Goal: Task Accomplishment & Management: Manage account settings

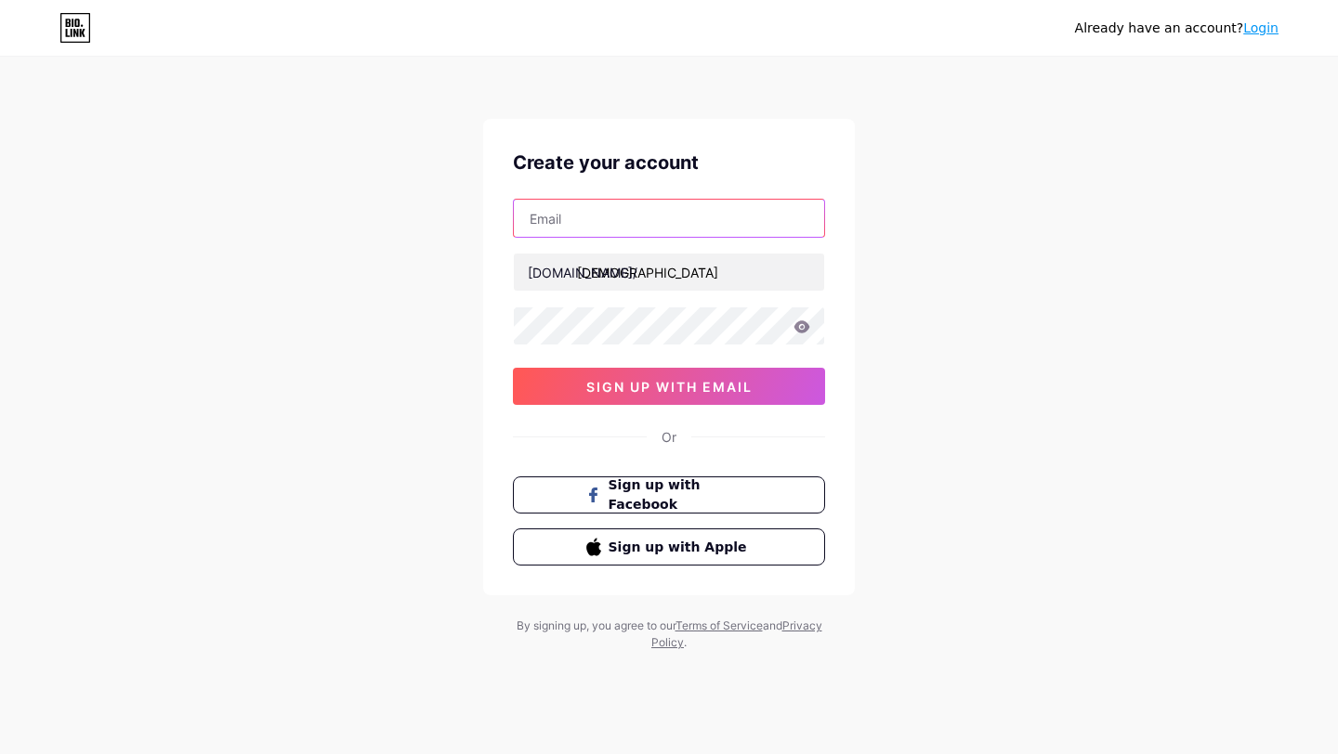
click at [626, 214] on input "text" at bounding box center [669, 218] width 310 height 37
paste input "[EMAIL_ADDRESS][DOMAIN_NAME]"
type input "[EMAIL_ADDRESS][DOMAIN_NAME]"
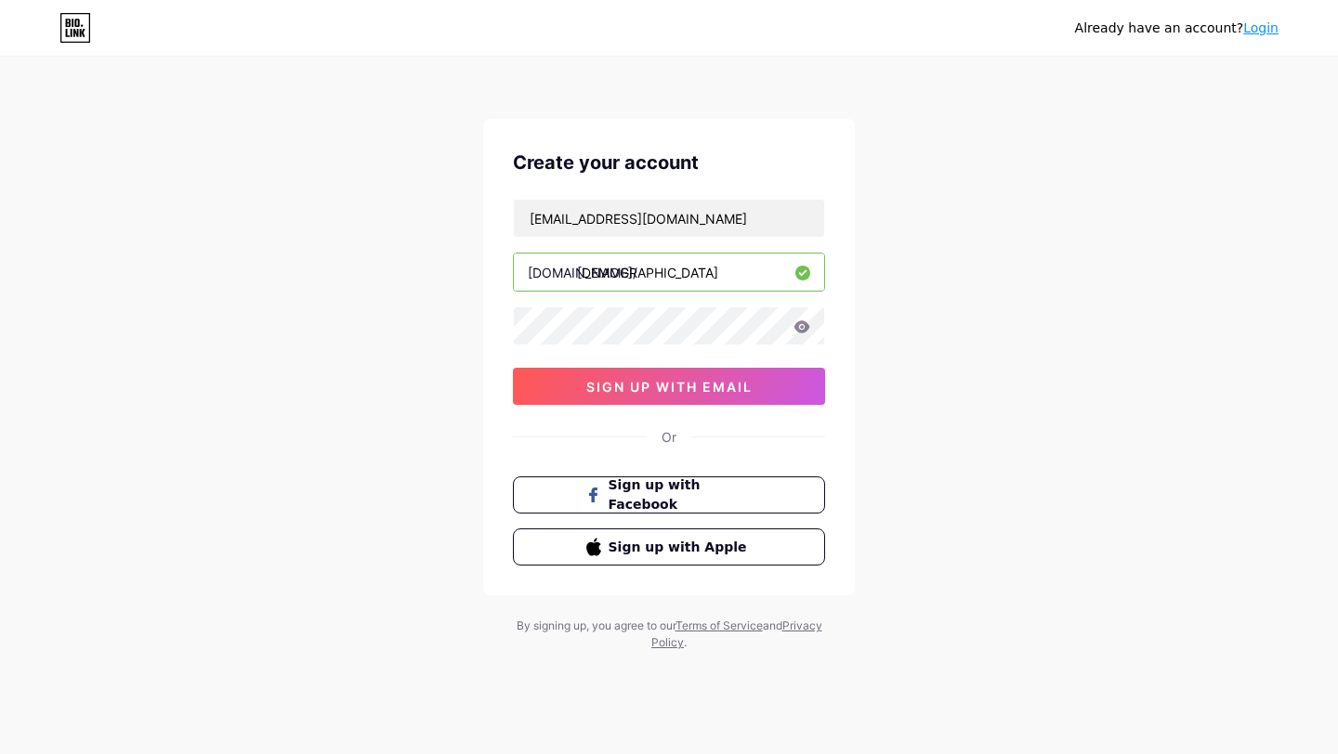
click at [805, 327] on icon at bounding box center [802, 326] width 16 height 12
click at [801, 323] on icon at bounding box center [801, 326] width 17 height 13
click at [702, 224] on input "[EMAIL_ADDRESS][DOMAIN_NAME]" at bounding box center [669, 218] width 310 height 37
click at [703, 281] on input "[DEMOGRAPHIC_DATA]" at bounding box center [669, 272] width 310 height 37
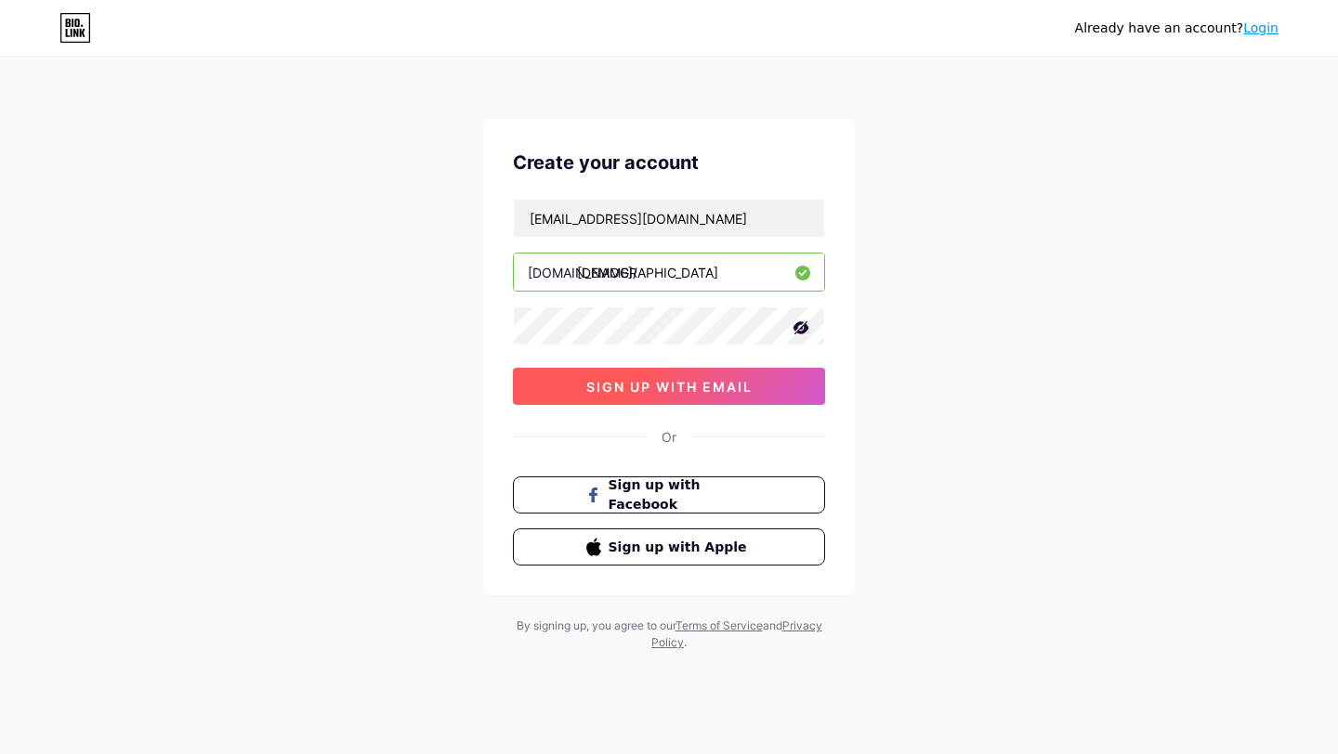
click at [690, 394] on button "sign up with email" at bounding box center [669, 386] width 312 height 37
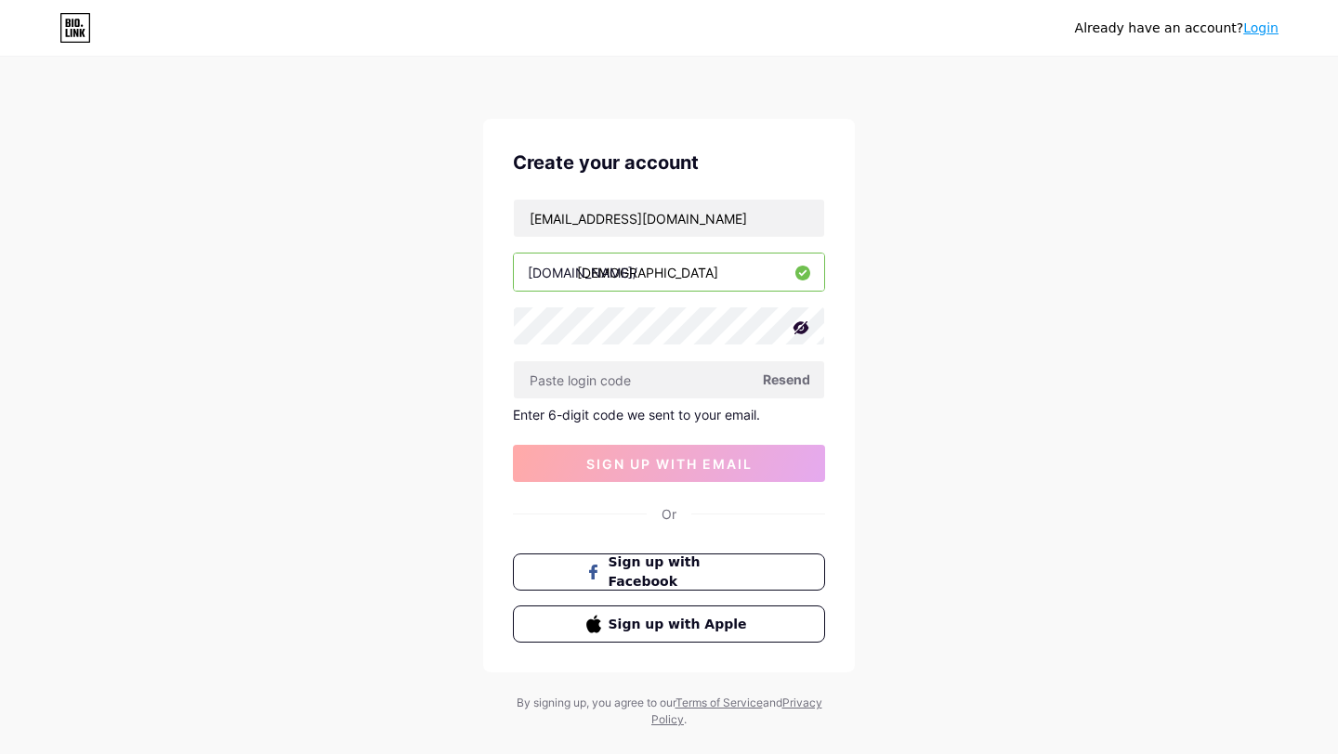
click at [785, 387] on span "Resend" at bounding box center [786, 380] width 47 height 20
paste input "358342"
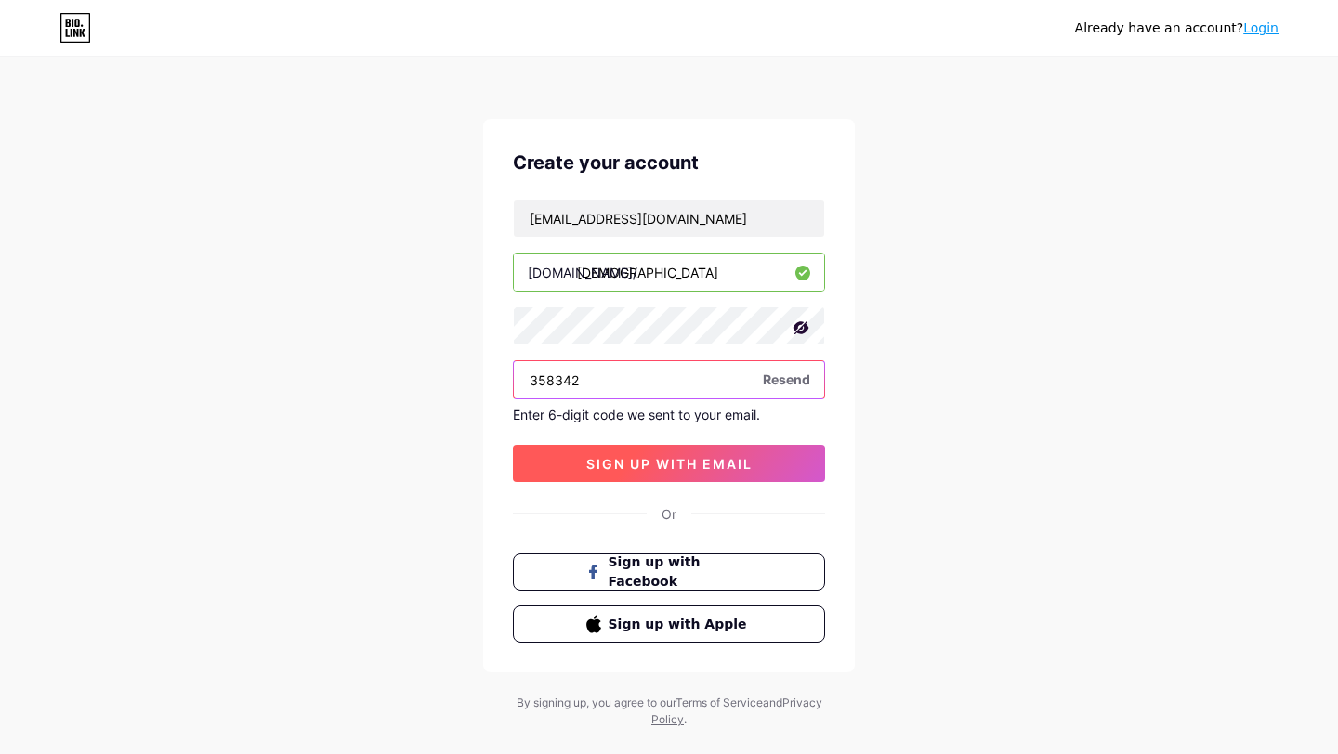
type input "358342"
click at [663, 464] on span "sign up with email" at bounding box center [669, 464] width 166 height 16
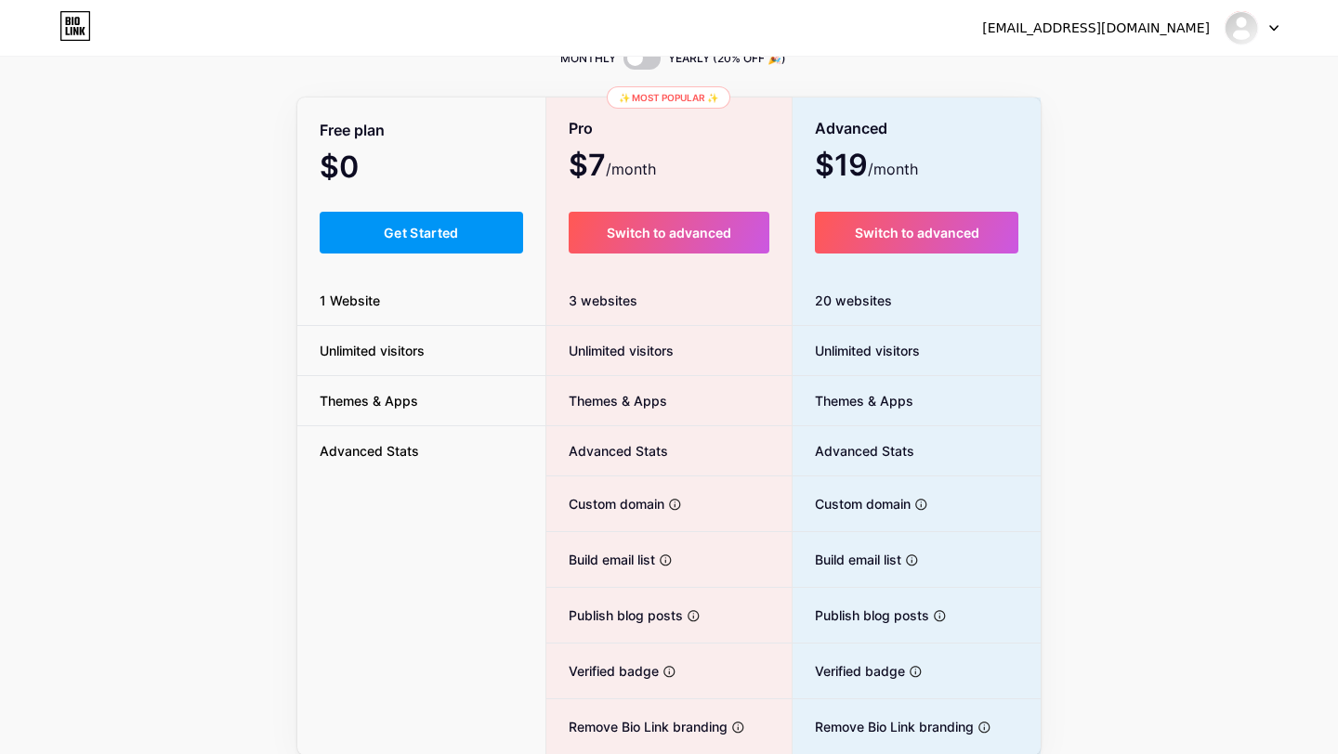
scroll to position [90, 0]
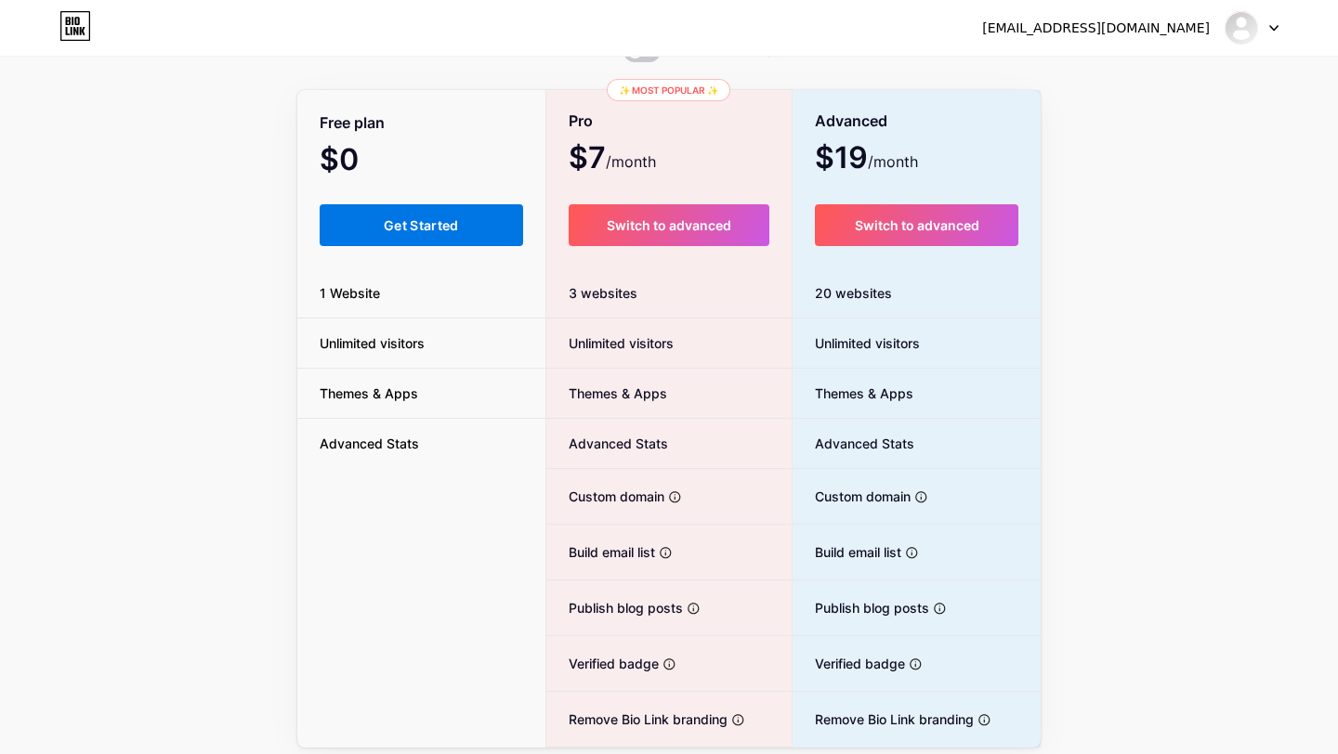
click at [378, 216] on button "Get Started" at bounding box center [421, 225] width 203 height 42
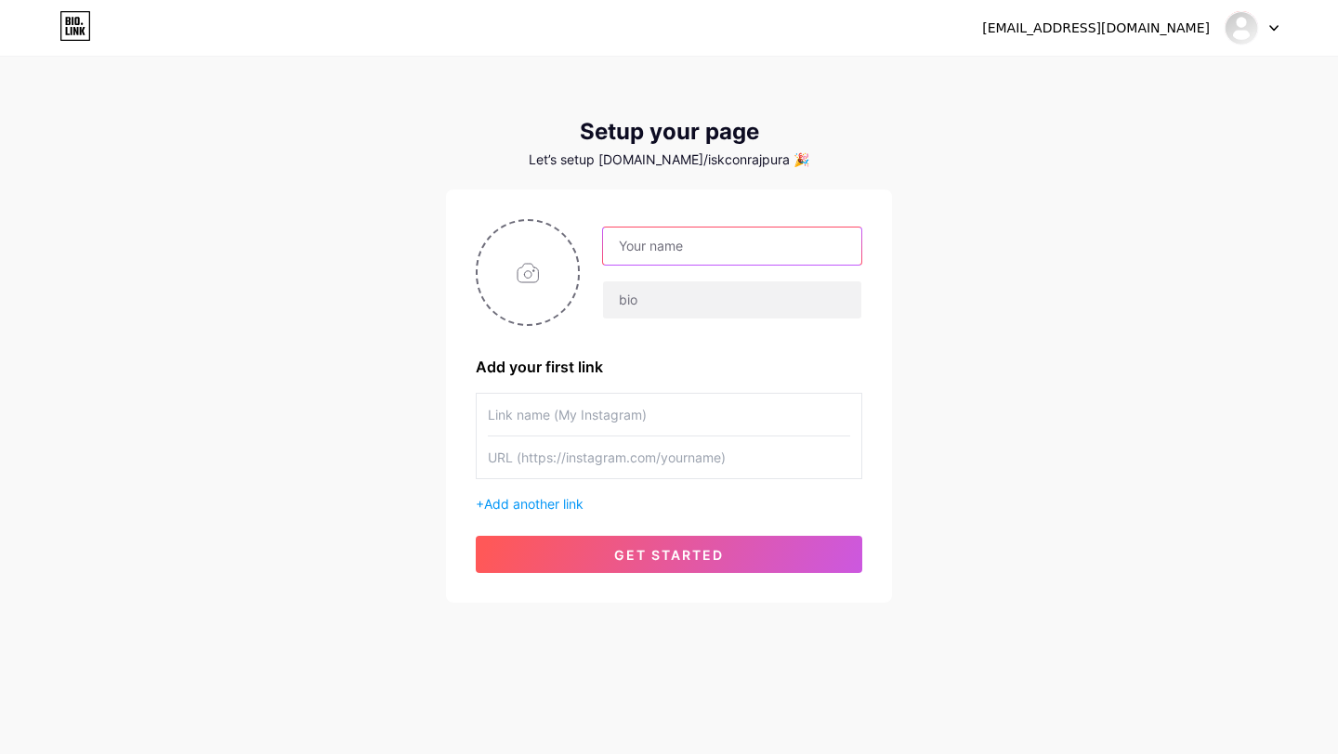
click at [742, 257] on input "text" at bounding box center [732, 246] width 258 height 37
type input "I"
type input "[PERSON_NAME][DEMOGRAPHIC_DATA] ([DEMOGRAPHIC_DATA] Rajpura)"
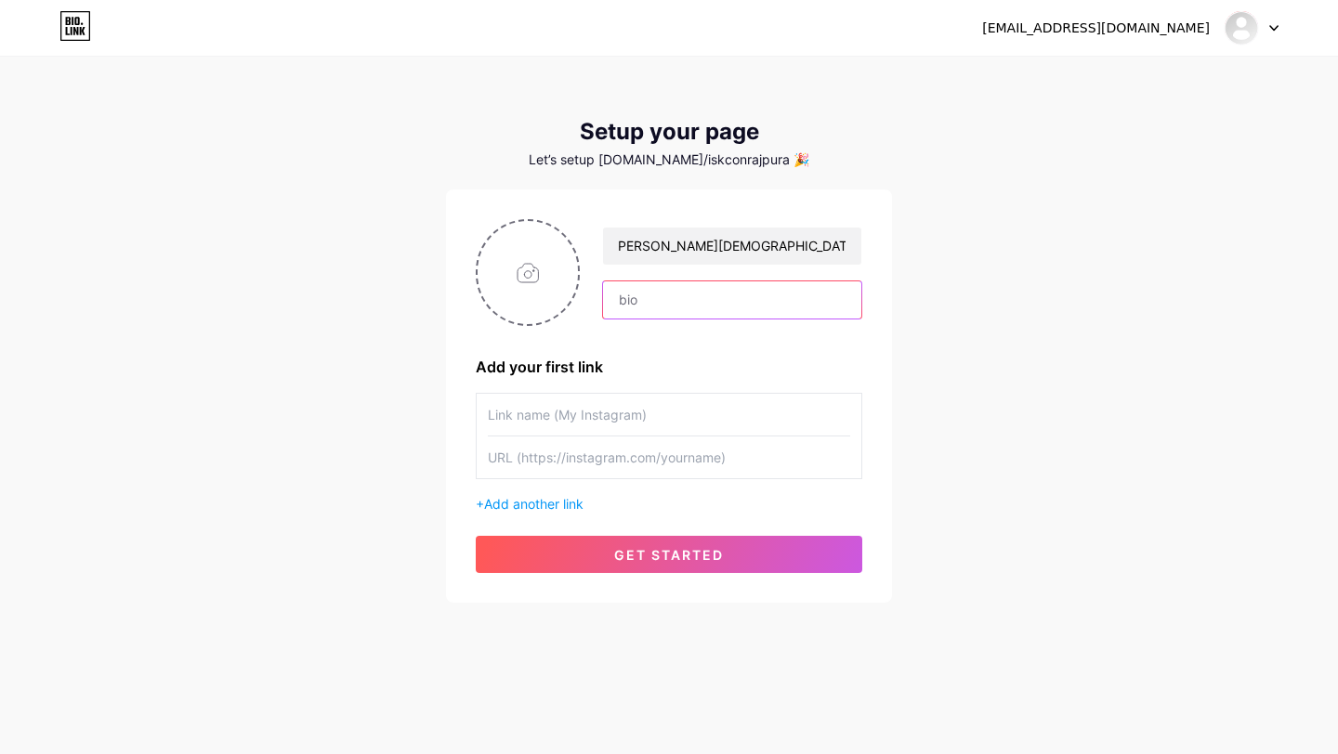
scroll to position [0, 0]
click at [712, 302] on input "text" at bounding box center [732, 299] width 258 height 37
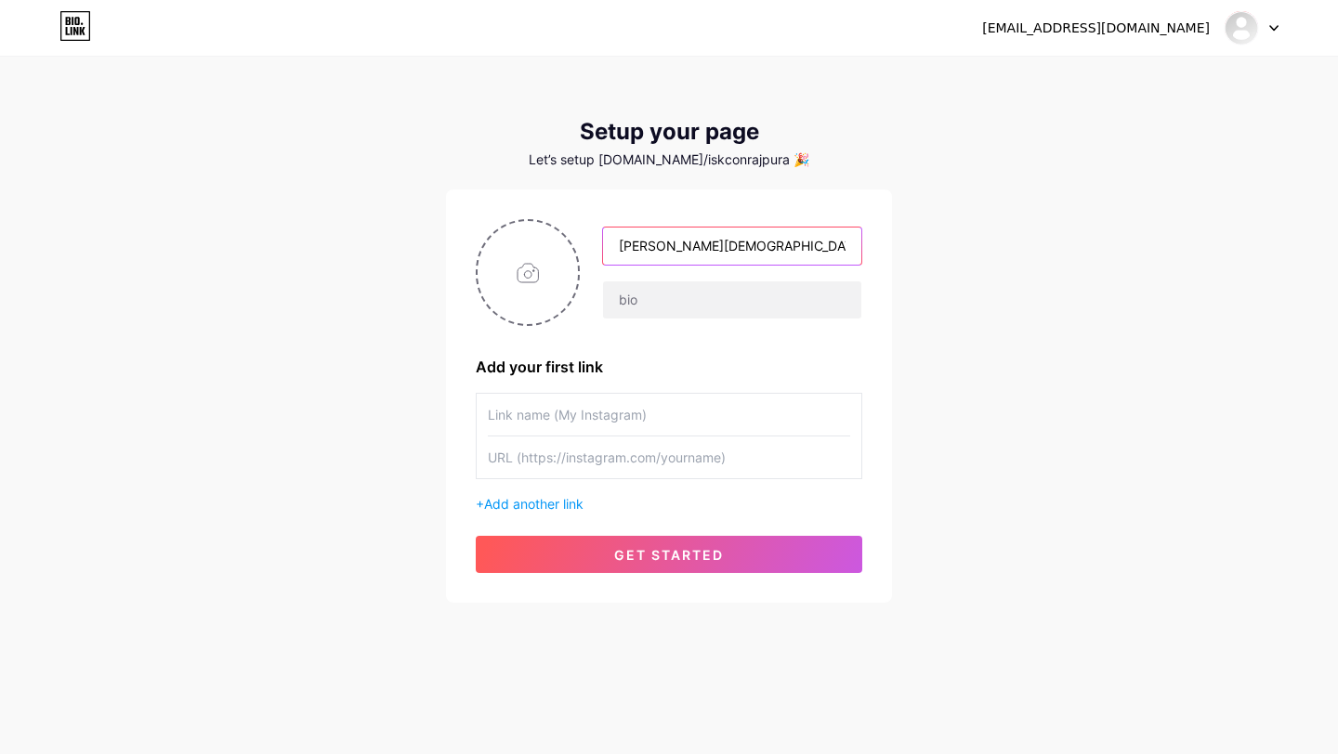
click at [695, 256] on input "[PERSON_NAME][DEMOGRAPHIC_DATA] ([DEMOGRAPHIC_DATA] Rajpura)" at bounding box center [732, 246] width 258 height 37
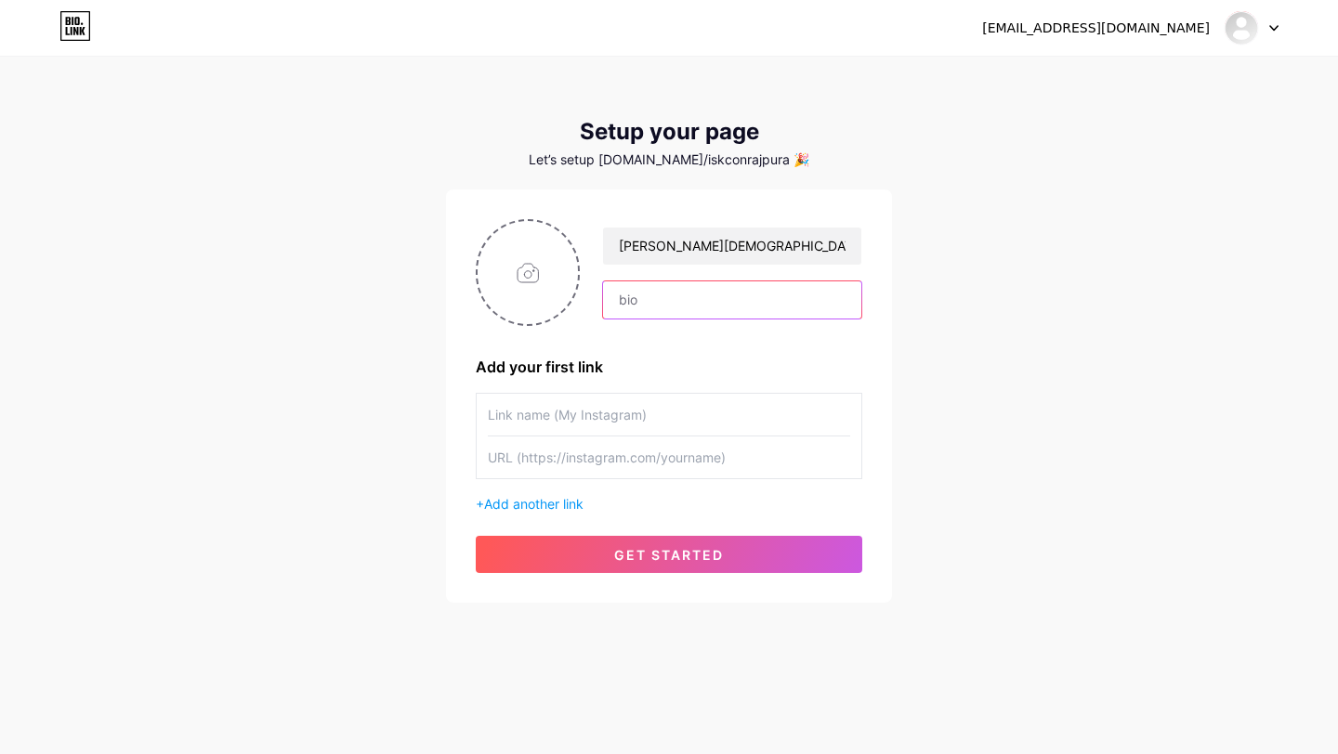
click at [682, 292] on input "text" at bounding box center [732, 299] width 258 height 37
paste input "[PERSON_NAME][DEMOGRAPHIC_DATA] ([DEMOGRAPHIC_DATA] Rajpura)"
type input "[PERSON_NAME][DEMOGRAPHIC_DATA] ([DEMOGRAPHIC_DATA] Rajpura)"
click at [645, 424] on input "text" at bounding box center [669, 415] width 362 height 42
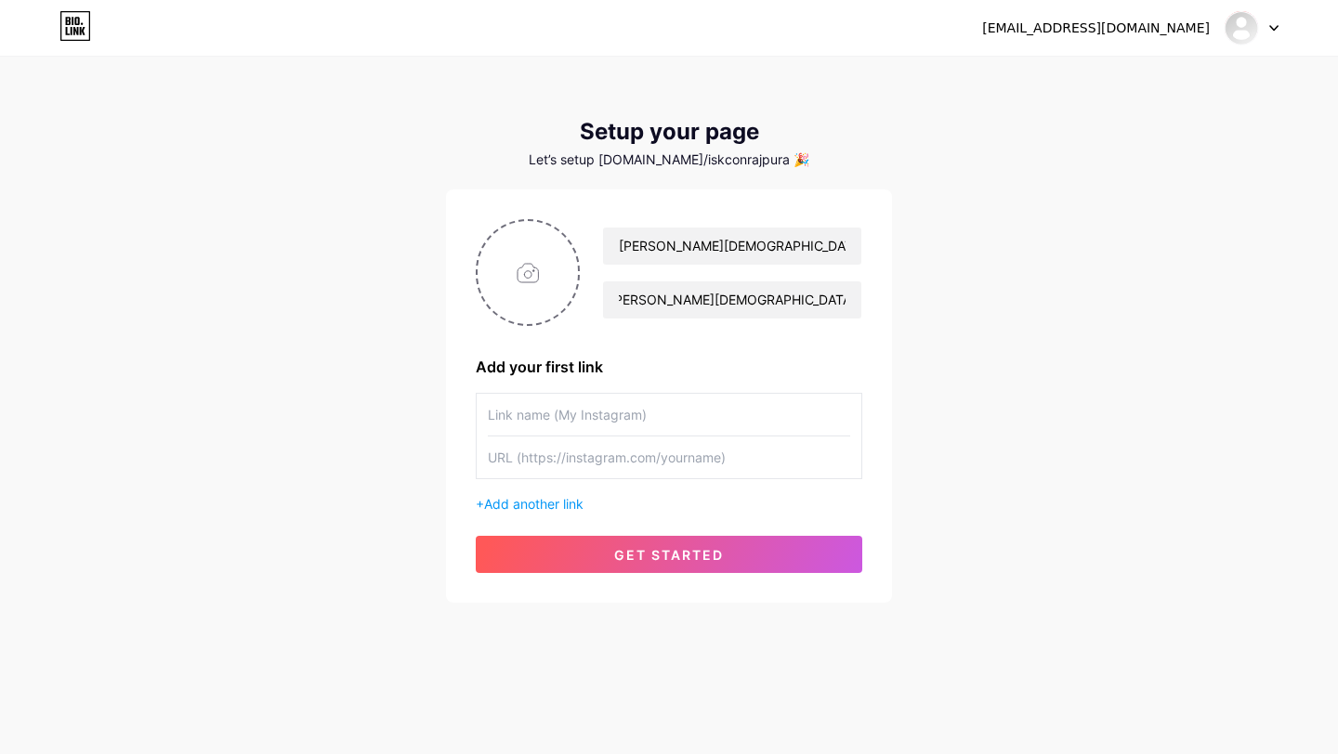
scroll to position [0, 0]
click at [525, 275] on input "file" at bounding box center [527, 272] width 100 height 103
type input "C:\fakepath\WhatsApp Image [DATE] 9.12.16 PM.jpeg"
click at [618, 411] on input "text" at bounding box center [669, 415] width 362 height 42
click at [634, 454] on input "text" at bounding box center [669, 458] width 362 height 42
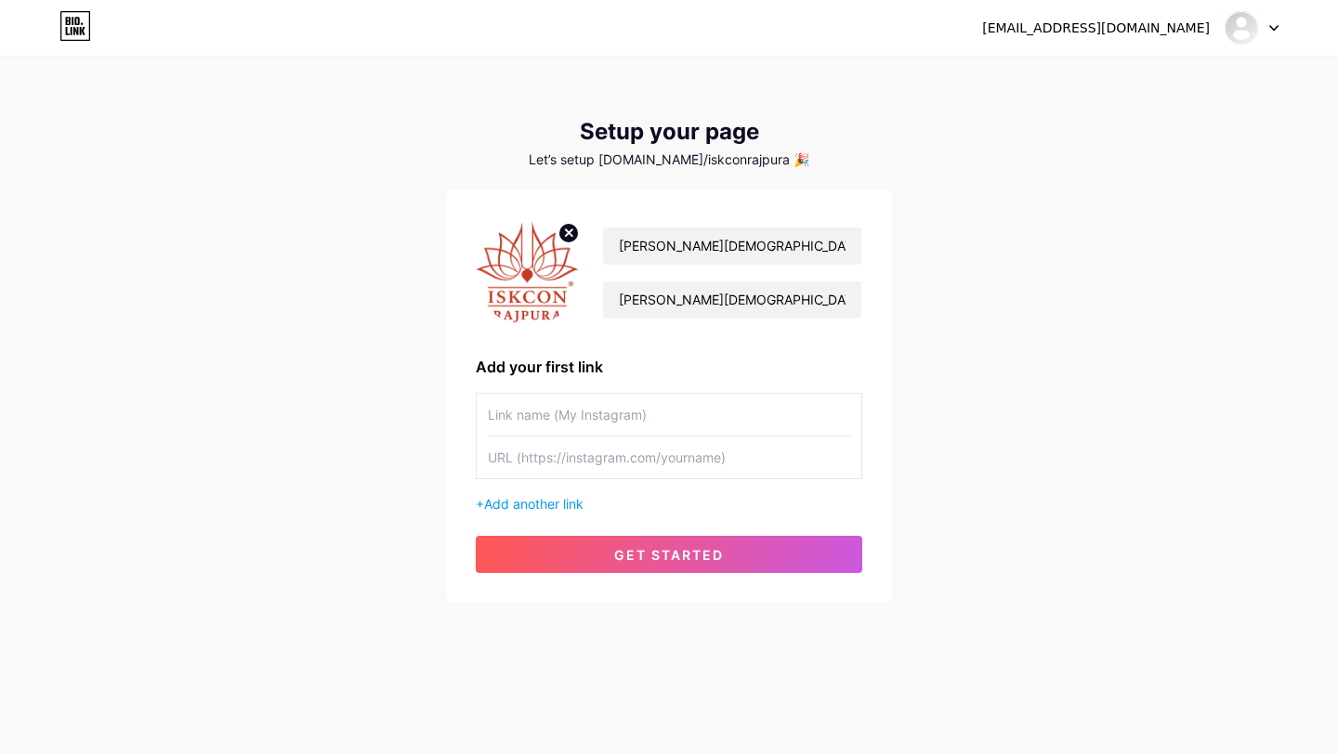
paste input "[URL][DOMAIN_NAME]"
type input "[URL][DOMAIN_NAME]"
click at [636, 411] on input "text" at bounding box center [669, 415] width 362 height 42
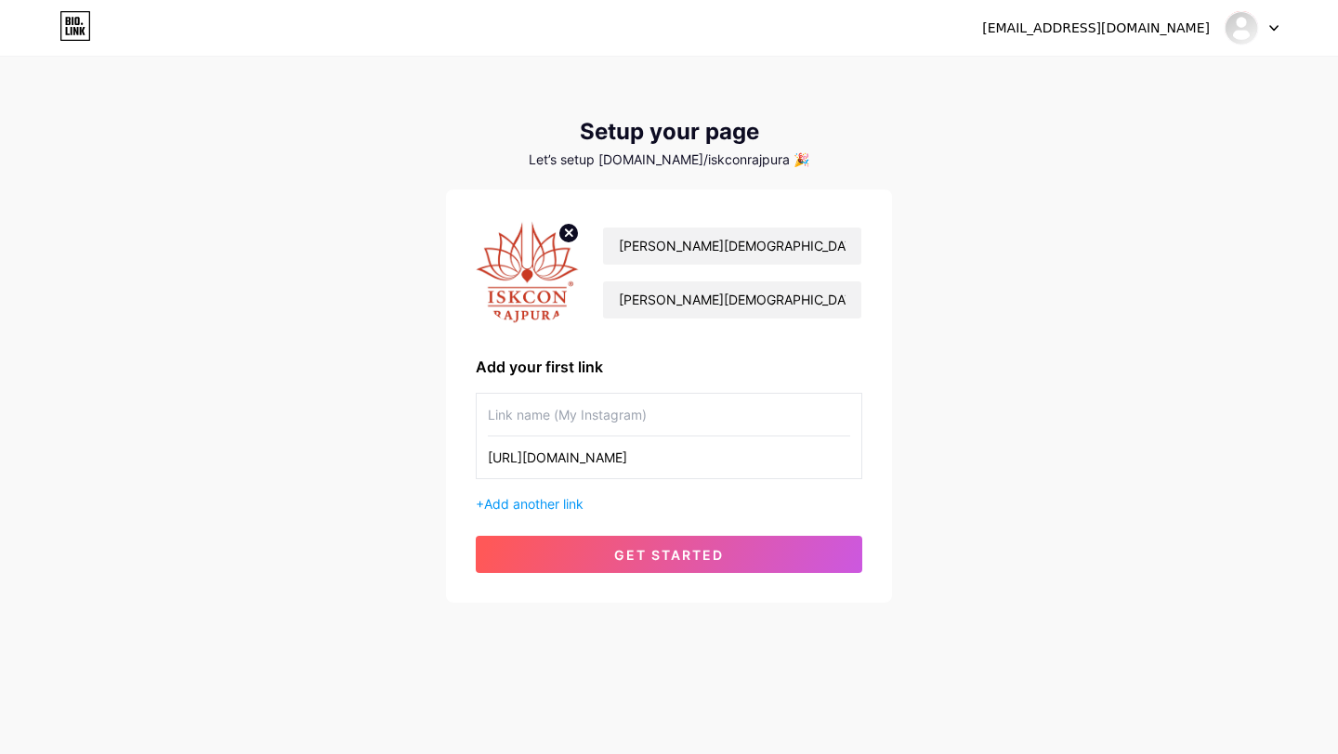
paste input "[PERSON_NAME][DEMOGRAPHIC_DATA] ([DEMOGRAPHIC_DATA] Rajpura)"
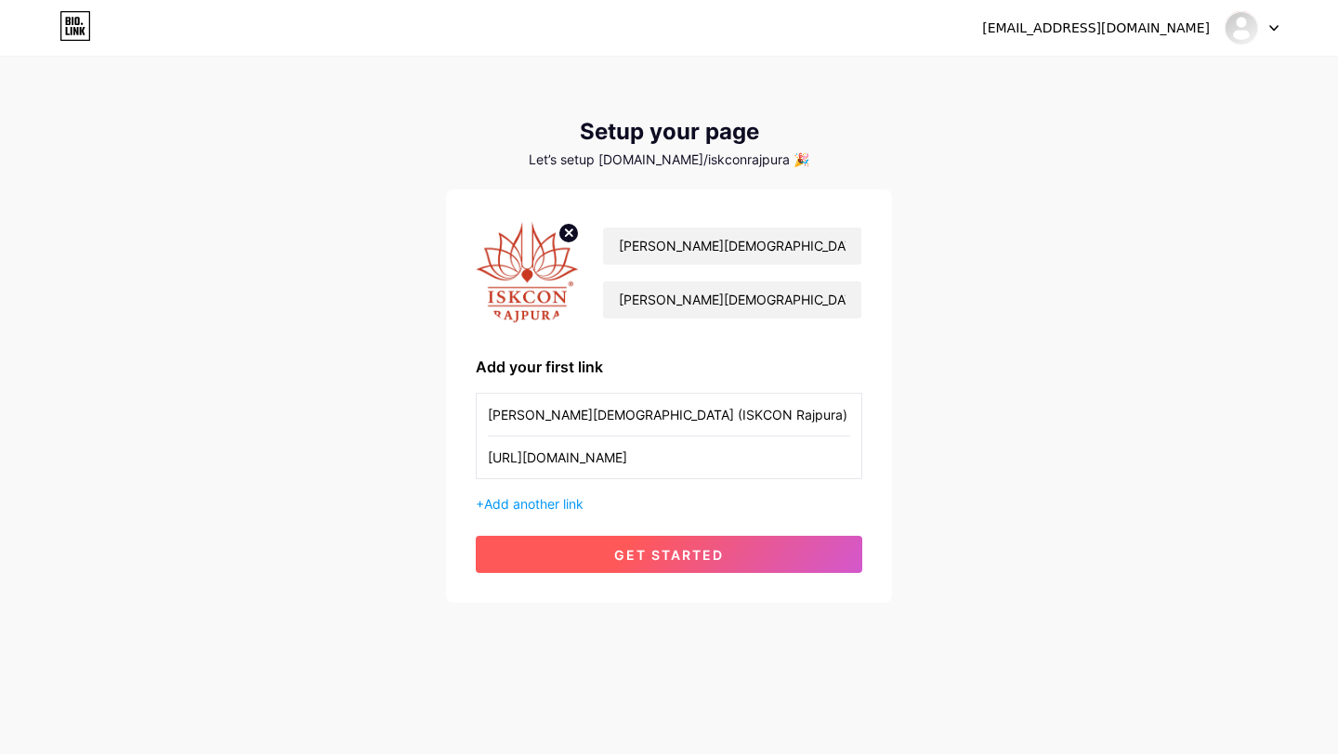
type input "[PERSON_NAME][DEMOGRAPHIC_DATA] (ISKCON Rajpura) Official Instagram"
click at [637, 567] on button "get started" at bounding box center [669, 554] width 386 height 37
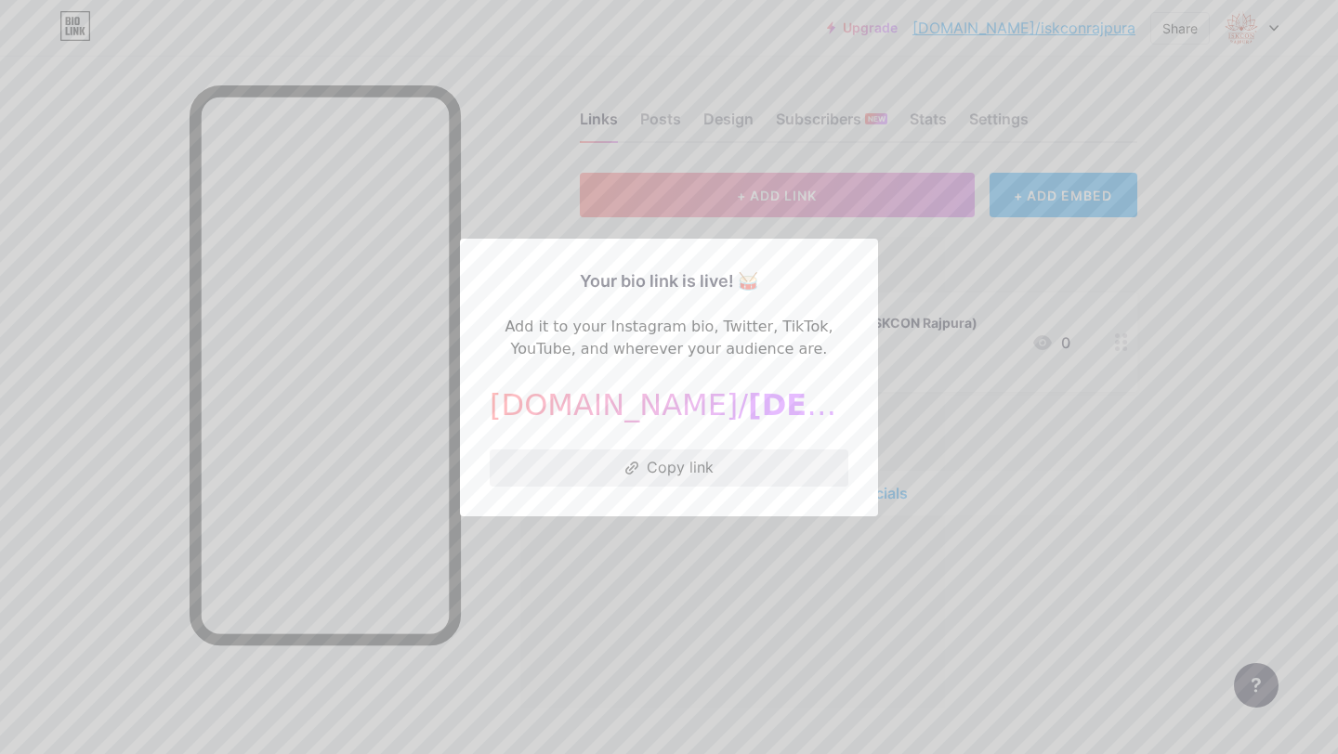
click at [759, 461] on button "Copy link" at bounding box center [669, 468] width 359 height 37
click at [1130, 93] on div at bounding box center [669, 377] width 1338 height 754
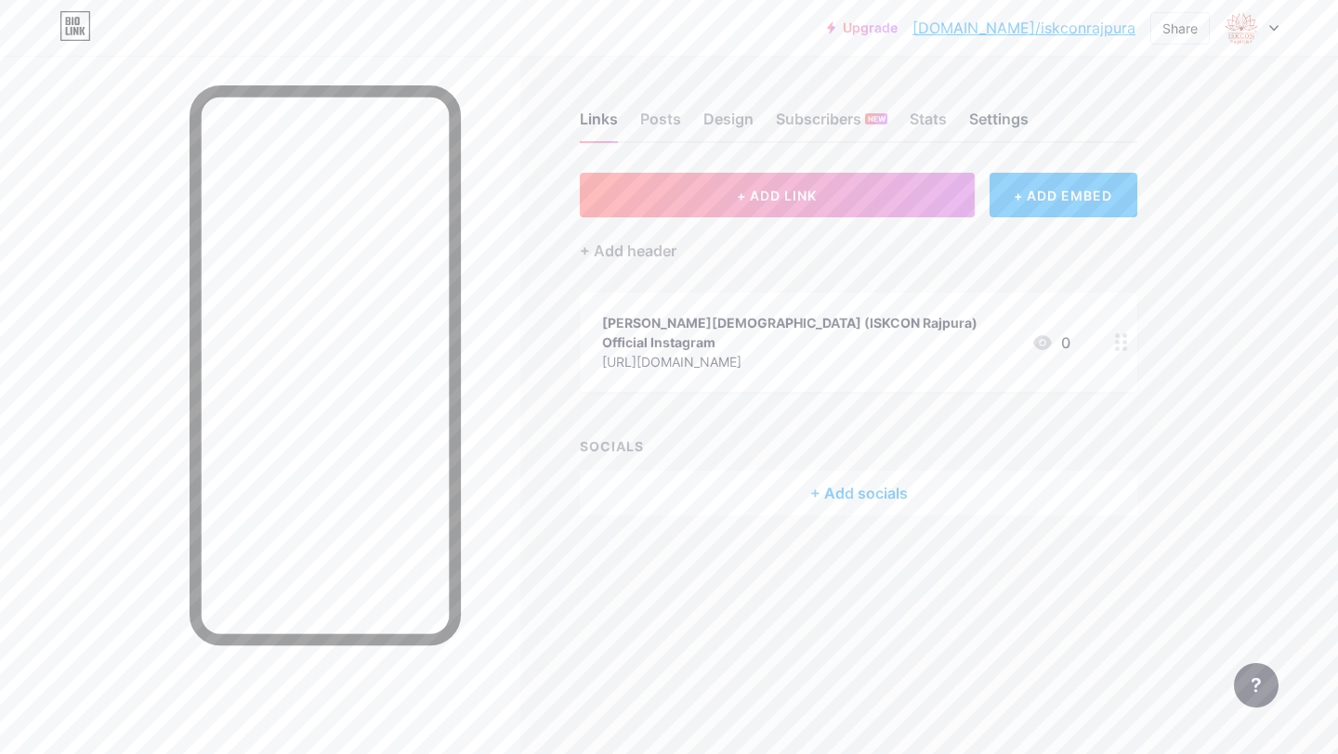
click at [1025, 124] on div "Settings" at bounding box center [998, 124] width 59 height 33
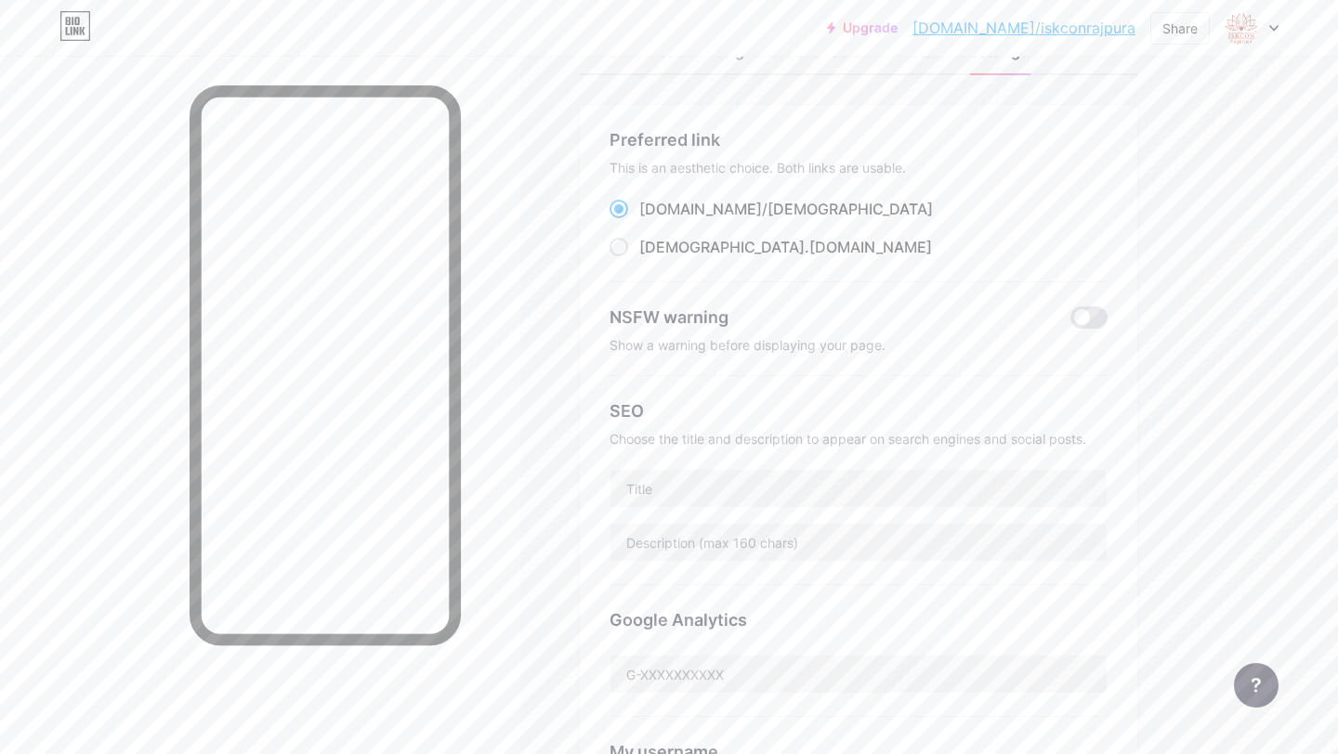
scroll to position [70, 0]
click at [708, 254] on div "iskconrajpura .[DOMAIN_NAME]" at bounding box center [785, 245] width 293 height 22
click at [651, 256] on input "iskconrajpura .[DOMAIN_NAME]" at bounding box center [645, 262] width 12 height 12
radio input "true"
drag, startPoint x: 829, startPoint y: 248, endPoint x: 640, endPoint y: 254, distance: 189.6
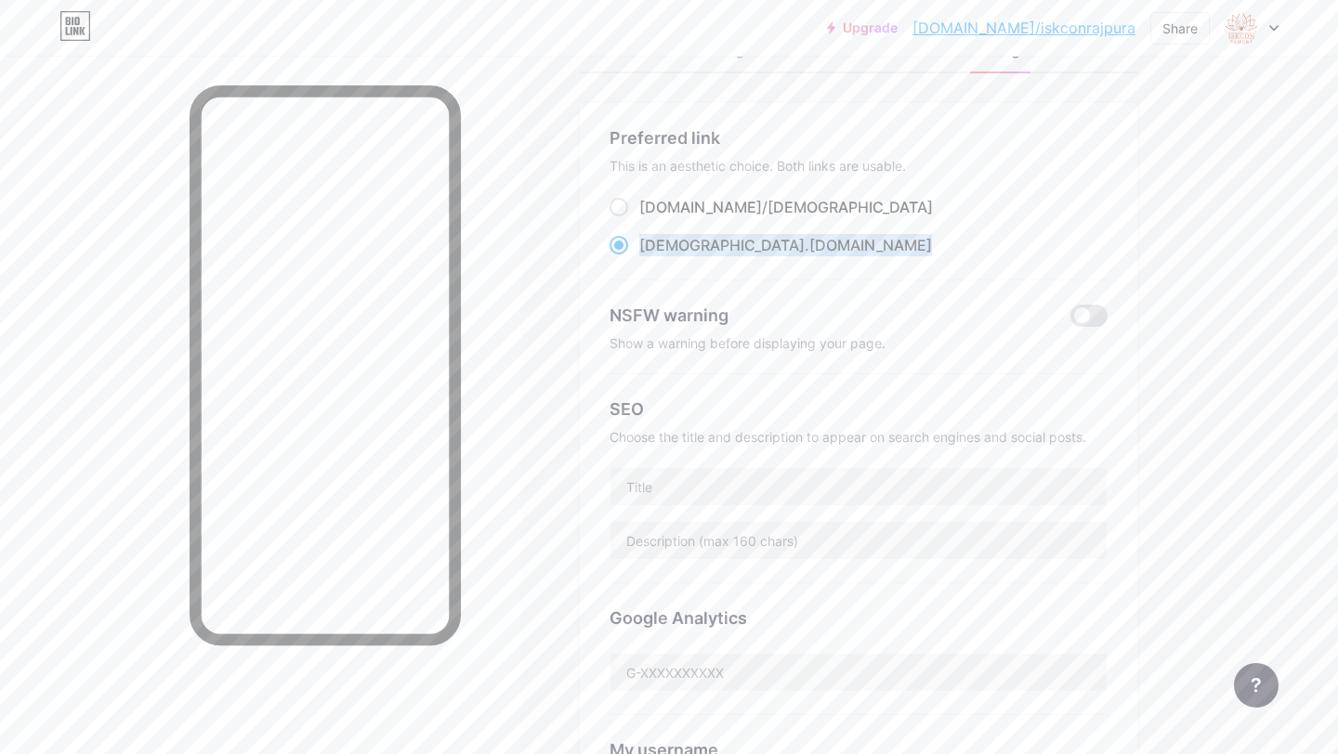
click at [640, 254] on div "iskconrajpura .[DOMAIN_NAME]" at bounding box center [858, 245] width 498 height 23
copy label "iskconrajpura .[DOMAIN_NAME]"
click at [617, 247] on span at bounding box center [618, 245] width 19 height 19
click at [639, 256] on input "iskconrajpura .[DOMAIN_NAME]" at bounding box center [645, 262] width 12 height 12
click at [617, 247] on span at bounding box center [618, 245] width 19 height 19
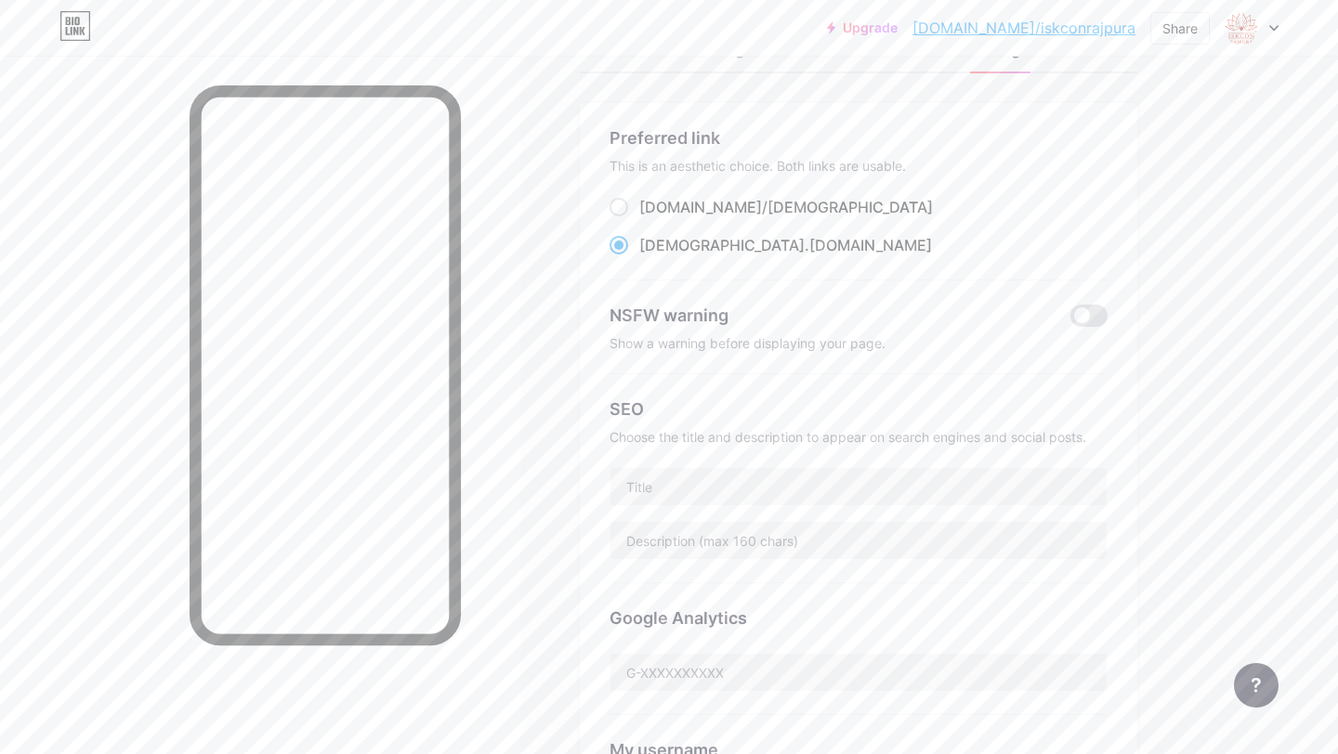
click at [639, 256] on input "iskconrajpura .[DOMAIN_NAME]" at bounding box center [645, 262] width 12 height 12
click at [617, 247] on span at bounding box center [618, 245] width 19 height 19
click at [639, 256] on input "iskconrajpura .[DOMAIN_NAME]" at bounding box center [645, 262] width 12 height 12
click at [617, 247] on span at bounding box center [618, 245] width 19 height 19
click at [639, 256] on input "iskconrajpura .[DOMAIN_NAME]" at bounding box center [645, 262] width 12 height 12
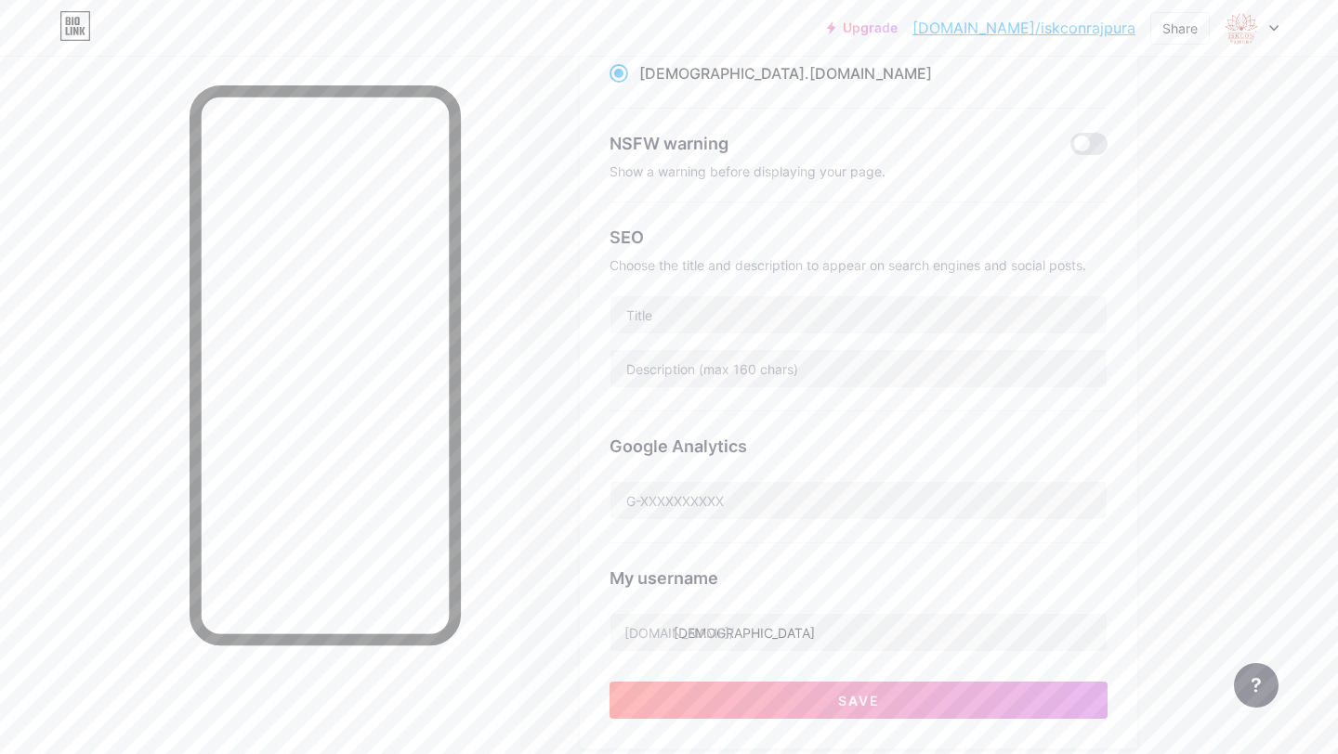
scroll to position [280, 0]
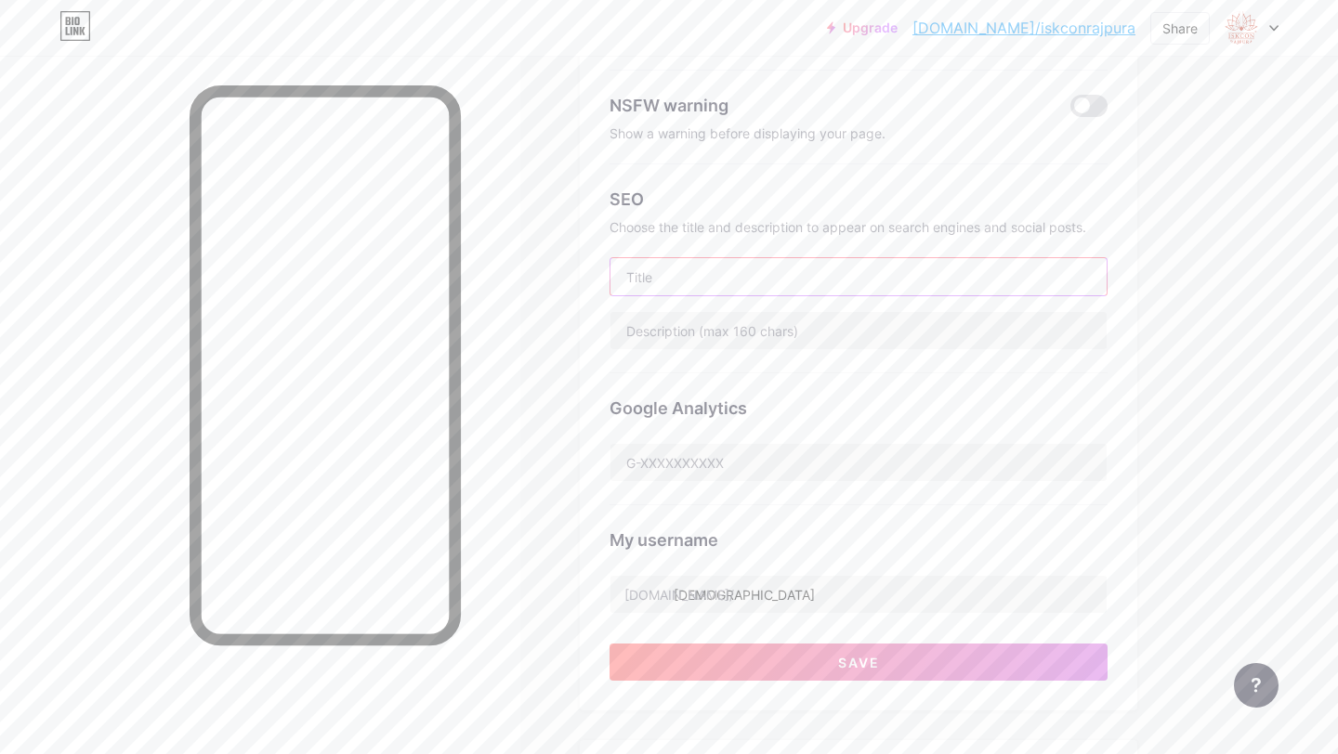
click at [692, 292] on input "text" at bounding box center [858, 276] width 496 height 37
paste input "[PERSON_NAME][DEMOGRAPHIC_DATA] ([DEMOGRAPHIC_DATA] Rajpura)"
type input "[PERSON_NAME][DEMOGRAPHIC_DATA] ([DEMOGRAPHIC_DATA] Rajpura)"
click at [735, 328] on input "text" at bounding box center [858, 330] width 496 height 37
paste input "[PERSON_NAME][DEMOGRAPHIC_DATA] ([DEMOGRAPHIC_DATA] Rajpura)"
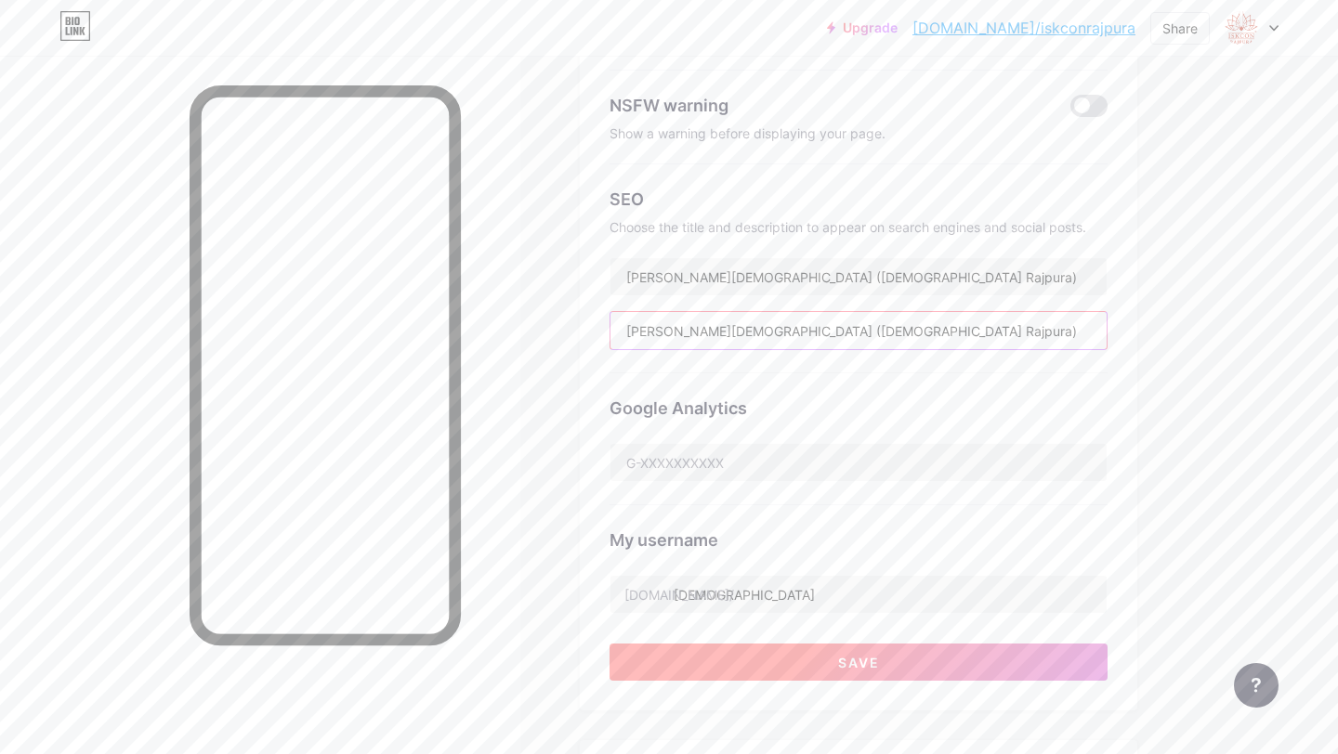
type input "[PERSON_NAME][DEMOGRAPHIC_DATA] ([DEMOGRAPHIC_DATA] Rajpura)"
click at [893, 672] on button "Save" at bounding box center [858, 662] width 498 height 37
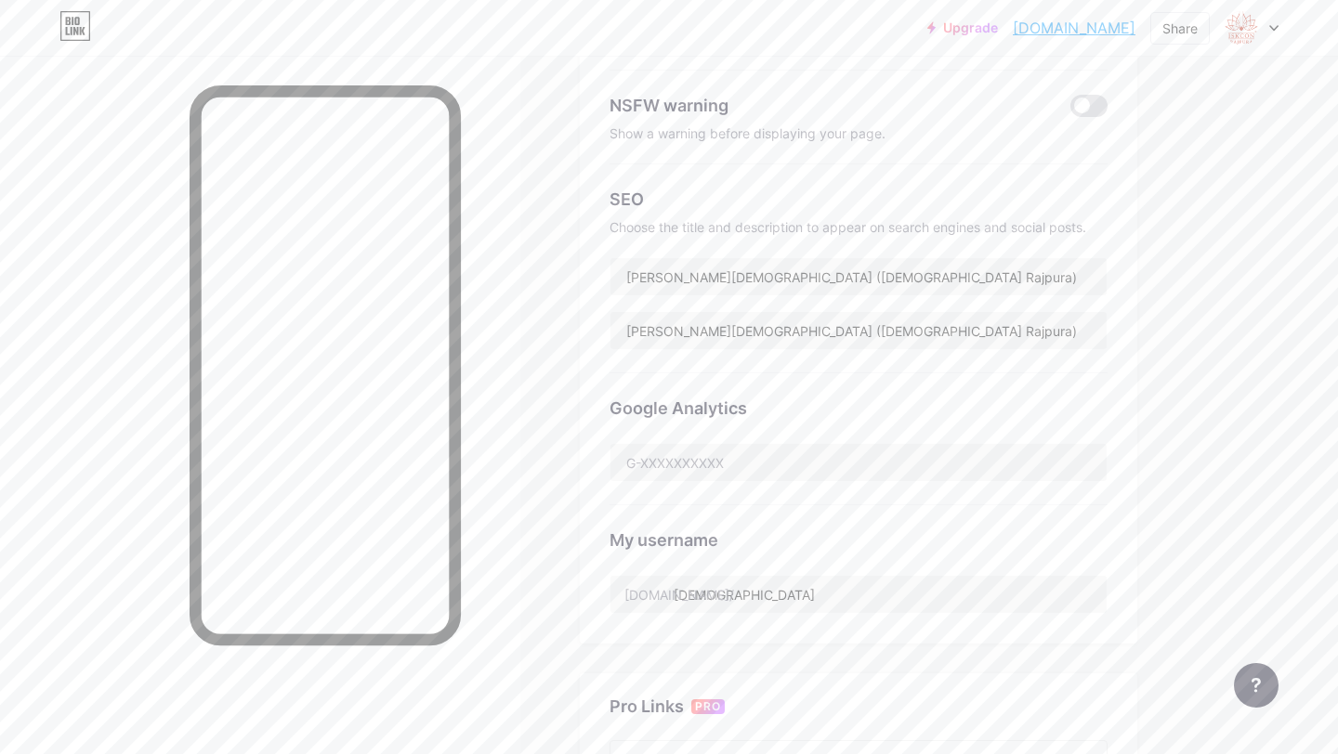
scroll to position [0, 0]
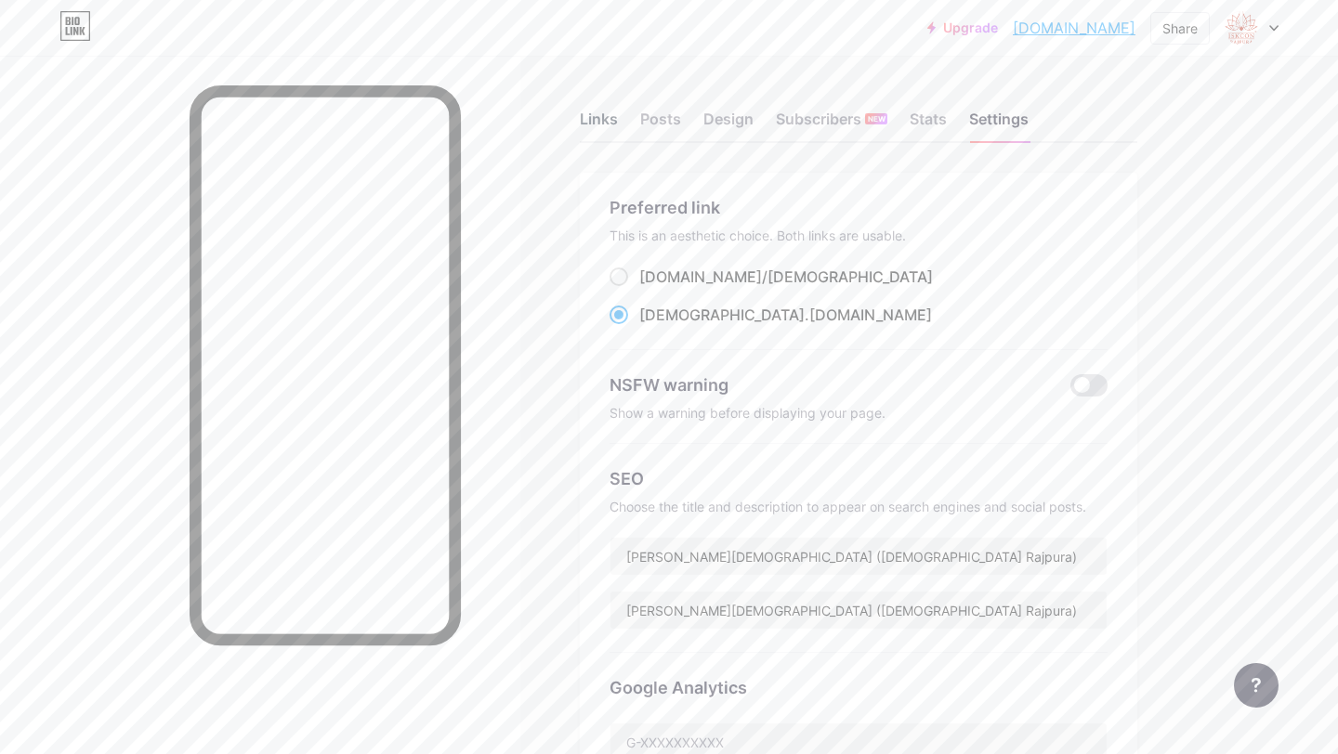
click at [595, 120] on div "Links" at bounding box center [599, 124] width 38 height 33
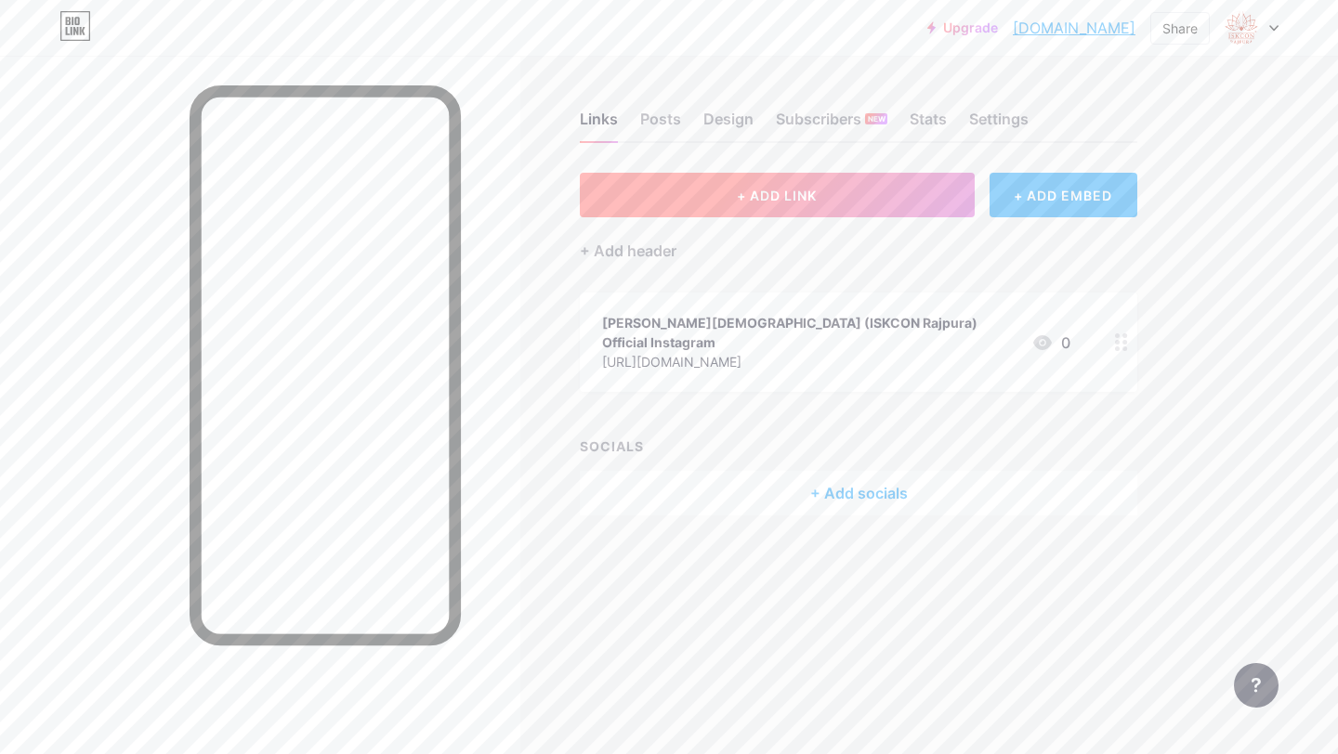
click at [782, 196] on span "+ ADD LINK" at bounding box center [777, 196] width 80 height 16
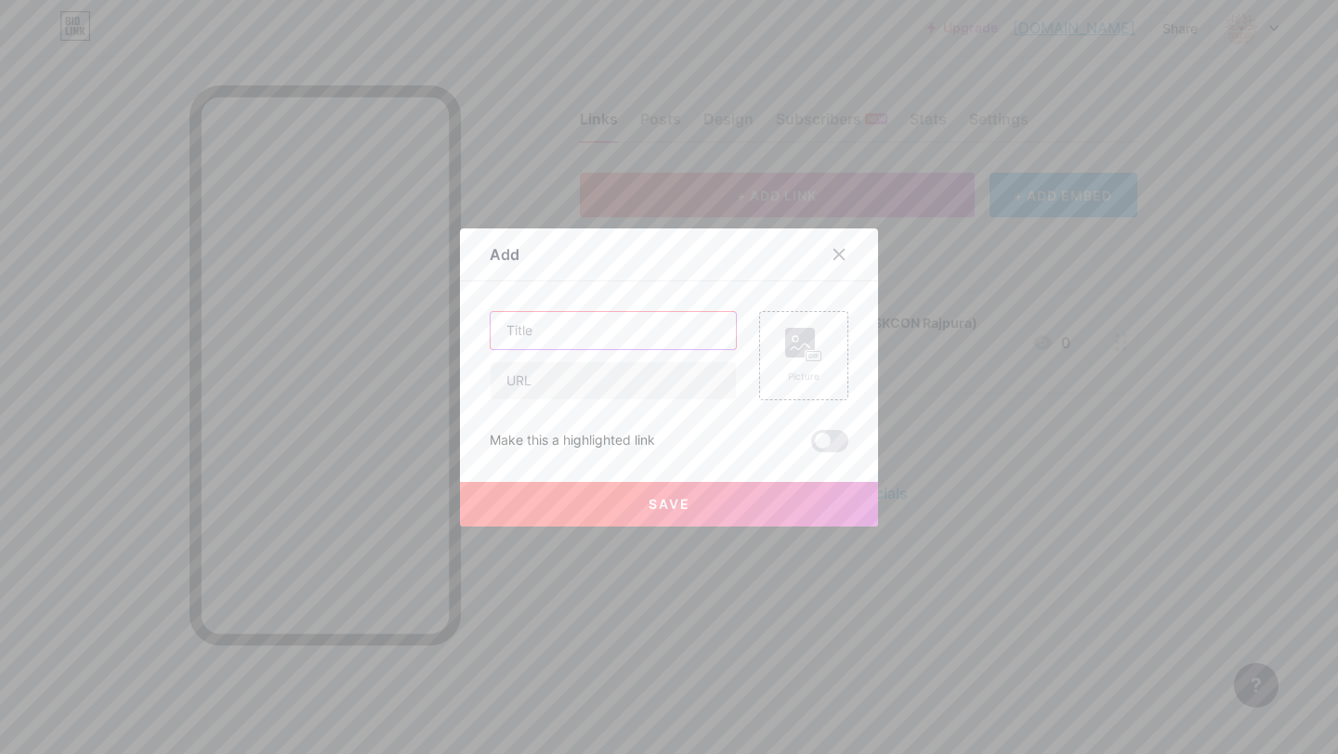
click at [573, 346] on input "text" at bounding box center [612, 330] width 245 height 37
click at [841, 253] on icon at bounding box center [838, 254] width 15 height 15
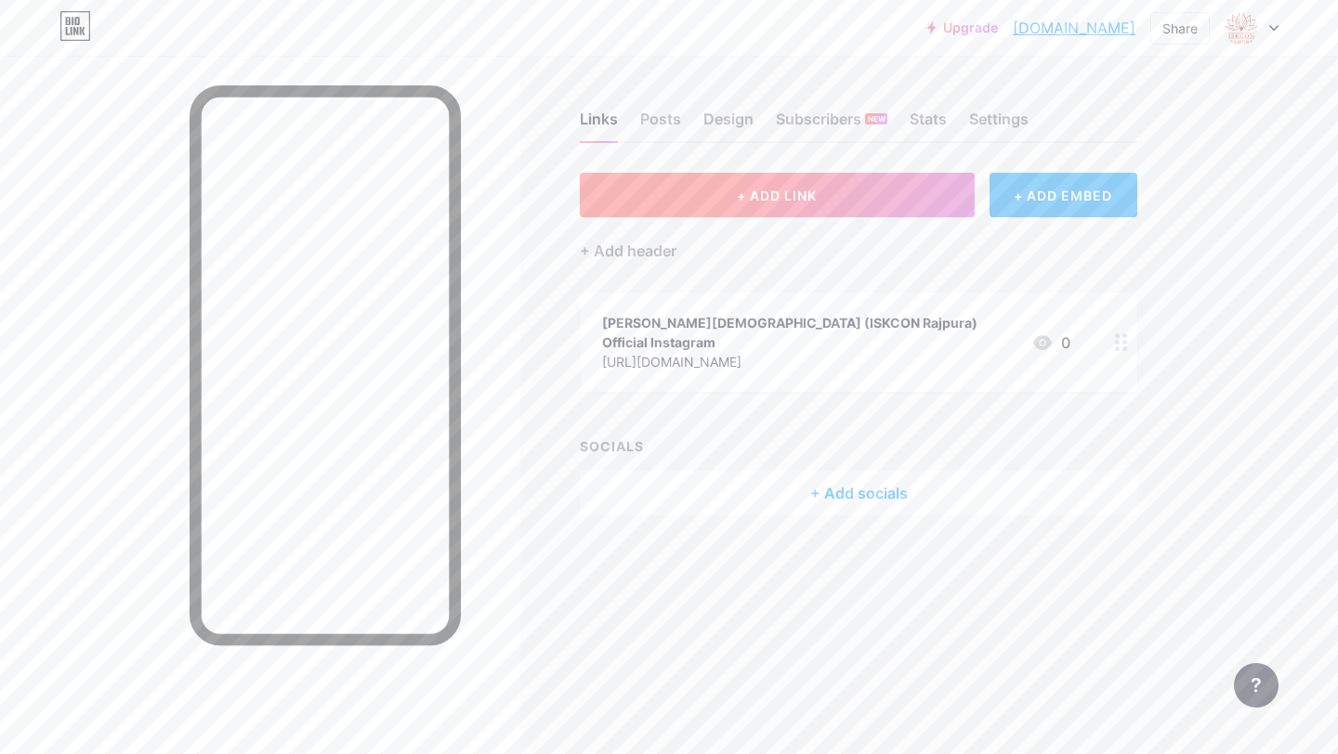
click at [779, 209] on button "+ ADD LINK" at bounding box center [777, 195] width 395 height 45
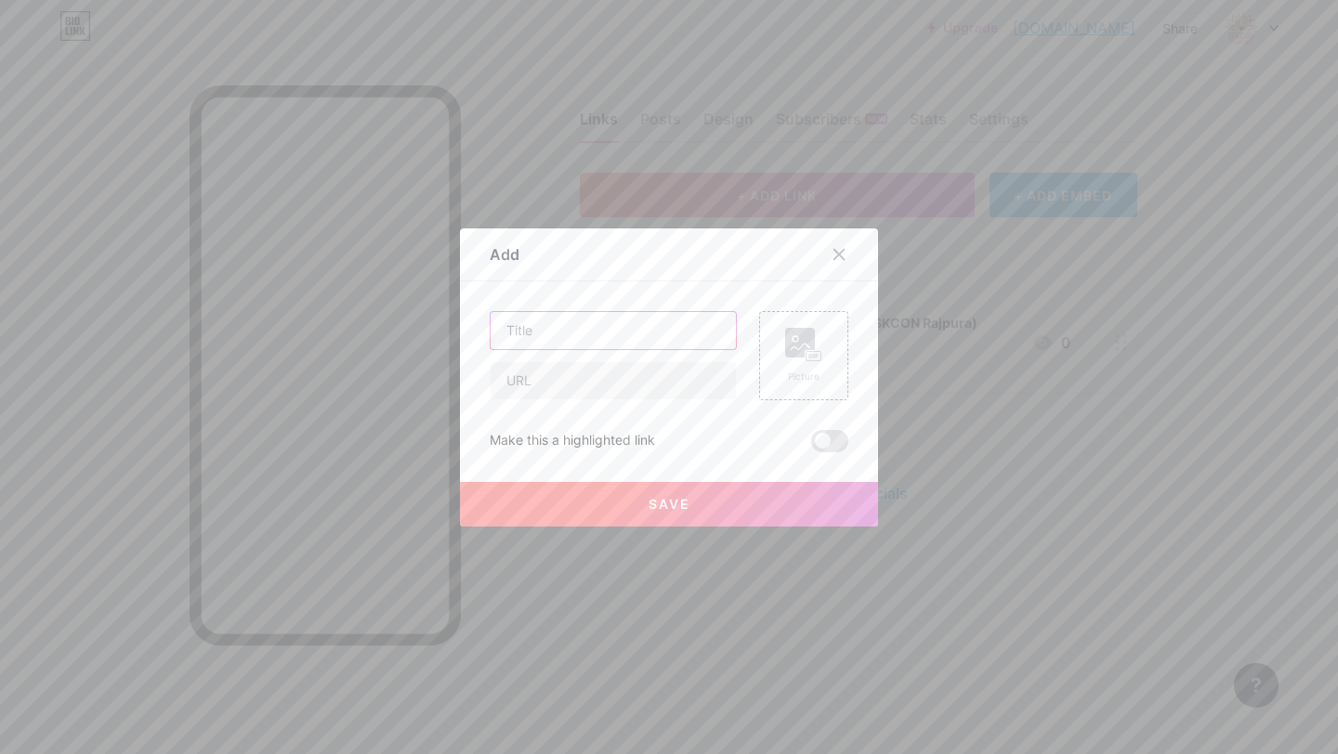
click at [634, 345] on input "text" at bounding box center [612, 330] width 245 height 37
type input "Youtube"
click at [589, 382] on input "text" at bounding box center [612, 380] width 245 height 37
paste input "[URL][DOMAIN_NAME]"
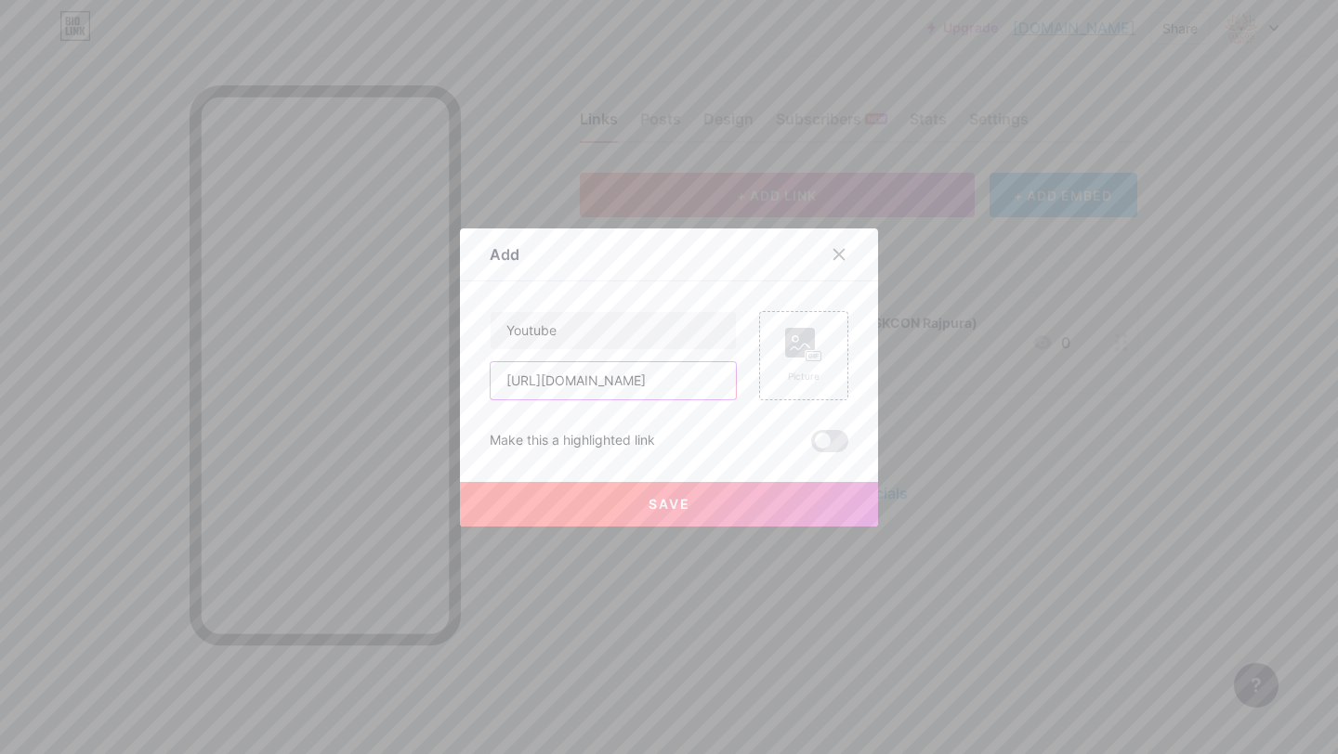
type input "[URL][DOMAIN_NAME]"
click at [627, 499] on button "Save" at bounding box center [669, 504] width 418 height 45
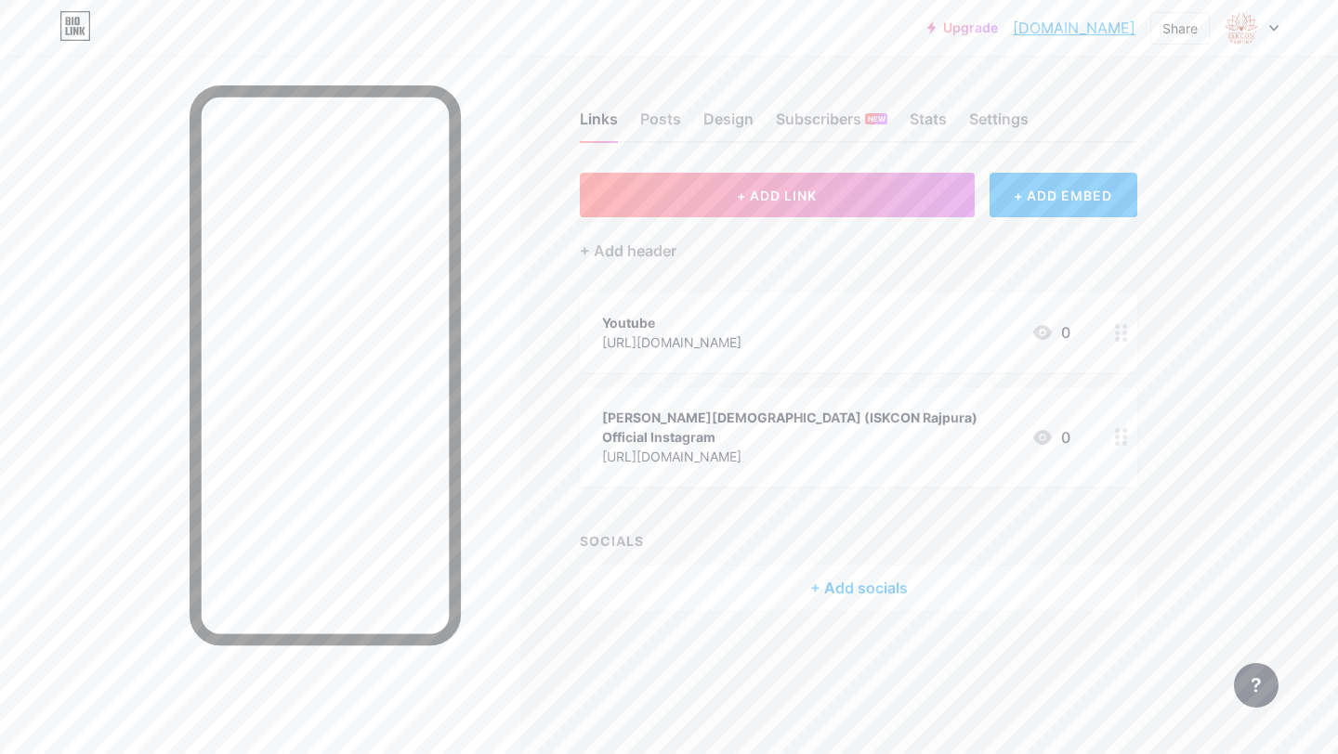
click at [897, 411] on div "[PERSON_NAME][DEMOGRAPHIC_DATA] (ISKCON Rajpura) Official Instagram" at bounding box center [809, 427] width 414 height 39
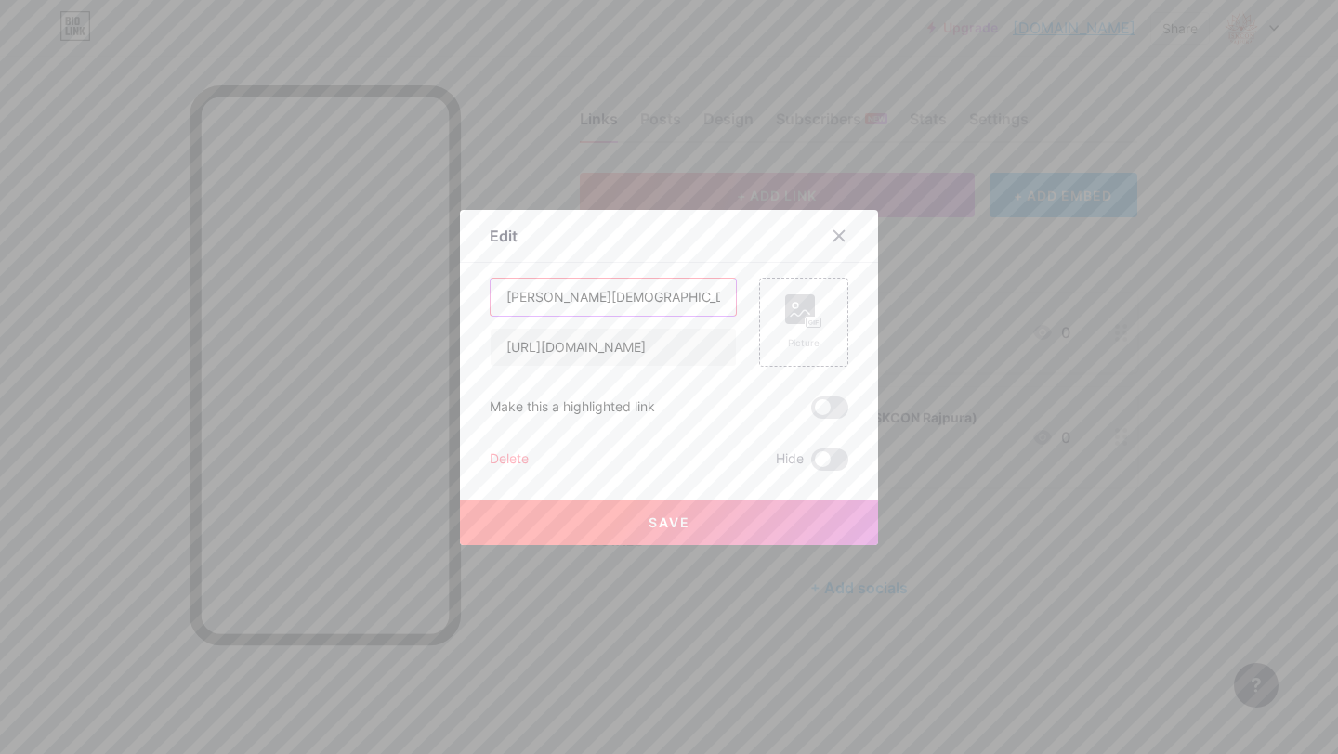
drag, startPoint x: 659, startPoint y: 297, endPoint x: 203, endPoint y: 288, distance: 455.2
click at [203, 288] on div "Edit Content YouTube Play YouTube video without leaving your page. ADD Vimeo Pl…" at bounding box center [669, 377] width 1338 height 754
type input "Instagram"
click at [700, 529] on button "Save" at bounding box center [669, 523] width 418 height 45
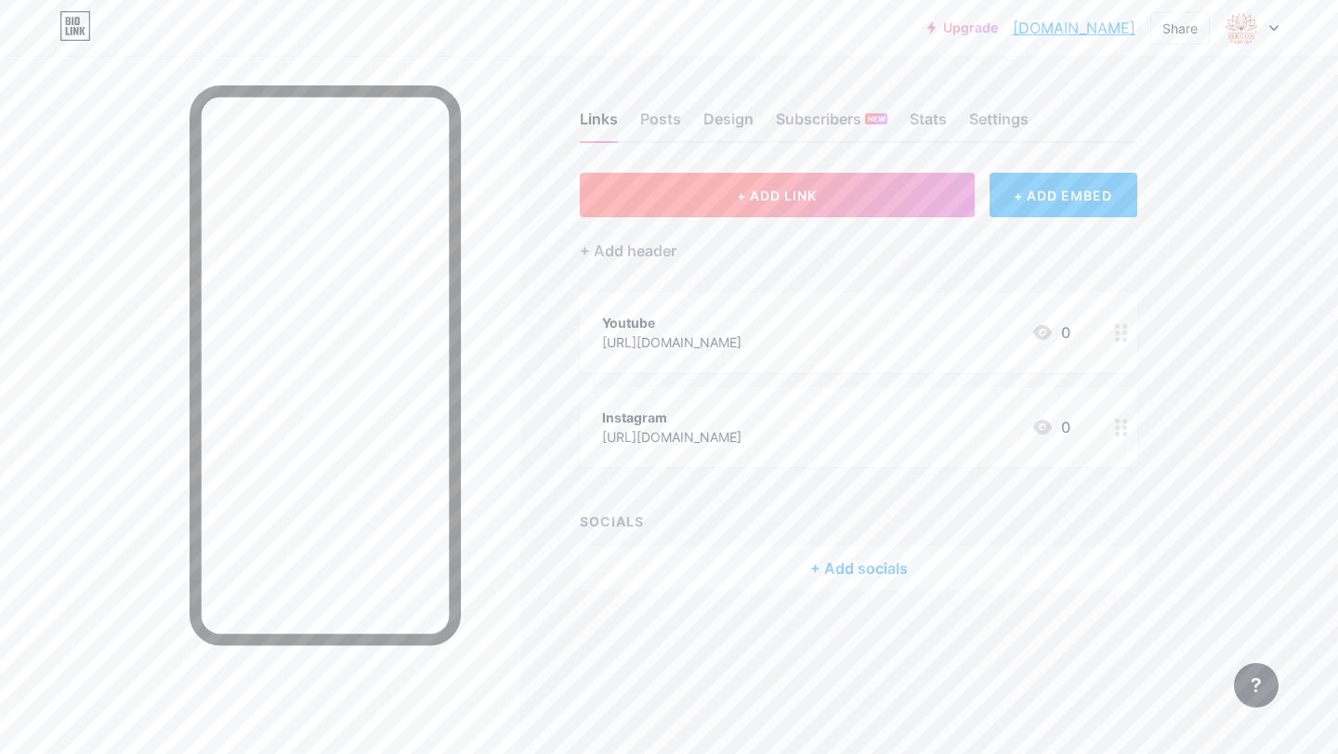
click at [815, 207] on button "+ ADD LINK" at bounding box center [777, 195] width 395 height 45
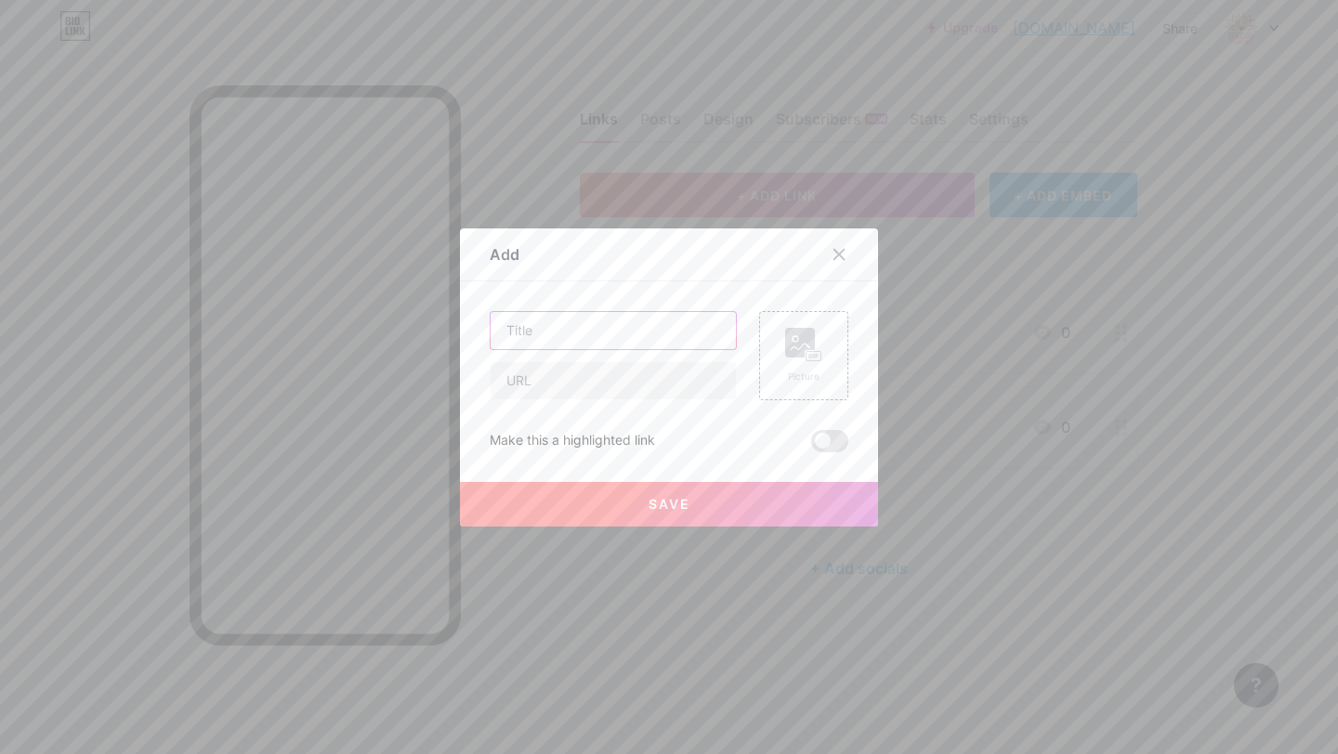
click at [620, 342] on input "text" at bounding box center [612, 330] width 245 height 37
type input "[DEMOGRAPHIC_DATA] Youth Forum (Boys)"
click at [608, 388] on input "text" at bounding box center [612, 380] width 245 height 37
paste input "[URL][DOMAIN_NAME]"
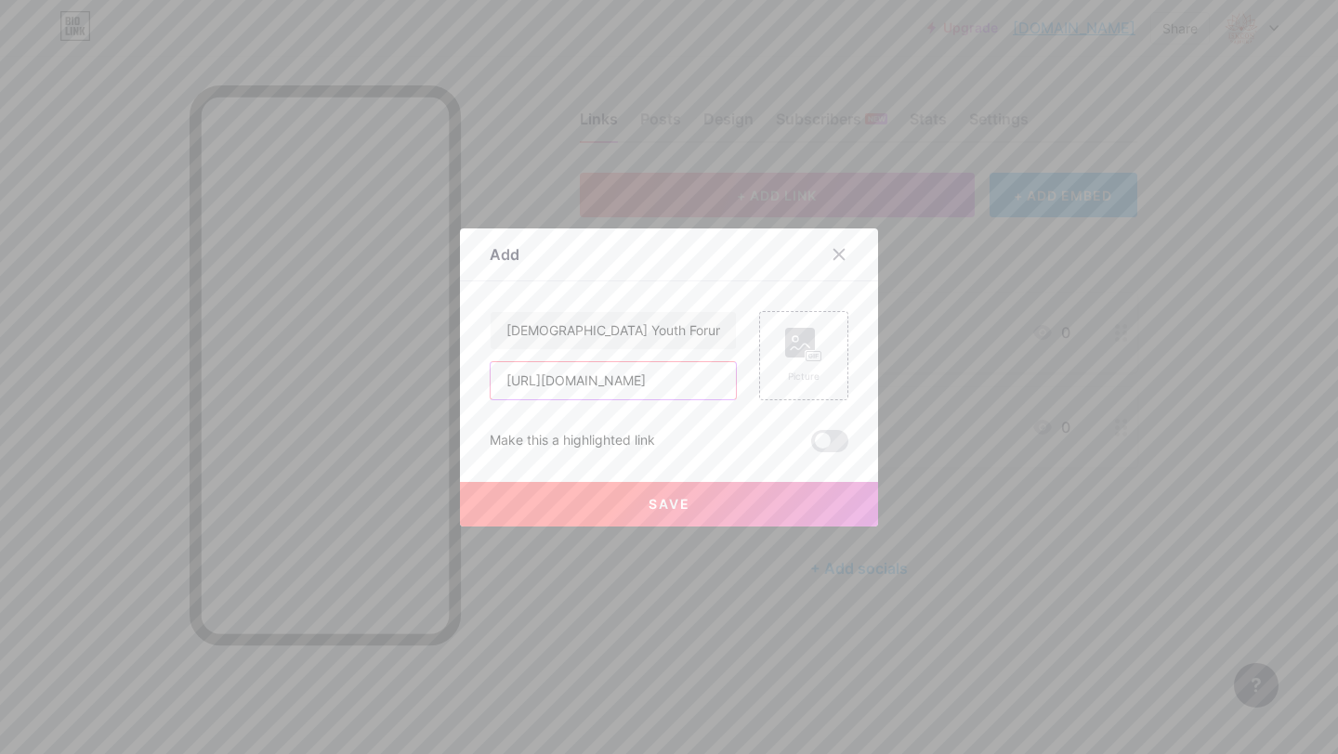
type input "[URL][DOMAIN_NAME]"
click at [693, 498] on button "Save" at bounding box center [669, 504] width 418 height 45
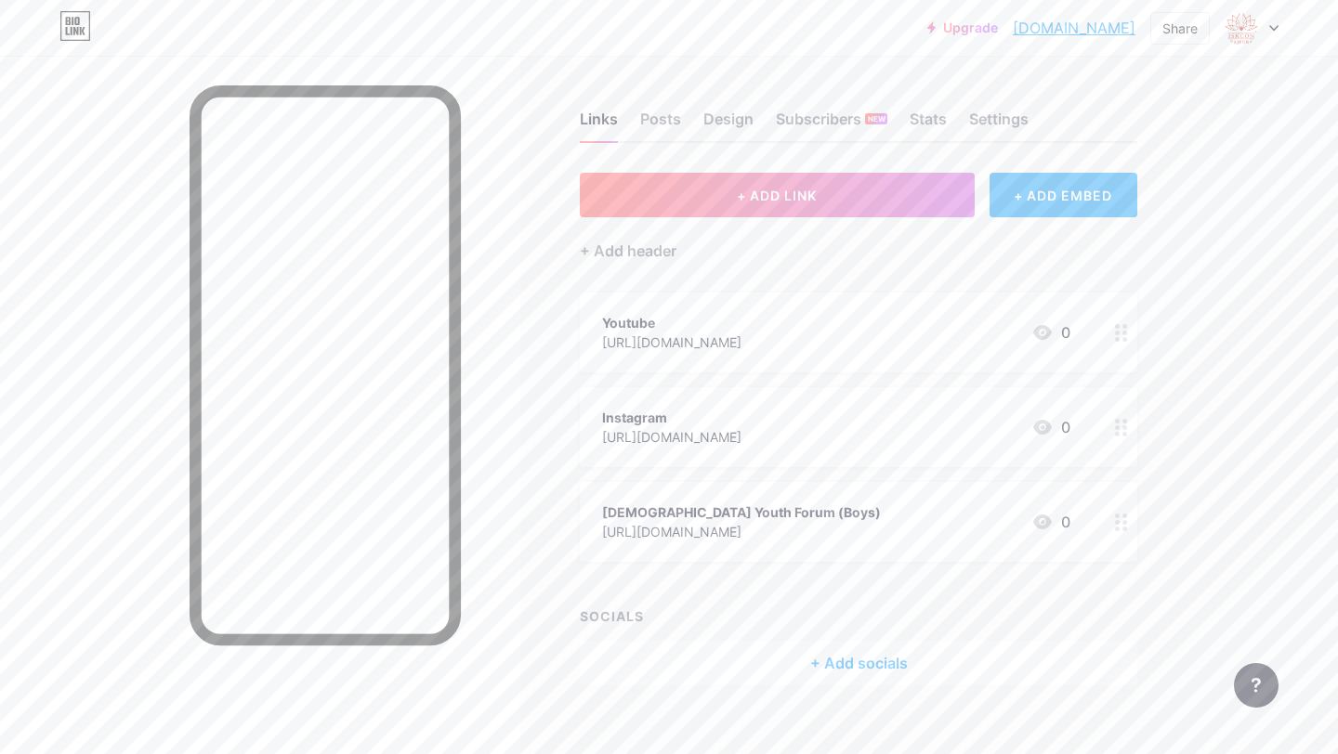
drag, startPoint x: 1123, startPoint y: 424, endPoint x: 1101, endPoint y: 47, distance: 376.9
click at [1119, 351] on div at bounding box center [1121, 333] width 32 height 80
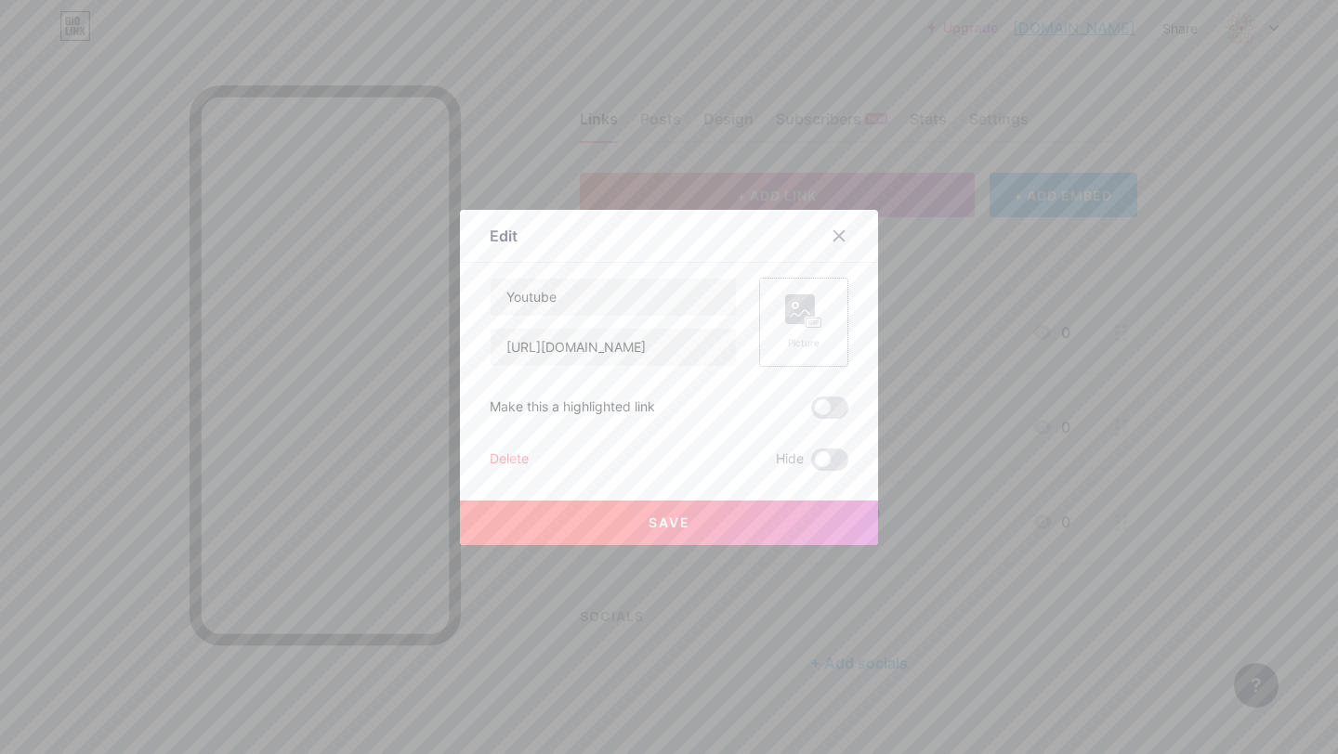
click at [783, 317] on div "Picture" at bounding box center [803, 322] width 89 height 89
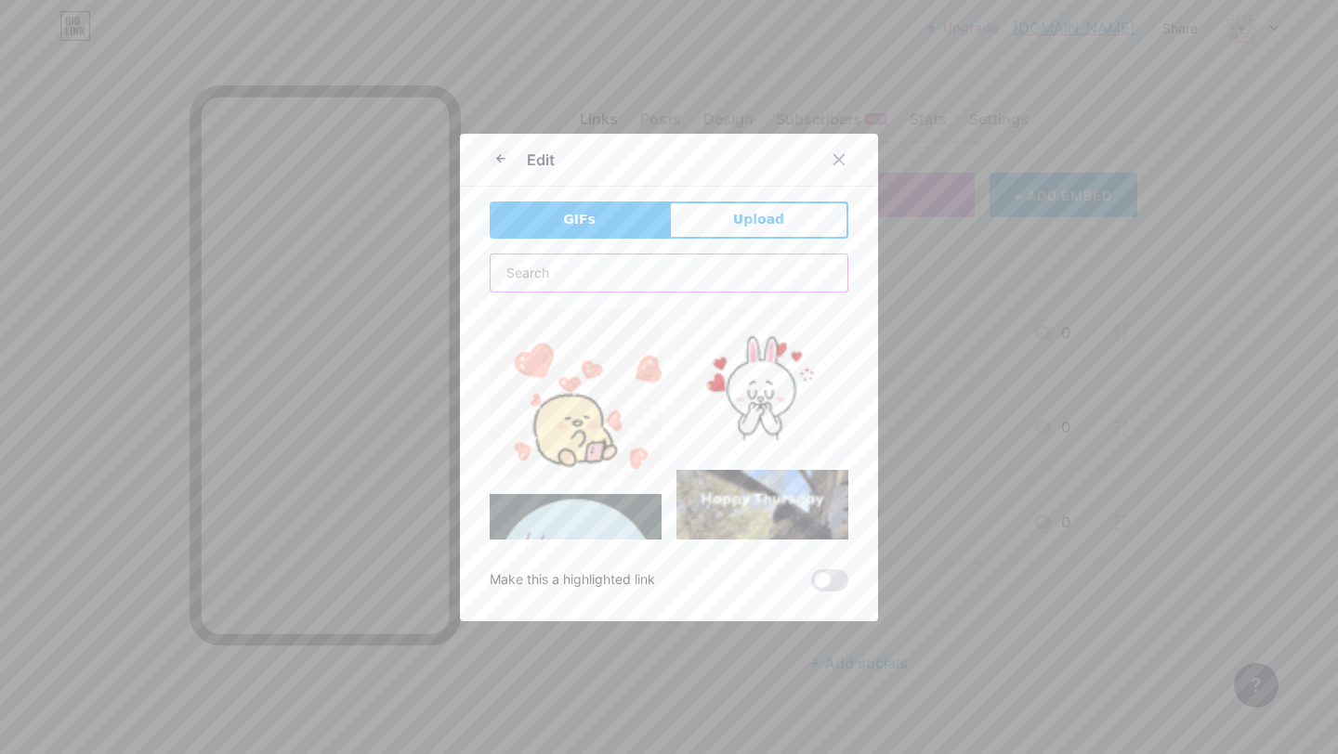
click at [646, 267] on input "text" at bounding box center [668, 273] width 357 height 37
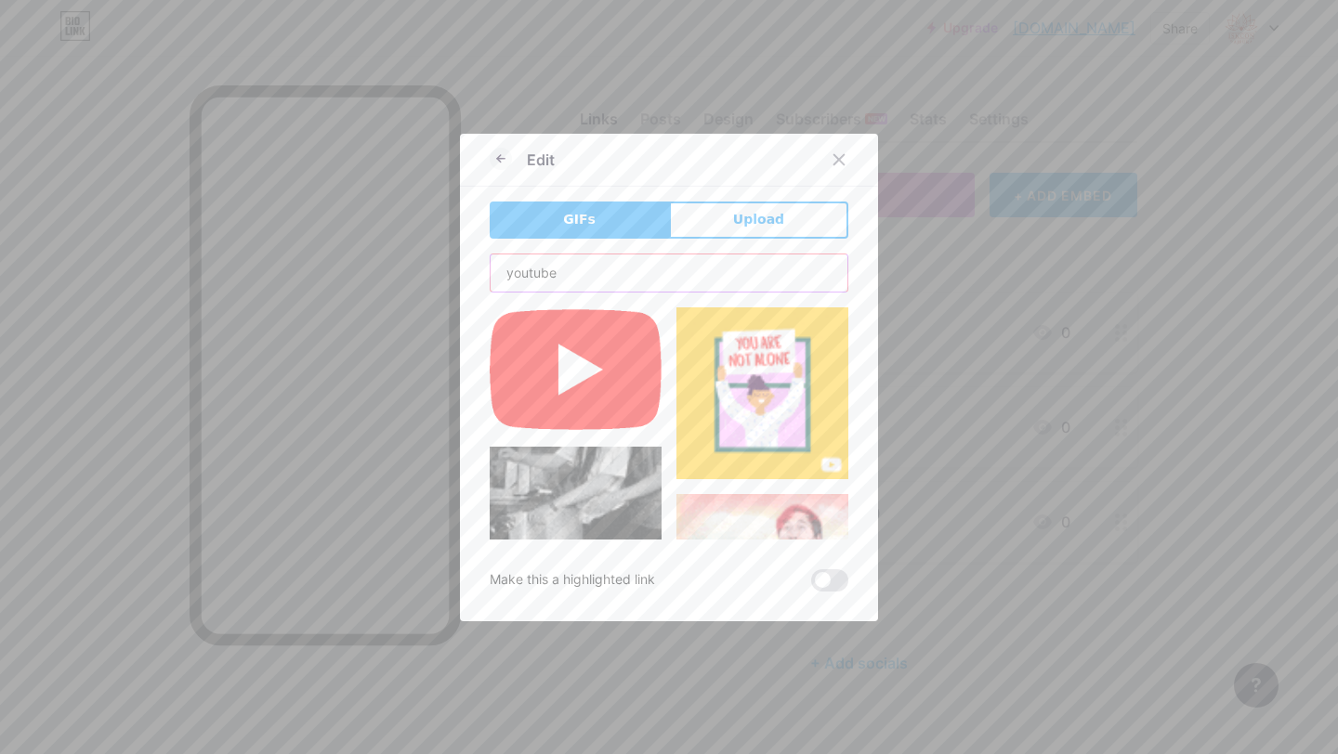
type input "youtube"
click at [575, 355] on img at bounding box center [576, 369] width 172 height 124
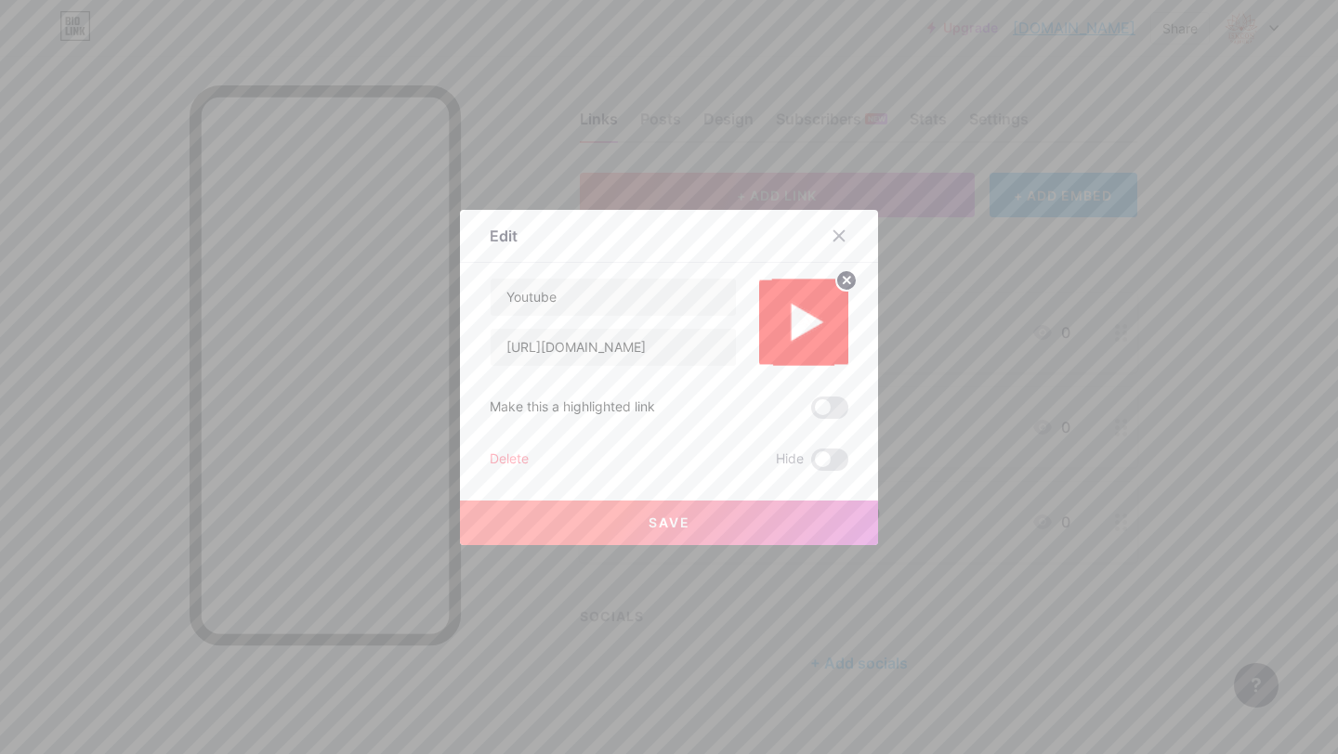
click at [740, 526] on button "Save" at bounding box center [669, 523] width 418 height 45
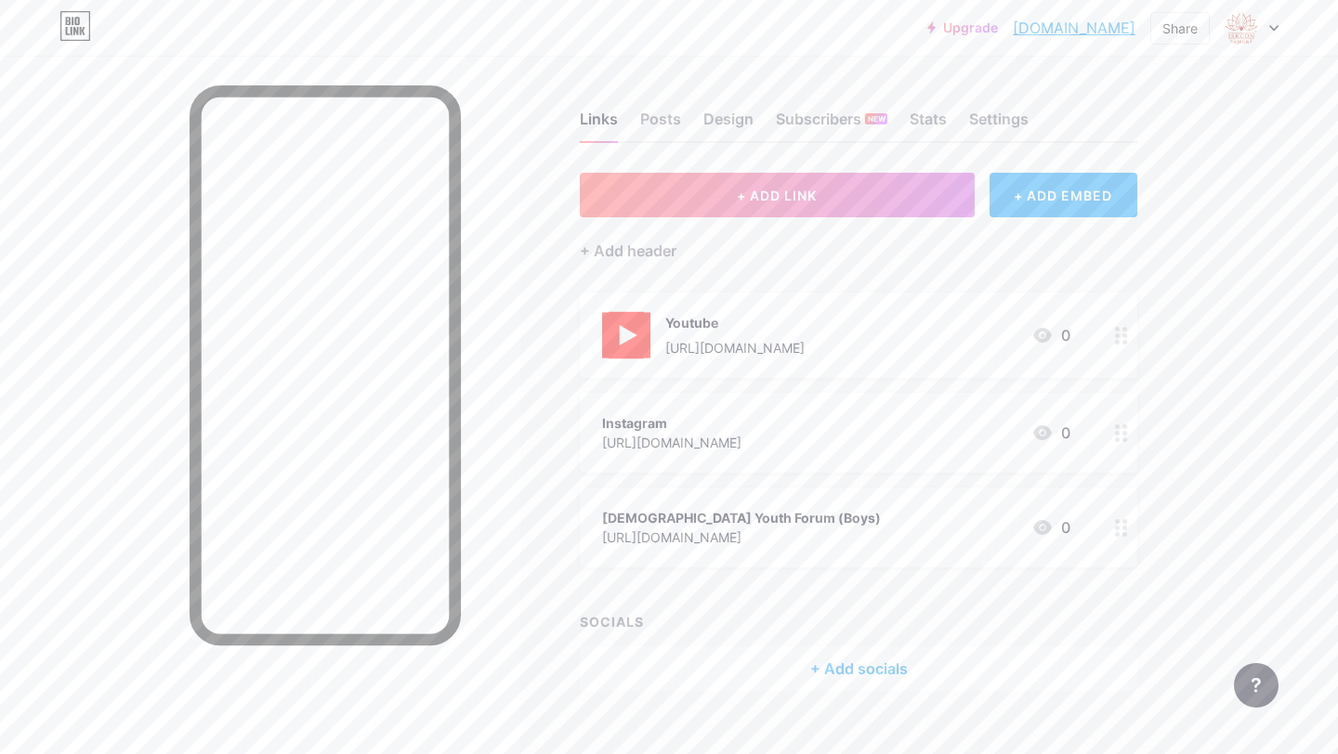
click at [1106, 333] on div at bounding box center [1121, 335] width 32 height 85
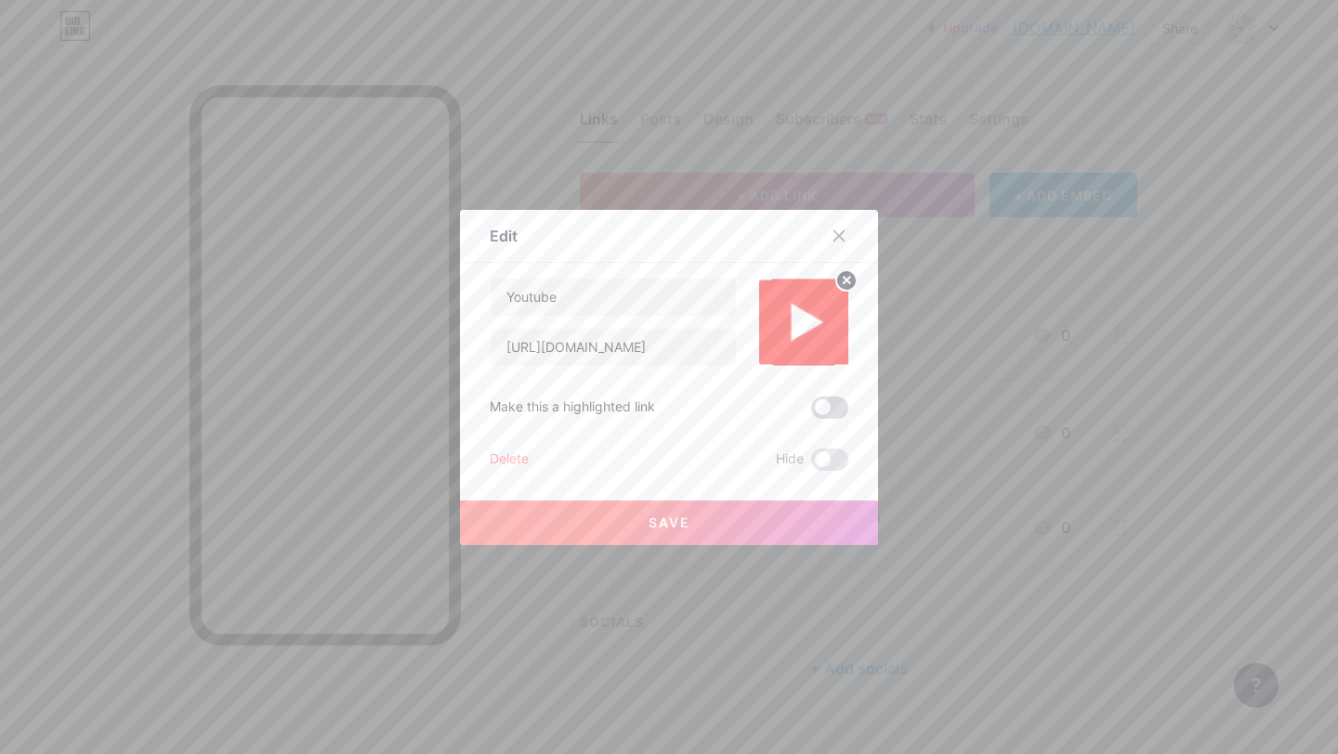
click at [842, 400] on span at bounding box center [829, 408] width 37 height 22
click at [811, 412] on input "checkbox" at bounding box center [811, 412] width 0 height 0
click at [765, 518] on button "Save" at bounding box center [669, 523] width 418 height 45
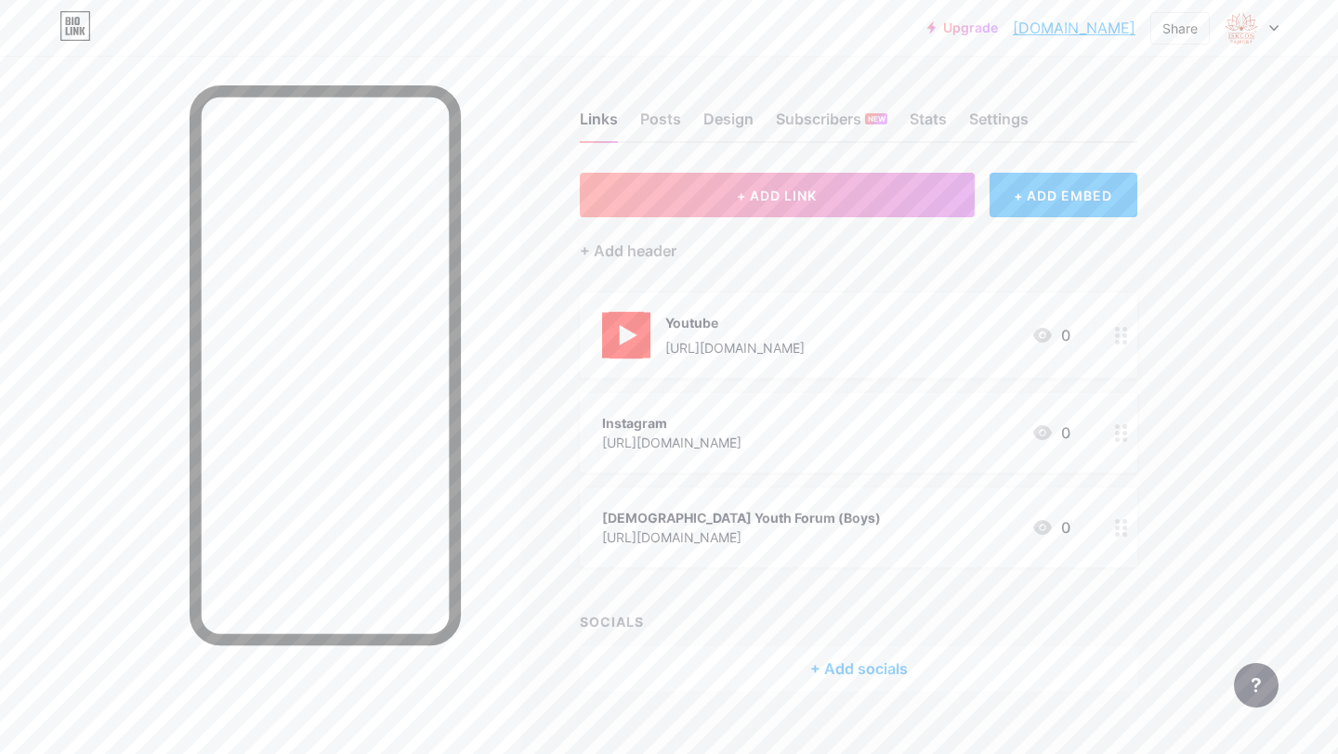
click at [741, 424] on div "Instagram" at bounding box center [671, 423] width 139 height 20
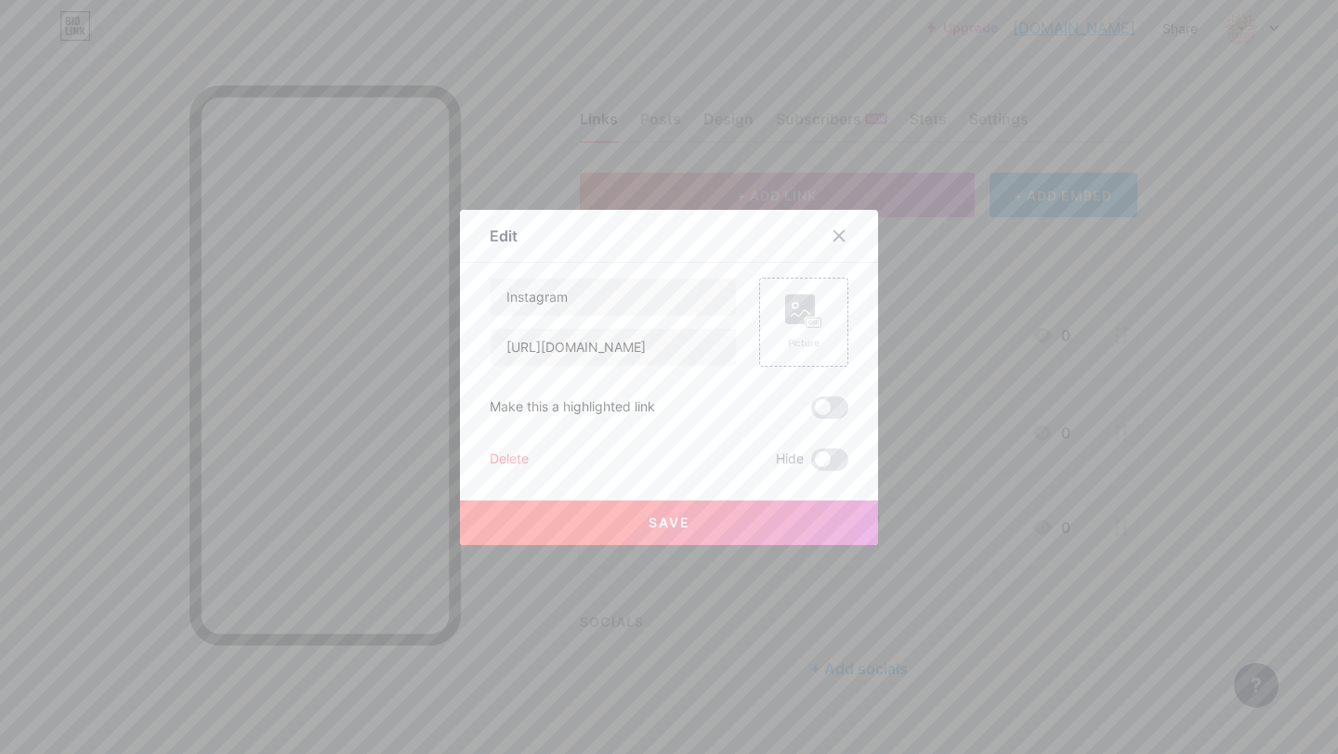
click at [838, 400] on span at bounding box center [829, 408] width 37 height 22
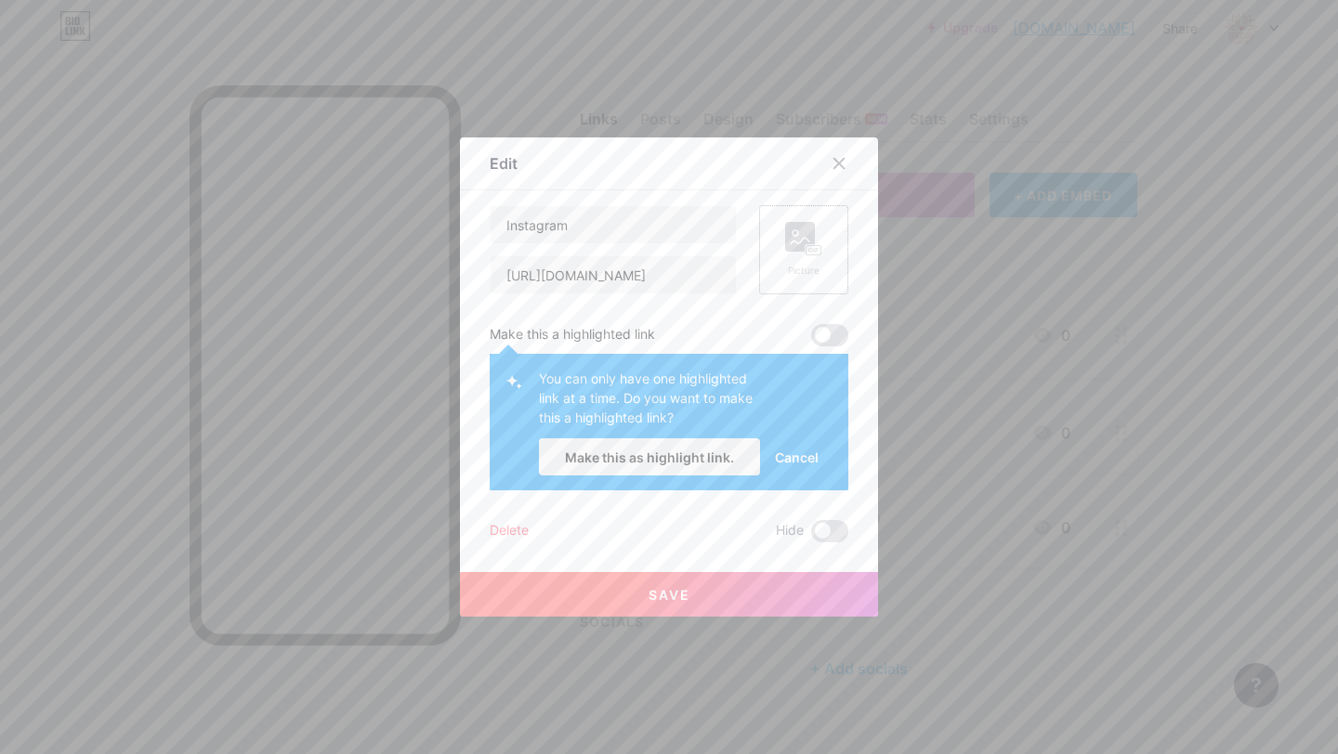
click at [798, 233] on rect at bounding box center [800, 237] width 30 height 30
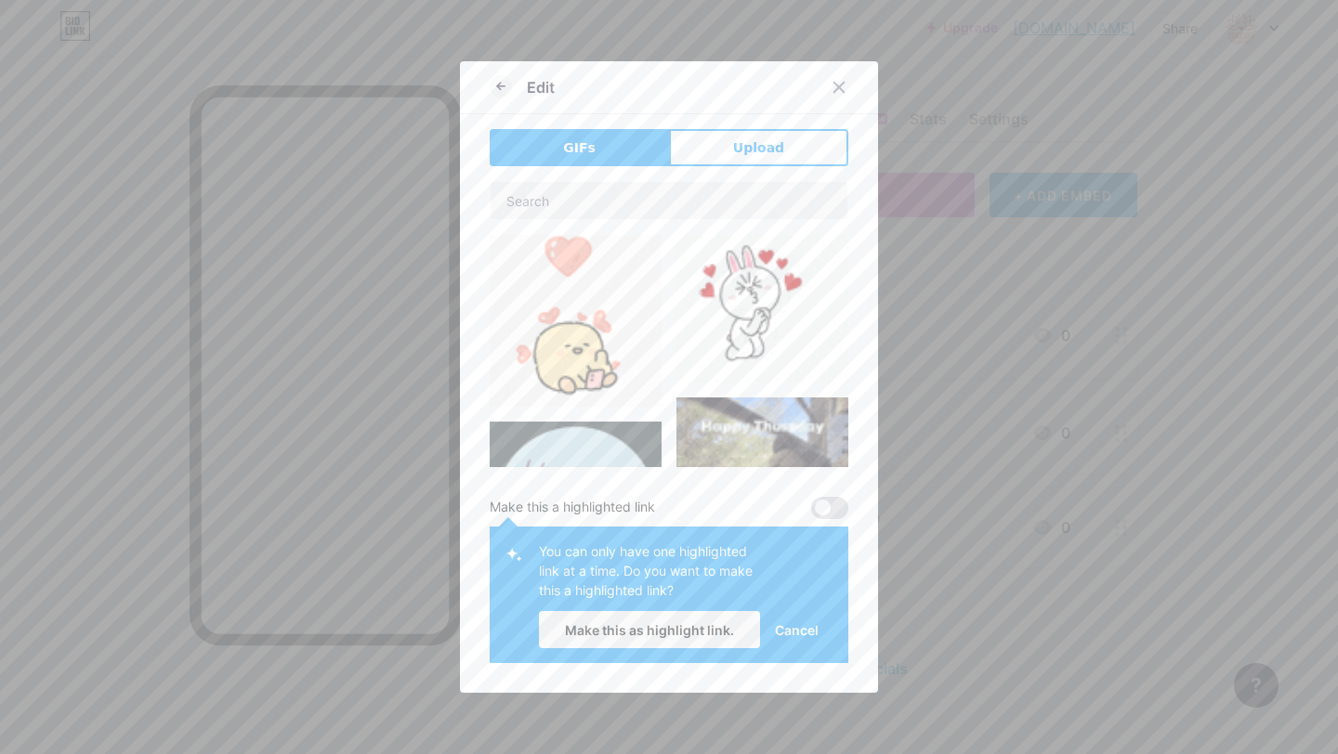
click at [801, 621] on span "Cancel" at bounding box center [797, 630] width 44 height 20
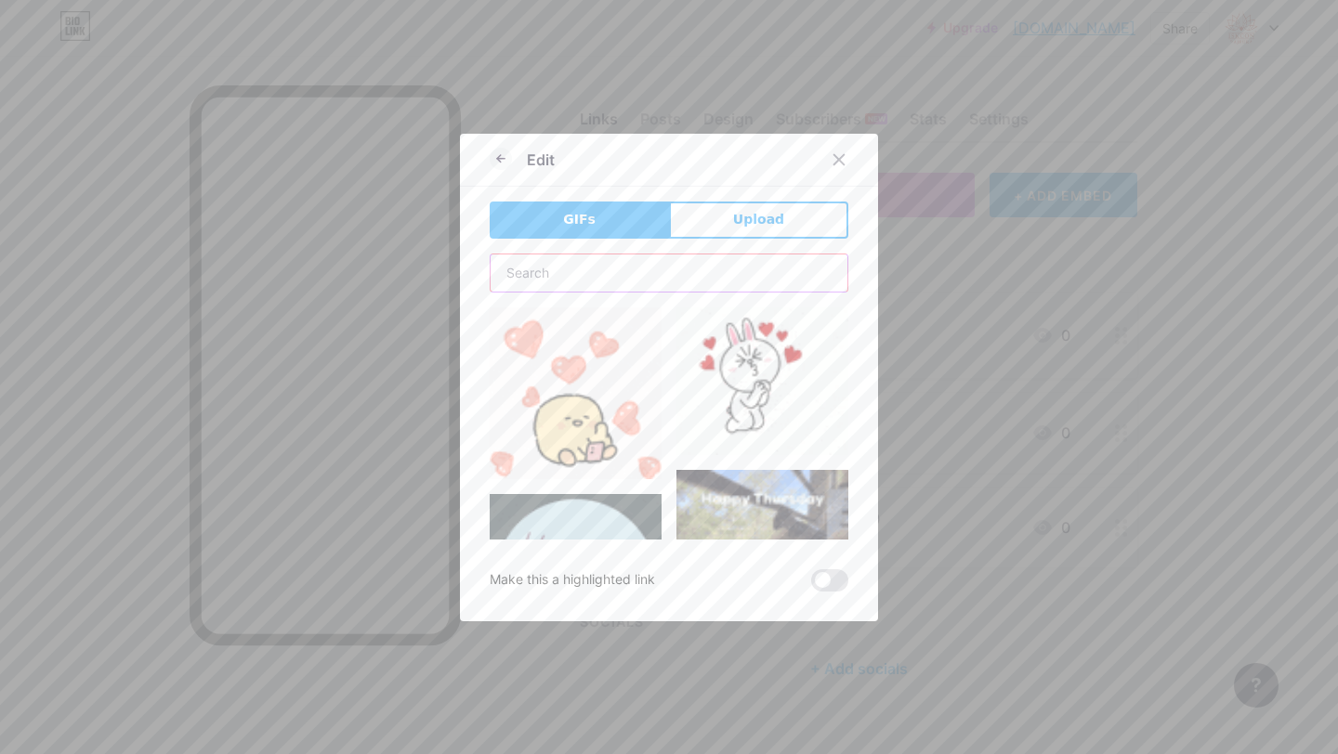
click at [651, 275] on input "text" at bounding box center [668, 273] width 357 height 37
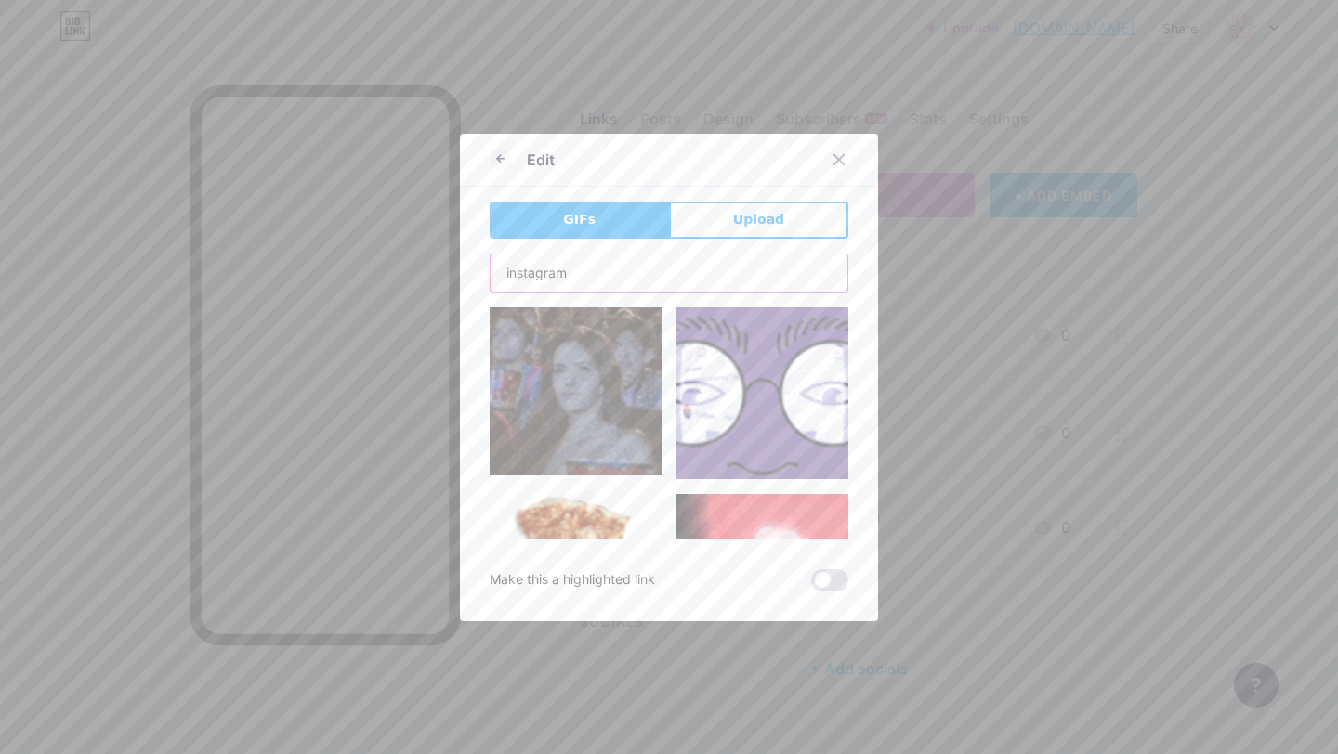
click at [620, 271] on input "instagram" at bounding box center [668, 273] width 357 height 37
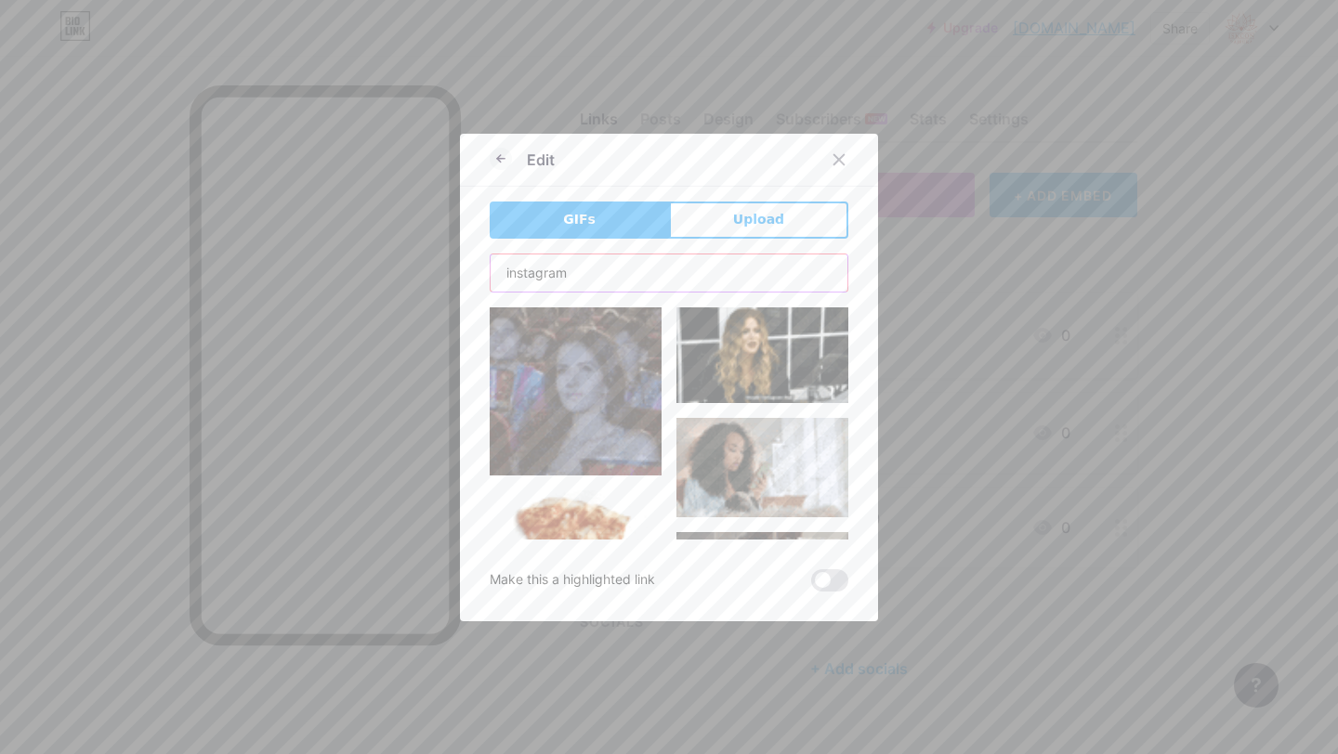
type input "instagram"
click at [804, 212] on button "Upload" at bounding box center [758, 220] width 179 height 37
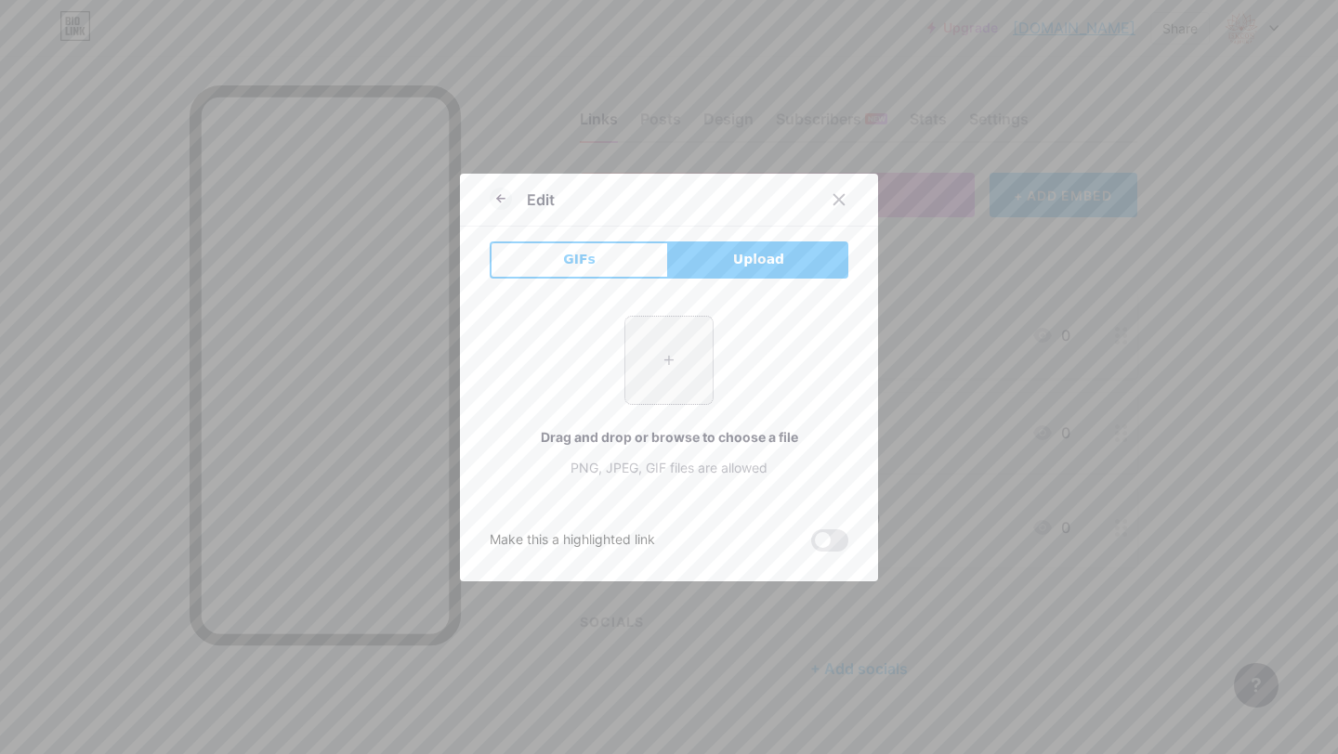
click at [688, 379] on input "file" at bounding box center [668, 360] width 87 height 87
type input "C:\fakepath\Instagram_logo_2022.svg.webp"
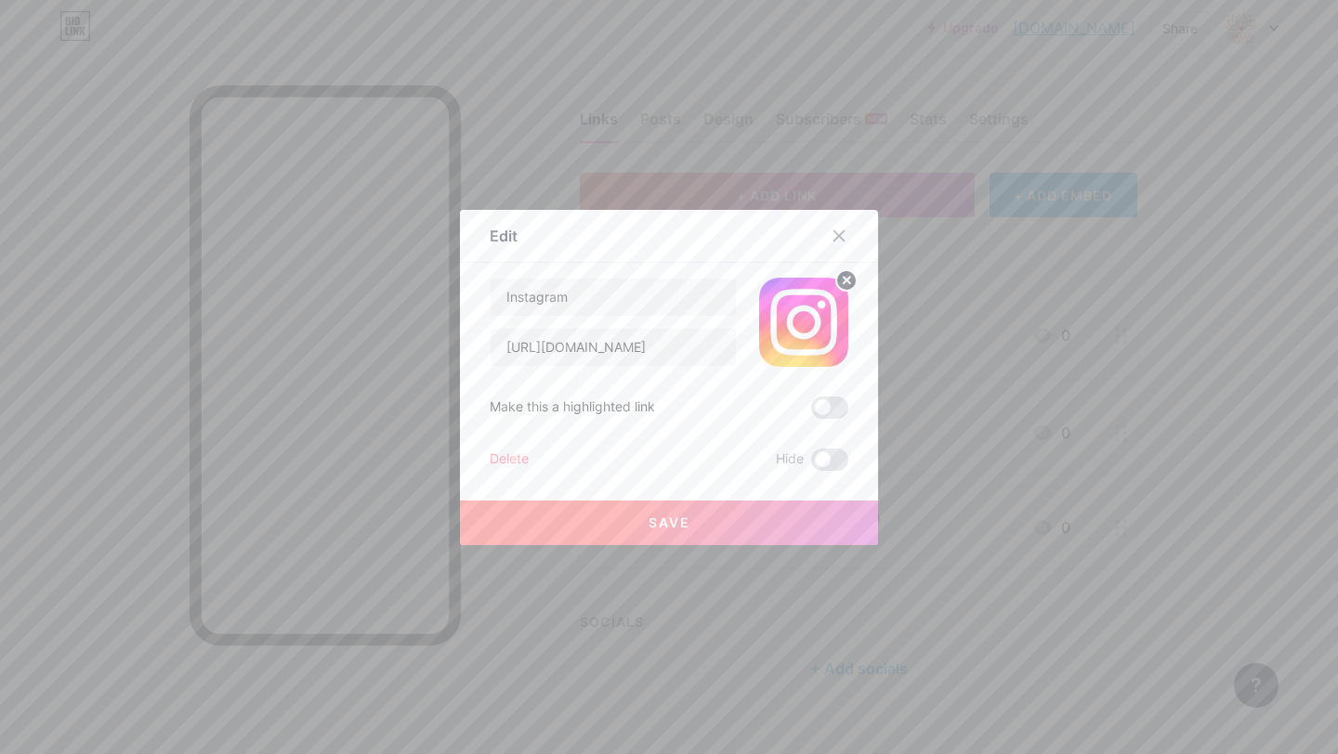
click at [832, 410] on span at bounding box center [829, 408] width 37 height 22
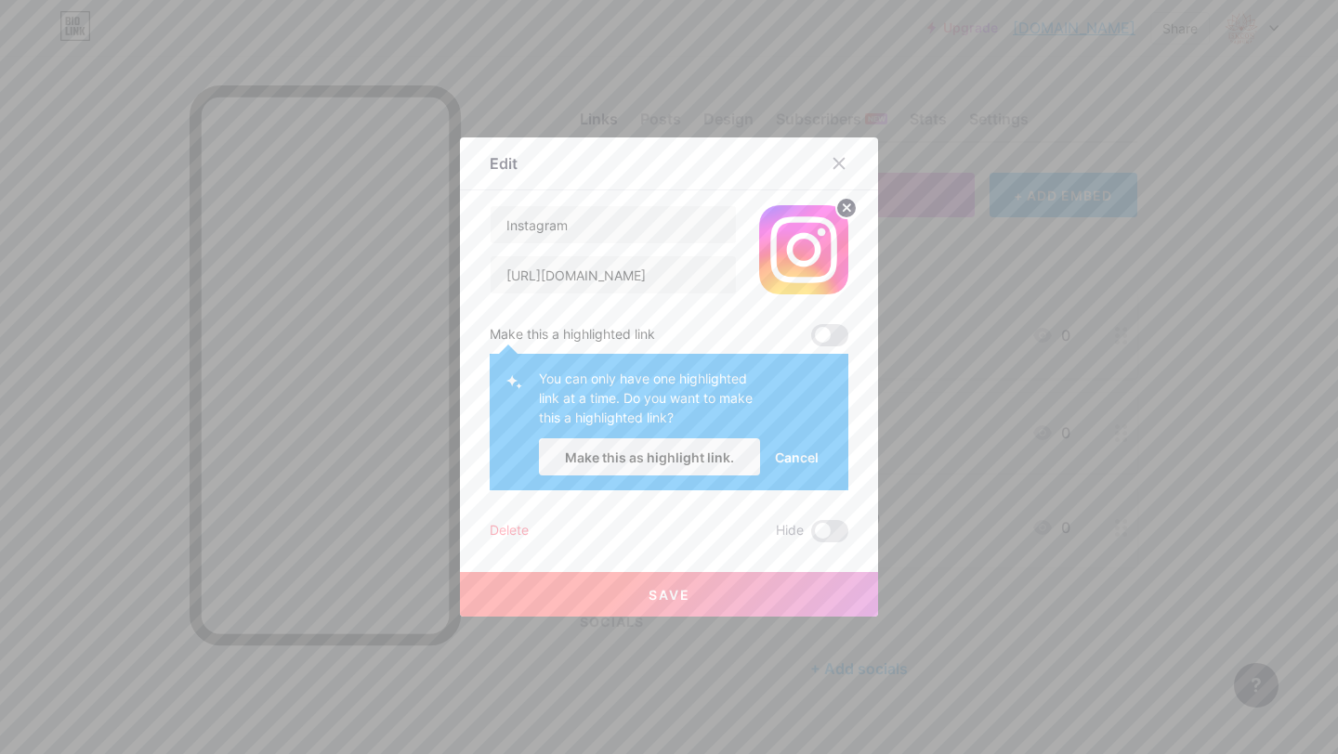
click at [832, 328] on span at bounding box center [829, 335] width 37 height 22
click at [811, 462] on span "Cancel" at bounding box center [797, 458] width 44 height 20
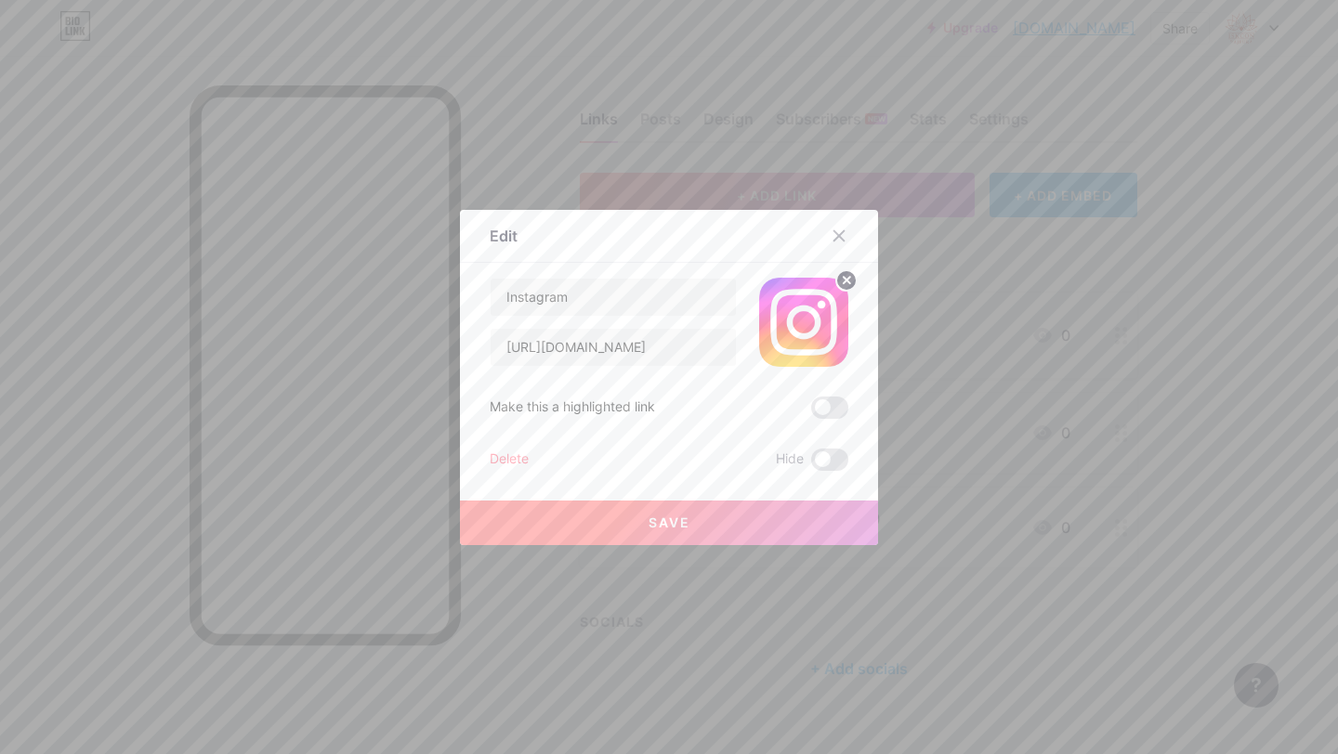
click at [722, 517] on button "Save" at bounding box center [669, 523] width 418 height 45
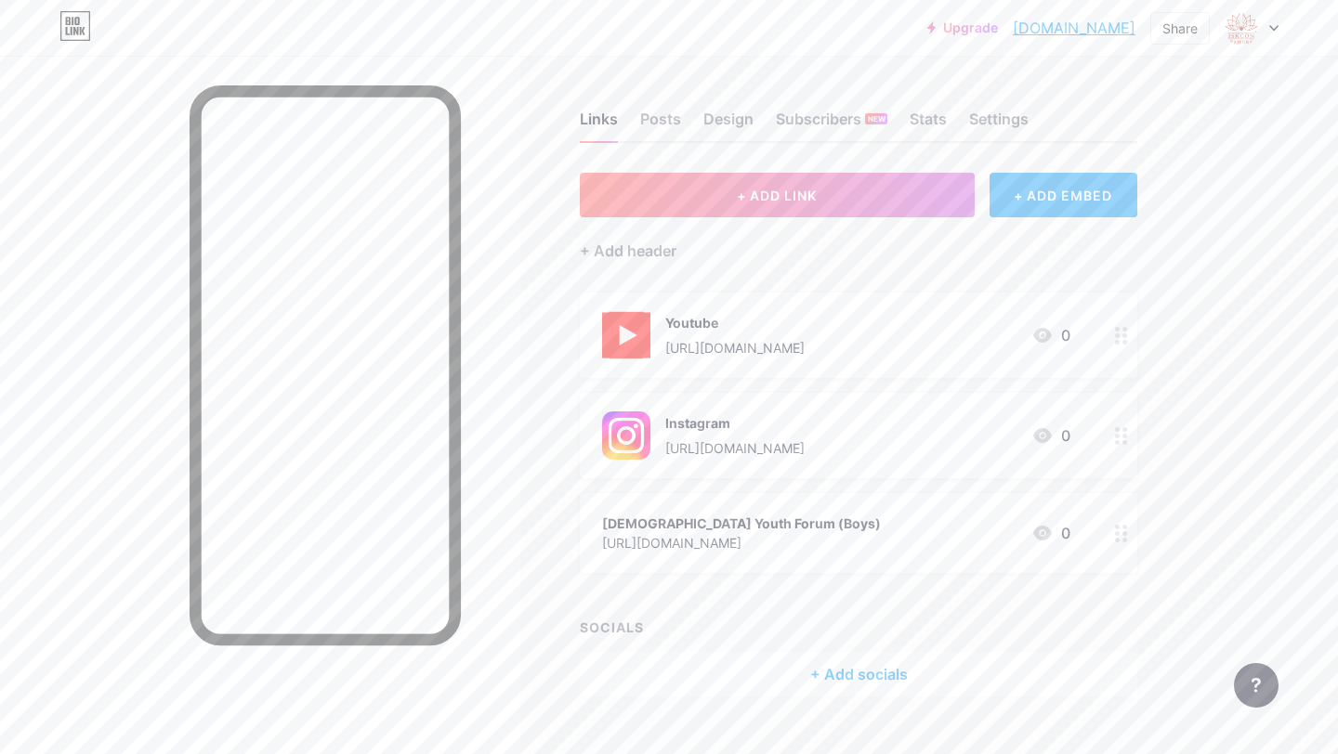
click at [943, 525] on div "[DEMOGRAPHIC_DATA] Youth Forum (Boys) [URL][DOMAIN_NAME] 0" at bounding box center [836, 533] width 468 height 43
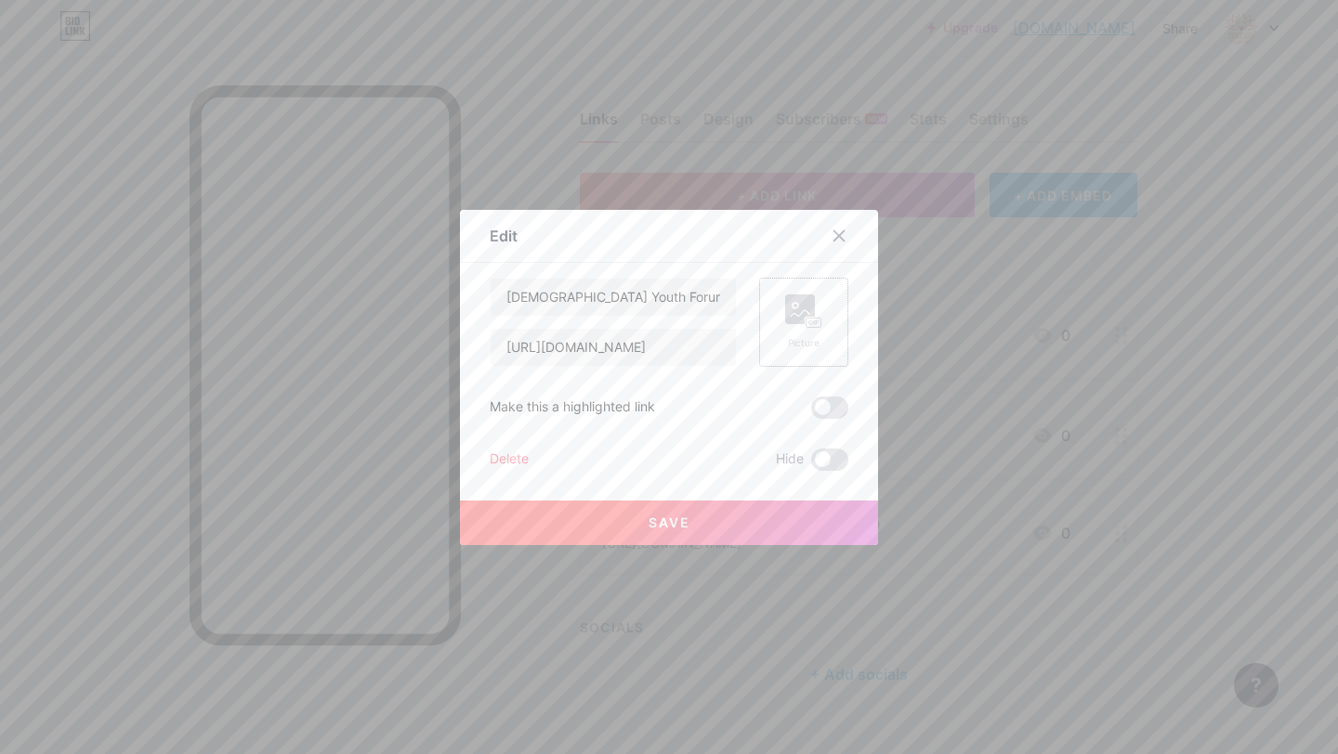
click at [813, 343] on div "Picture" at bounding box center [803, 343] width 37 height 14
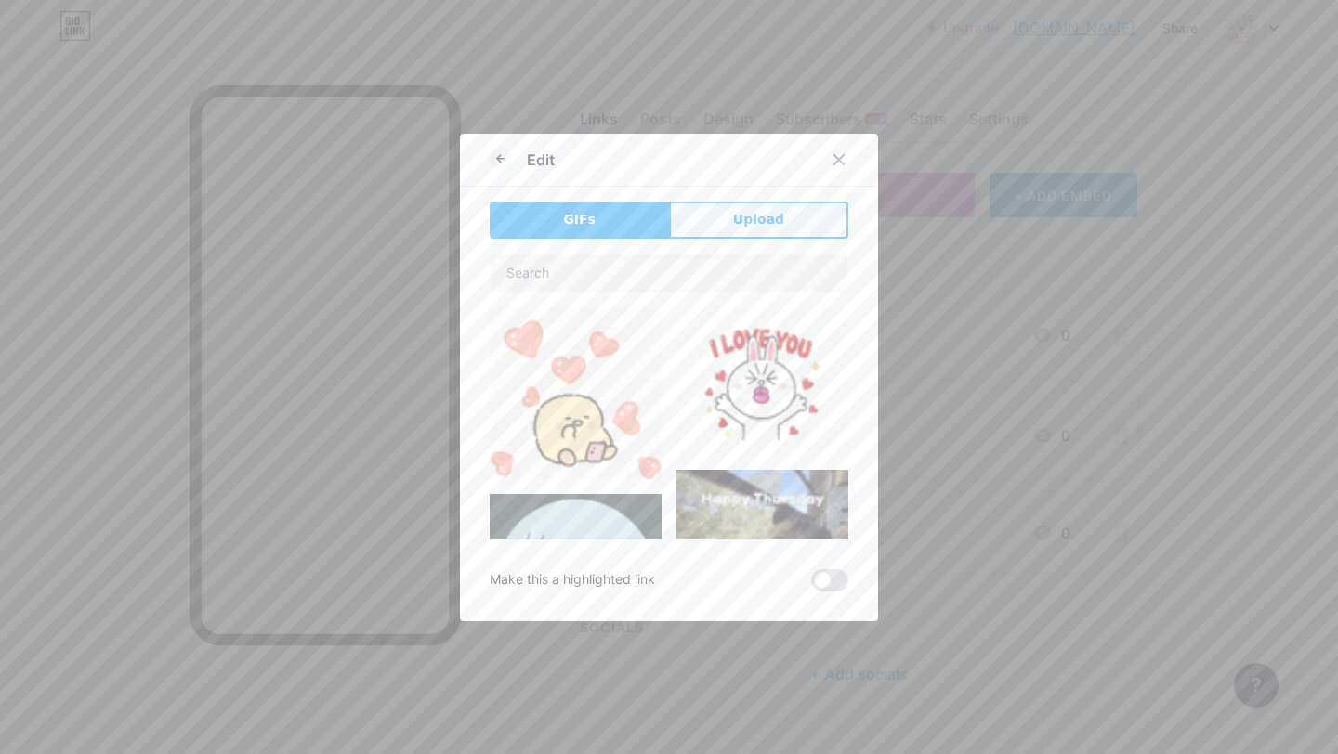
click at [741, 228] on span "Upload" at bounding box center [758, 220] width 51 height 20
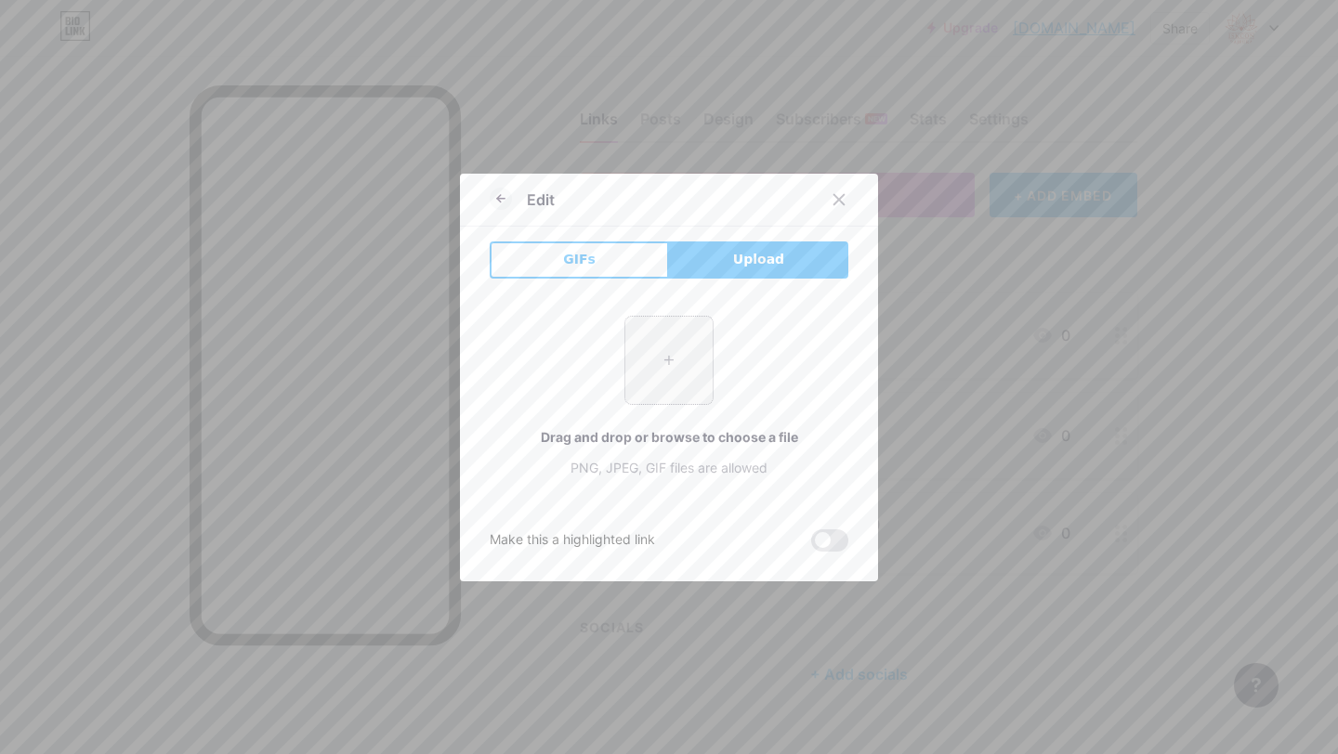
click at [680, 349] on input "file" at bounding box center [668, 360] width 87 height 87
type input "C:\fakepath\Instagram_logo_2022.svg.webp"
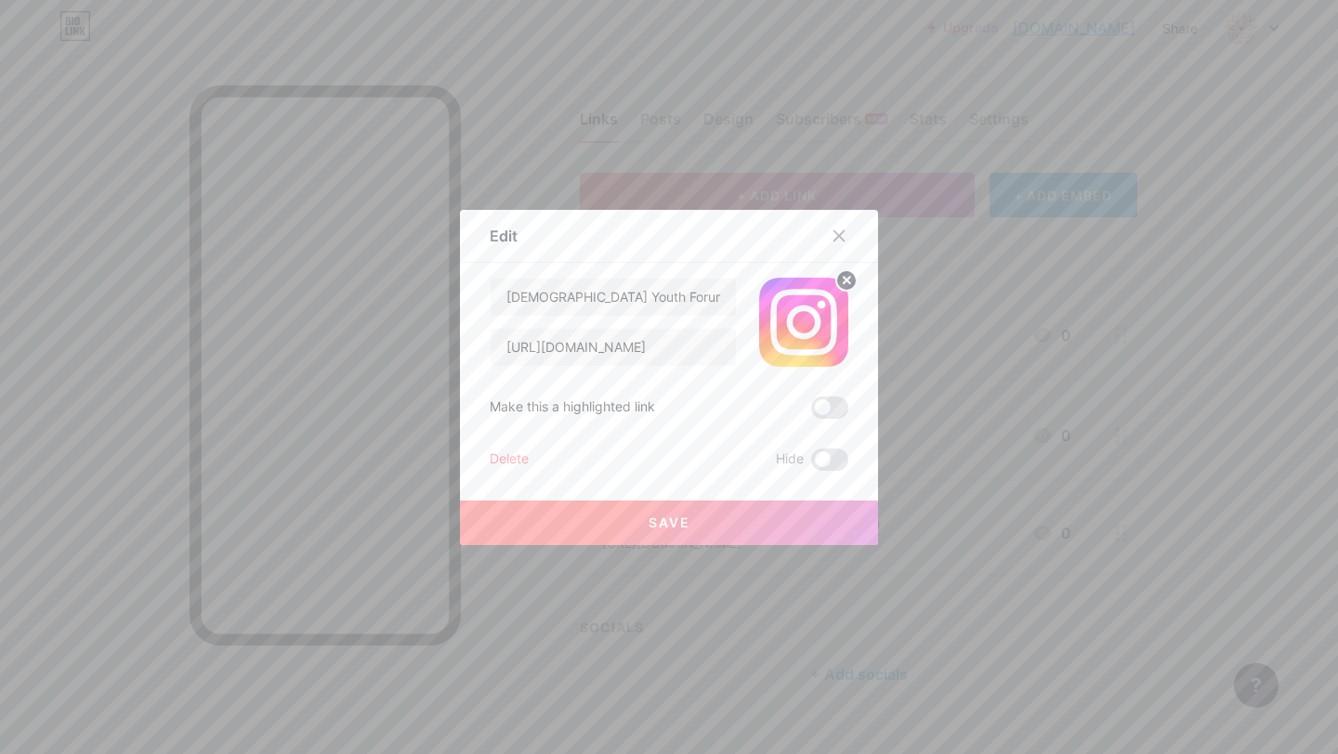
click at [712, 538] on button "Save" at bounding box center [669, 523] width 418 height 45
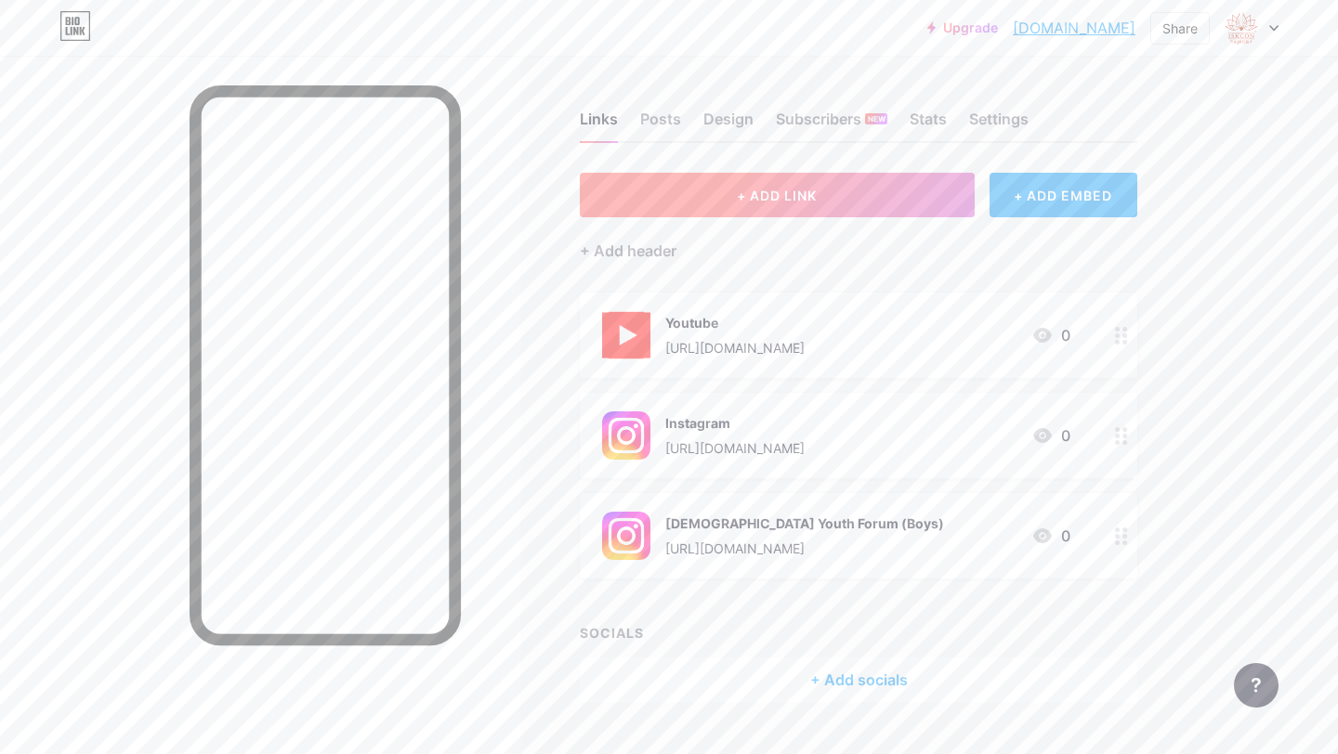
click at [773, 202] on span "+ ADD LINK" at bounding box center [777, 196] width 80 height 16
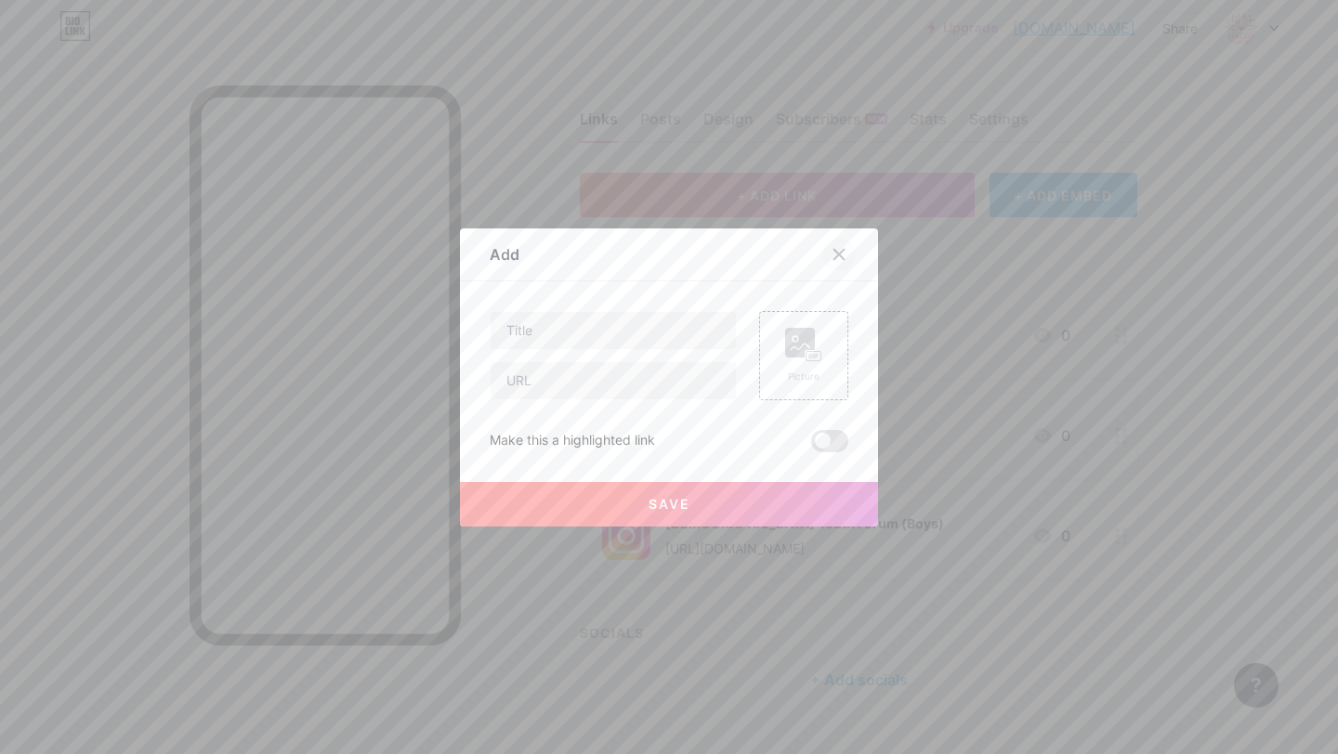
click at [837, 254] on icon at bounding box center [838, 254] width 15 height 15
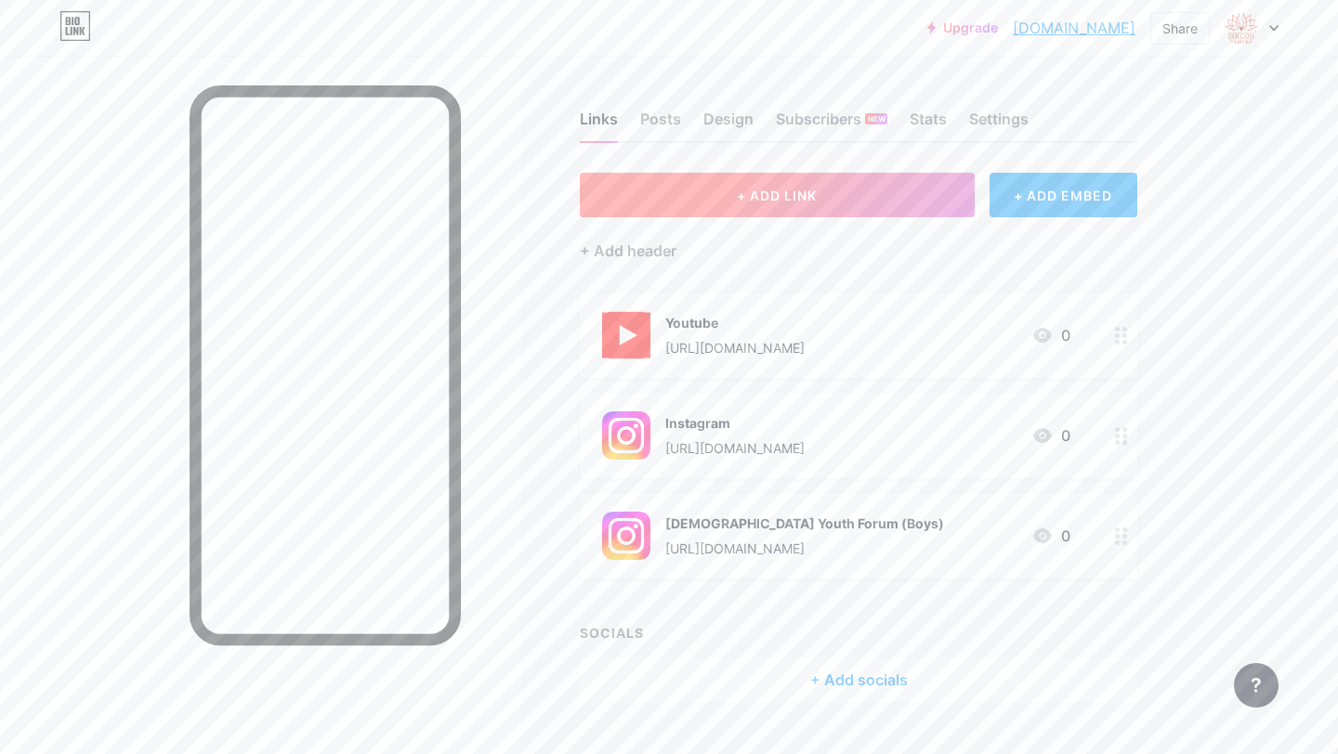
click at [829, 192] on button "+ ADD LINK" at bounding box center [777, 195] width 395 height 45
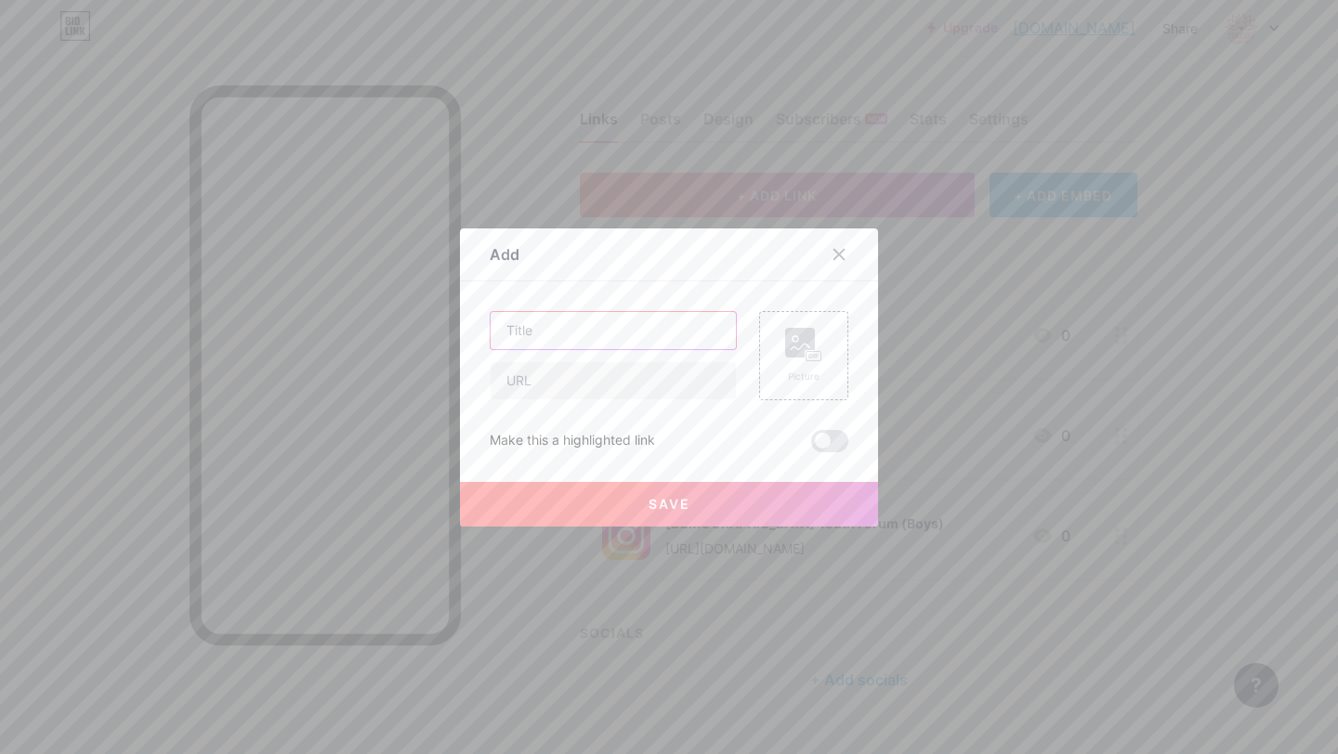
click at [564, 324] on input "text" at bounding box center [612, 330] width 245 height 37
type input "Whatsapp"
click at [554, 372] on input "text" at bounding box center [612, 380] width 245 height 37
paste input "[URL][DOMAIN_NAME][PHONE_NUMBER]"
type input "[URL][DOMAIN_NAME][PHONE_NUMBER]"
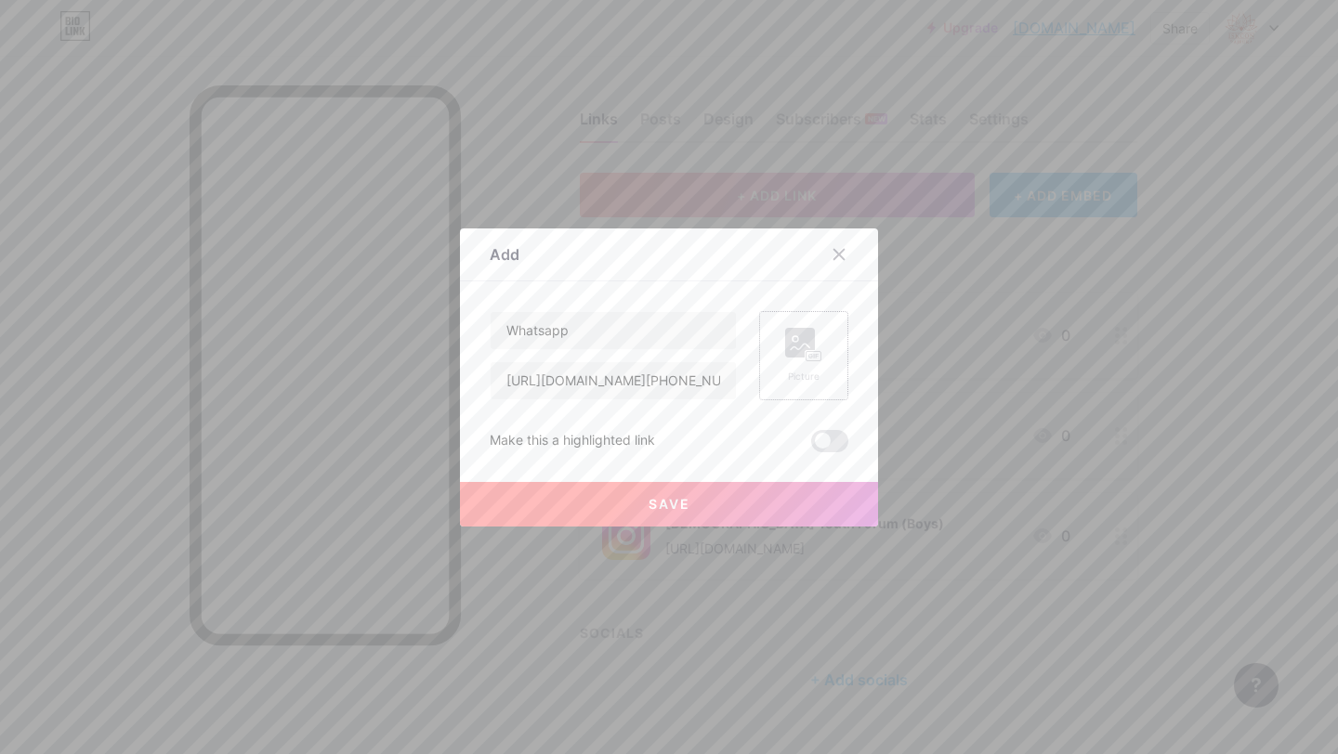
click at [798, 356] on rect at bounding box center [800, 343] width 30 height 30
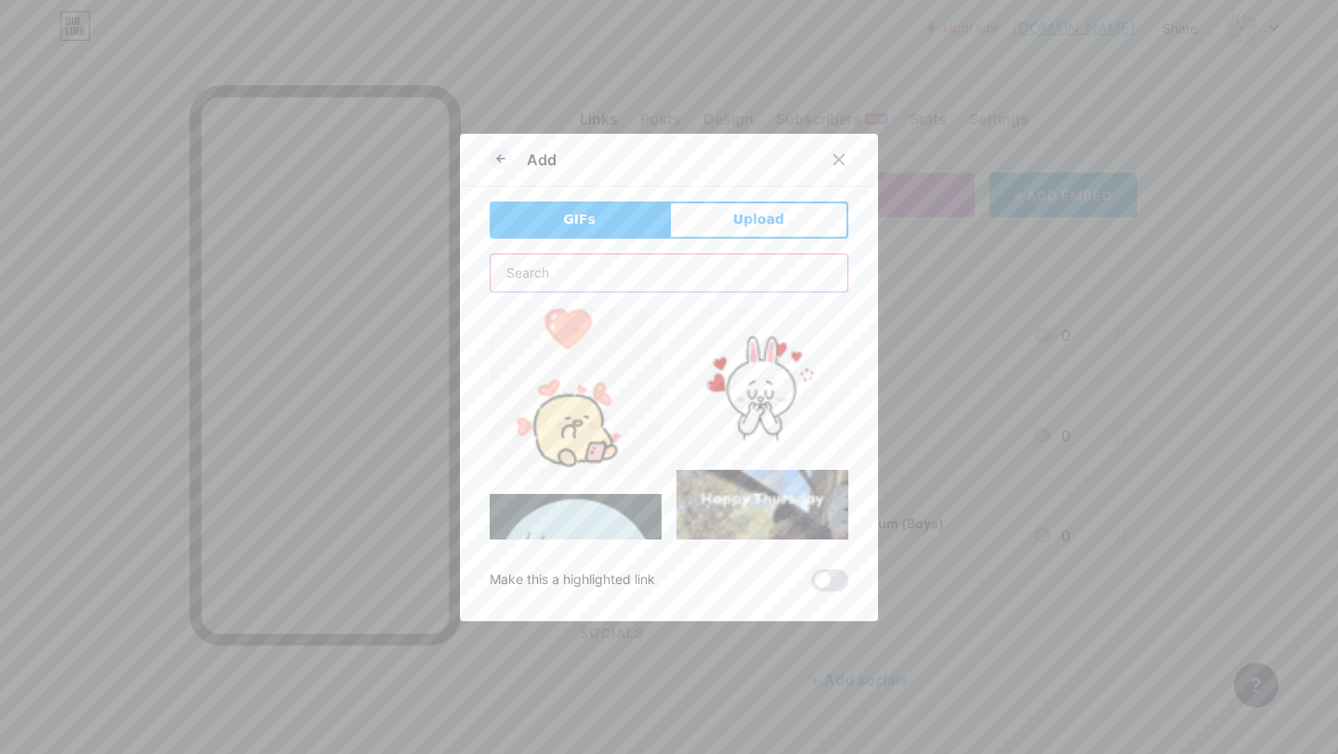
click at [607, 259] on input "text" at bounding box center [668, 273] width 357 height 37
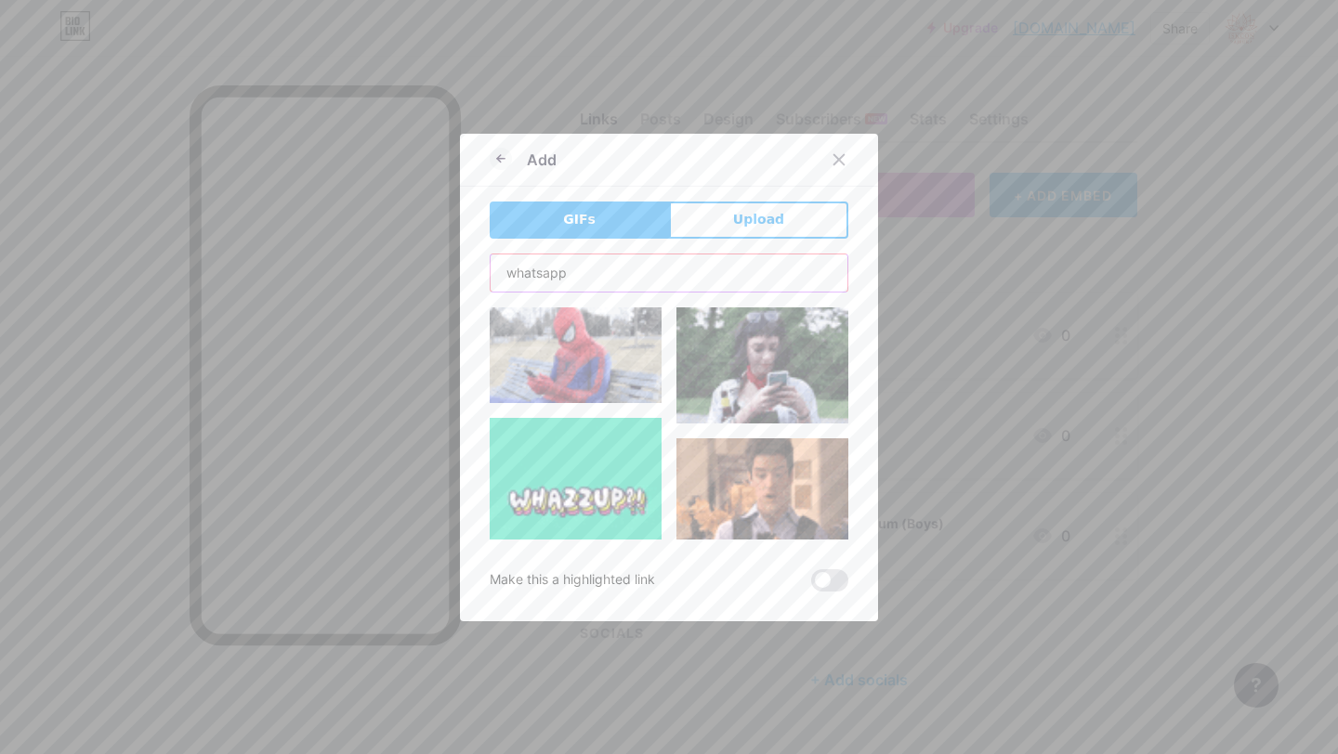
type input "whatsapp"
click at [509, 169] on div "Add" at bounding box center [523, 159] width 67 height 33
click at [504, 168] on icon at bounding box center [501, 159] width 22 height 22
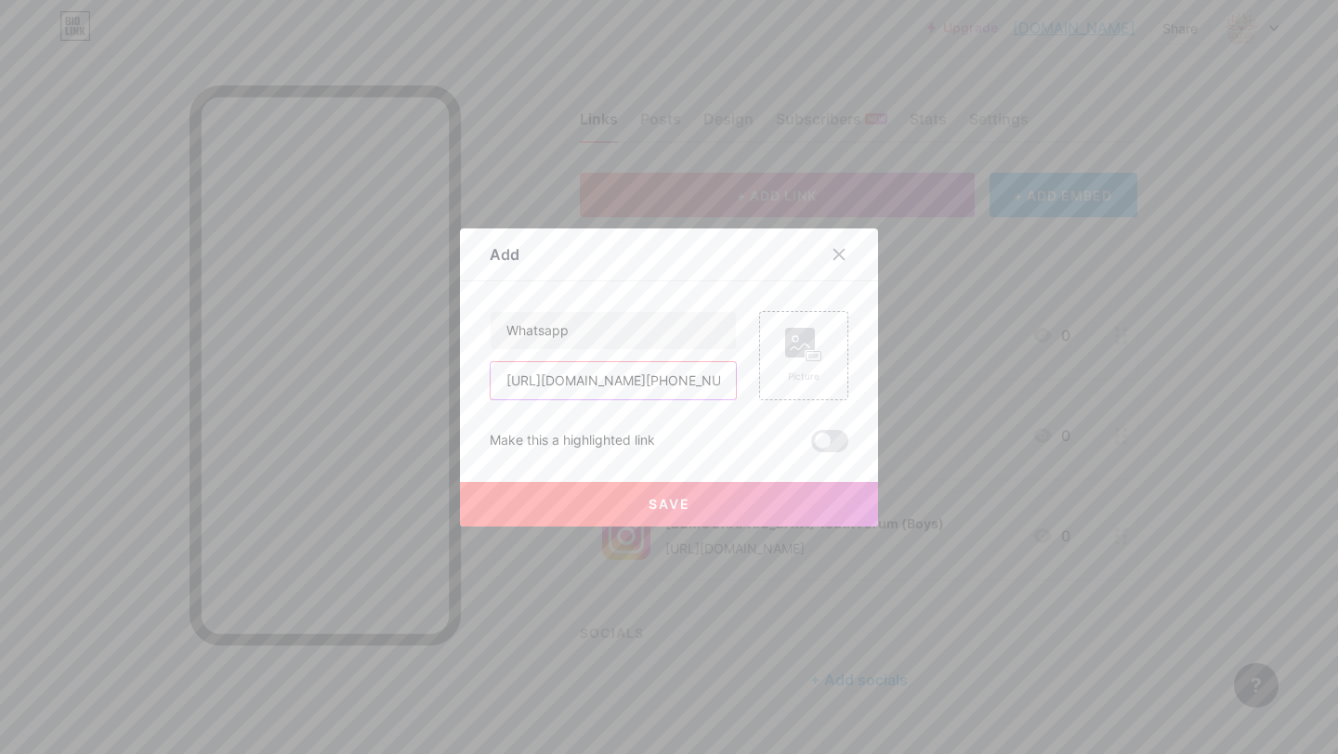
click at [612, 375] on input "[URL][DOMAIN_NAME][PHONE_NUMBER]" at bounding box center [612, 380] width 245 height 37
paste input "[URL][DOMAIN_NAME][PHONE_NUMBER]"
type input "[URL][DOMAIN_NAME][PHONE_NUMBER]"
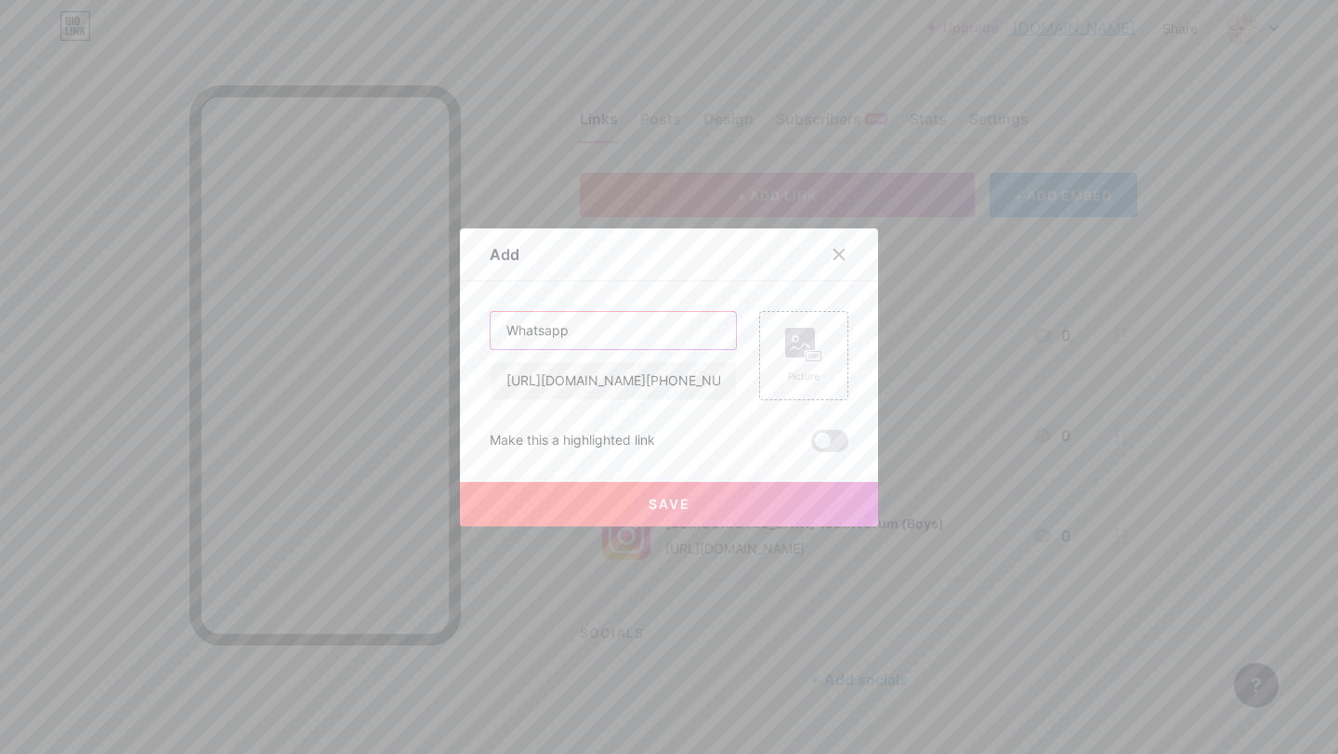
click at [607, 336] on input "Whatsapp" at bounding box center [612, 330] width 245 height 37
paste input "w"
type input "Whatsapp"
click at [794, 359] on icon at bounding box center [803, 345] width 37 height 34
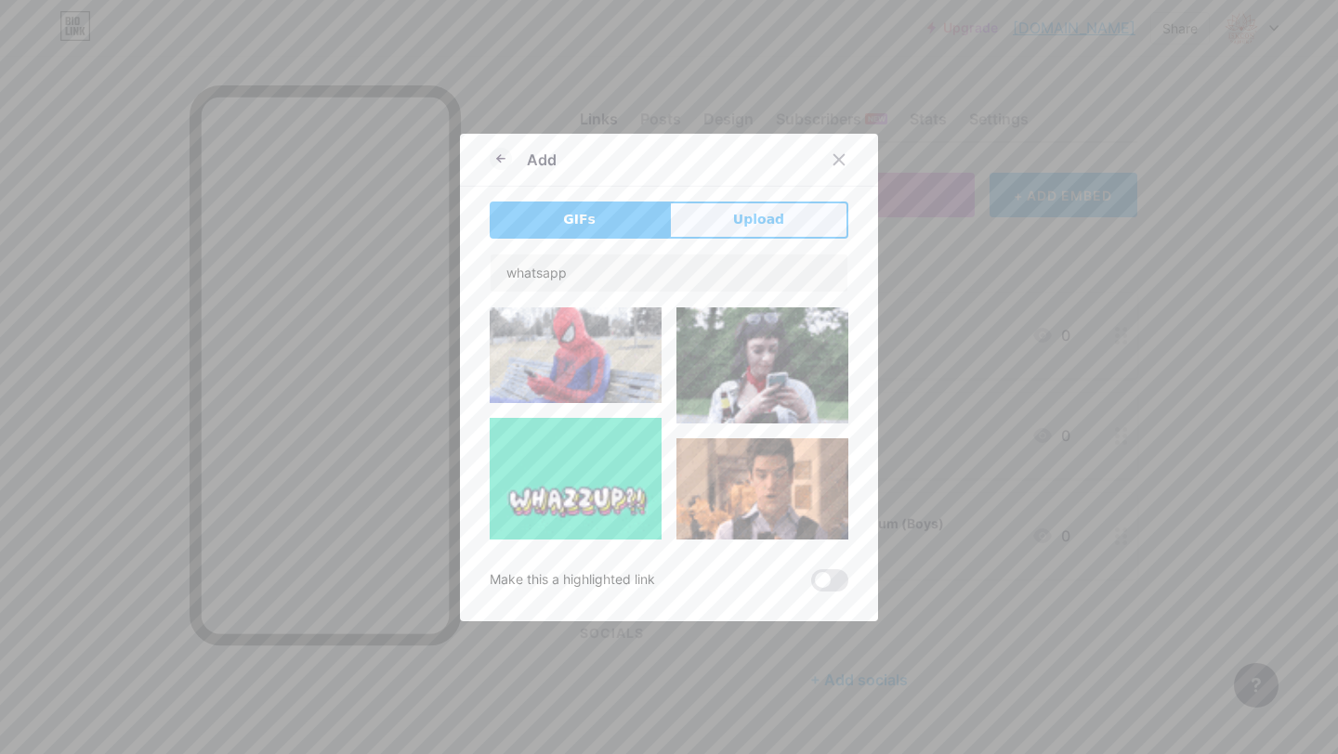
click at [753, 226] on span "Upload" at bounding box center [758, 220] width 51 height 20
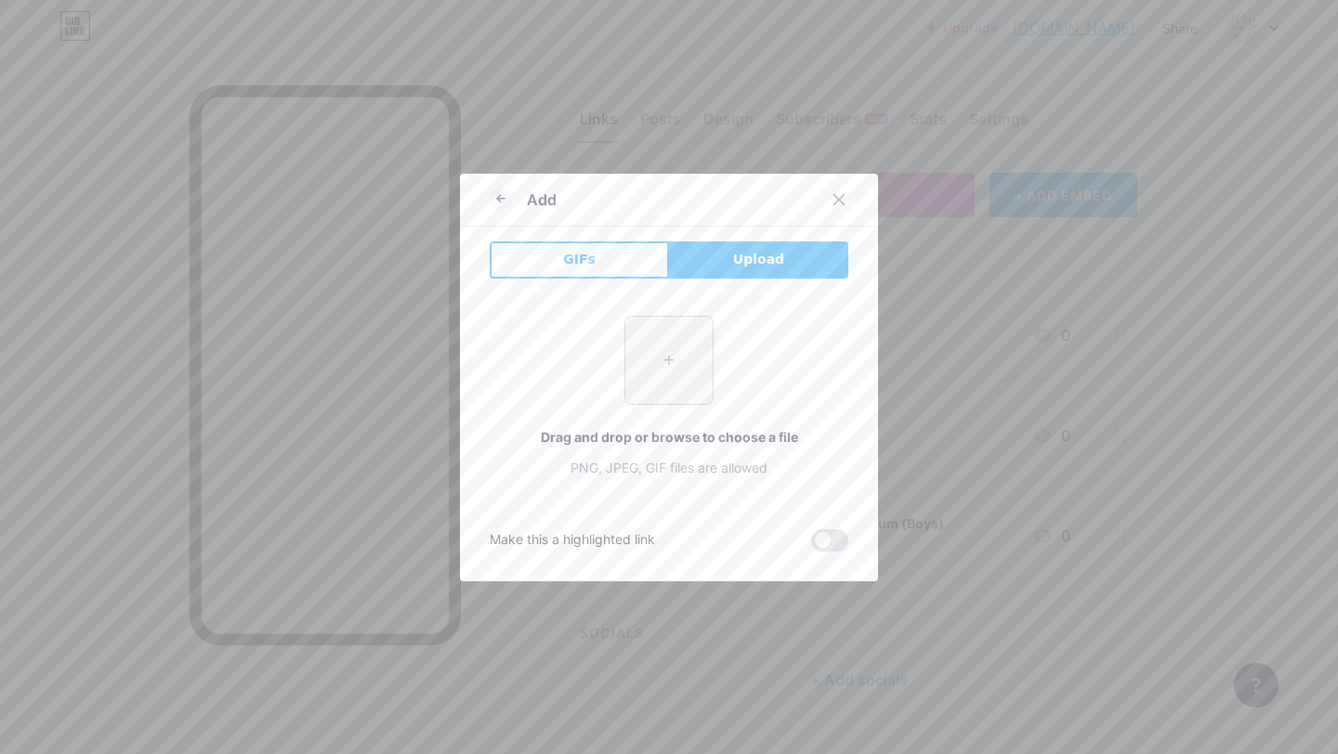
click at [686, 350] on input "file" at bounding box center [668, 360] width 87 height 87
type input "C:\fakepath\WhatsApp.svg.png"
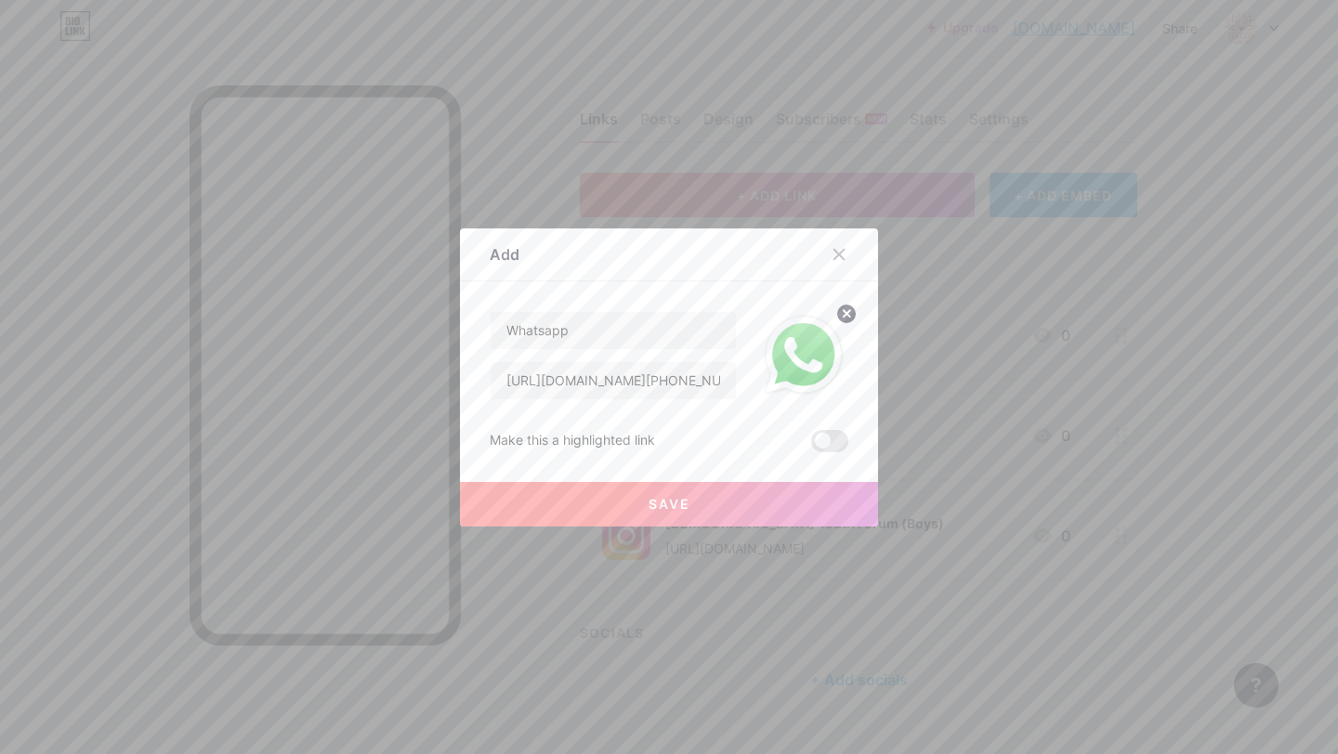
click at [729, 509] on button "Save" at bounding box center [669, 504] width 418 height 45
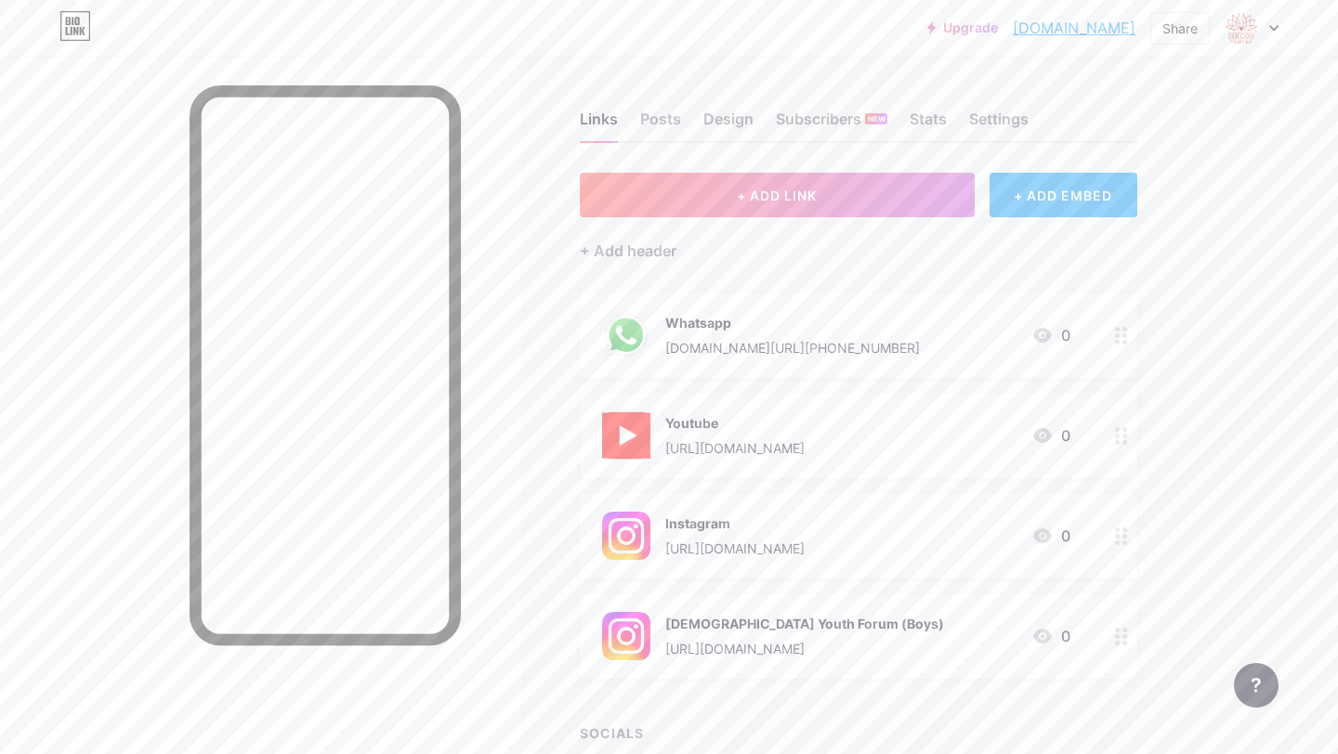
click at [1128, 404] on div at bounding box center [1121, 435] width 32 height 85
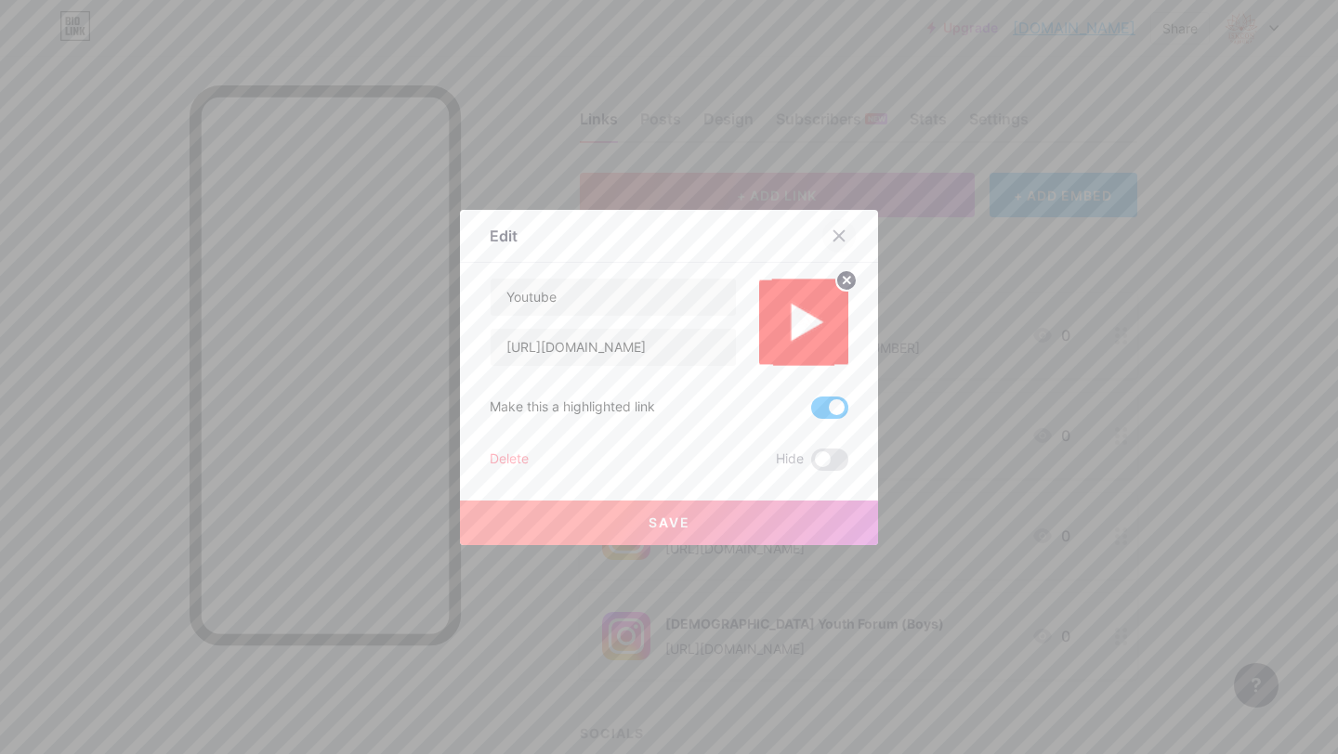
click at [836, 241] on icon at bounding box center [838, 236] width 15 height 15
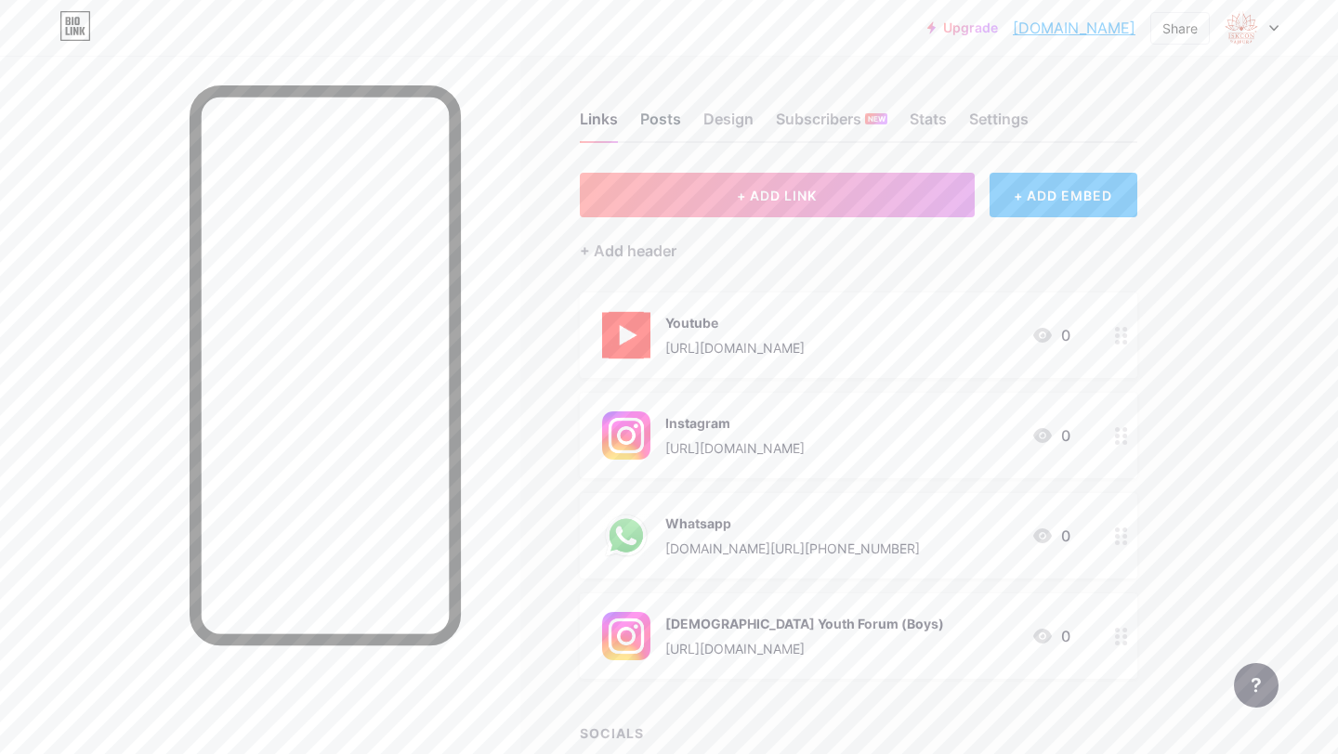
click at [676, 132] on div "Posts" at bounding box center [660, 124] width 41 height 33
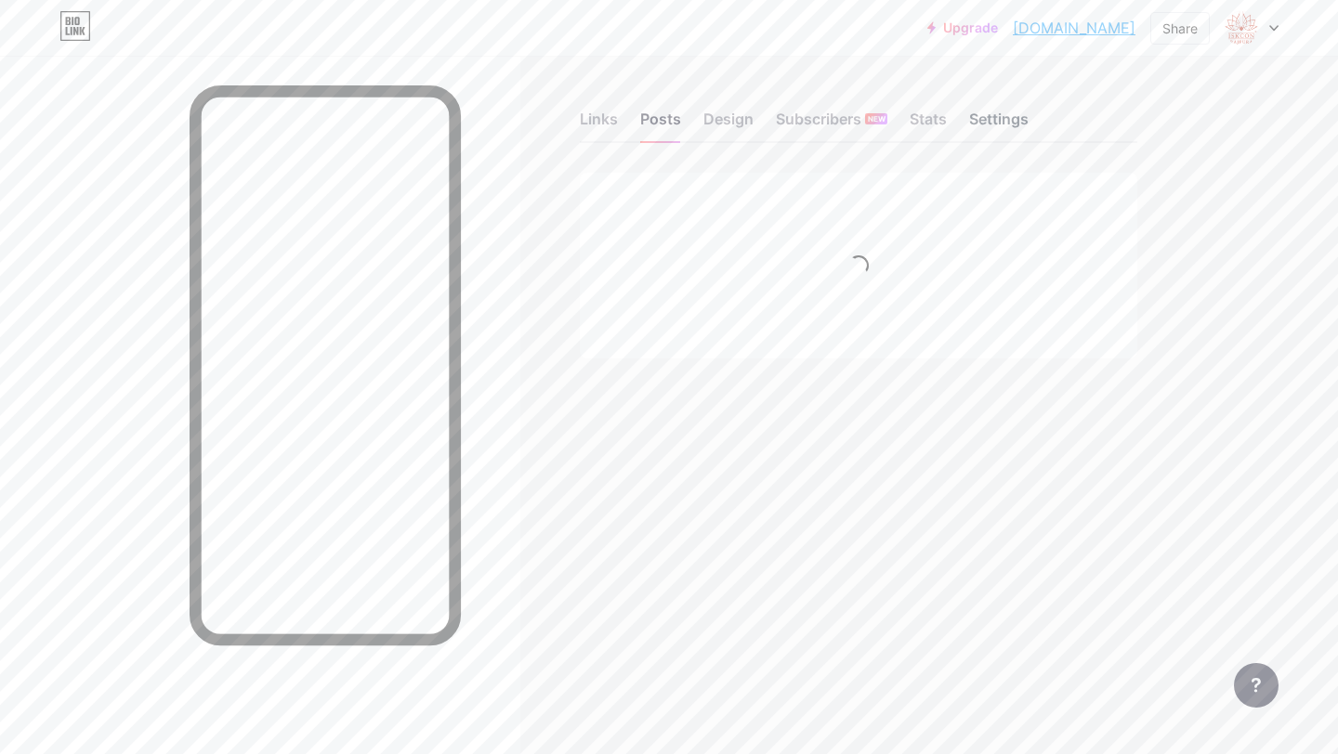
click at [980, 128] on div "Settings" at bounding box center [998, 124] width 59 height 33
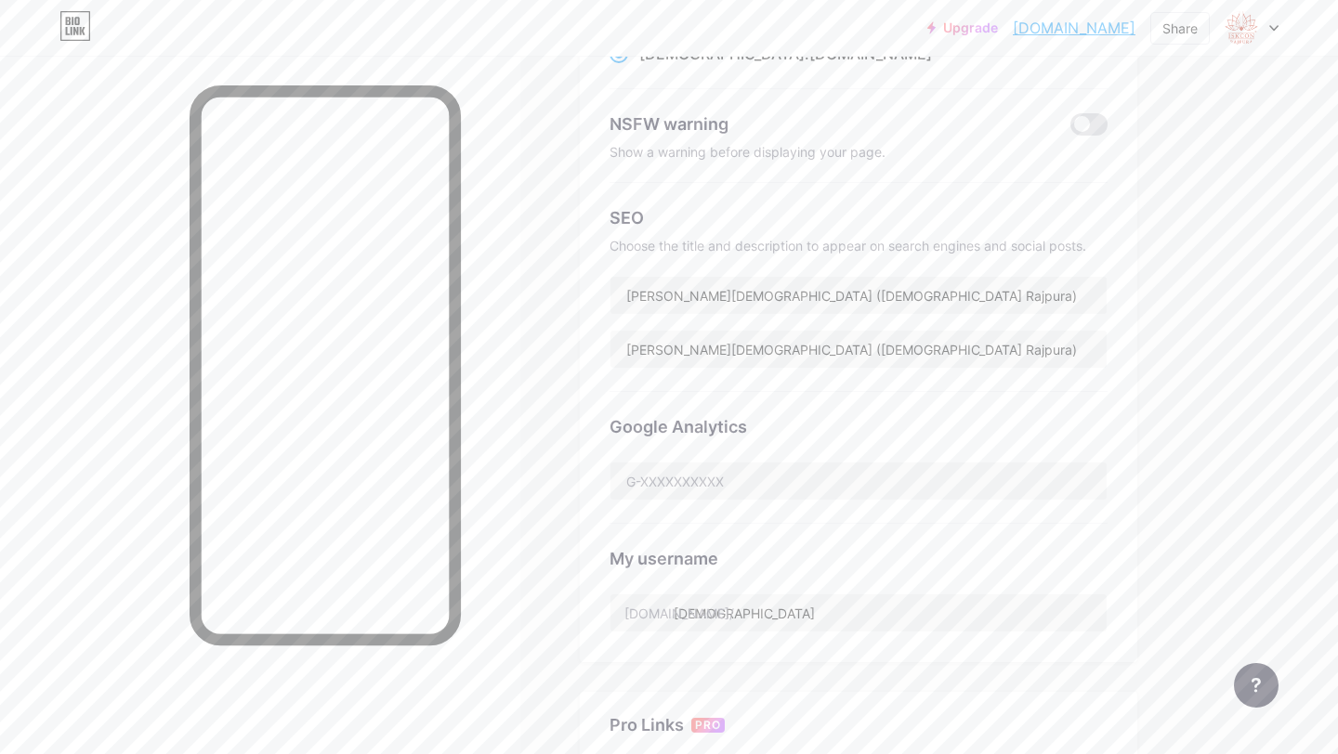
scroll to position [346, 0]
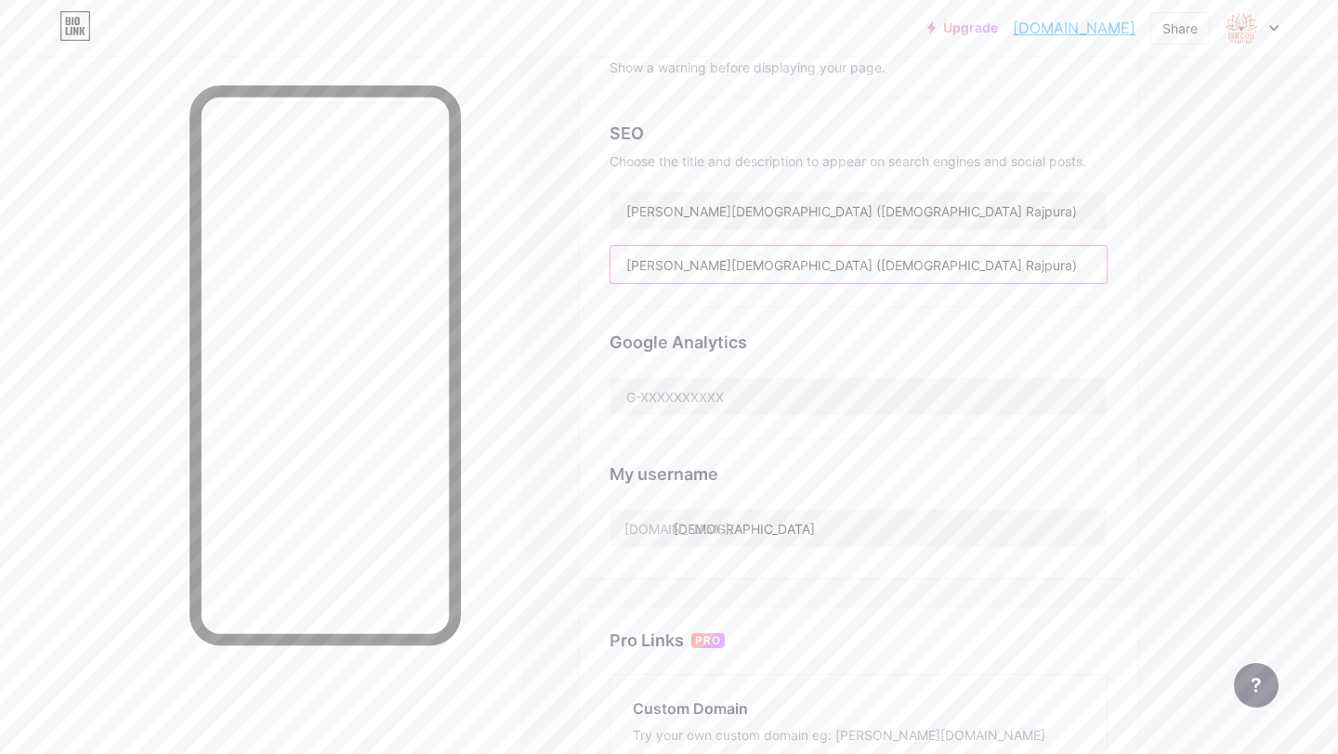
click at [630, 267] on input "[PERSON_NAME][DEMOGRAPHIC_DATA] ([DEMOGRAPHIC_DATA] Rajpura)" at bounding box center [858, 264] width 496 height 37
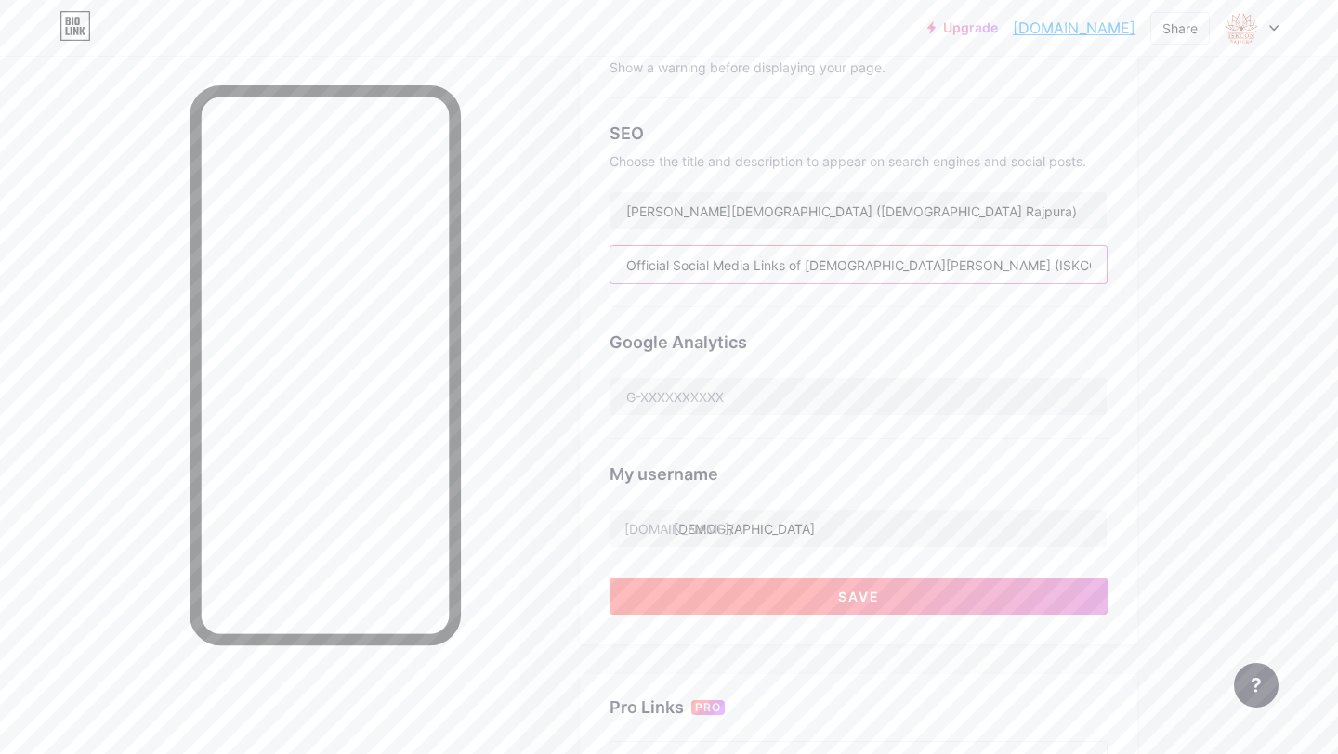
type input "Official Social Media Links of [DEMOGRAPHIC_DATA][PERSON_NAME] (ISKCON Rajpura)"
click at [855, 612] on button "Save" at bounding box center [858, 596] width 498 height 37
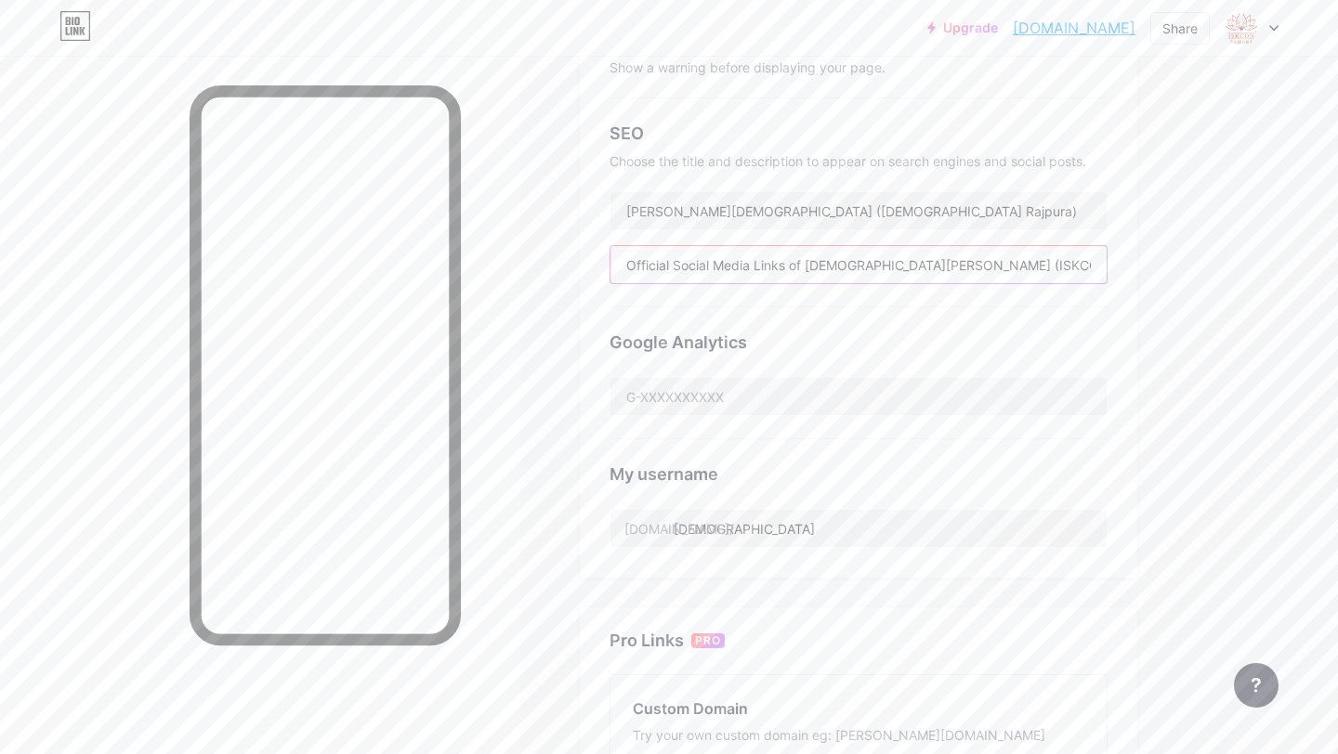
click at [696, 277] on input "Official Social Media Links of [DEMOGRAPHIC_DATA][PERSON_NAME] (ISKCON Rajpura)" at bounding box center [858, 264] width 496 height 37
click at [621, 265] on input "Official Social Media Links of [DEMOGRAPHIC_DATA][PERSON_NAME] (ISKCON Rajpura)" at bounding box center [858, 264] width 496 height 37
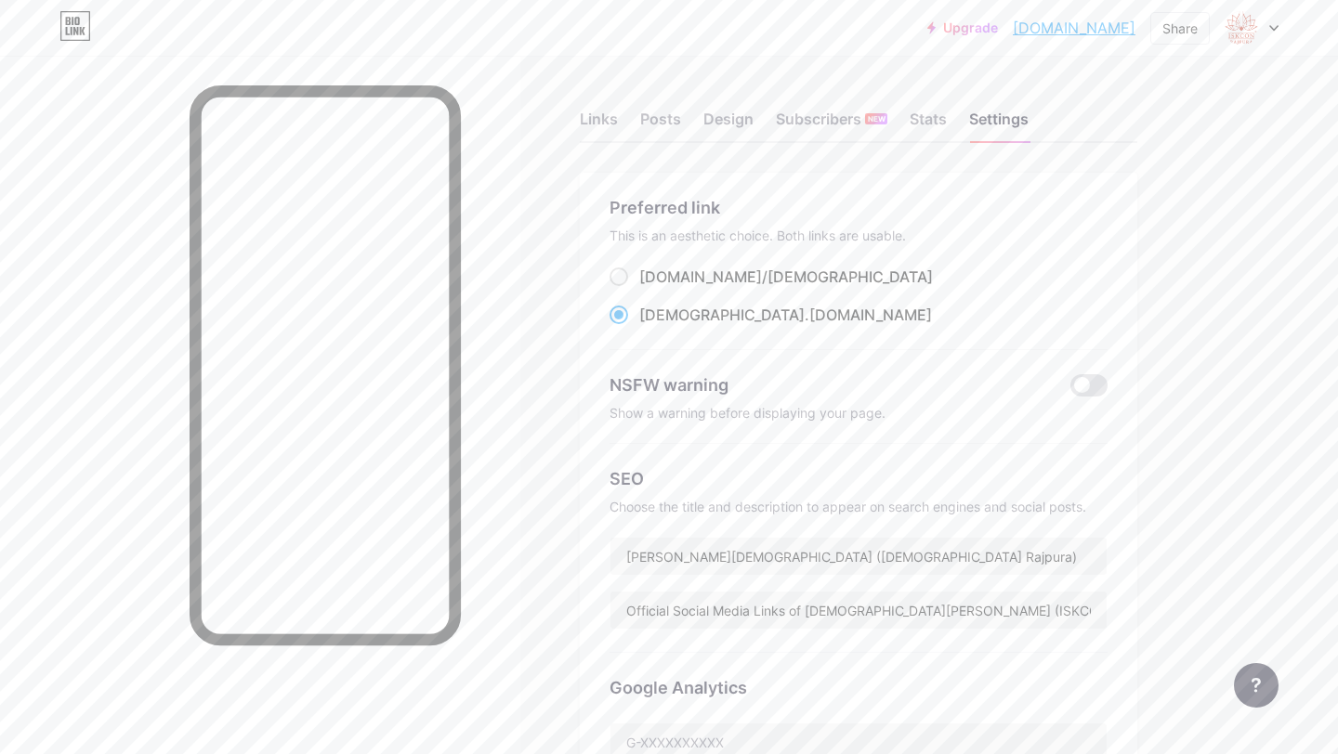
click at [617, 120] on div "Links Posts Design Subscribers NEW Stats Settings" at bounding box center [858, 110] width 557 height 65
click at [934, 101] on div "Links Posts Design Subscribers NEW Stats Settings" at bounding box center [858, 110] width 557 height 65
click at [933, 133] on div "Stats" at bounding box center [927, 124] width 37 height 33
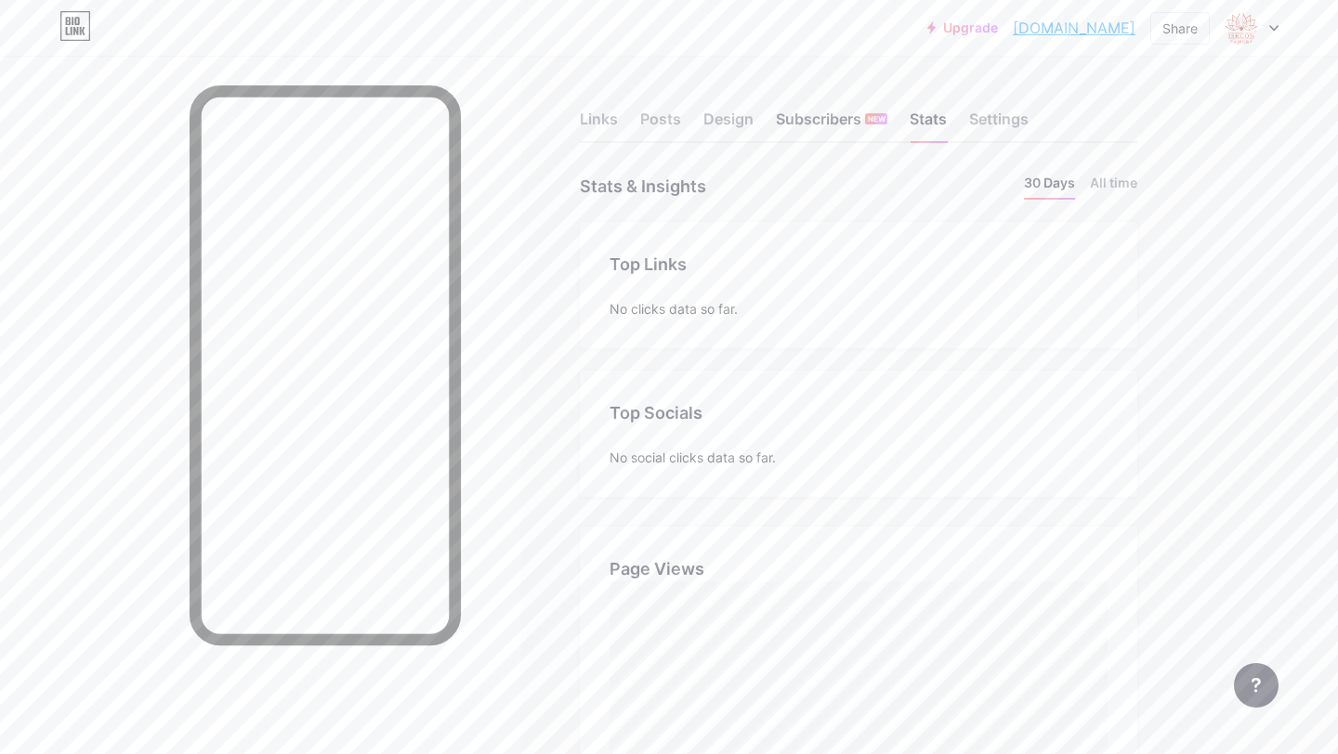
scroll to position [754, 1338]
click at [731, 128] on div "Design" at bounding box center [728, 124] width 50 height 33
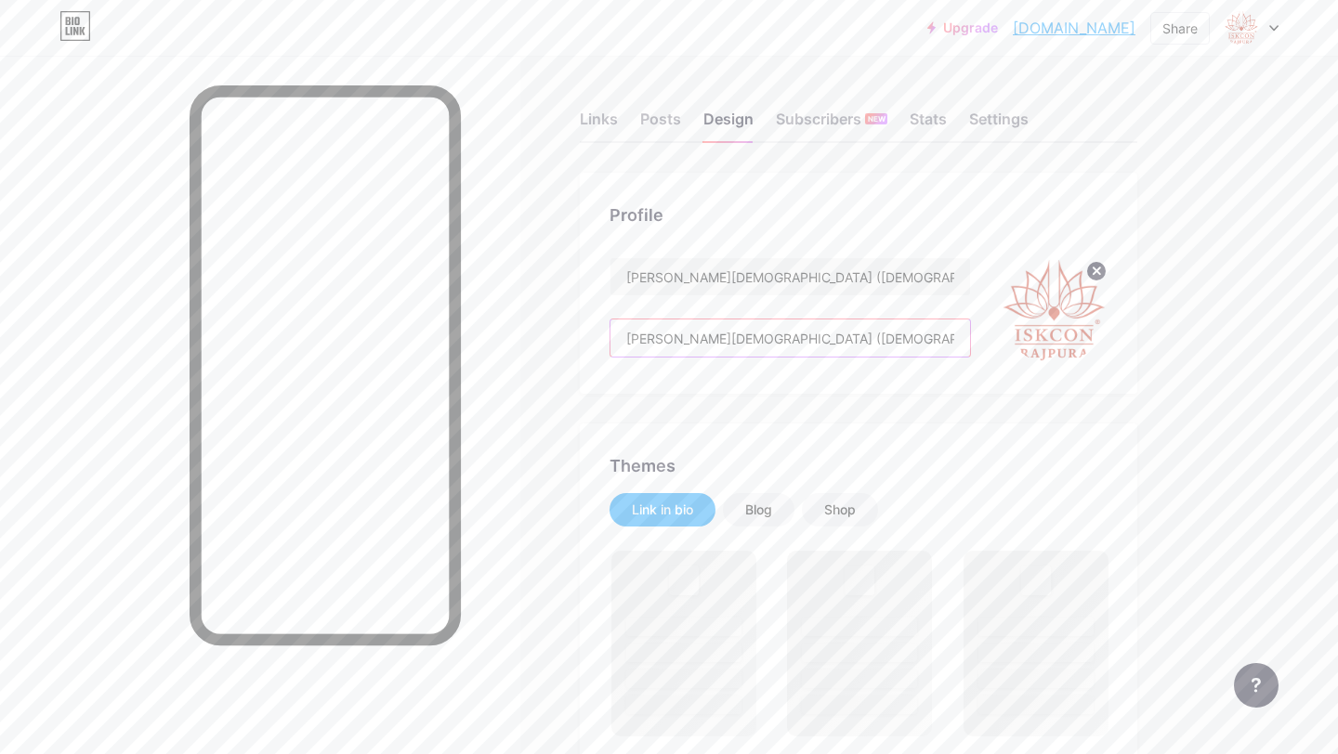
click at [807, 338] on input "[PERSON_NAME][DEMOGRAPHIC_DATA] ([DEMOGRAPHIC_DATA] Rajpura)" at bounding box center [789, 338] width 359 height 37
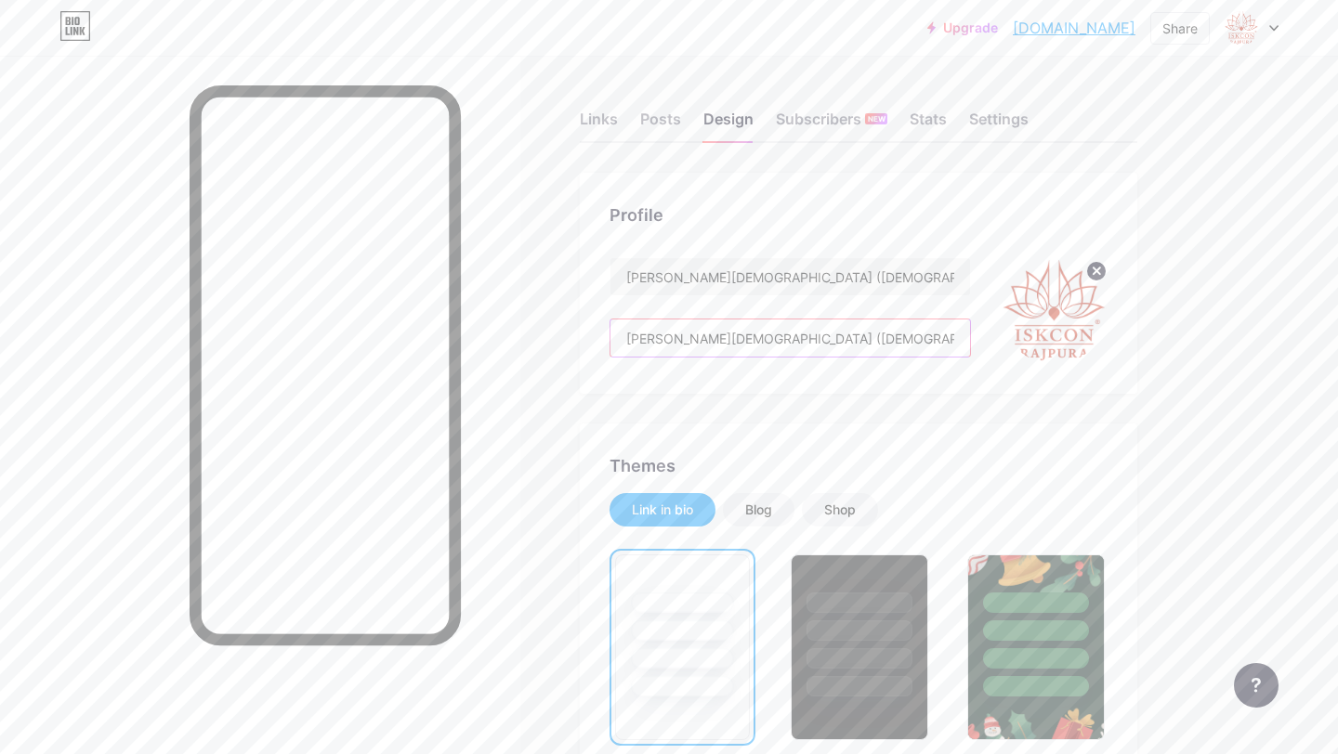
paste input "Official Social Media Links of"
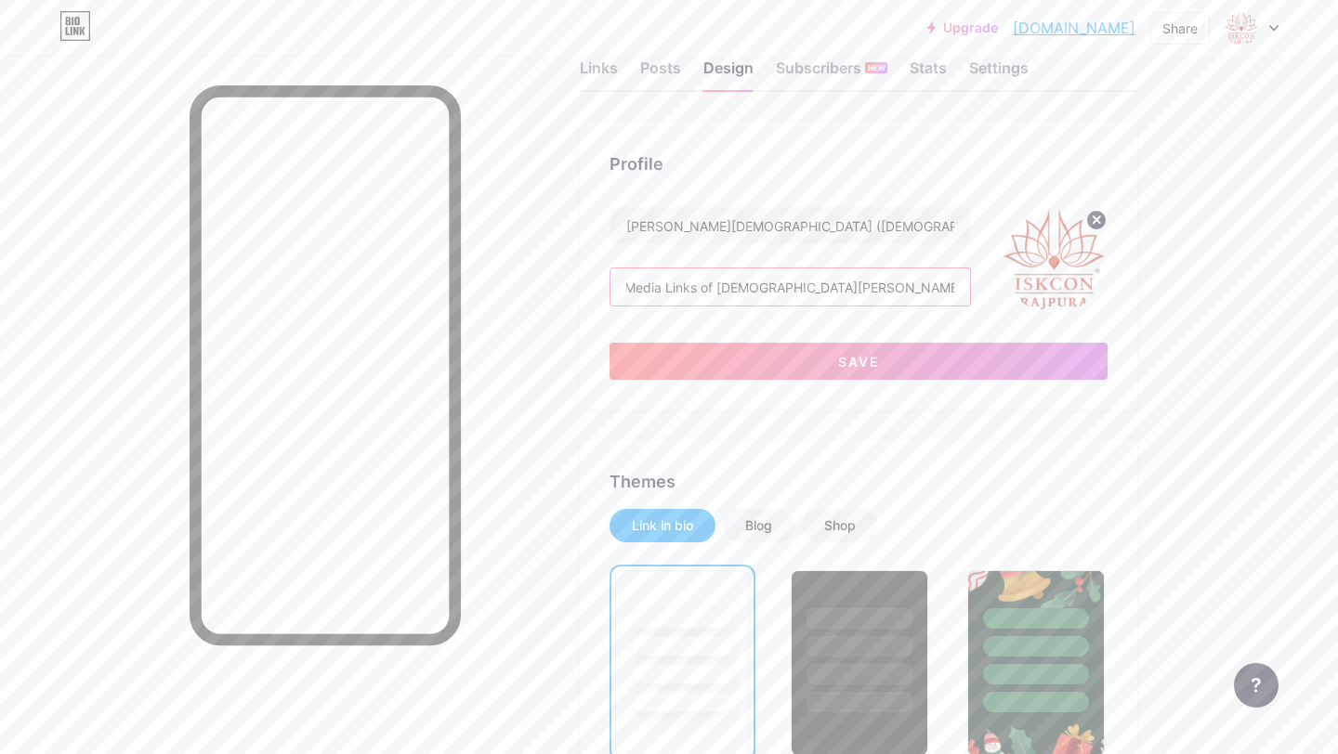
scroll to position [53, 0]
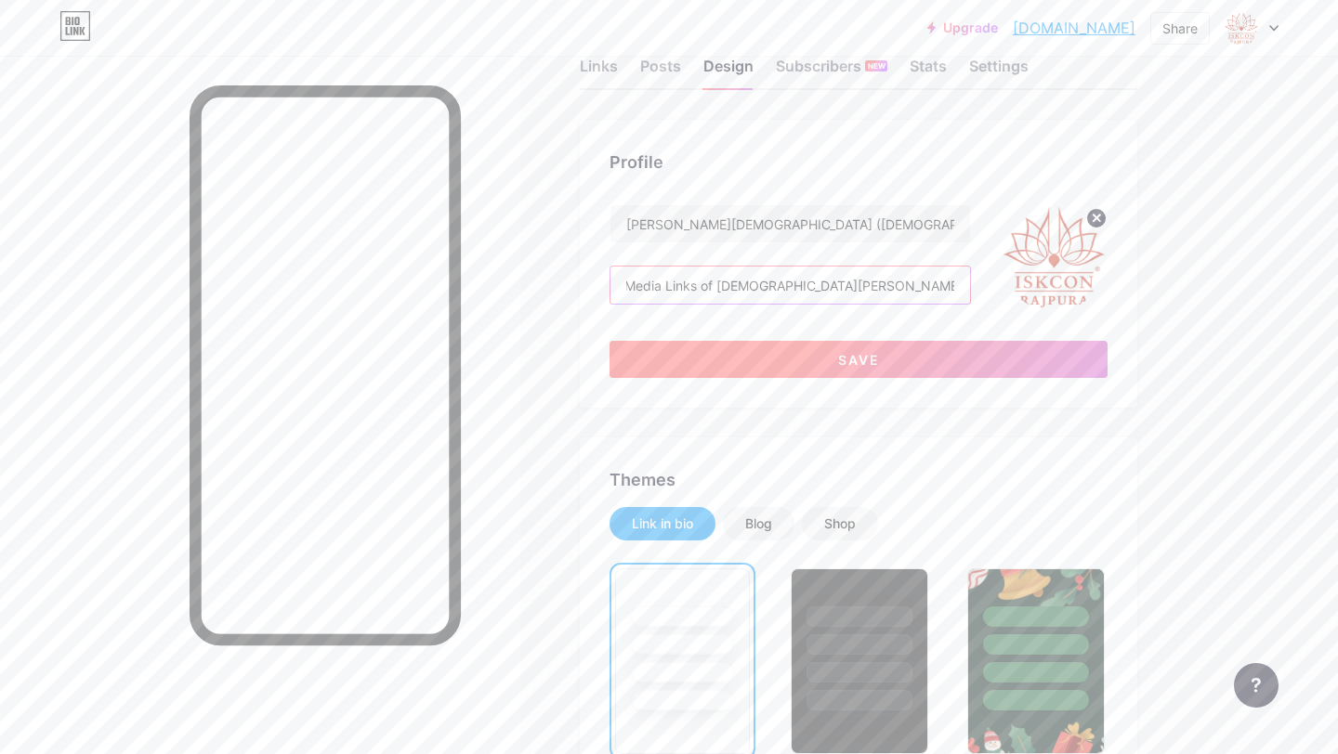
type input "Official Social Media Links of [DEMOGRAPHIC_DATA][PERSON_NAME] (ISKCON Rajpura)"
click at [854, 359] on span "Save" at bounding box center [859, 360] width 42 height 16
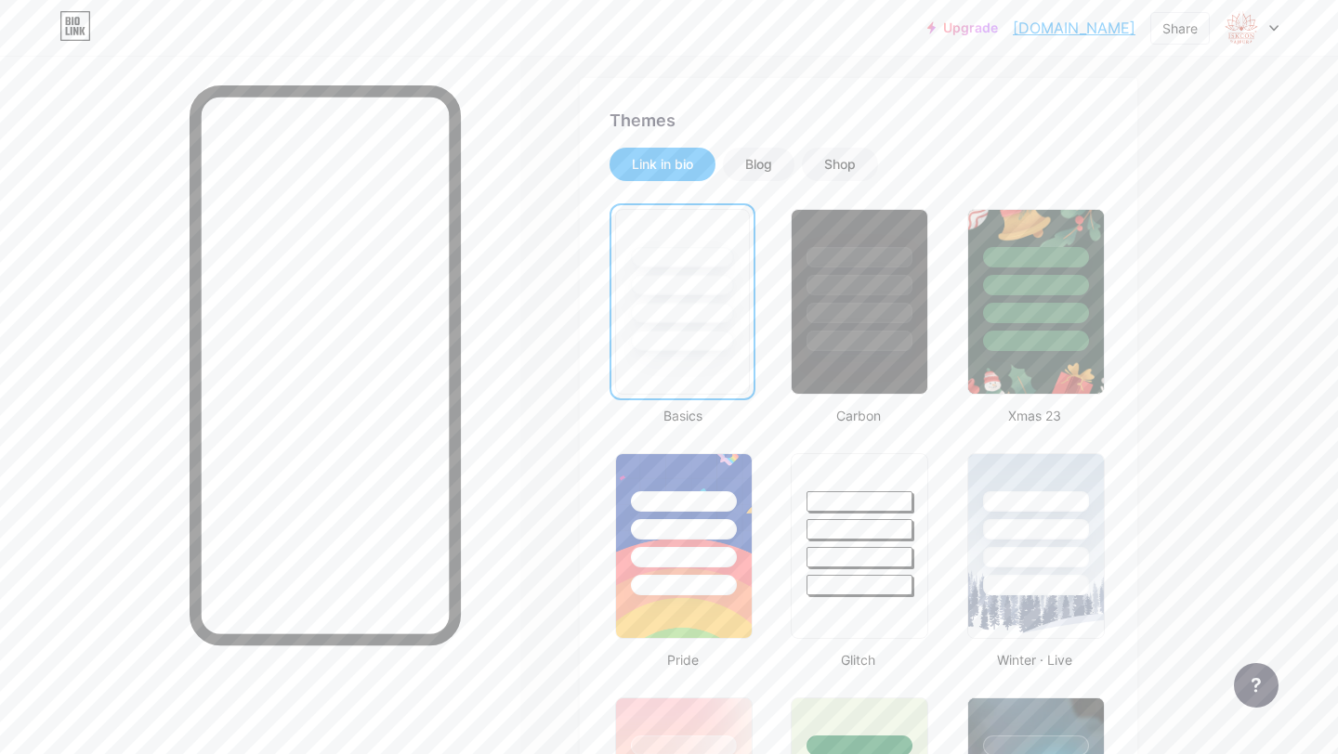
scroll to position [420, 0]
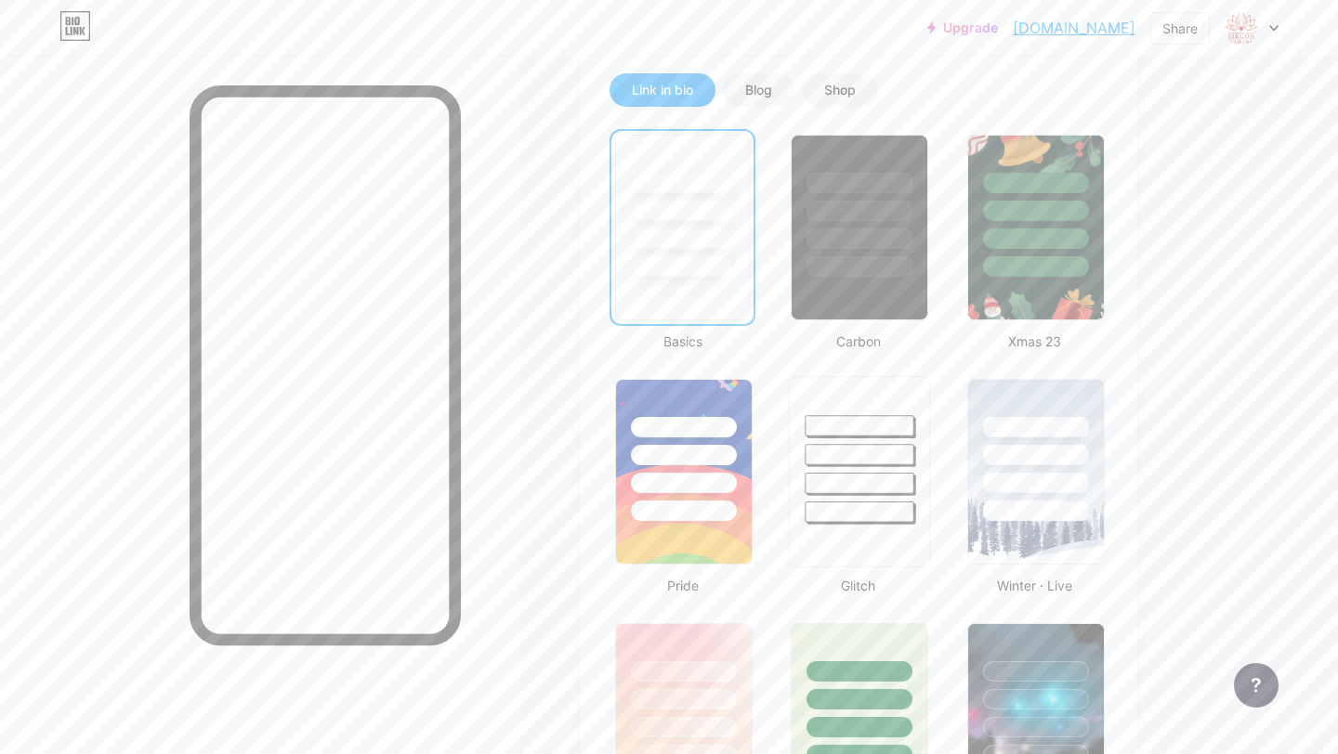
click at [867, 470] on div at bounding box center [859, 450] width 139 height 146
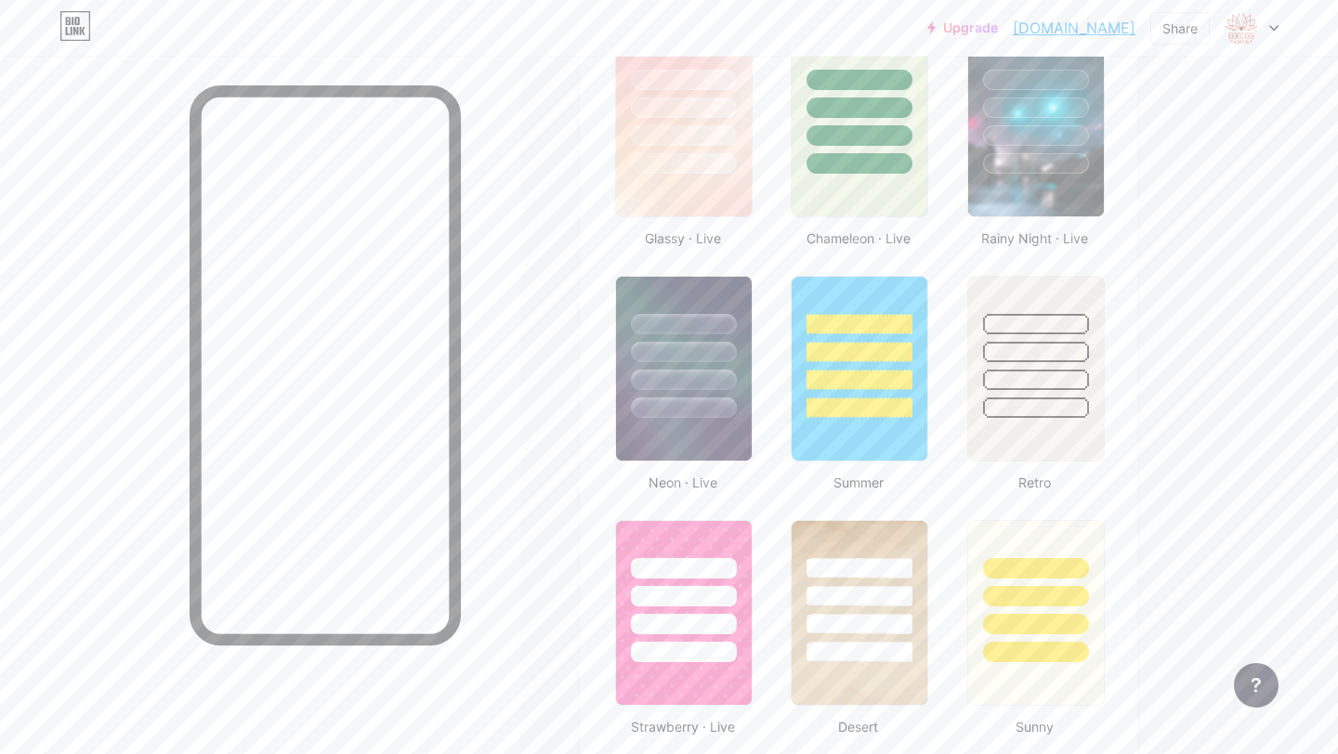
scroll to position [1012, 0]
click at [657, 379] on div at bounding box center [683, 379] width 109 height 21
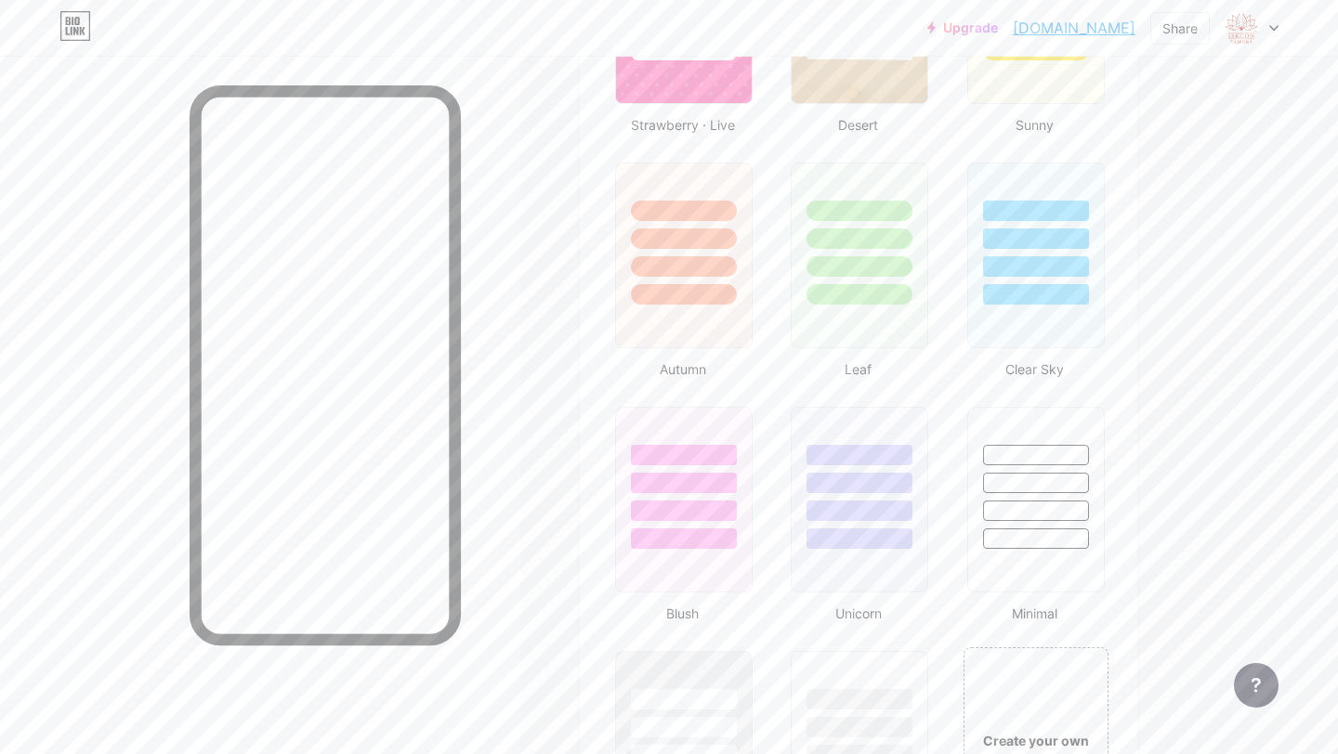
scroll to position [1800, 0]
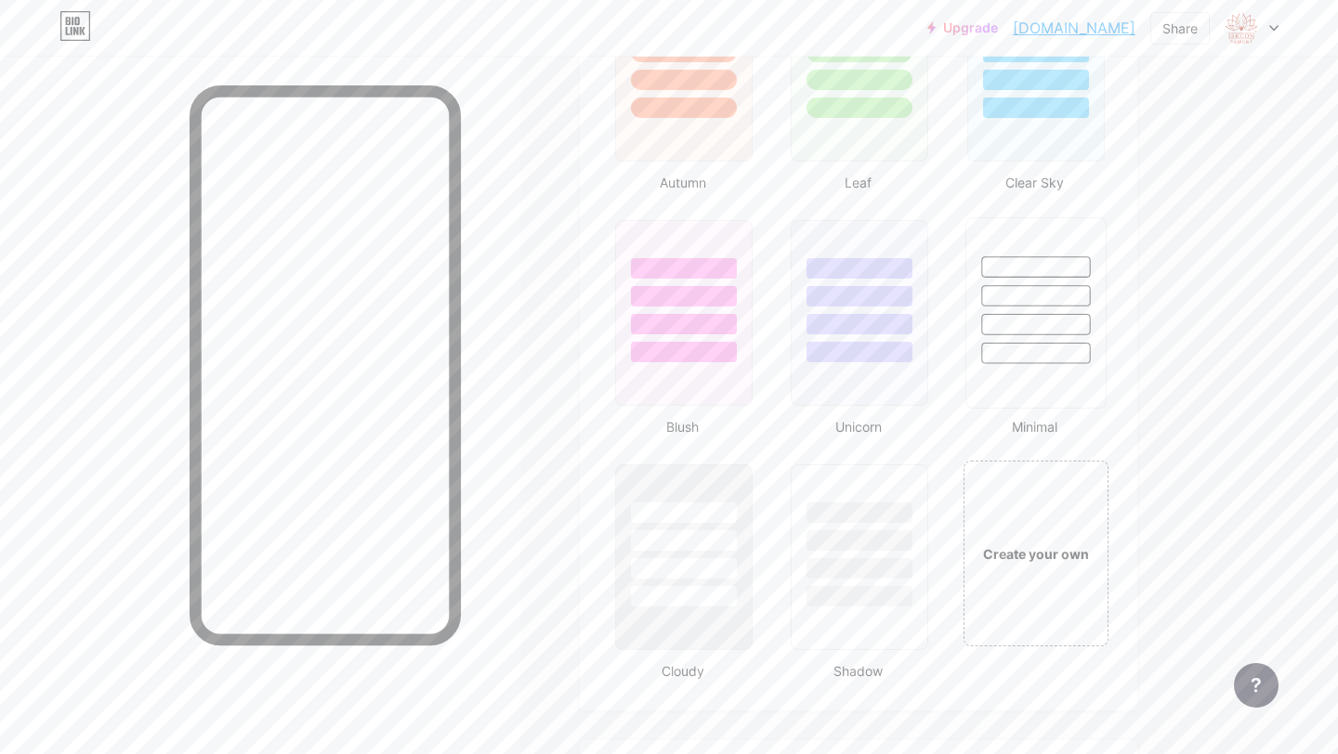
click at [1057, 294] on div at bounding box center [1035, 295] width 109 height 21
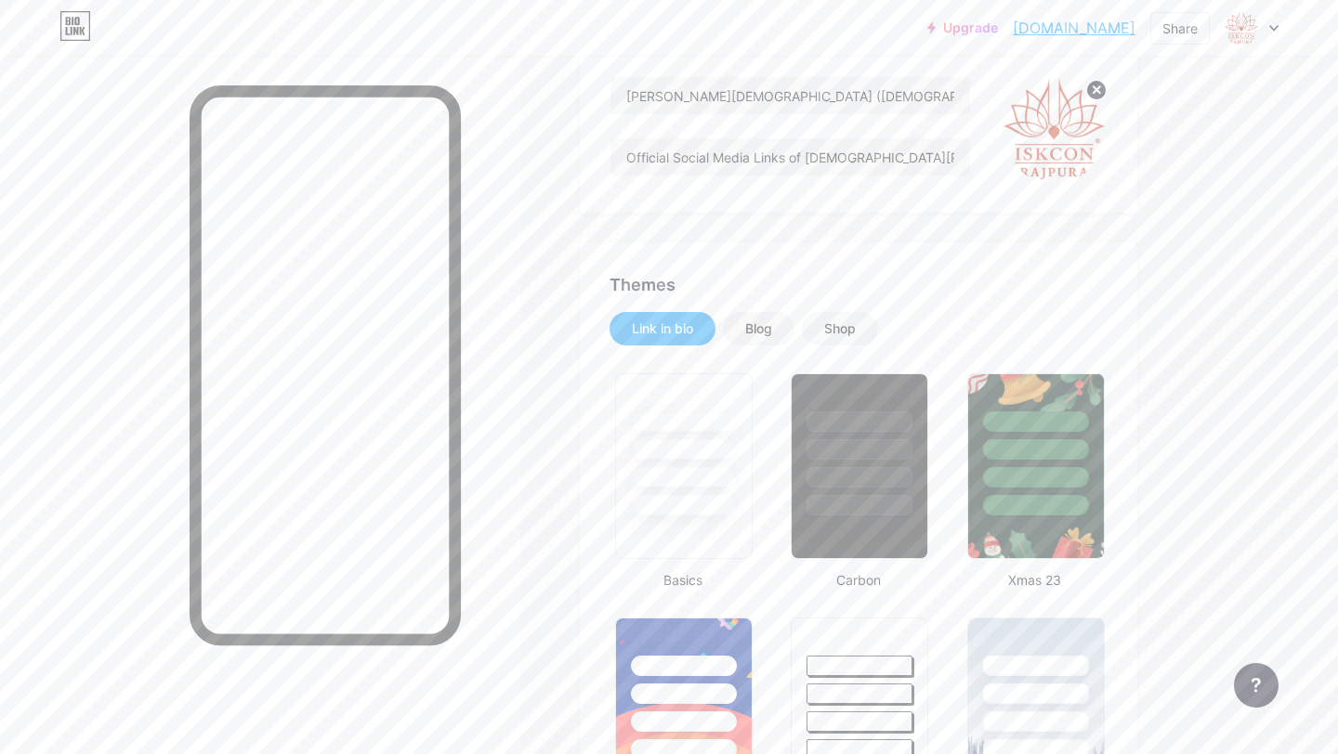
scroll to position [83, 0]
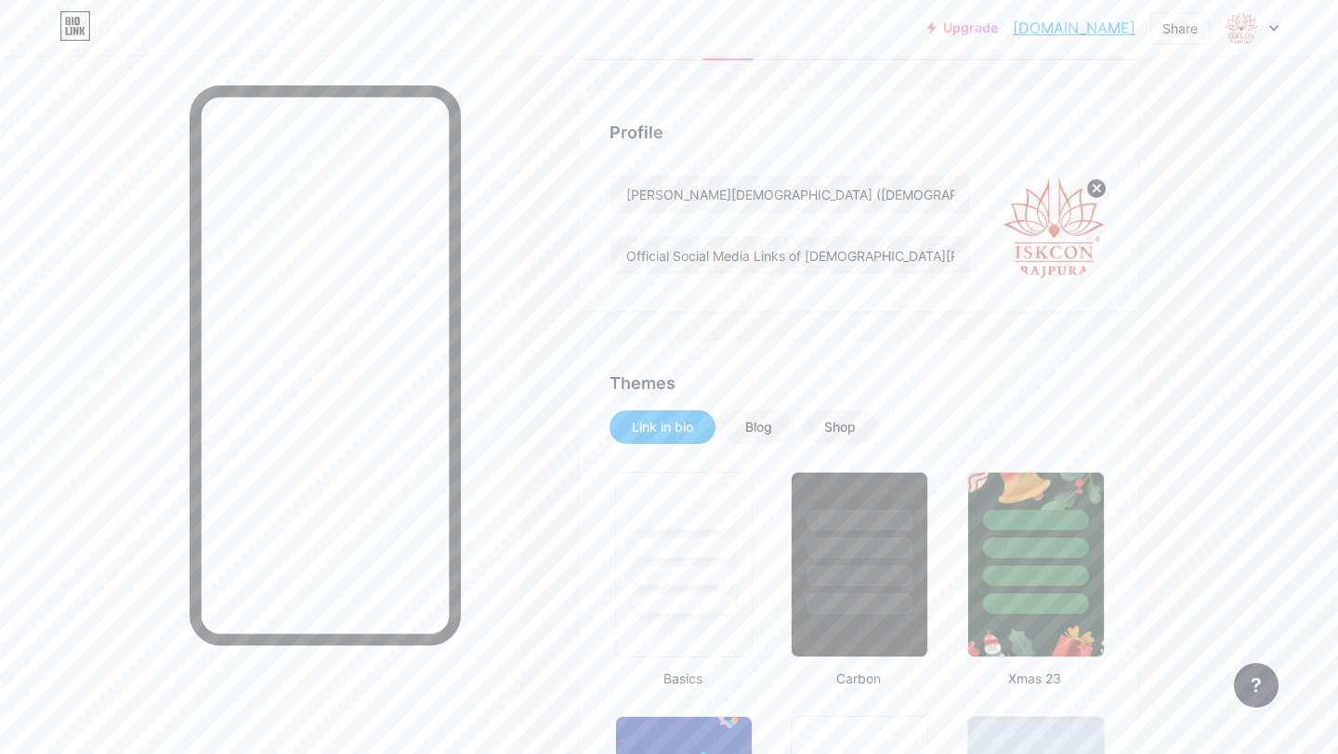
copy link "[DOMAIN_NAME]"
click at [840, 243] on input "Official Social Media Links of [DEMOGRAPHIC_DATA][PERSON_NAME] (ISKCON Rajpura)" at bounding box center [789, 255] width 359 height 37
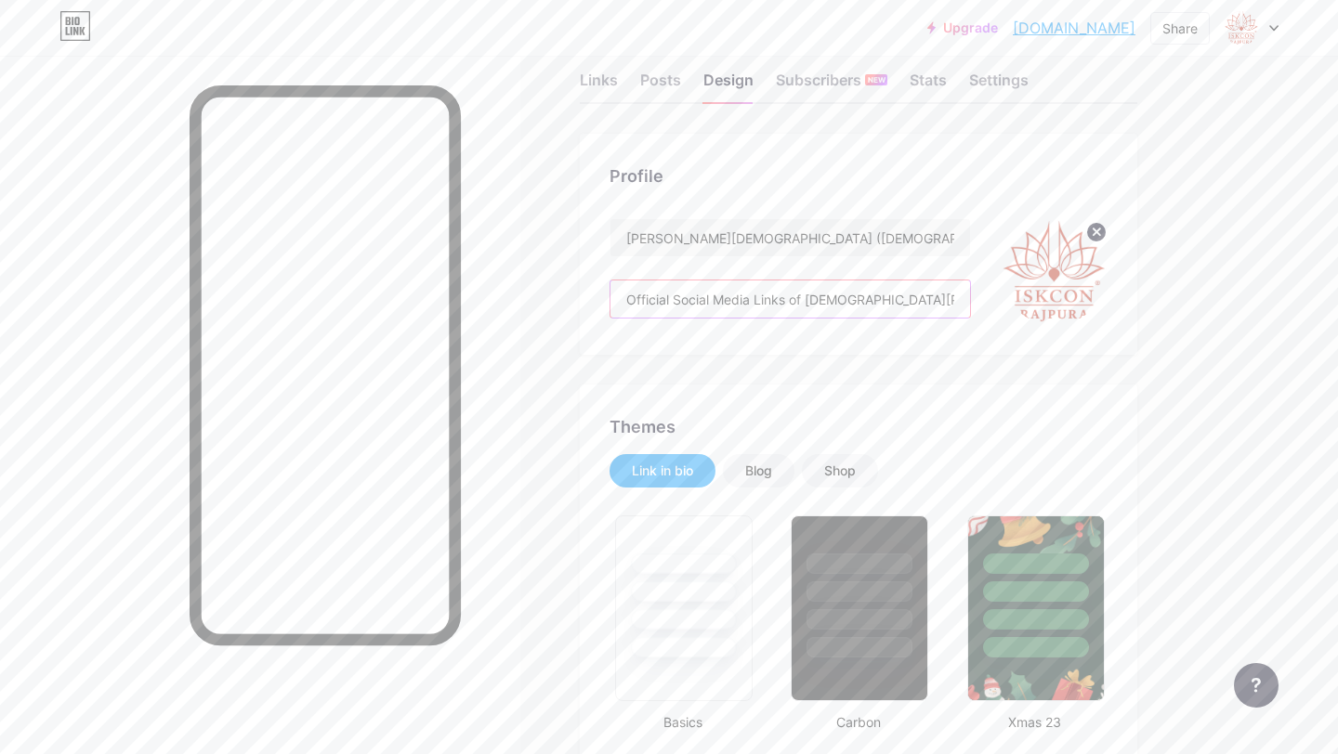
scroll to position [30, 0]
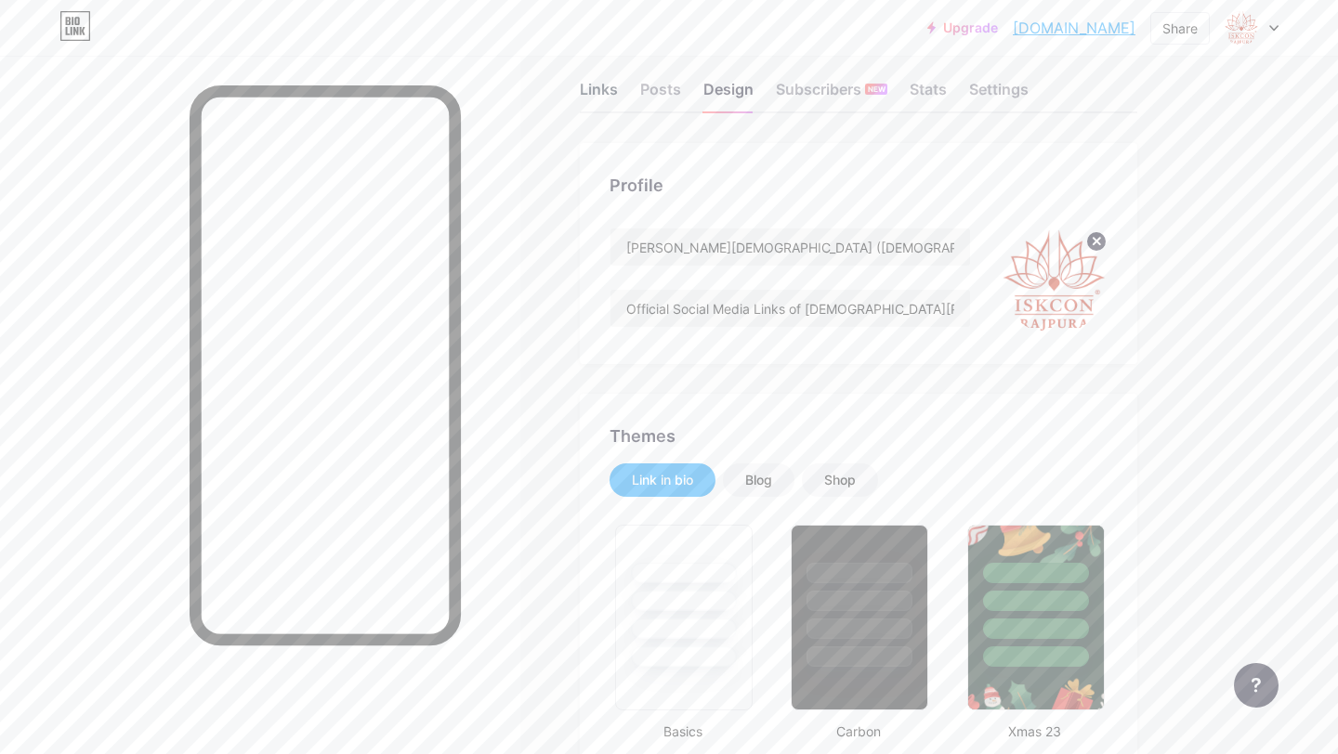
click at [614, 97] on div "Links" at bounding box center [599, 94] width 38 height 33
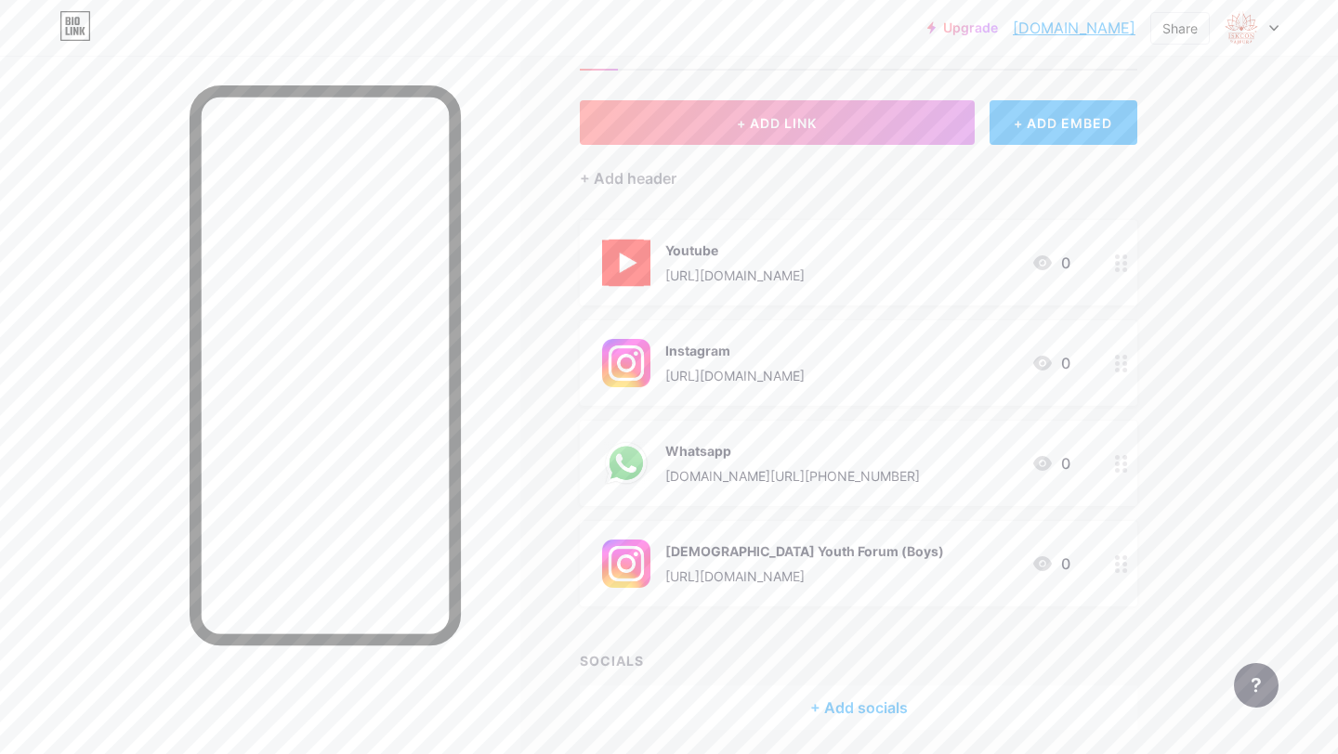
scroll to position [140, 0]
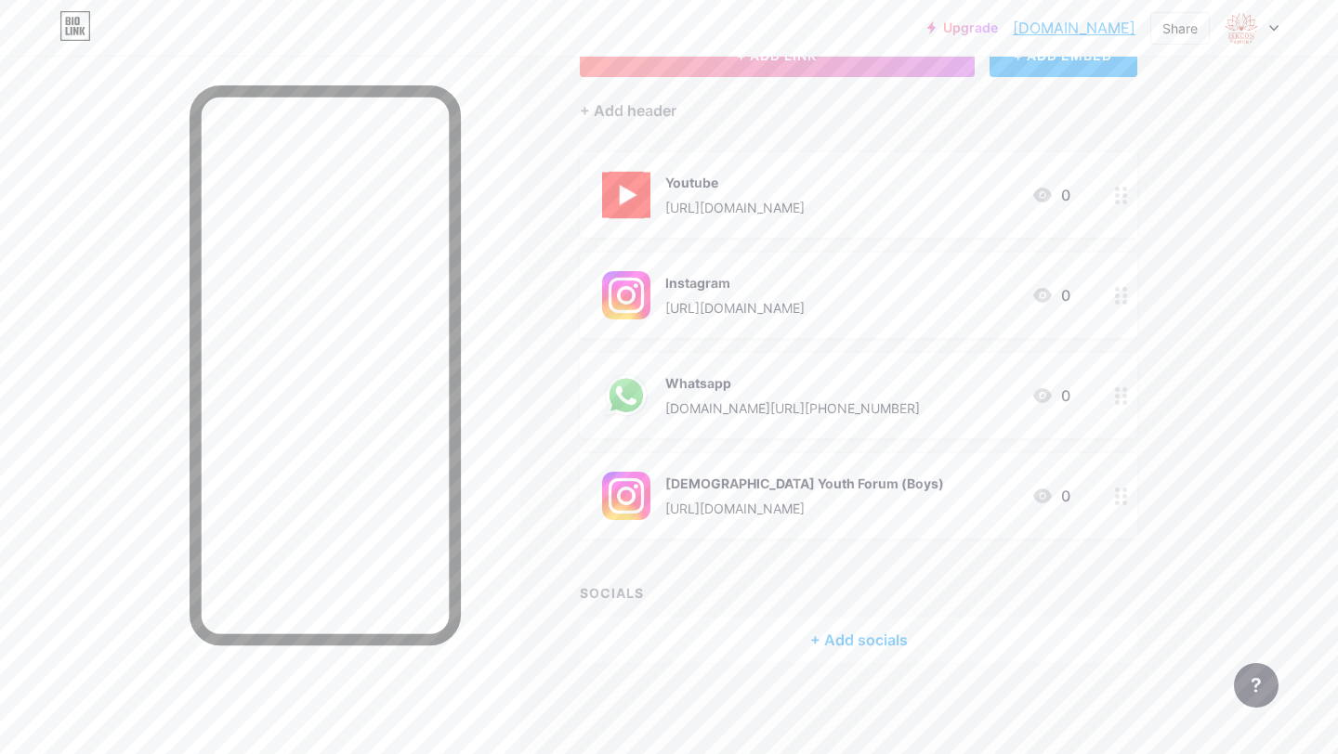
click at [807, 406] on div "[DOMAIN_NAME][URL][PHONE_NUMBER]" at bounding box center [792, 408] width 255 height 20
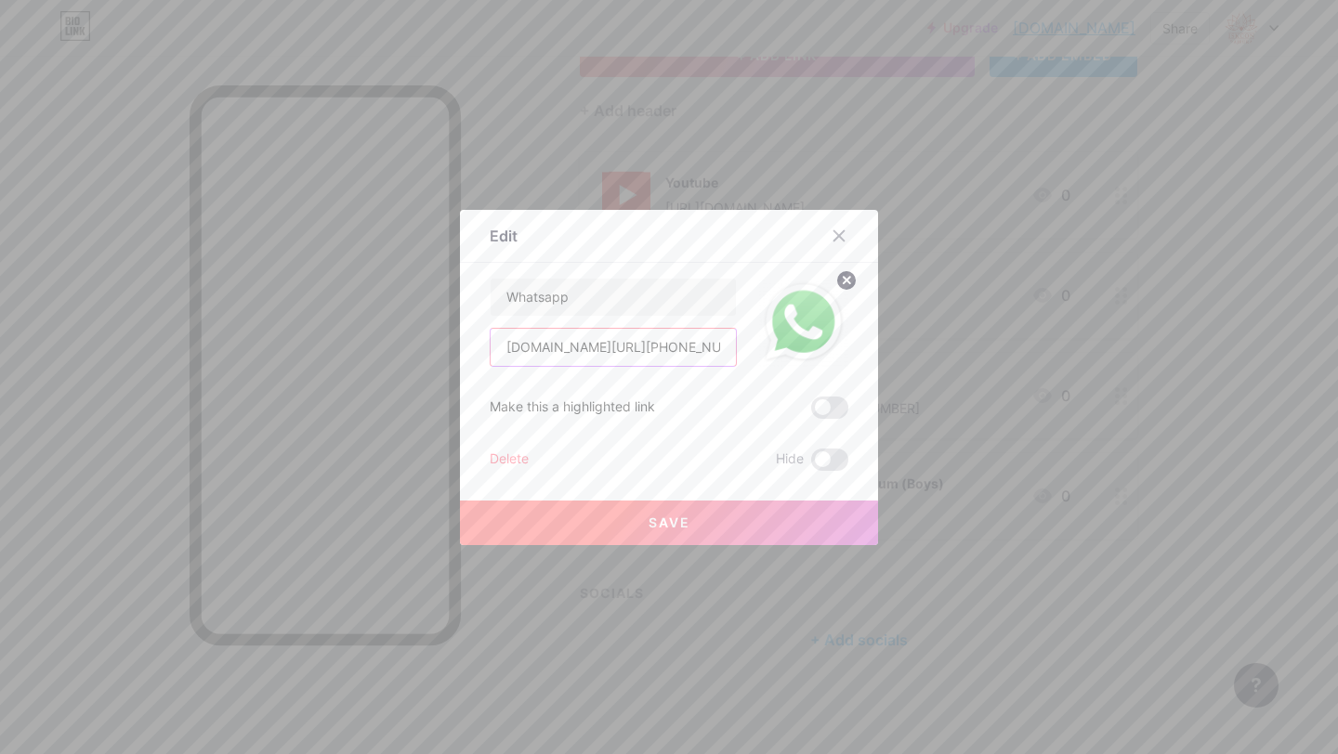
click at [672, 342] on input "[DOMAIN_NAME][URL][PHONE_NUMBER]" at bounding box center [612, 347] width 245 height 37
paste input "[URL][DOMAIN_NAME]"
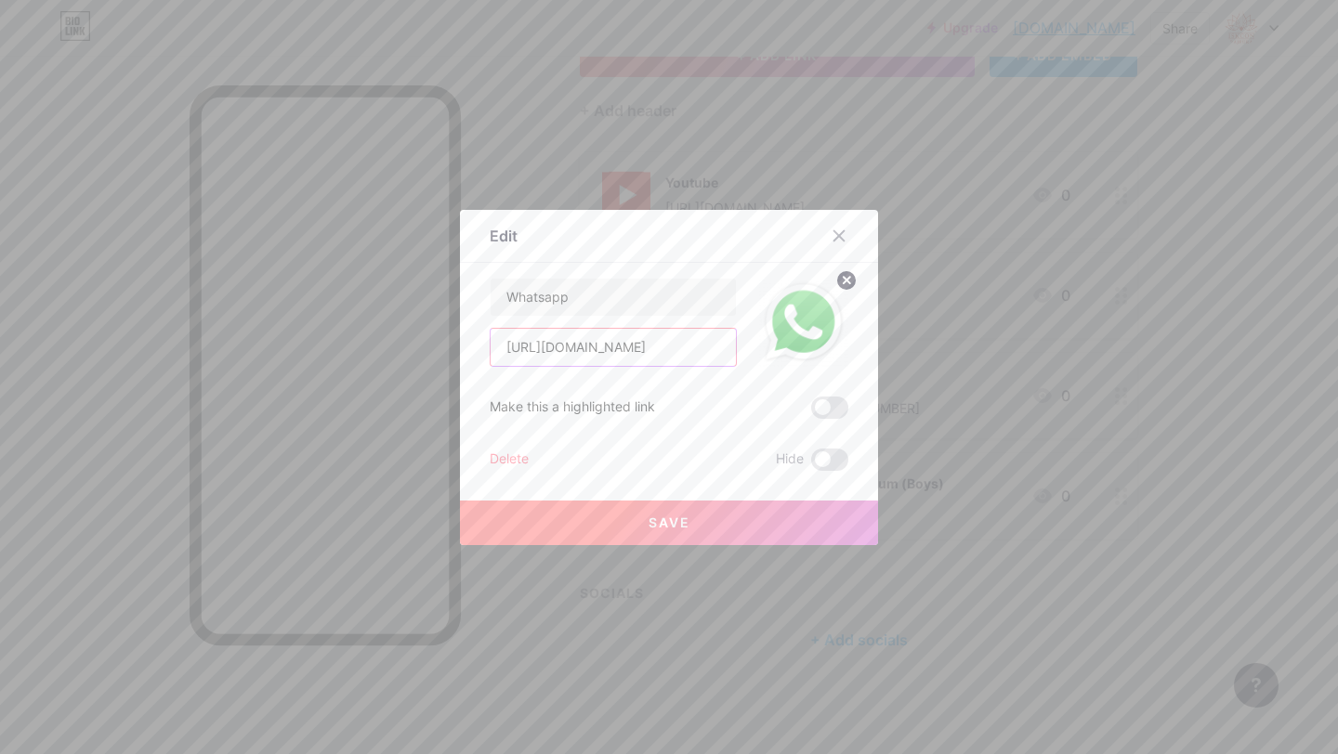
type input "[URL][DOMAIN_NAME]"
click at [707, 537] on button "Save" at bounding box center [669, 523] width 418 height 45
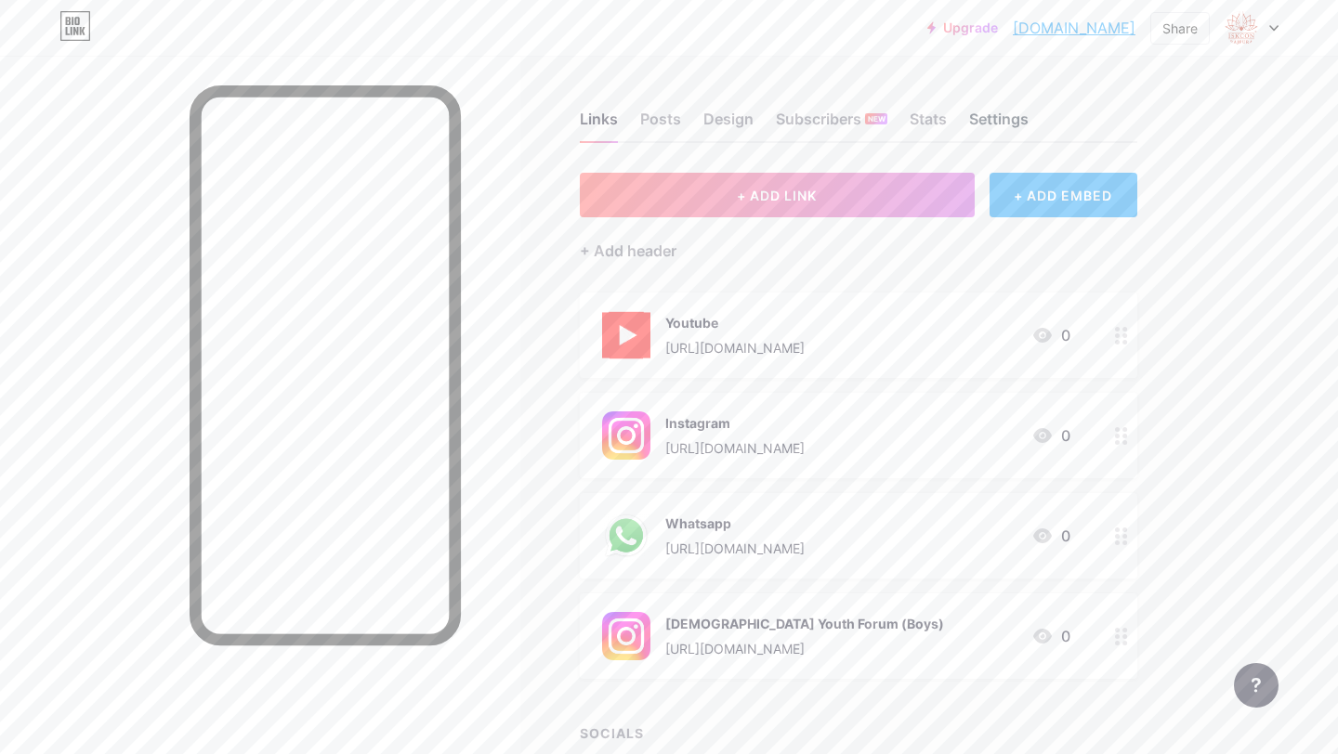
click at [1025, 122] on div "Settings" at bounding box center [998, 124] width 59 height 33
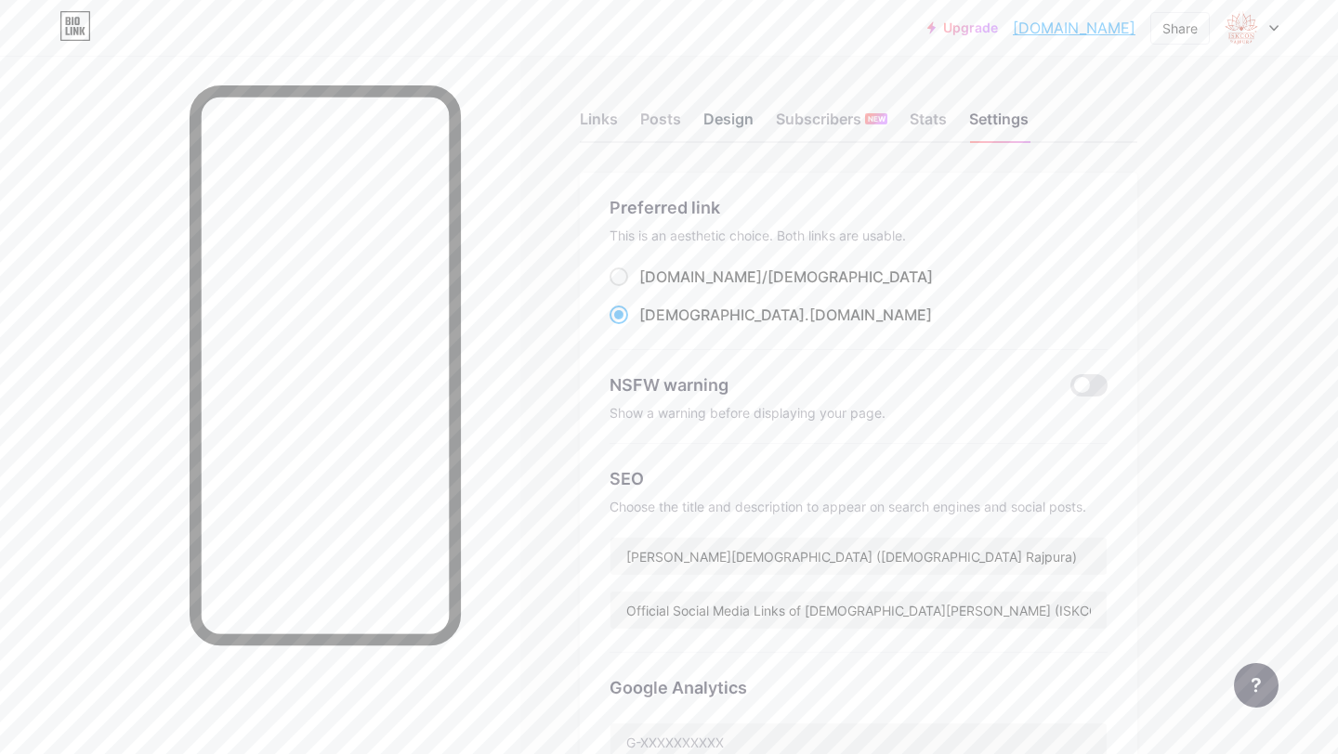
click at [719, 119] on div "Design" at bounding box center [728, 124] width 50 height 33
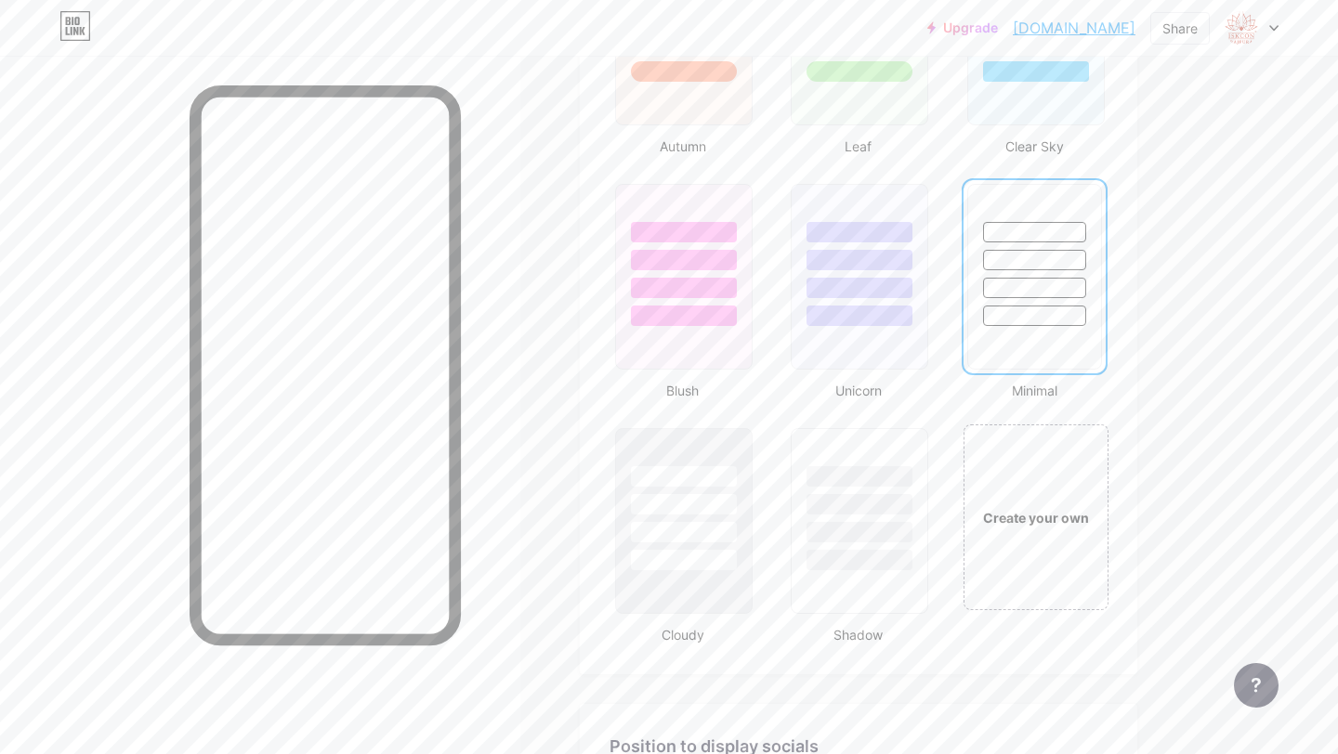
scroll to position [1842, 0]
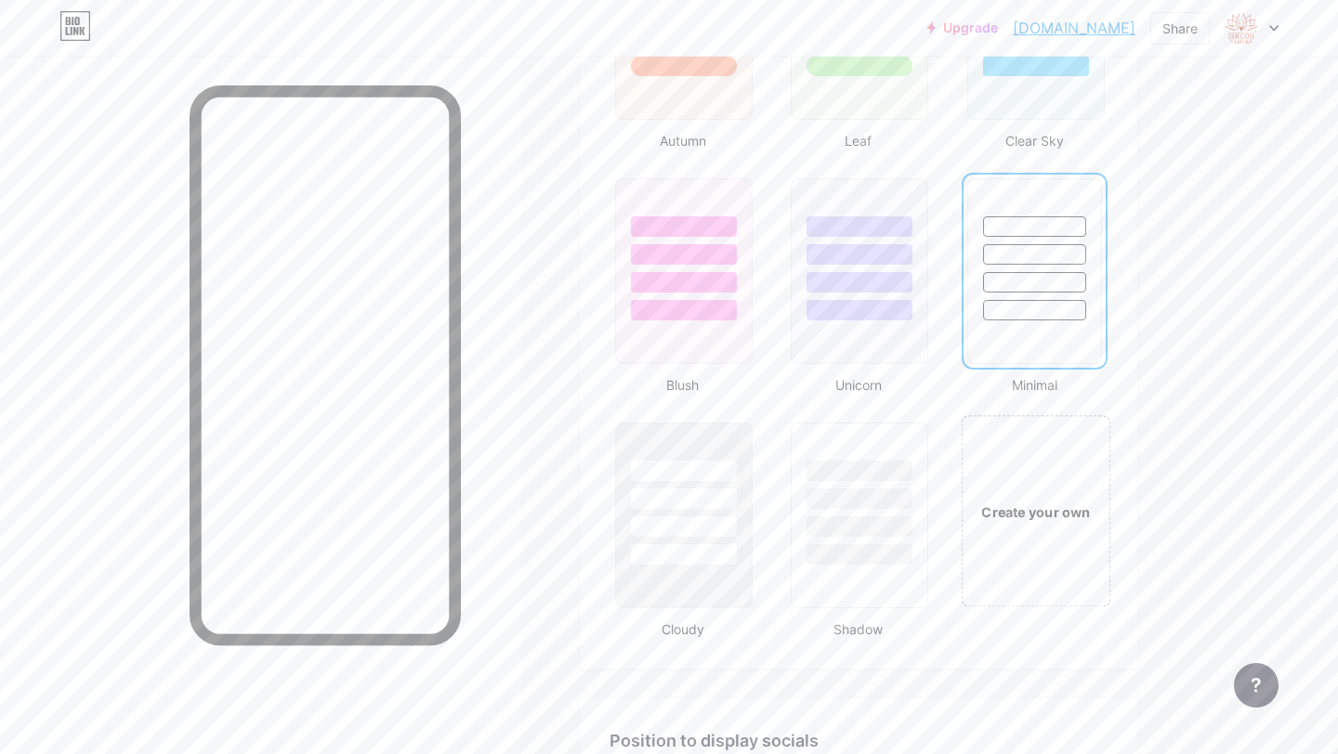
click at [1001, 481] on div "Create your own" at bounding box center [1035, 510] width 150 height 191
click at [999, 498] on div "Create your own" at bounding box center [1034, 512] width 142 height 186
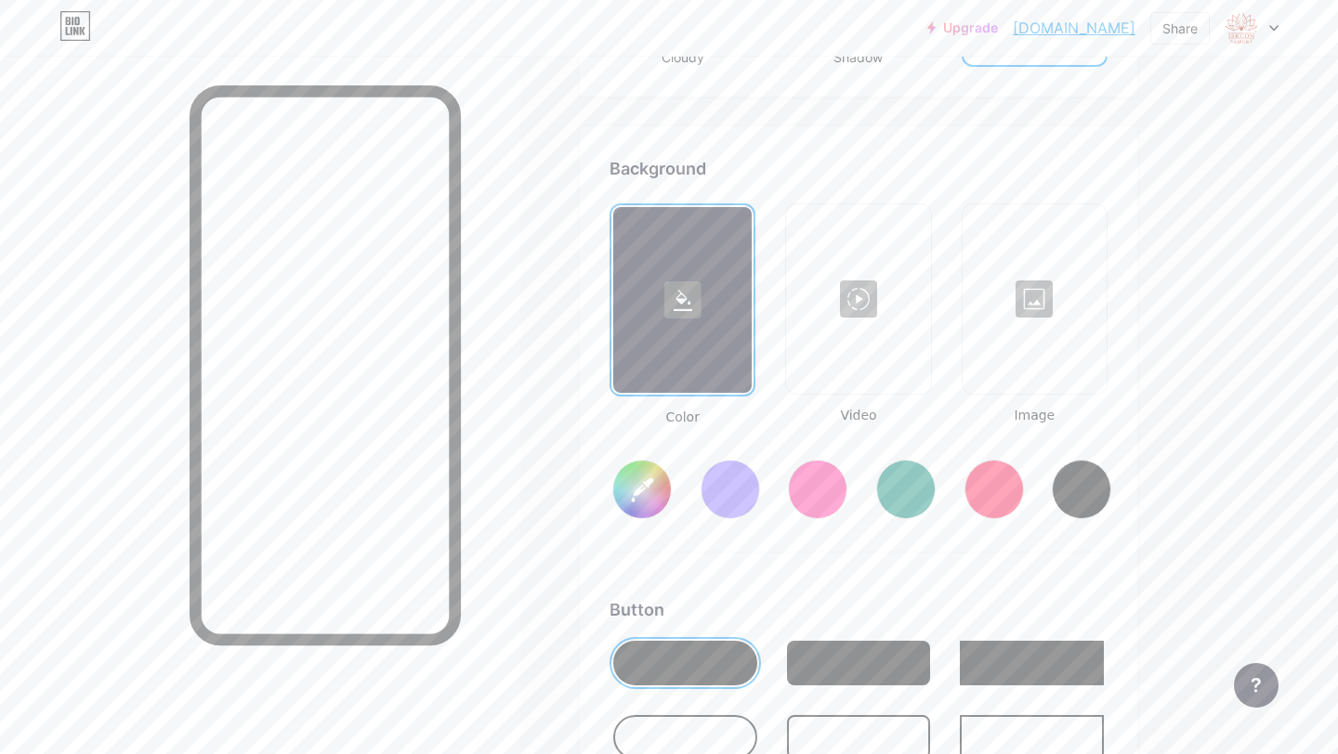
type input "#ffffff"
type input "#000000"
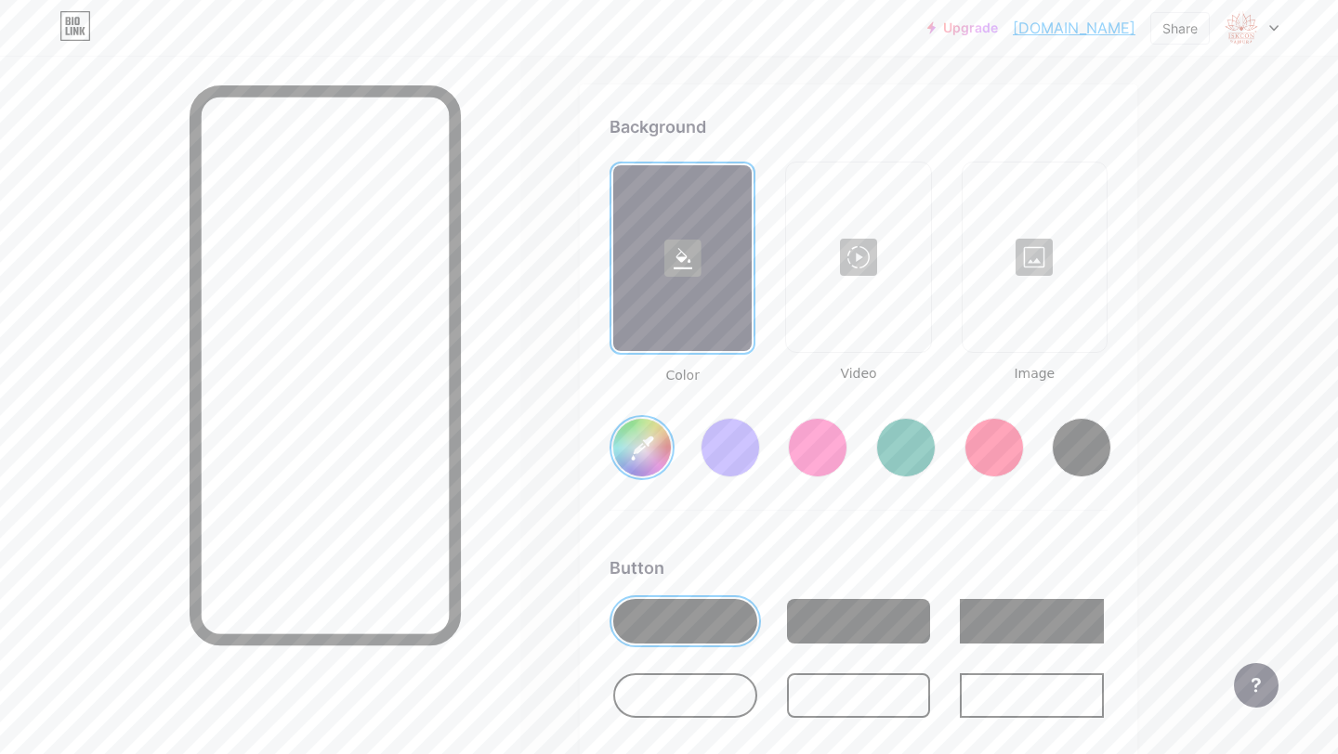
scroll to position [2468, 0]
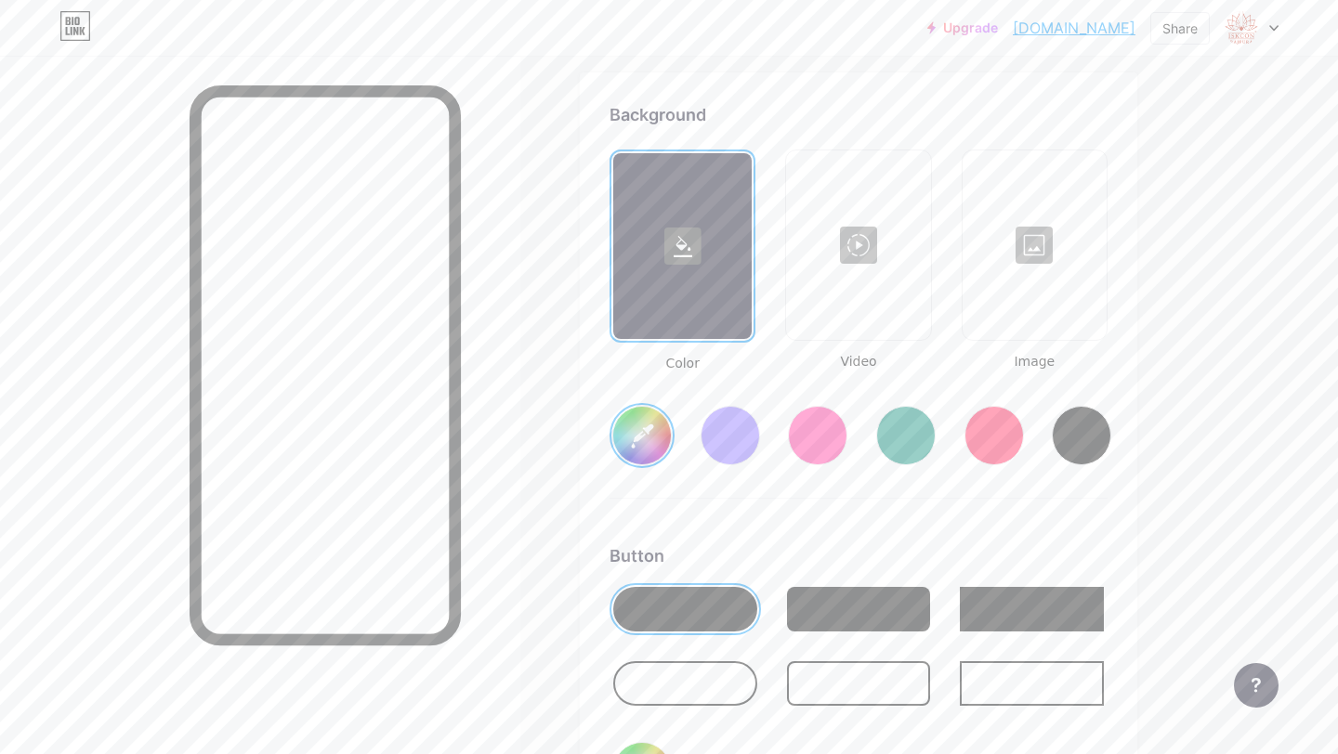
click at [735, 457] on div at bounding box center [729, 435] width 59 height 59
click at [645, 428] on input "#856bff" at bounding box center [642, 436] width 58 height 58
click at [643, 437] on input "#856bff" at bounding box center [642, 436] width 58 height 58
click at [803, 673] on div at bounding box center [859, 683] width 144 height 45
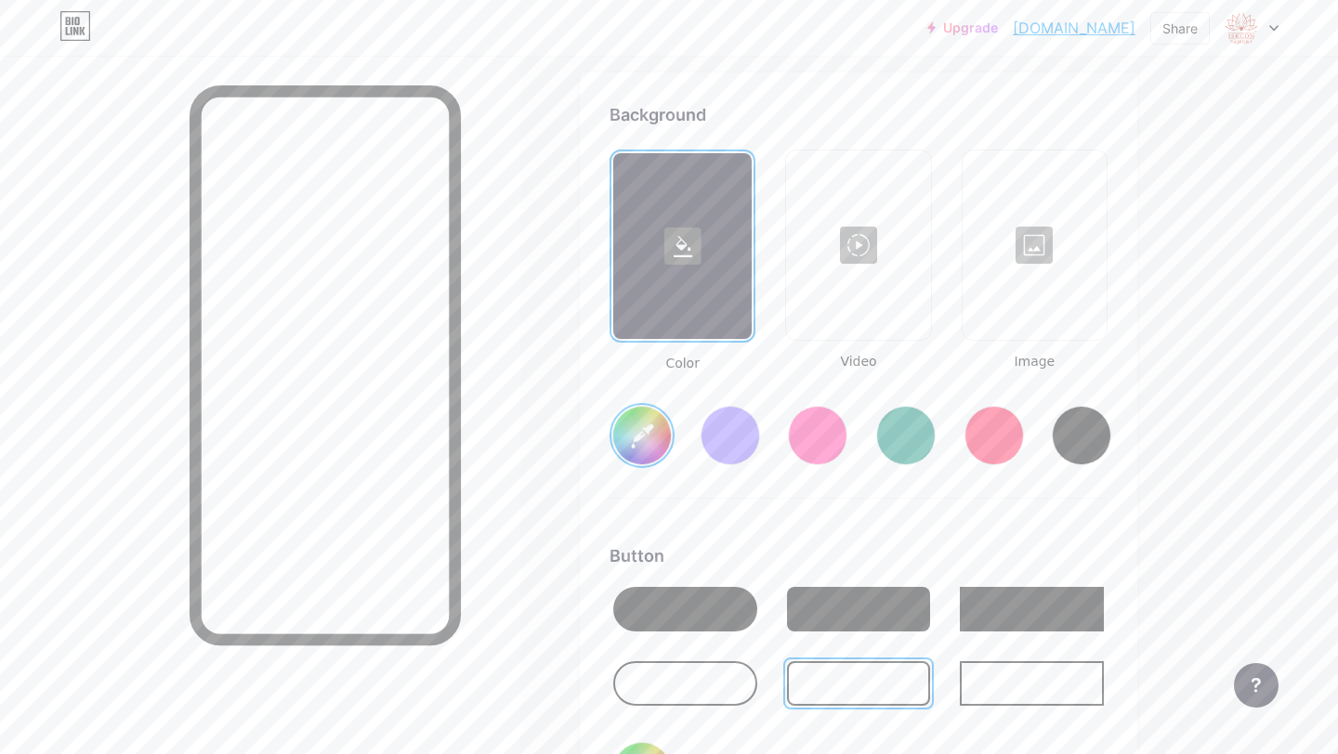
click at [646, 429] on input "#d2caf7" at bounding box center [642, 436] width 58 height 58
type input "#8a97ff"
click at [1012, 318] on div at bounding box center [1034, 245] width 140 height 186
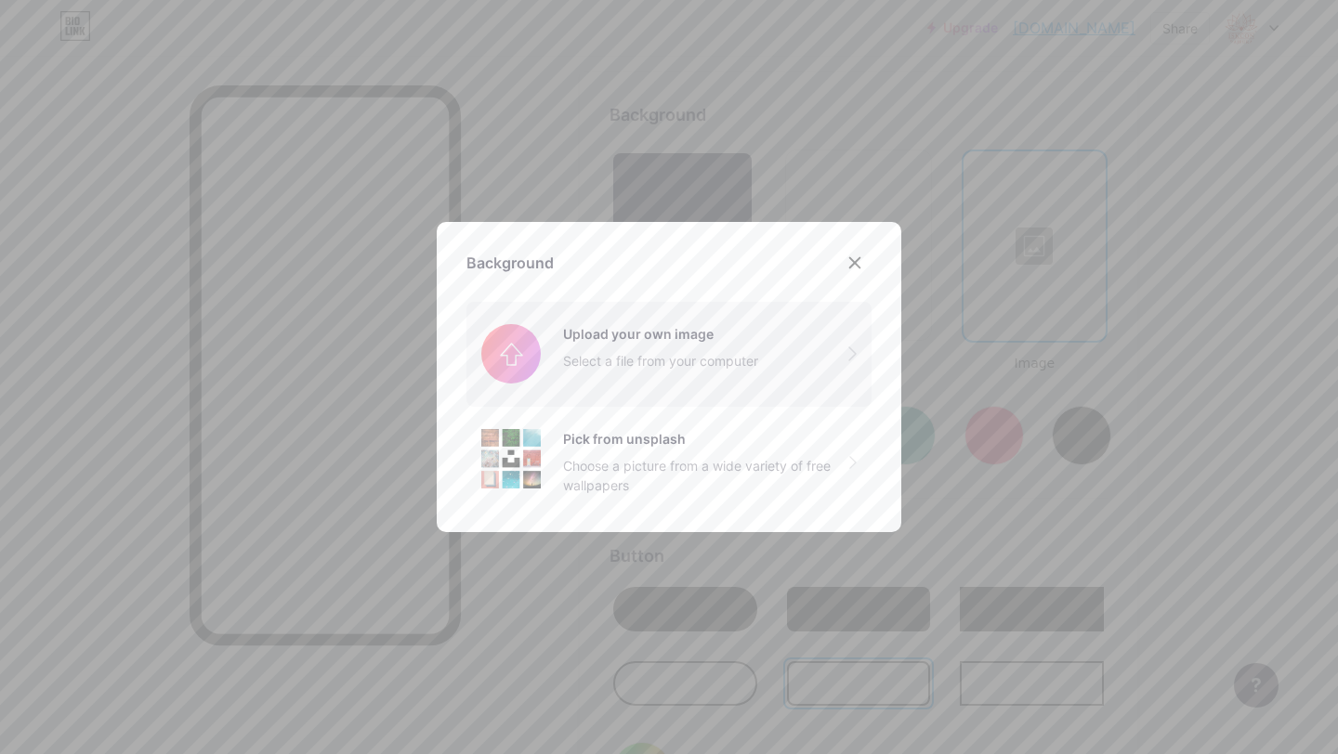
click at [622, 385] on input "file" at bounding box center [668, 354] width 405 height 104
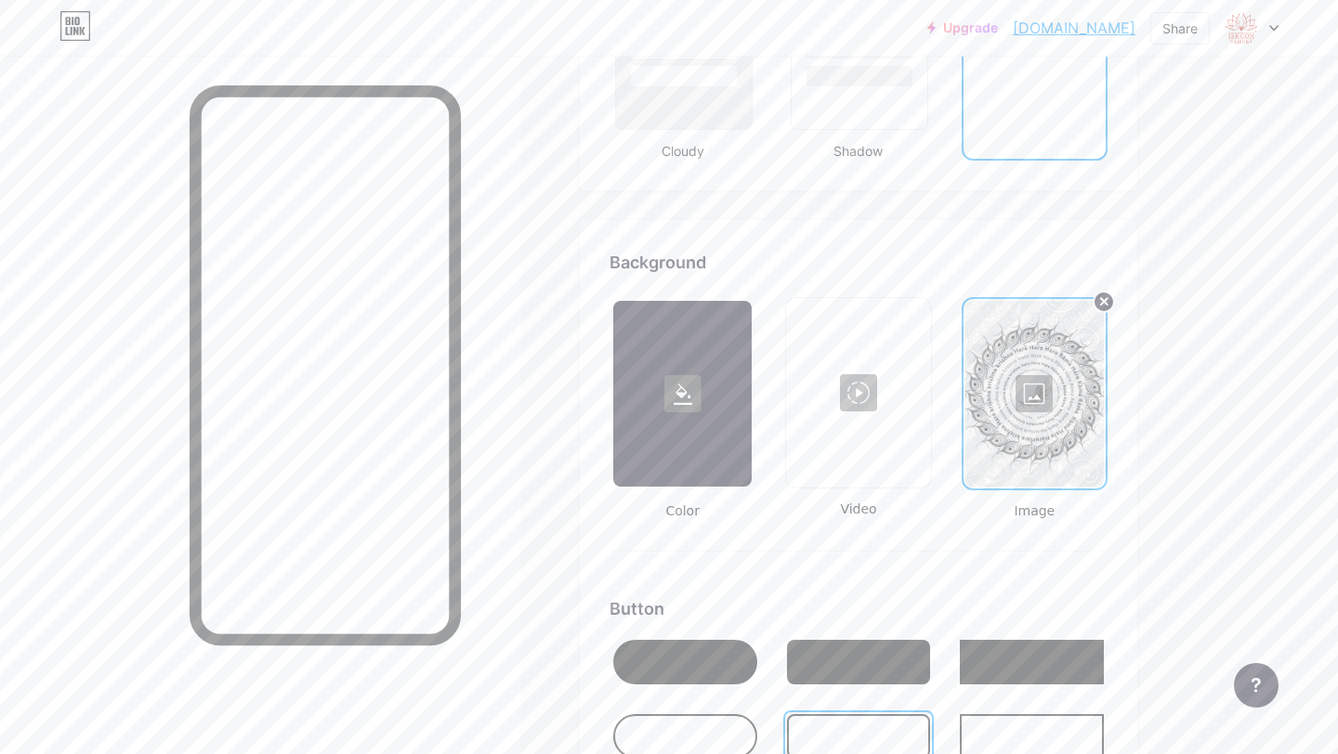
scroll to position [2305, 0]
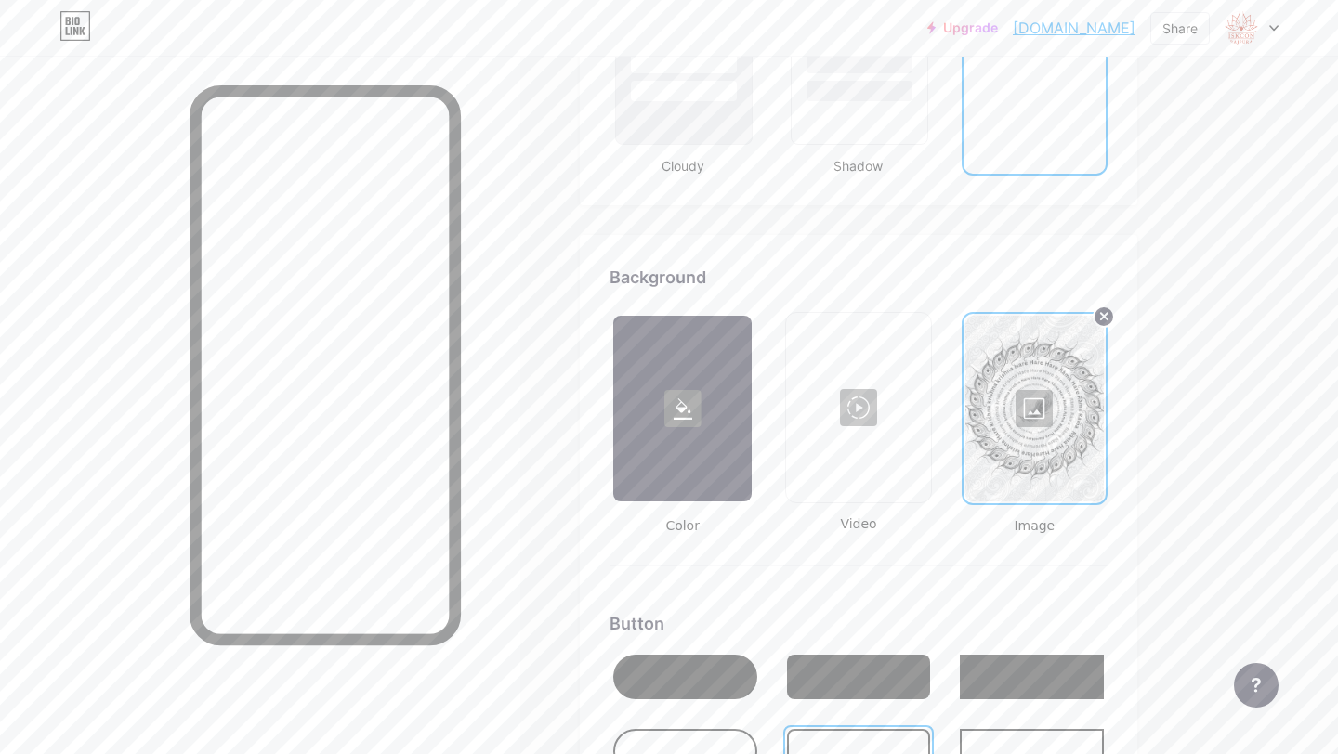
click at [1049, 402] on div at bounding box center [1034, 409] width 138 height 186
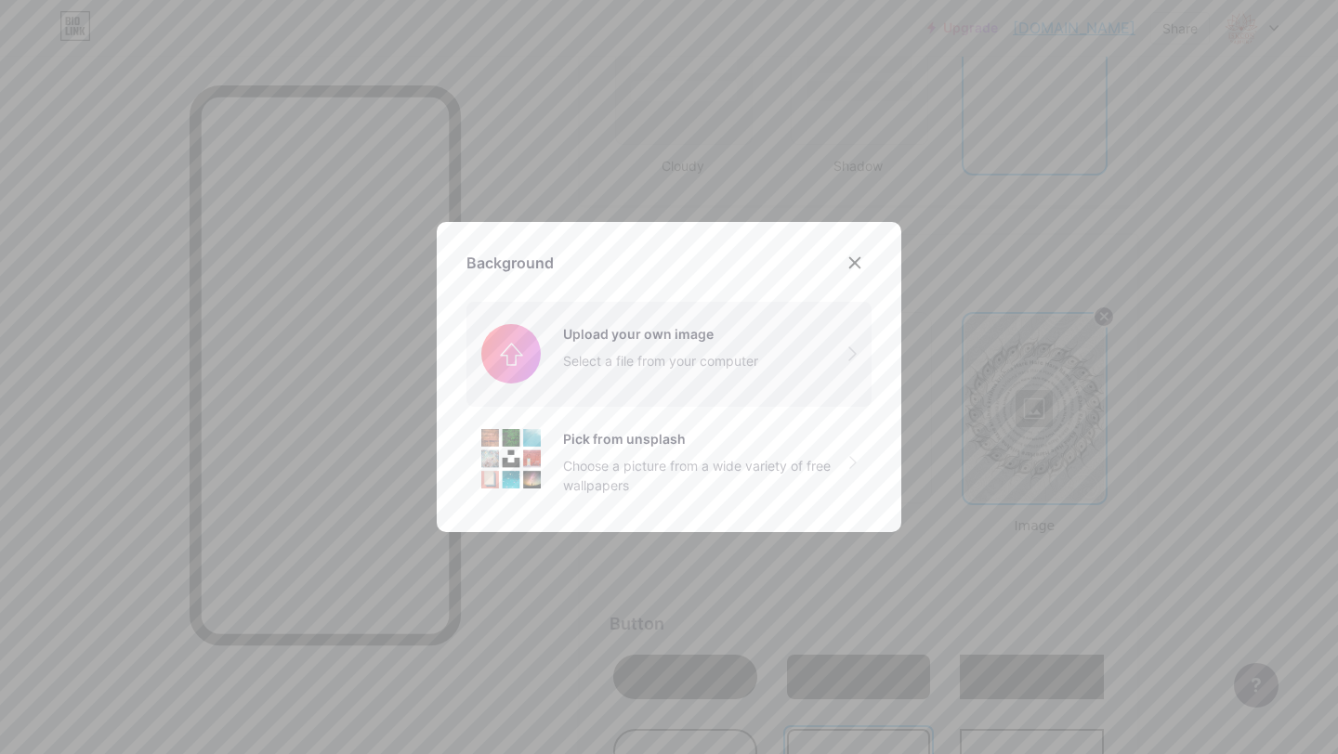
click at [690, 370] on input "file" at bounding box center [668, 354] width 405 height 104
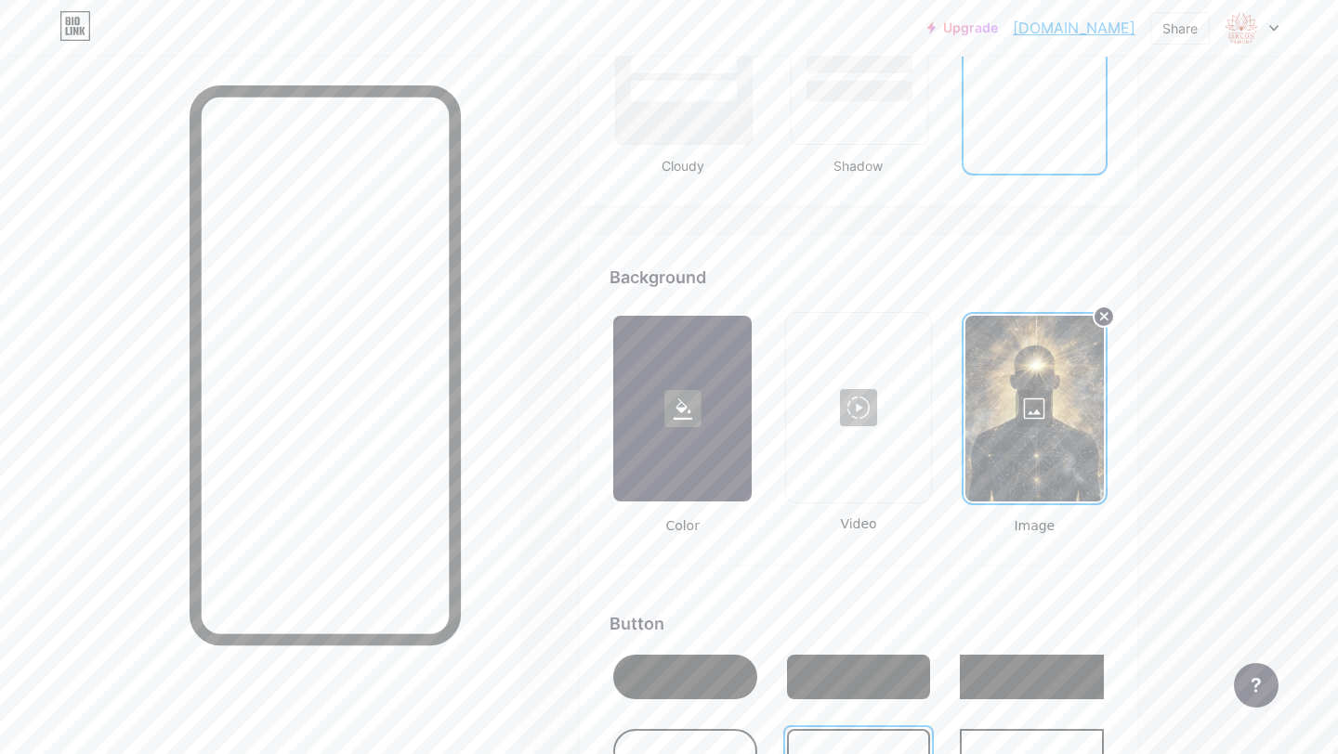
scroll to position [2322, 0]
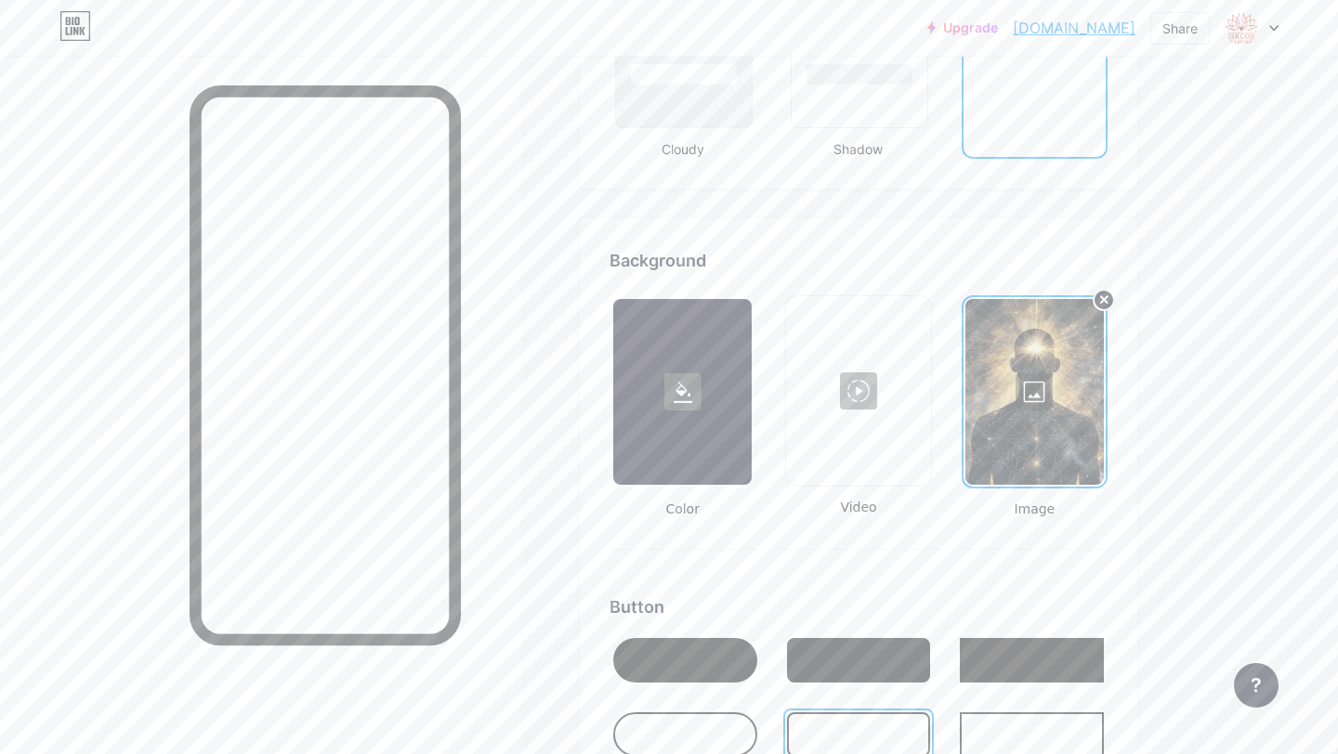
click at [1009, 385] on div at bounding box center [1034, 392] width 138 height 186
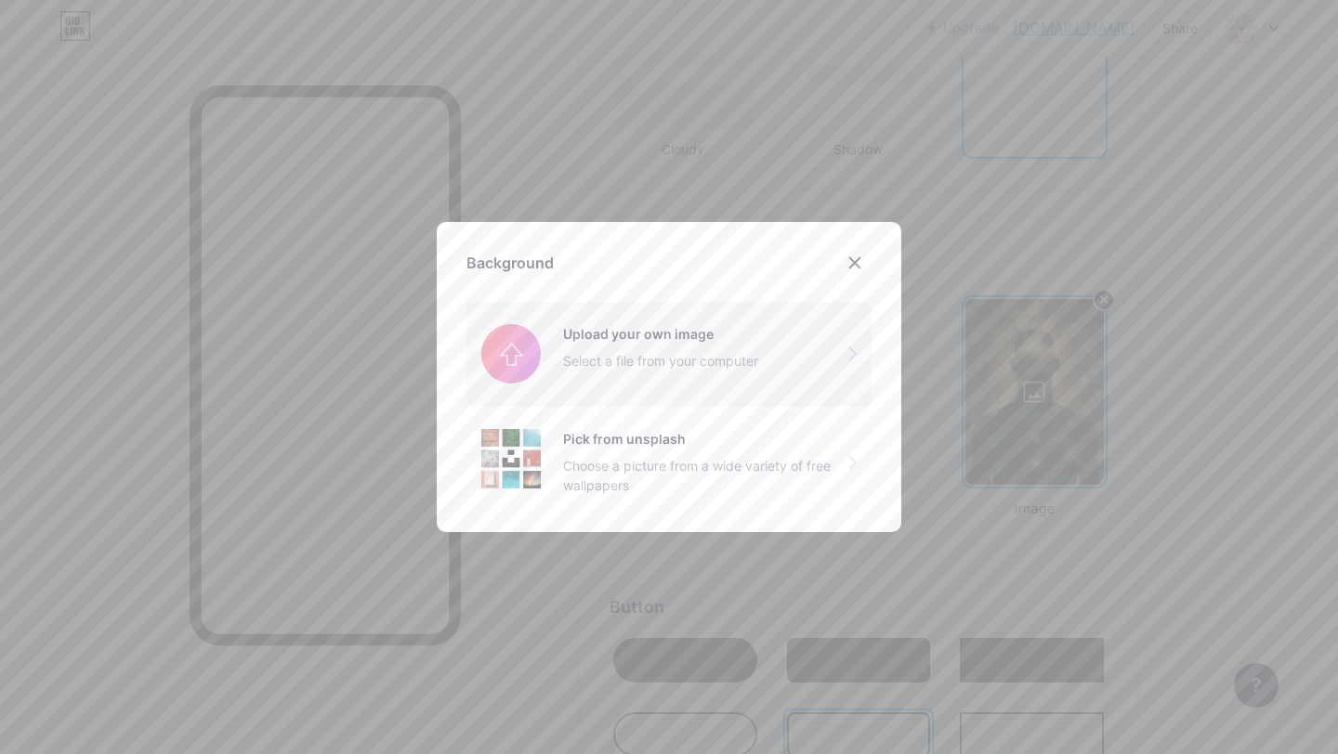
click at [627, 364] on input "file" at bounding box center [668, 354] width 405 height 104
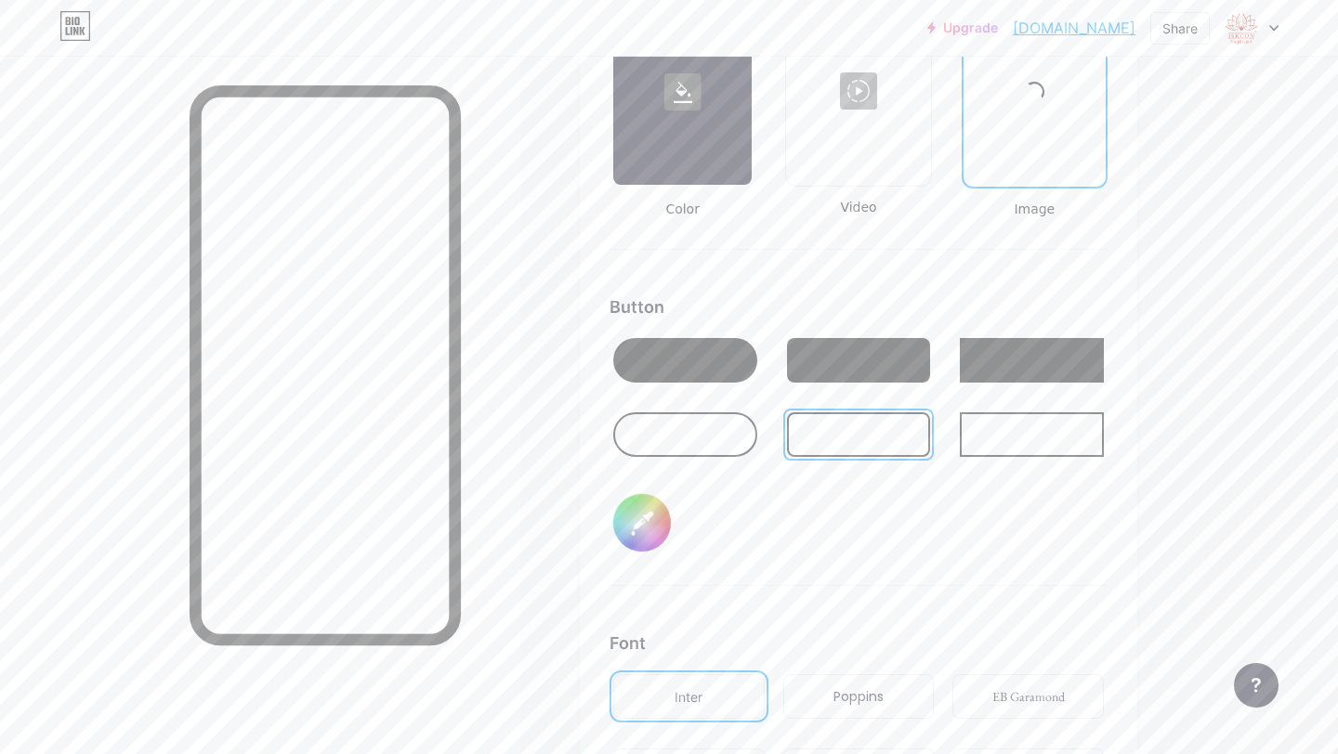
scroll to position [2646, 0]
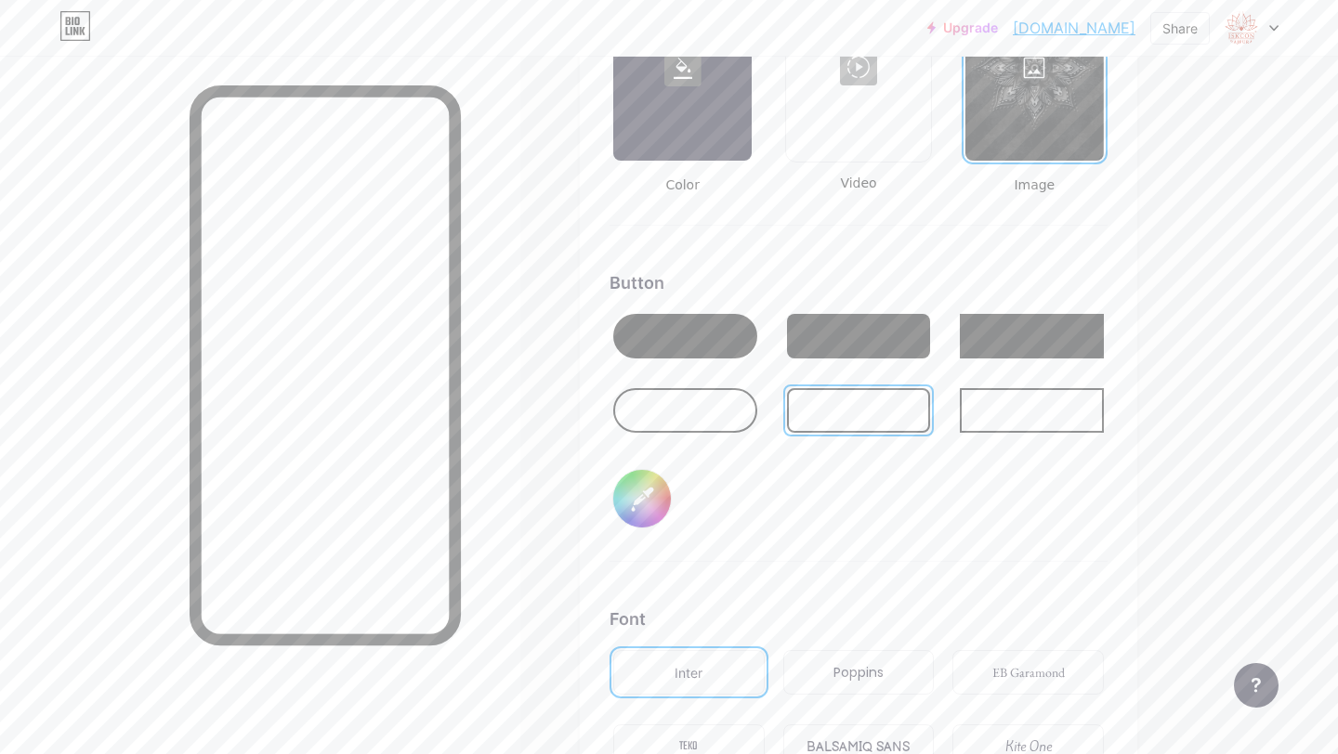
click at [706, 403] on div at bounding box center [685, 410] width 144 height 45
click at [729, 341] on div at bounding box center [685, 336] width 144 height 45
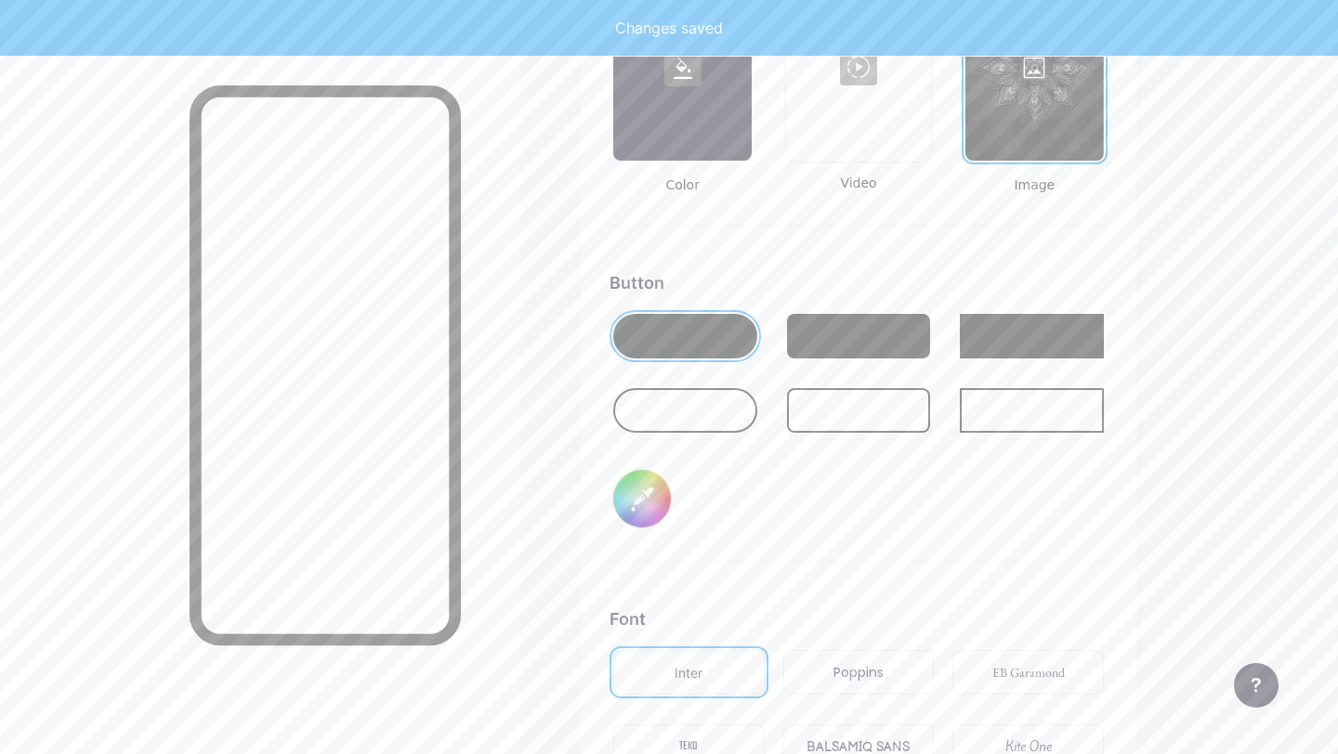
click at [658, 423] on div at bounding box center [685, 410] width 144 height 45
click at [644, 505] on input "#000000" at bounding box center [642, 499] width 58 height 58
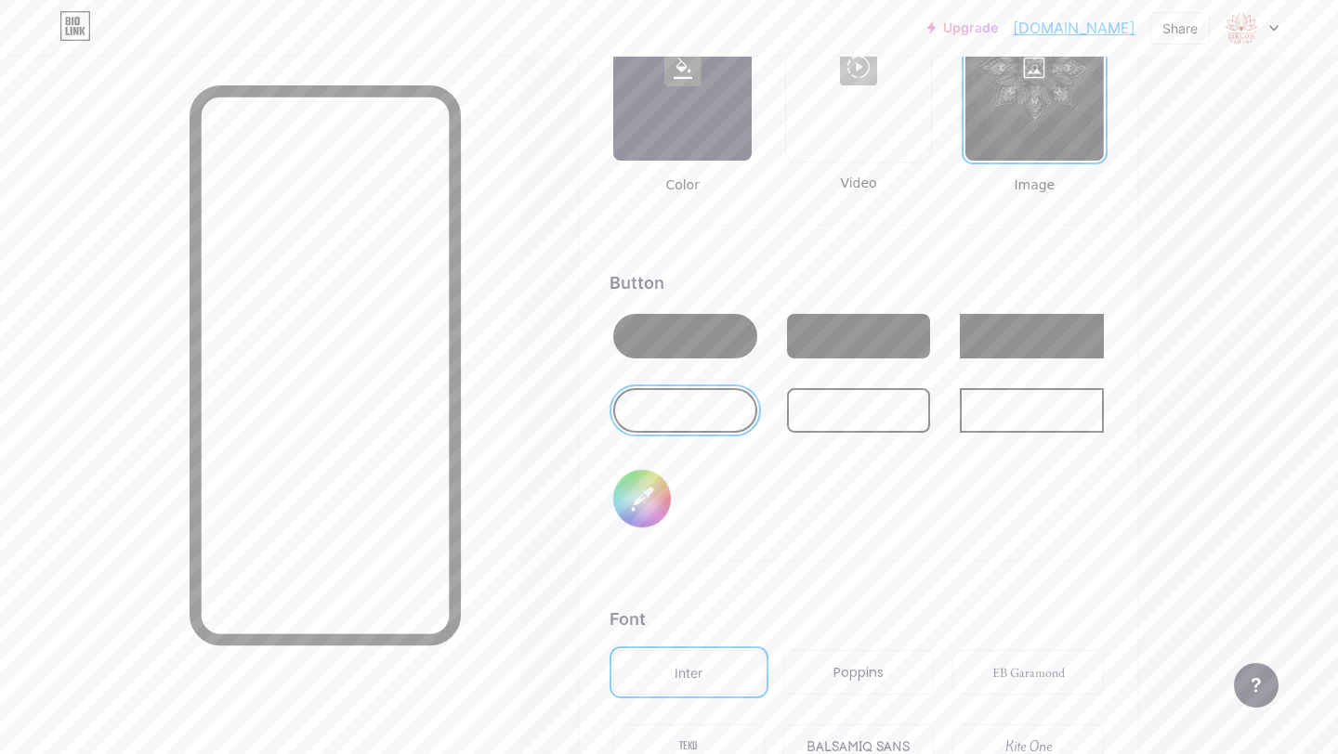
click at [821, 576] on div "Background Color Video Image Button #000000 Font Inter Poppins EB Garamond TEKO…" at bounding box center [858, 426] width 498 height 1005
click at [673, 338] on div at bounding box center [685, 336] width 144 height 45
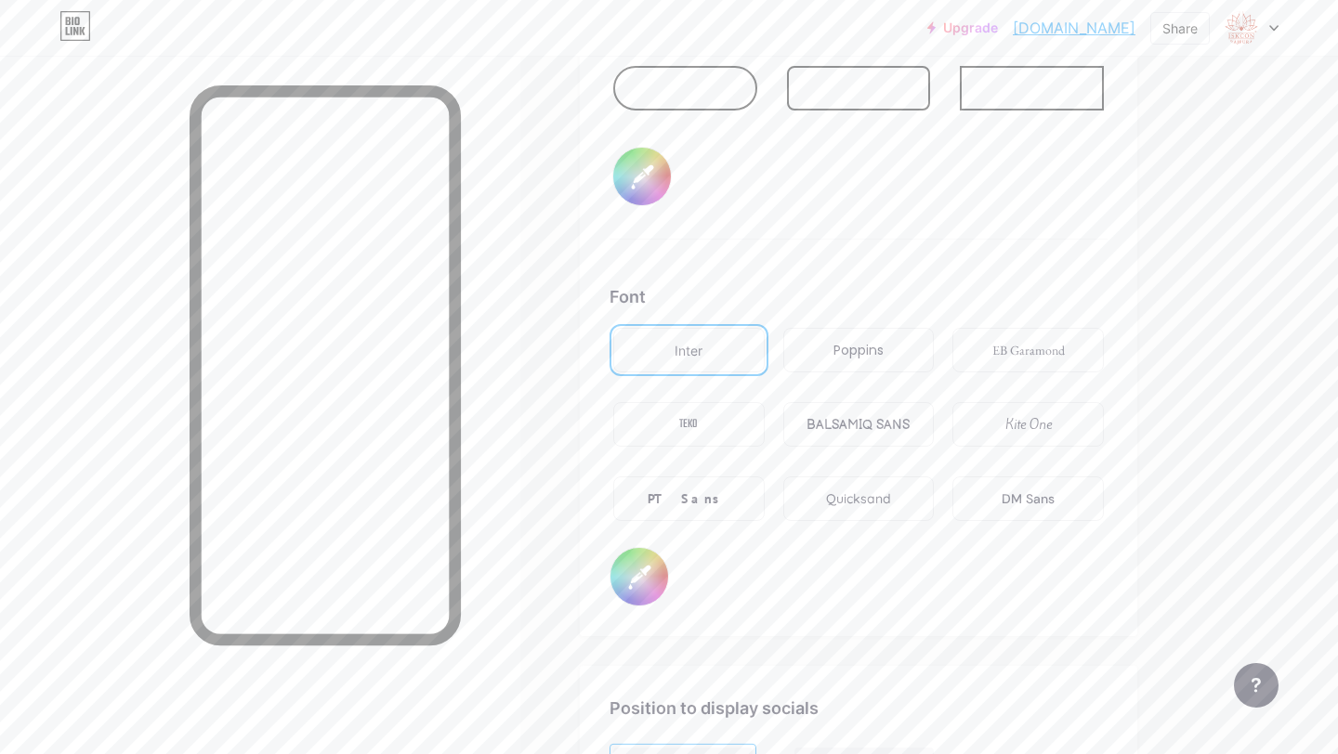
scroll to position [2971, 0]
click at [509, 306] on div at bounding box center [260, 433] width 520 height 754
click at [821, 365] on div "Poppins" at bounding box center [858, 348] width 151 height 45
click at [986, 334] on div "EB Garamond" at bounding box center [1027, 348] width 151 height 45
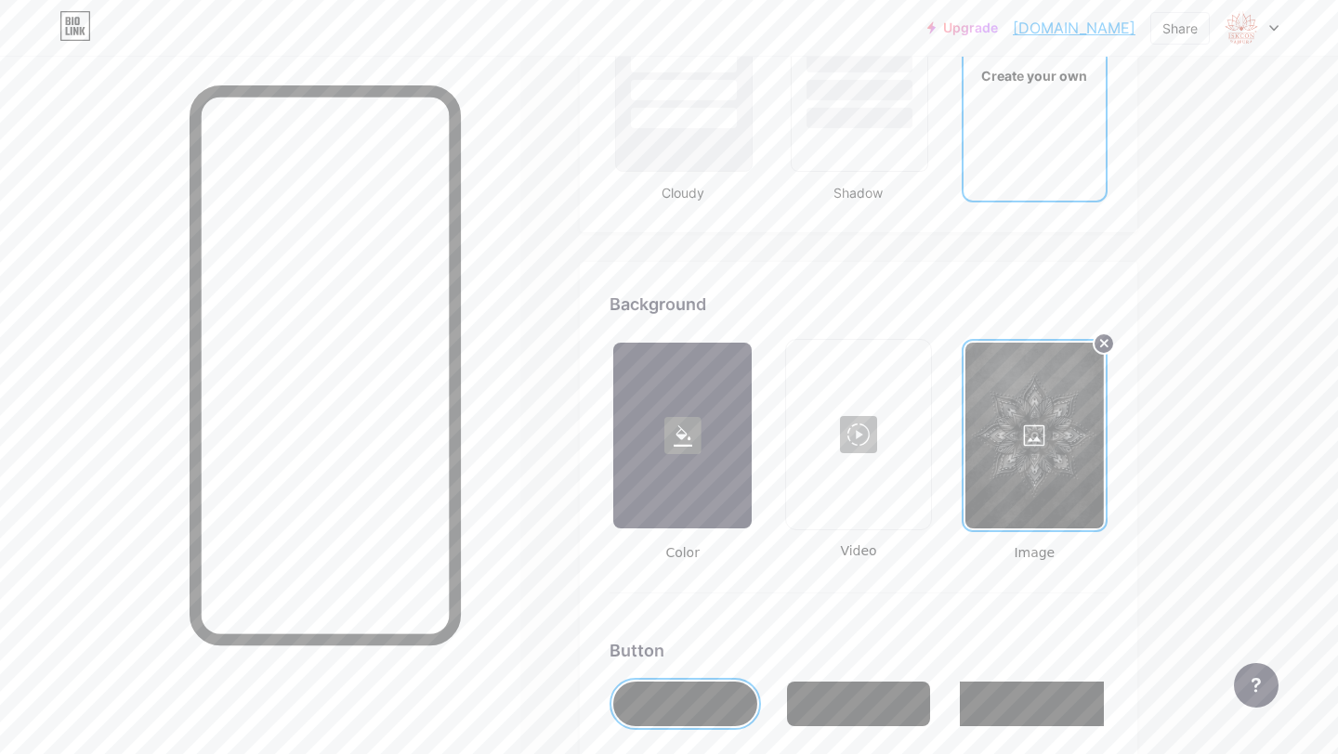
scroll to position [2295, 0]
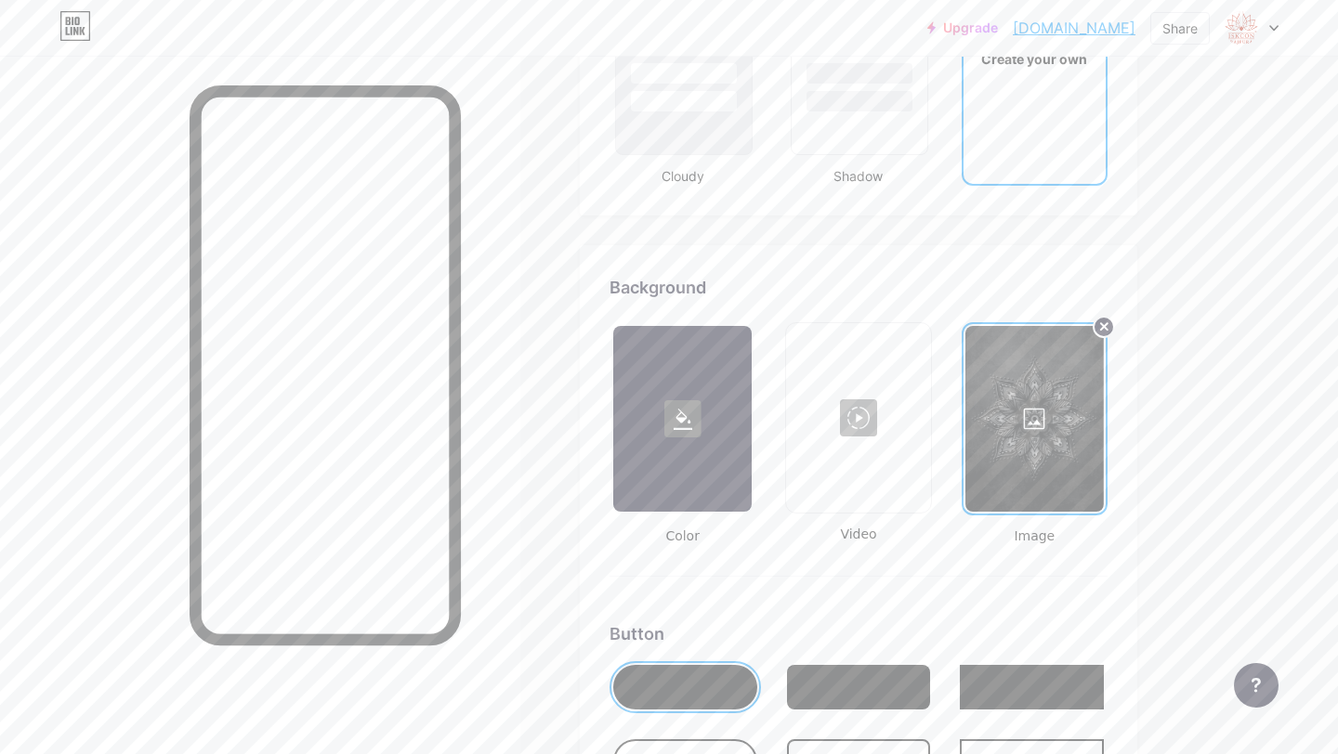
click at [1025, 399] on div at bounding box center [1034, 419] width 138 height 186
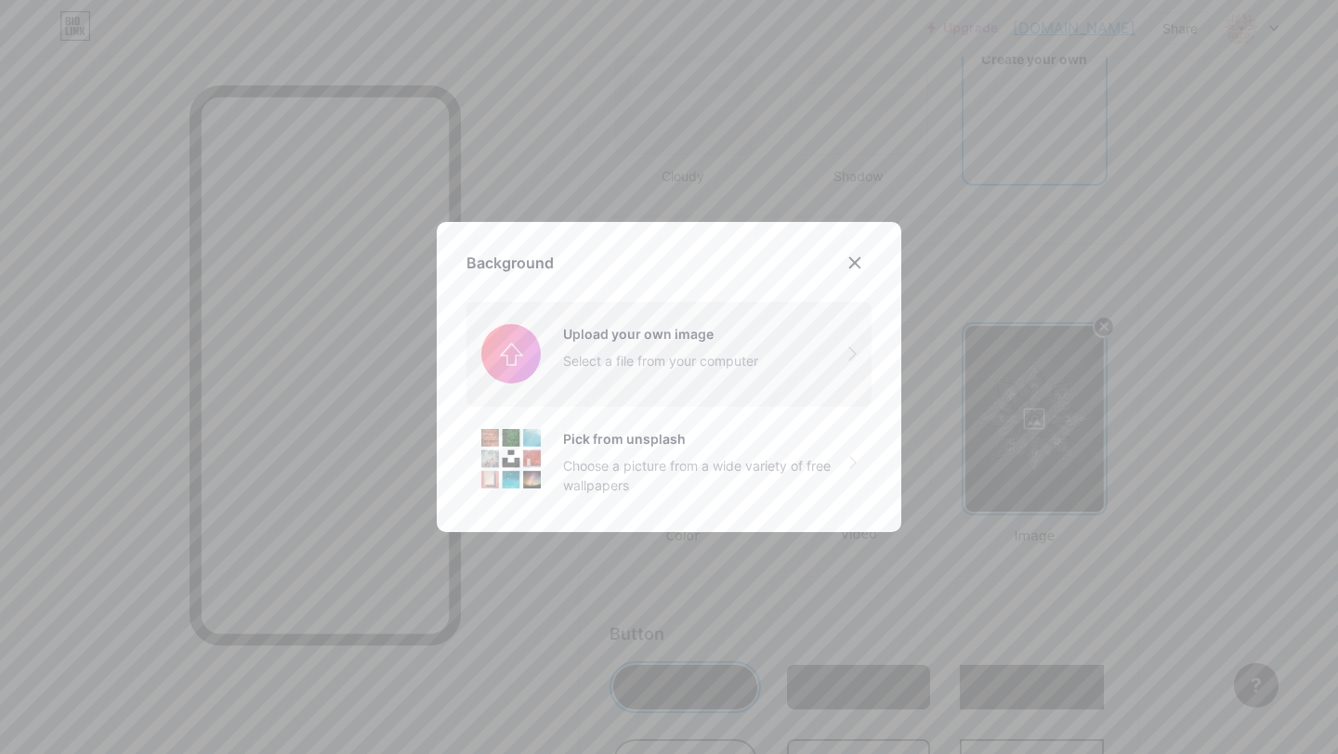
click at [687, 376] on input "file" at bounding box center [668, 354] width 405 height 104
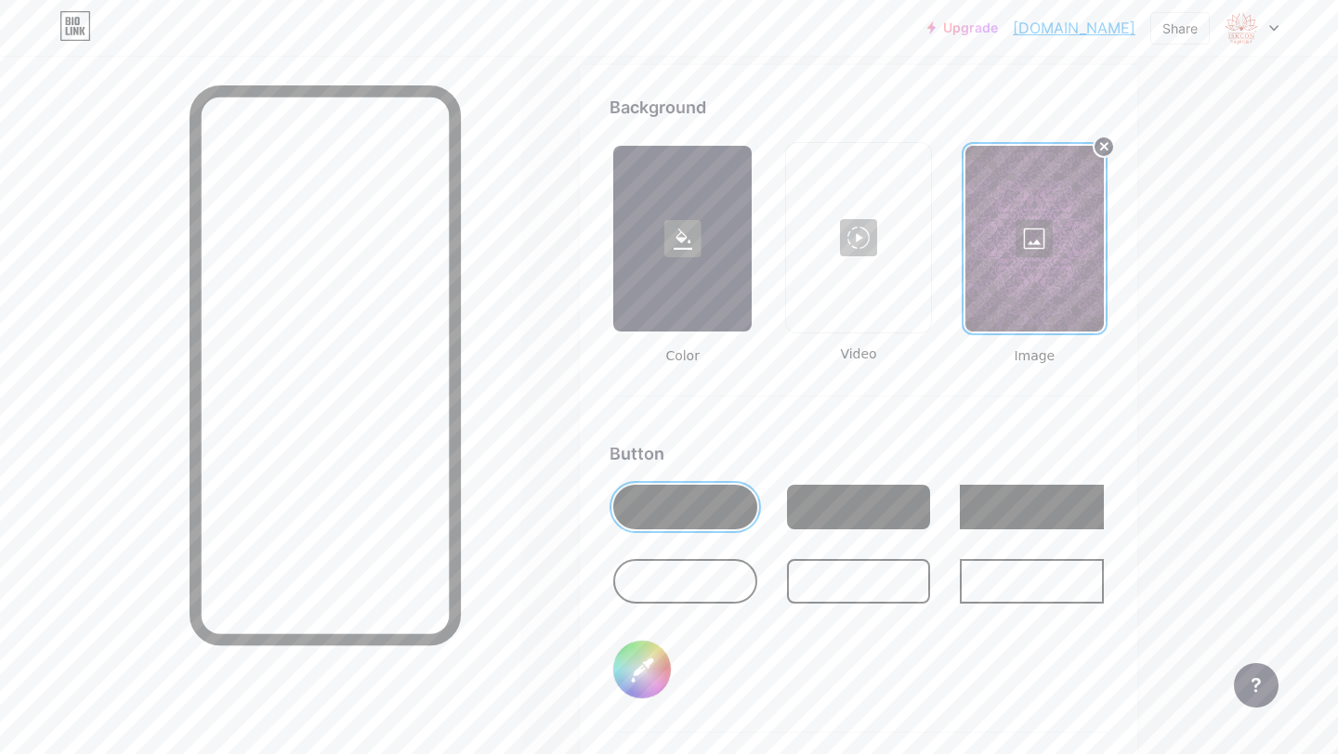
scroll to position [2477, 0]
click at [653, 678] on input "#000000" at bounding box center [642, 668] width 58 height 58
type input "#ffffff"
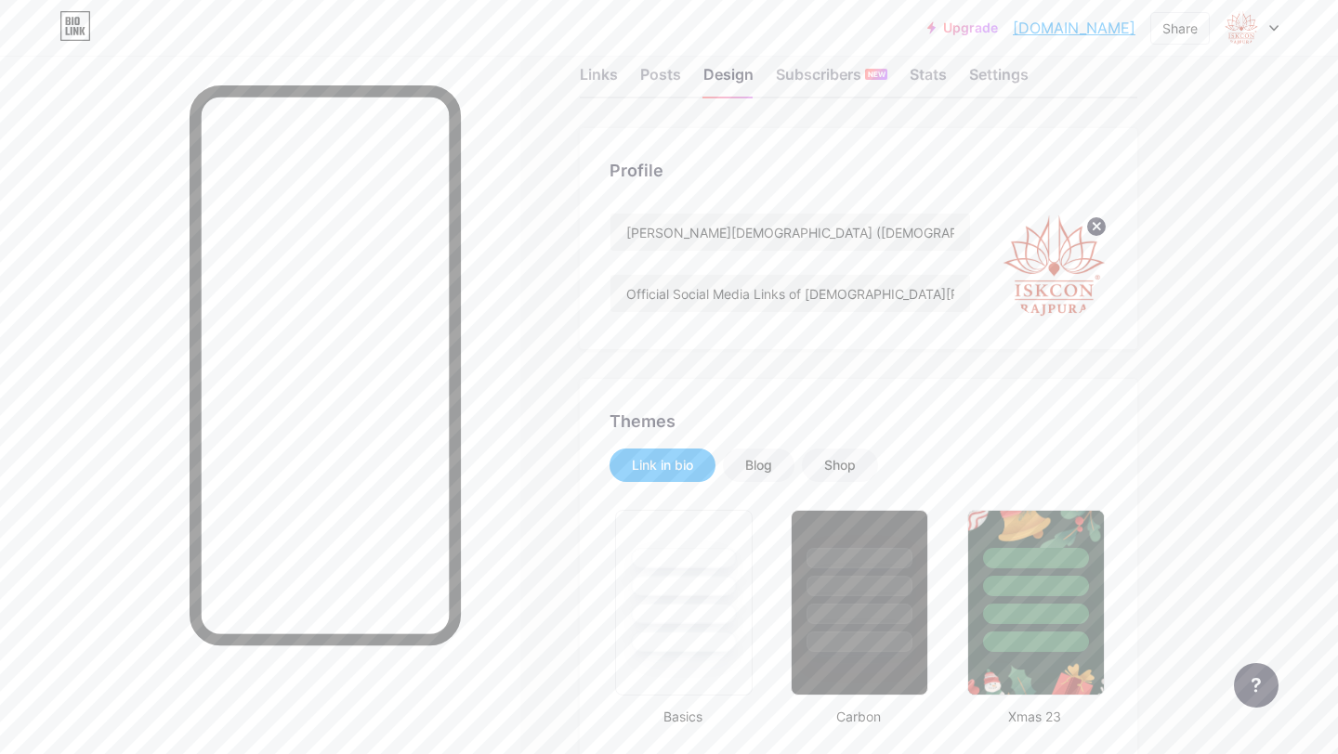
scroll to position [0, 0]
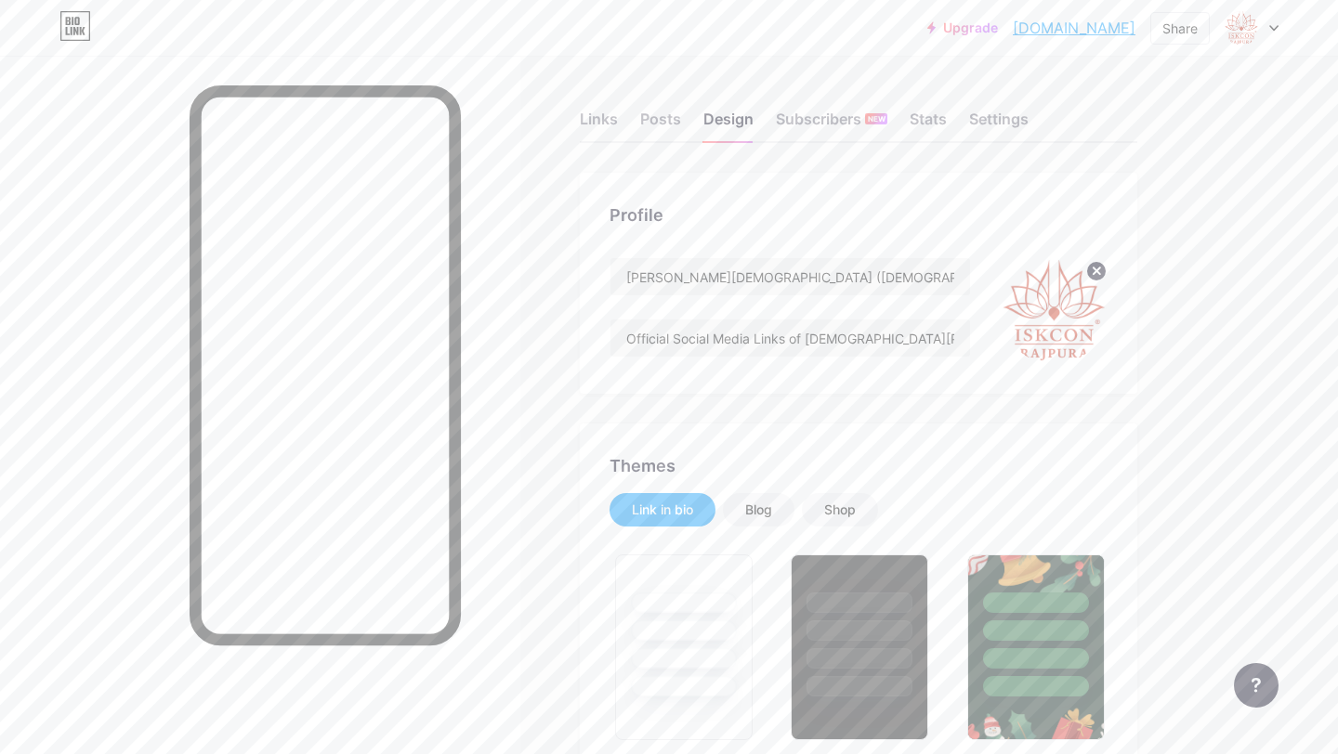
click at [502, 238] on div at bounding box center [260, 433] width 520 height 754
click at [603, 116] on div "Links" at bounding box center [599, 124] width 38 height 33
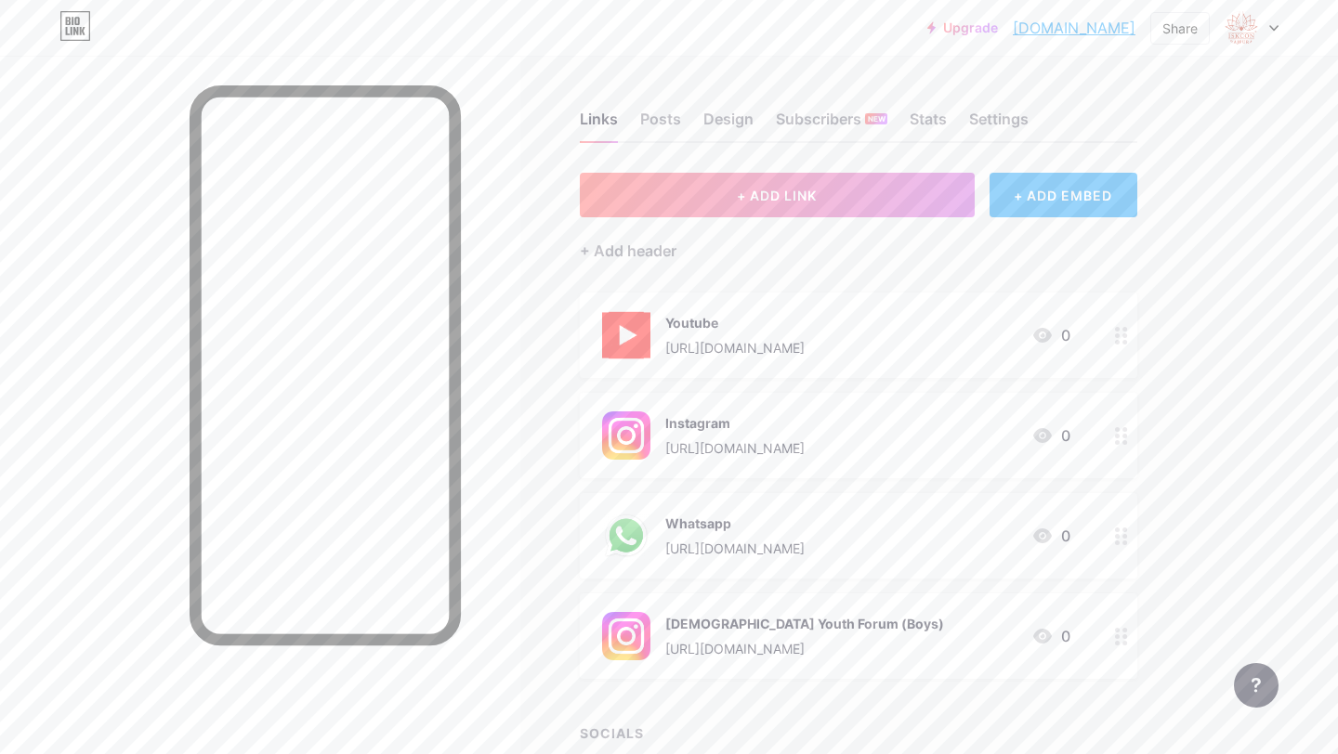
click at [1118, 644] on icon at bounding box center [1121, 637] width 13 height 18
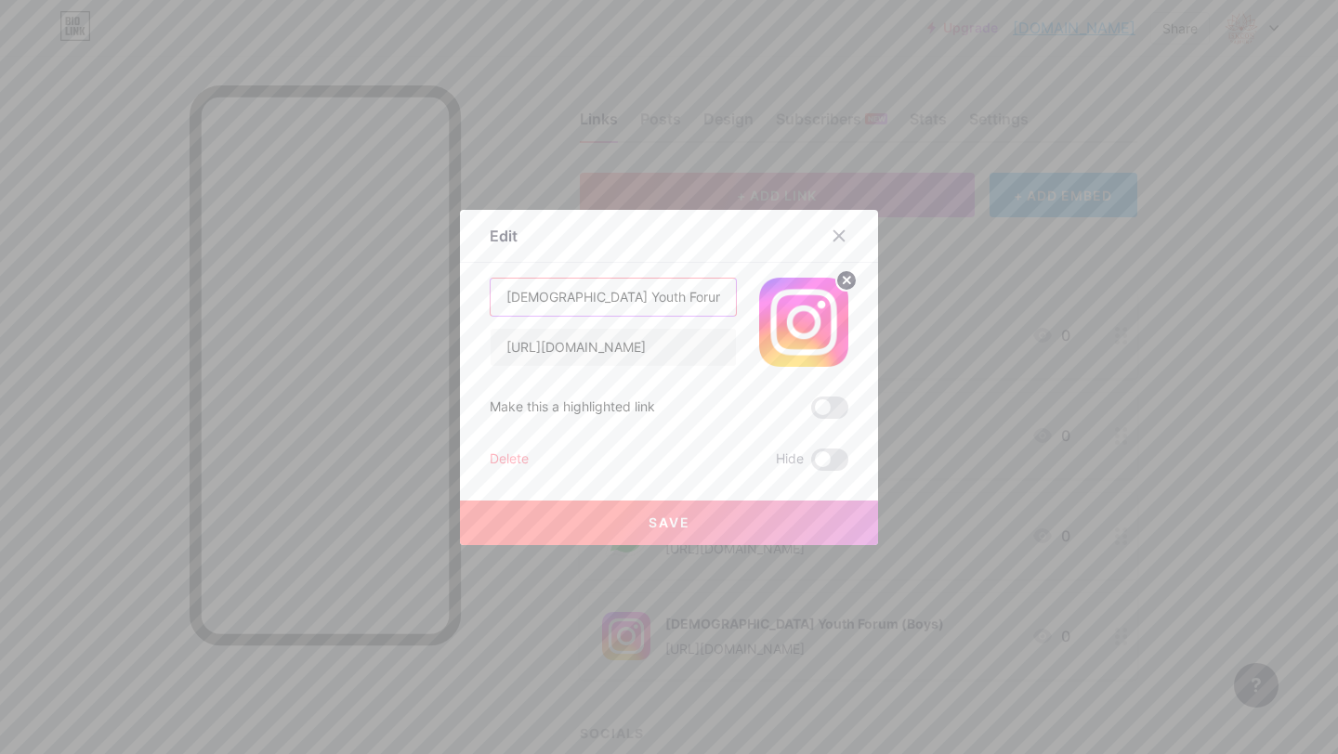
click at [582, 302] on input "[DEMOGRAPHIC_DATA] Youth Forum (Boys)" at bounding box center [612, 297] width 245 height 37
click at [838, 246] on div at bounding box center [838, 235] width 33 height 33
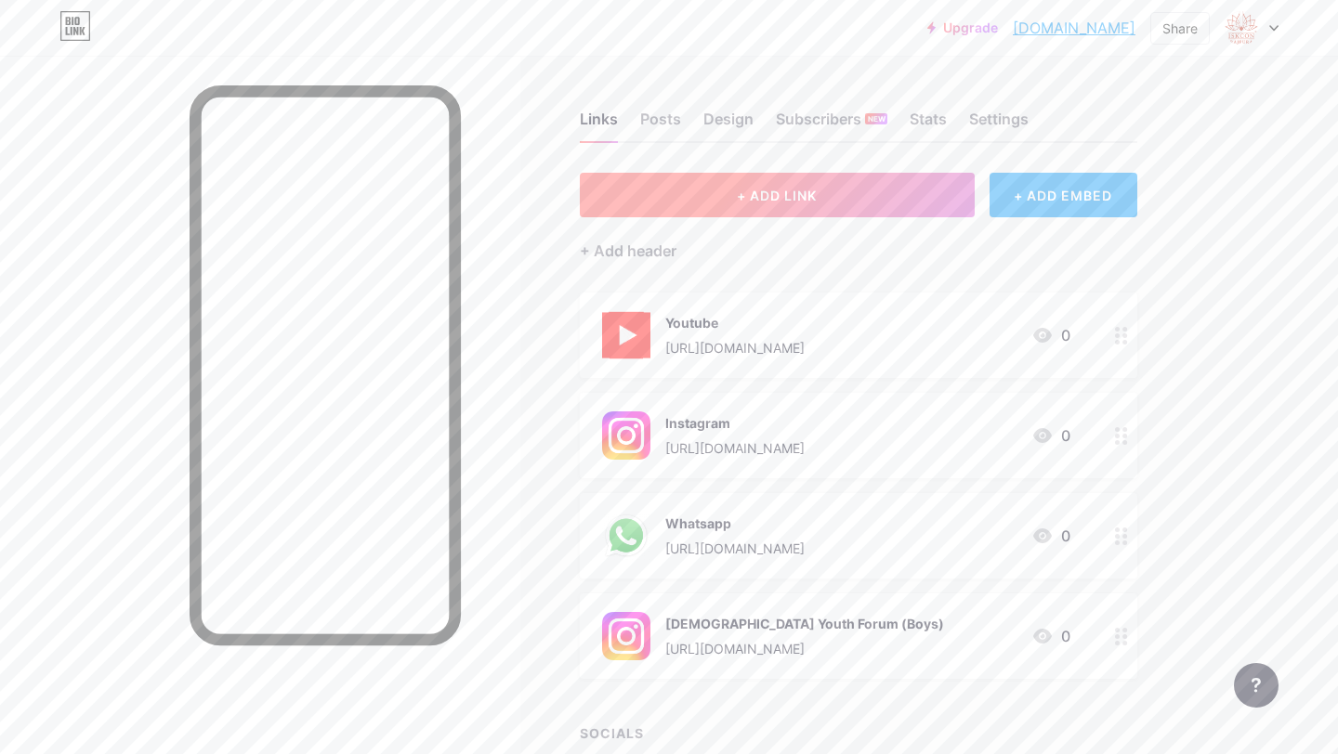
click at [798, 197] on span "+ ADD LINK" at bounding box center [777, 196] width 80 height 16
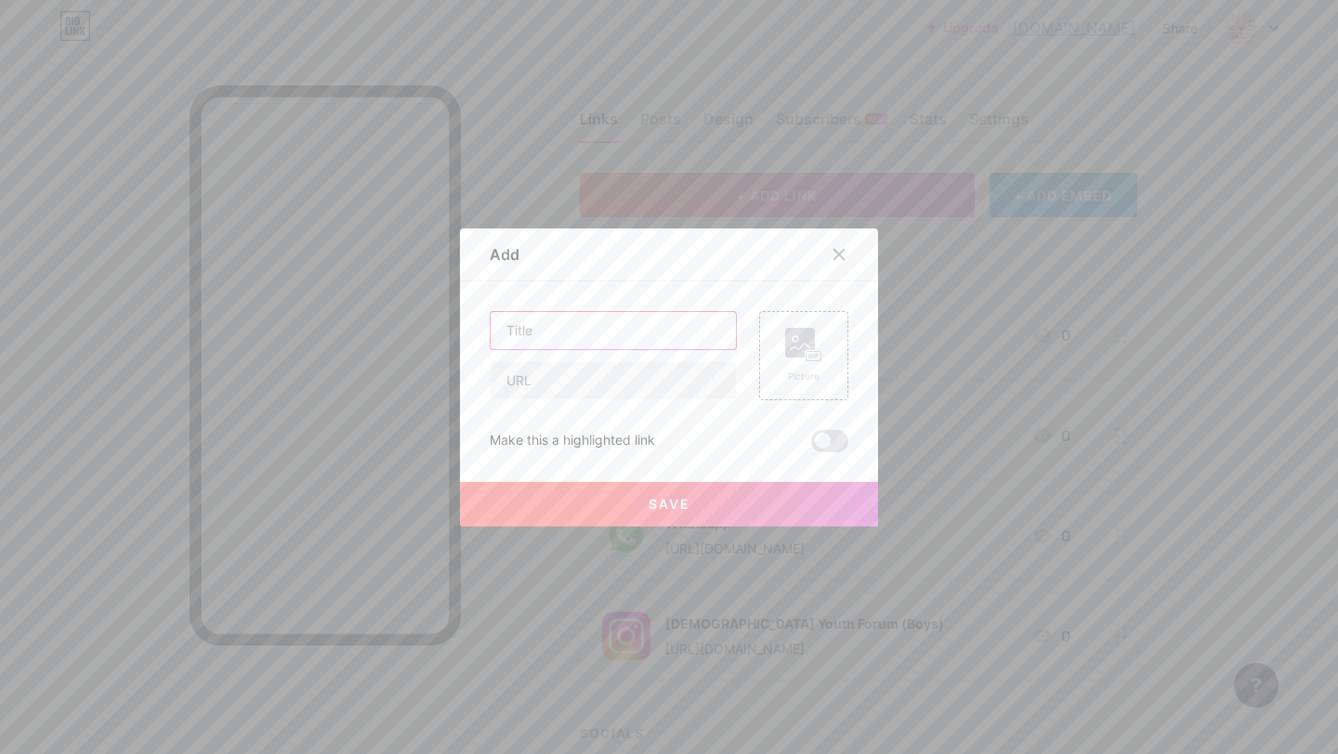
click at [592, 340] on input "text" at bounding box center [612, 330] width 245 height 37
paste input "[DEMOGRAPHIC_DATA] Youth Forum (Boys)"
click at [673, 333] on input "[DEMOGRAPHIC_DATA] Youth Forum (Boys)" at bounding box center [612, 330] width 245 height 37
type input "[DEMOGRAPHIC_DATA] Youth Forum (Girls)"
click at [635, 401] on div "[DEMOGRAPHIC_DATA] Youth Forum (Girls) Picture Make this a highlighted link Save" at bounding box center [669, 381] width 359 height 141
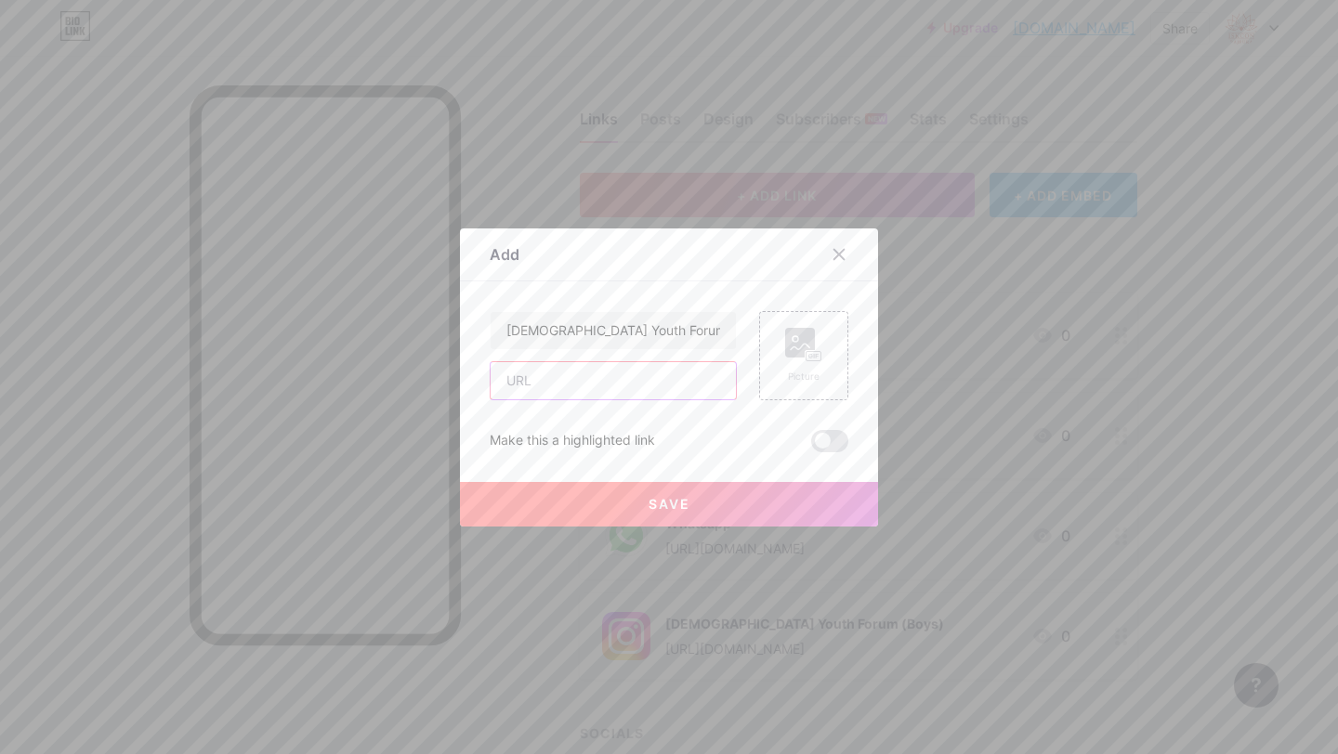
click at [642, 393] on input "text" at bounding box center [612, 380] width 245 height 37
paste input "[URL][DOMAIN_NAME]"
type input "[URL][DOMAIN_NAME]"
click at [721, 497] on button "Save" at bounding box center [669, 504] width 418 height 45
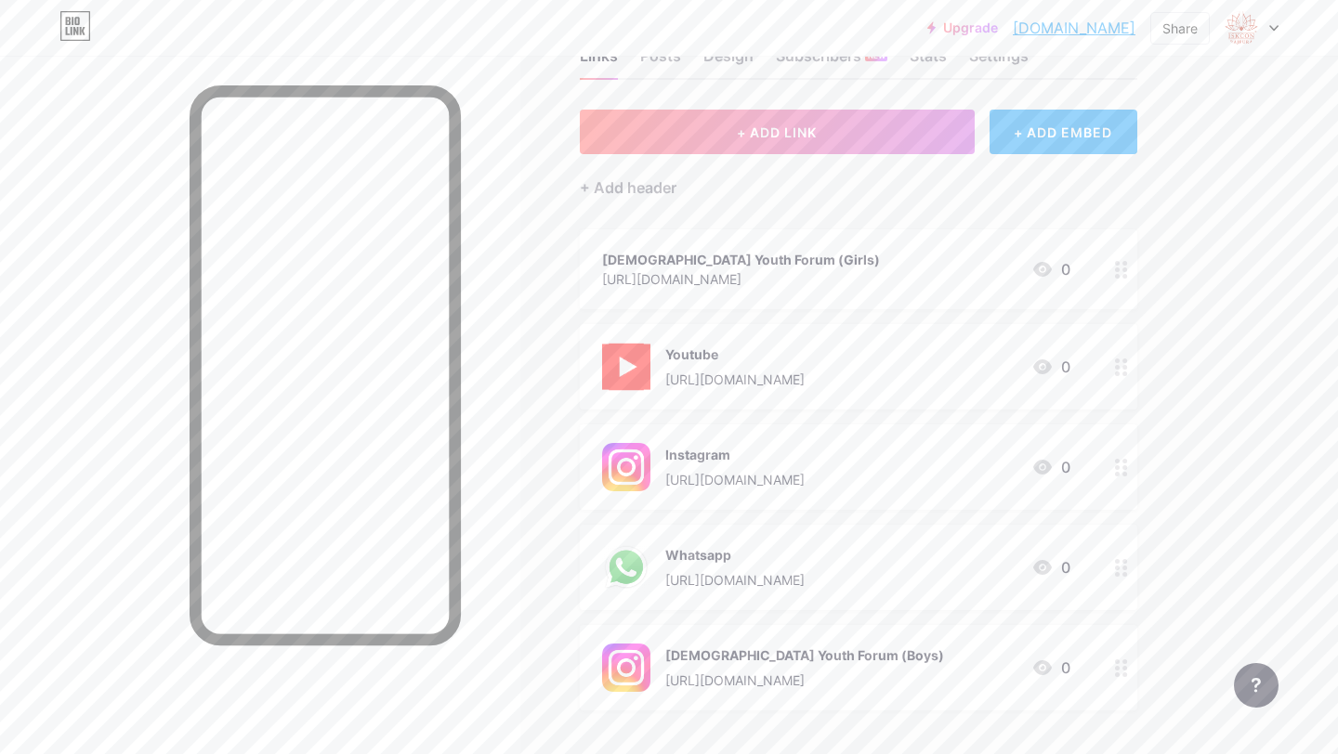
scroll to position [75, 0]
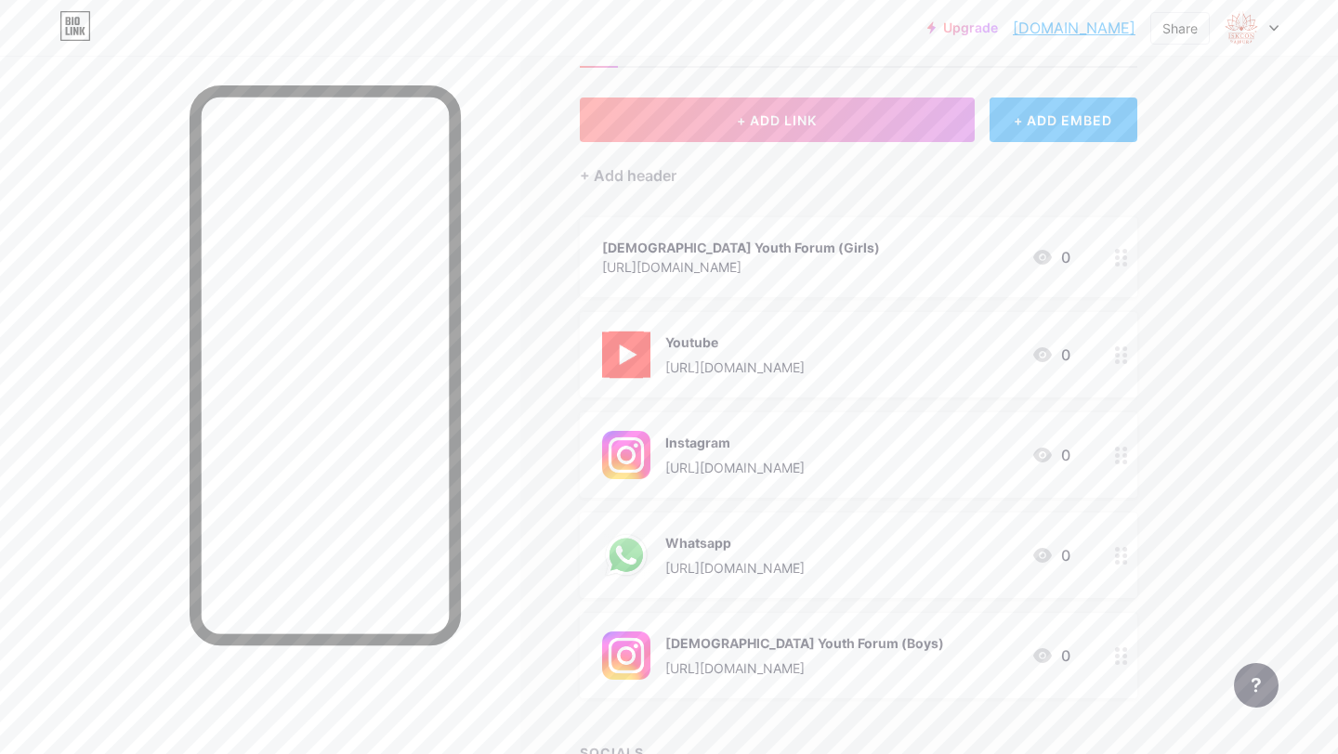
drag, startPoint x: 959, startPoint y: 333, endPoint x: 940, endPoint y: 726, distance: 393.4
click at [938, 728] on div "+ ADD LINK + ADD EMBED + Add header ISKCON Youth Forum (Girls) [URL][DOMAIN_NAM…" at bounding box center [858, 460] width 557 height 725
click at [1307, 281] on div "Upgrade iskconrajpura.b... [DOMAIN_NAME] Share Switch accounts [PERSON_NAME] Ma…" at bounding box center [669, 420] width 1338 height 990
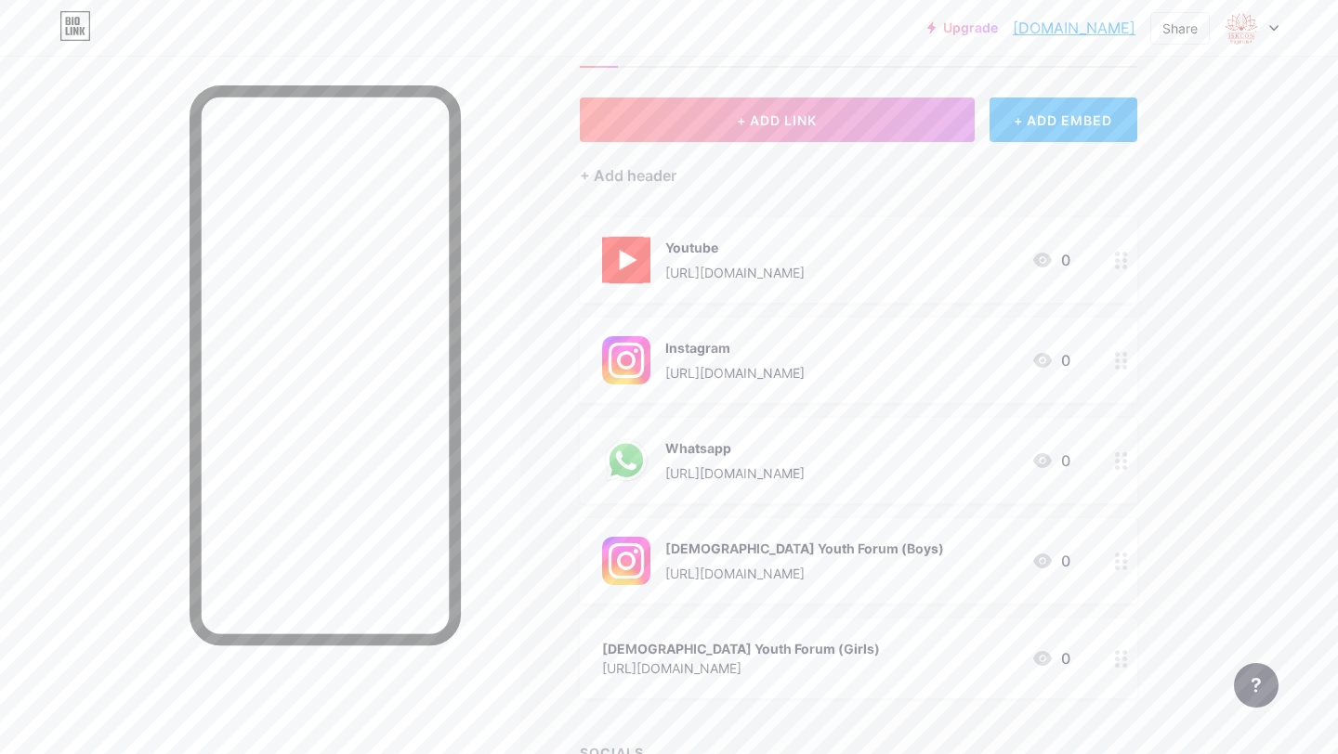
click at [1119, 667] on div at bounding box center [1121, 659] width 32 height 80
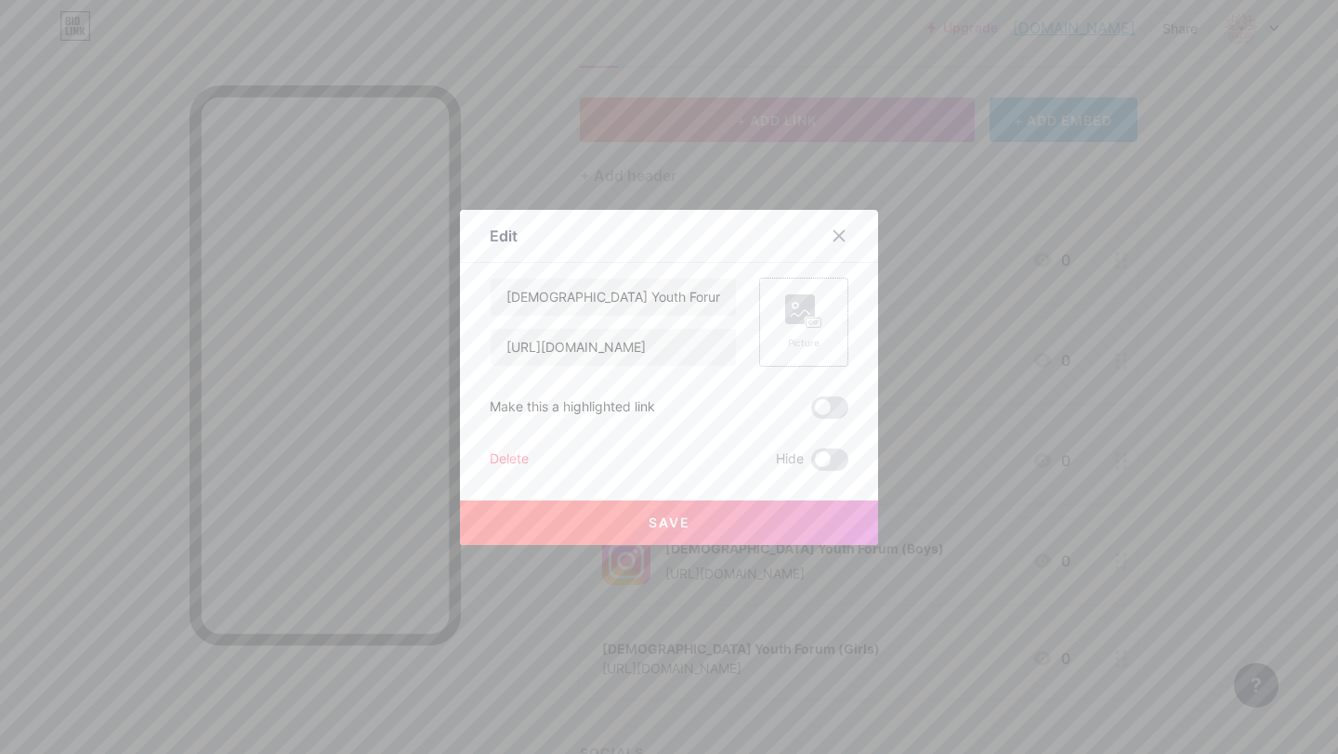
click at [795, 355] on div "Picture" at bounding box center [803, 322] width 89 height 89
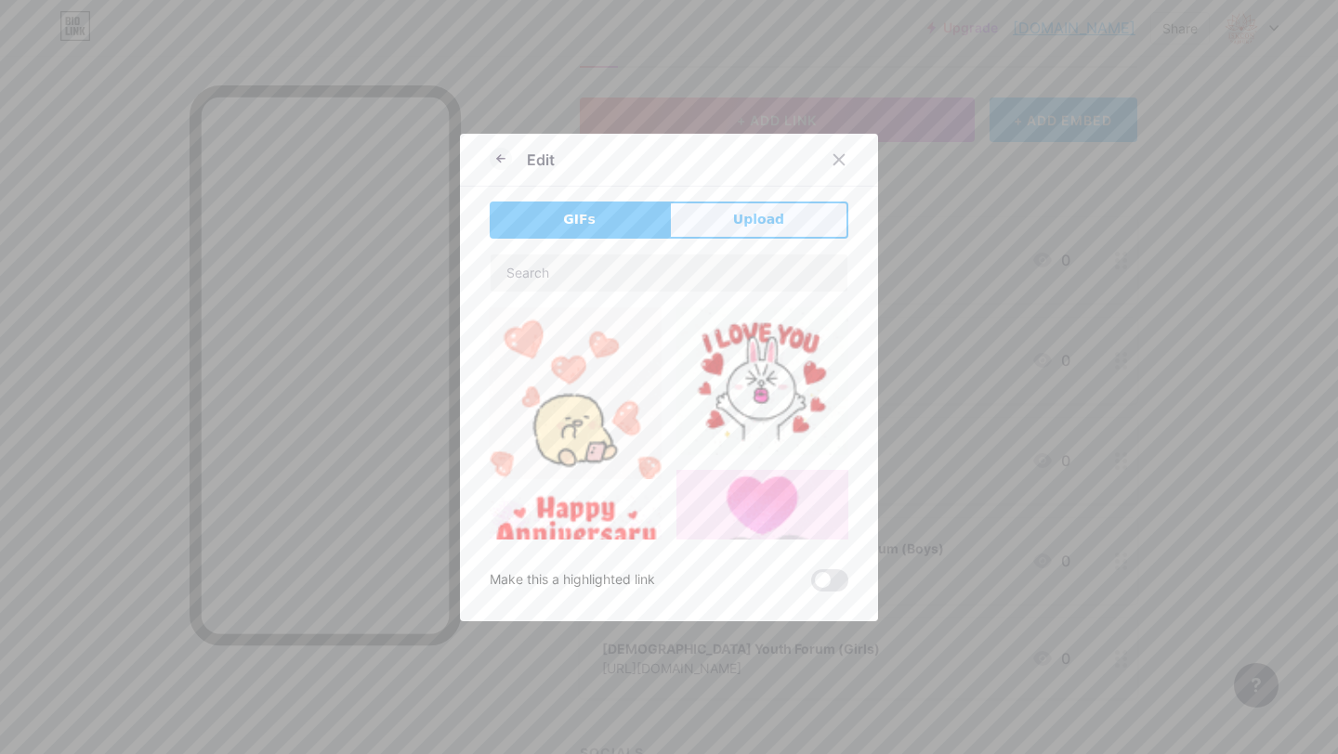
click at [733, 231] on button "Upload" at bounding box center [758, 220] width 179 height 37
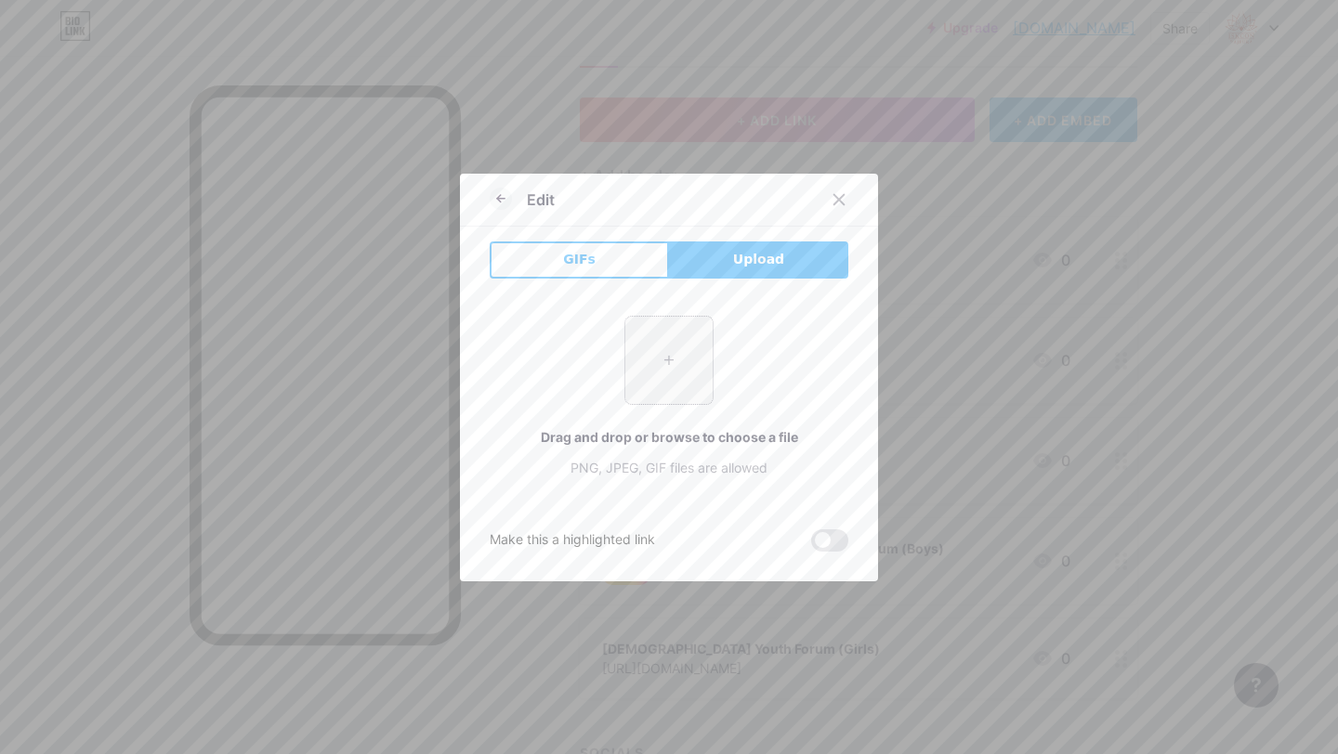
click at [661, 351] on input "file" at bounding box center [668, 360] width 87 height 87
click at [682, 348] on input "file" at bounding box center [668, 360] width 87 height 87
type input "C:\fakepath\Instagram_logo_2022.svg.webp"
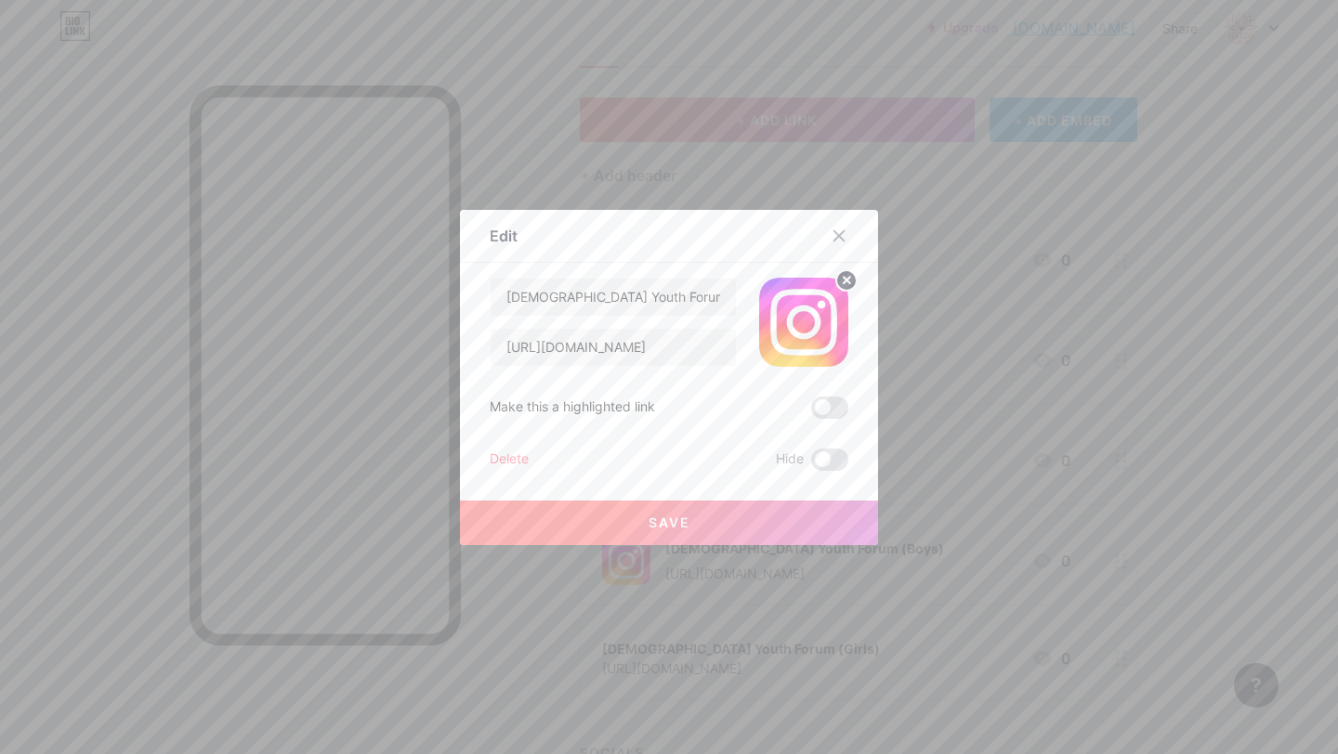
click at [777, 515] on button "Save" at bounding box center [669, 523] width 418 height 45
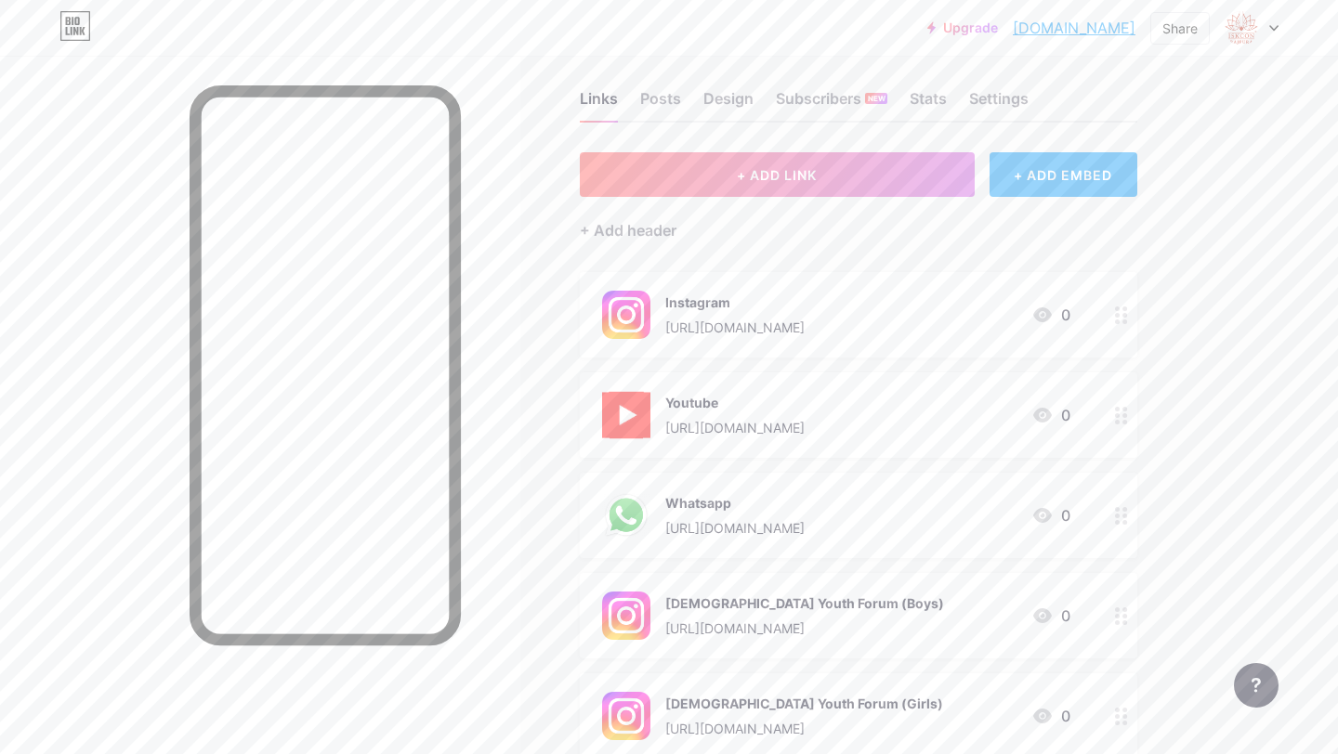
scroll to position [0, 0]
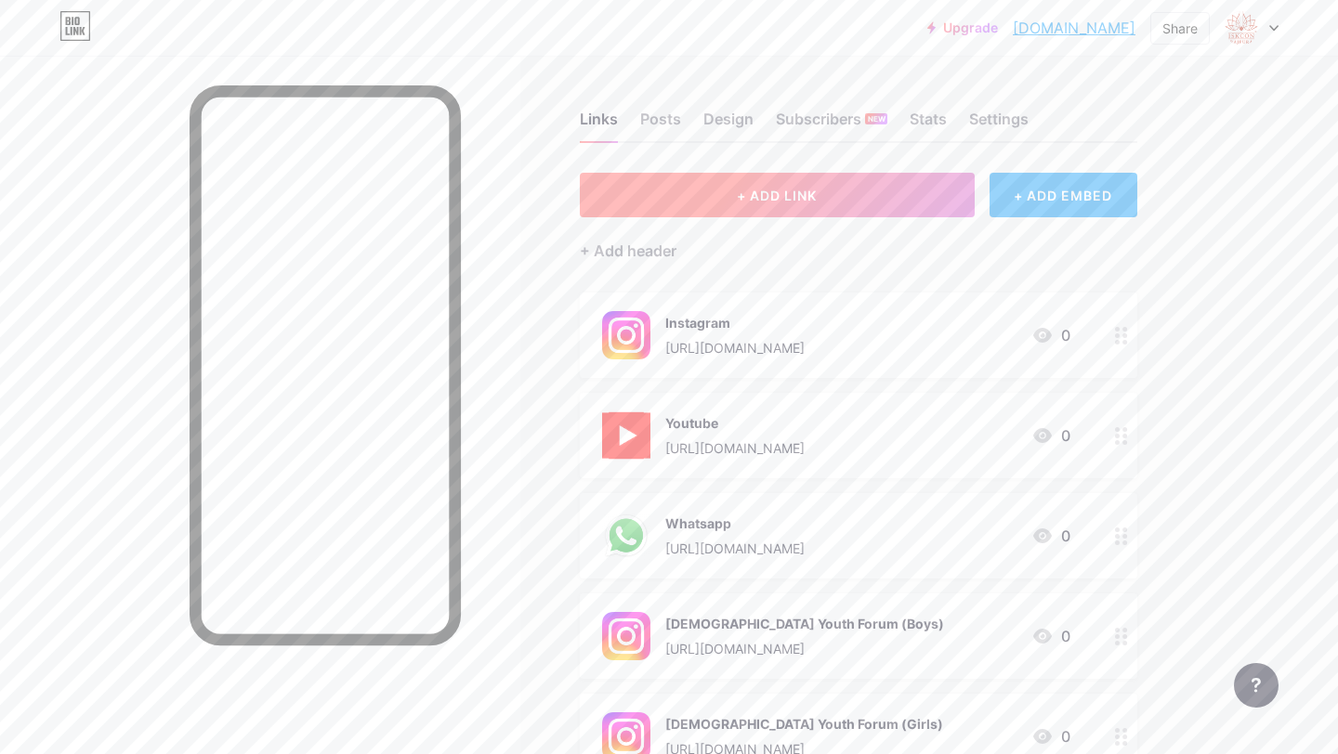
click at [763, 190] on span "+ ADD LINK" at bounding box center [777, 196] width 80 height 16
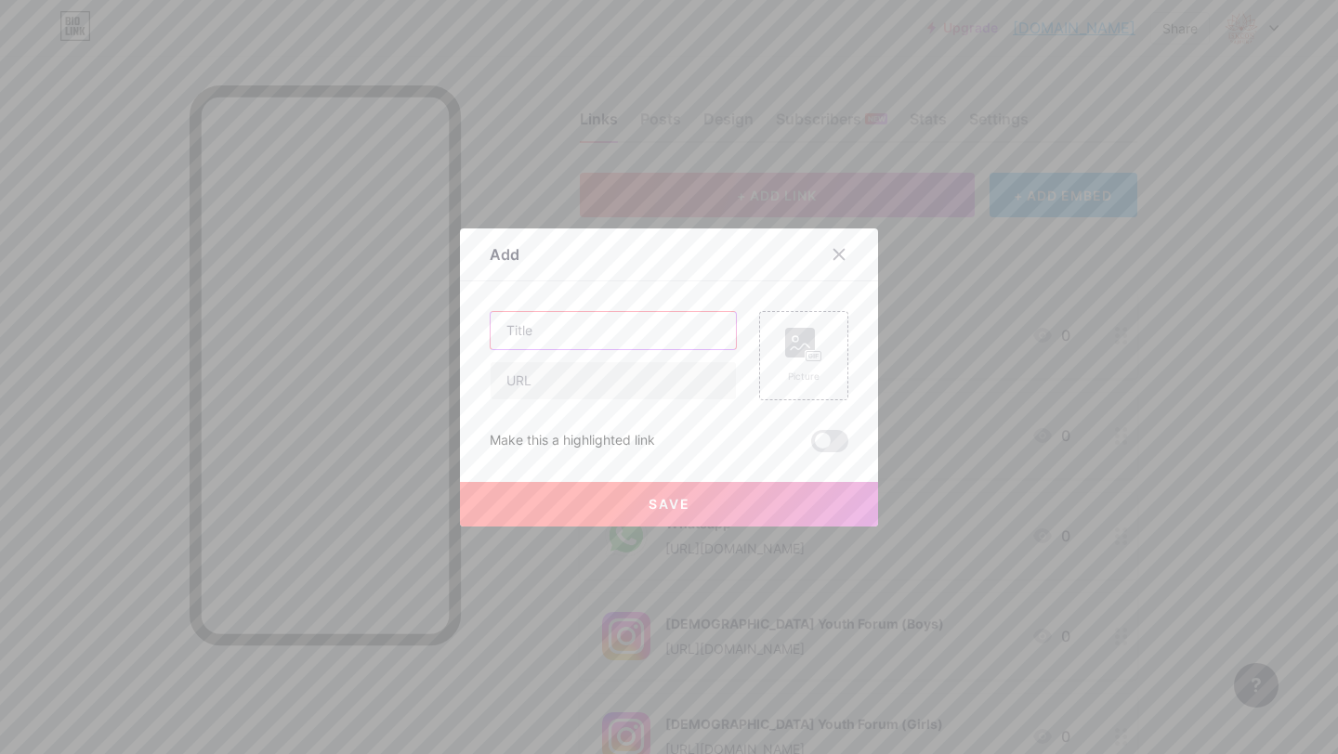
click at [550, 335] on input "text" at bounding box center [612, 330] width 245 height 37
type input "[DEMOGRAPHIC_DATA] Youth Forum (Boys)"
paste input "[URL][DOMAIN_NAME]"
type input "[URL][DOMAIN_NAME]"
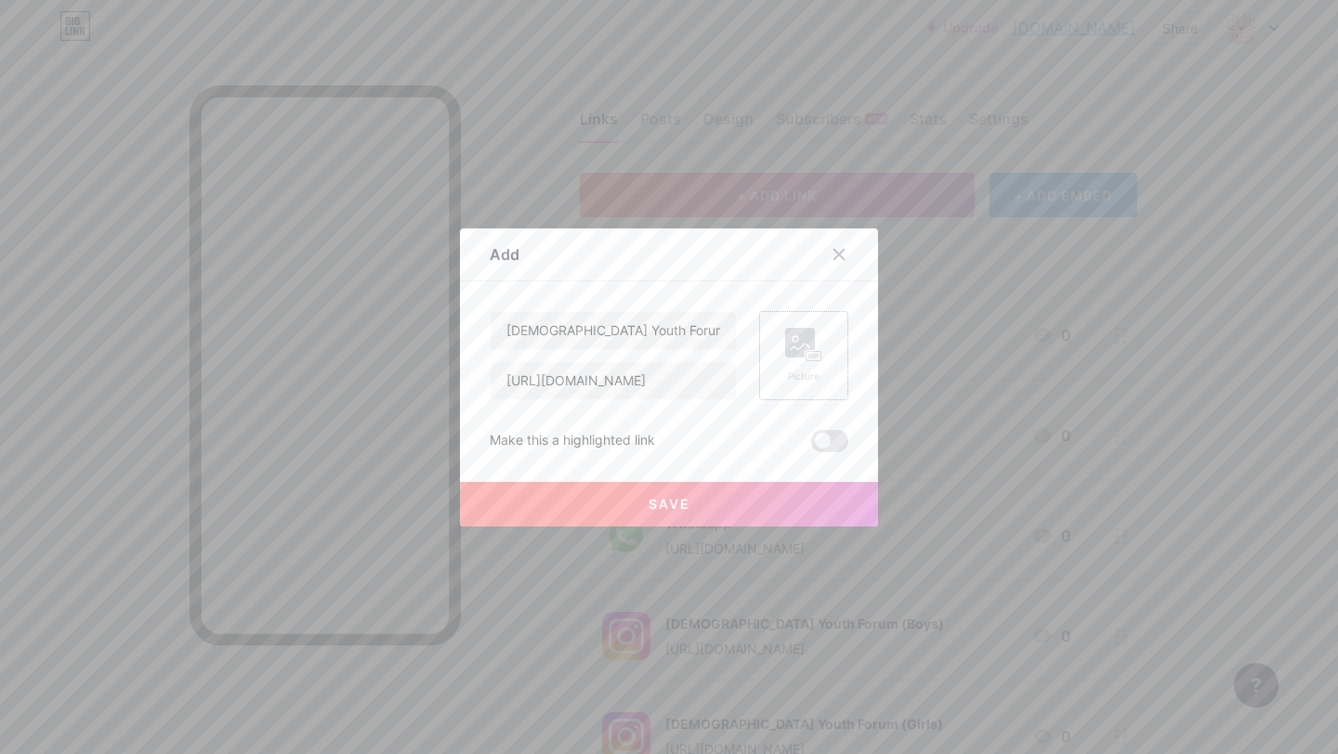
scroll to position [0, 0]
click at [807, 359] on rect at bounding box center [813, 355] width 15 height 9
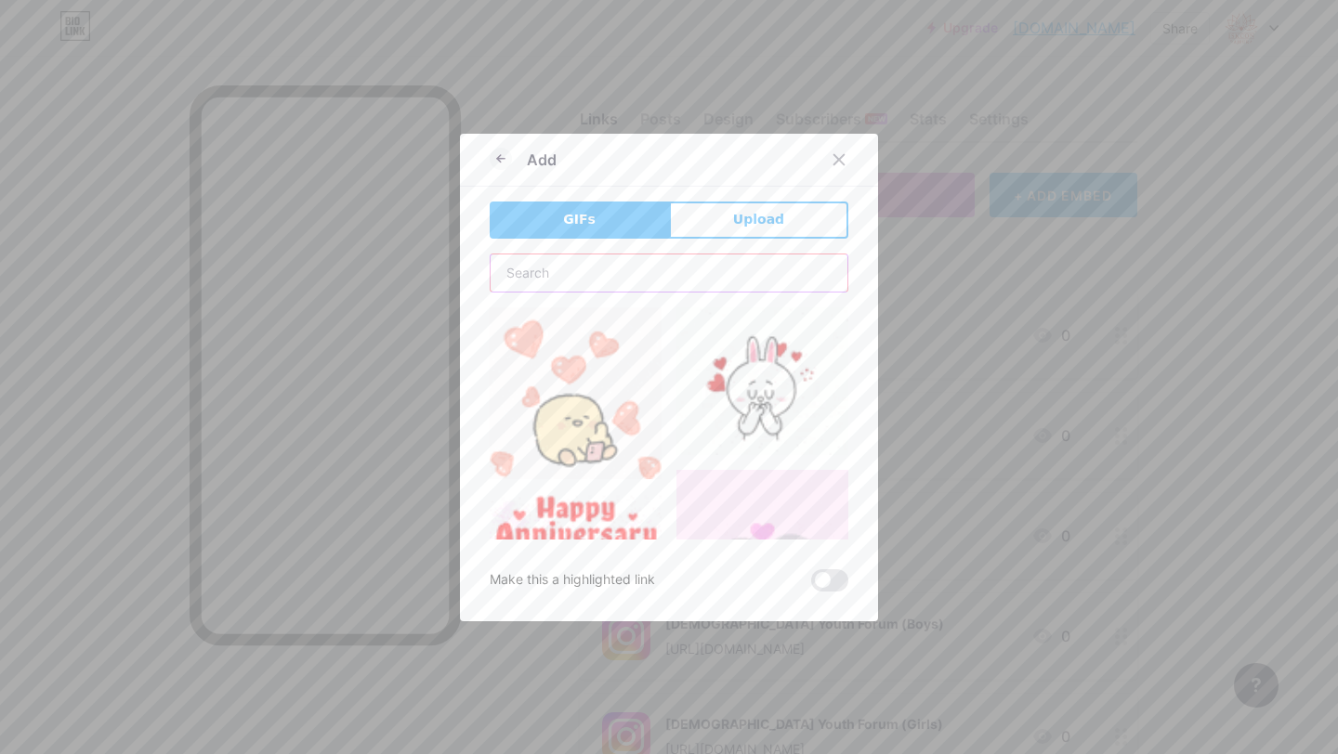
click at [694, 288] on input "text" at bounding box center [668, 273] width 357 height 37
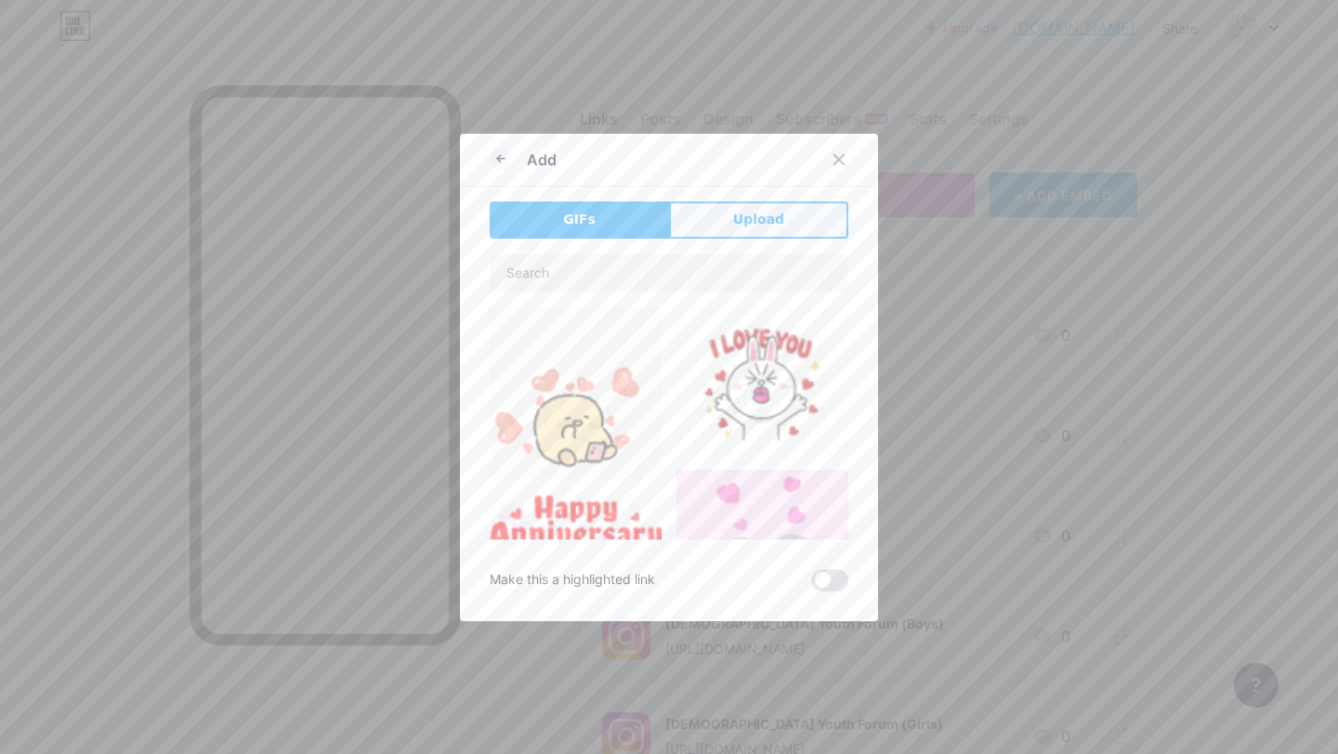
click at [751, 229] on span "Upload" at bounding box center [758, 220] width 51 height 20
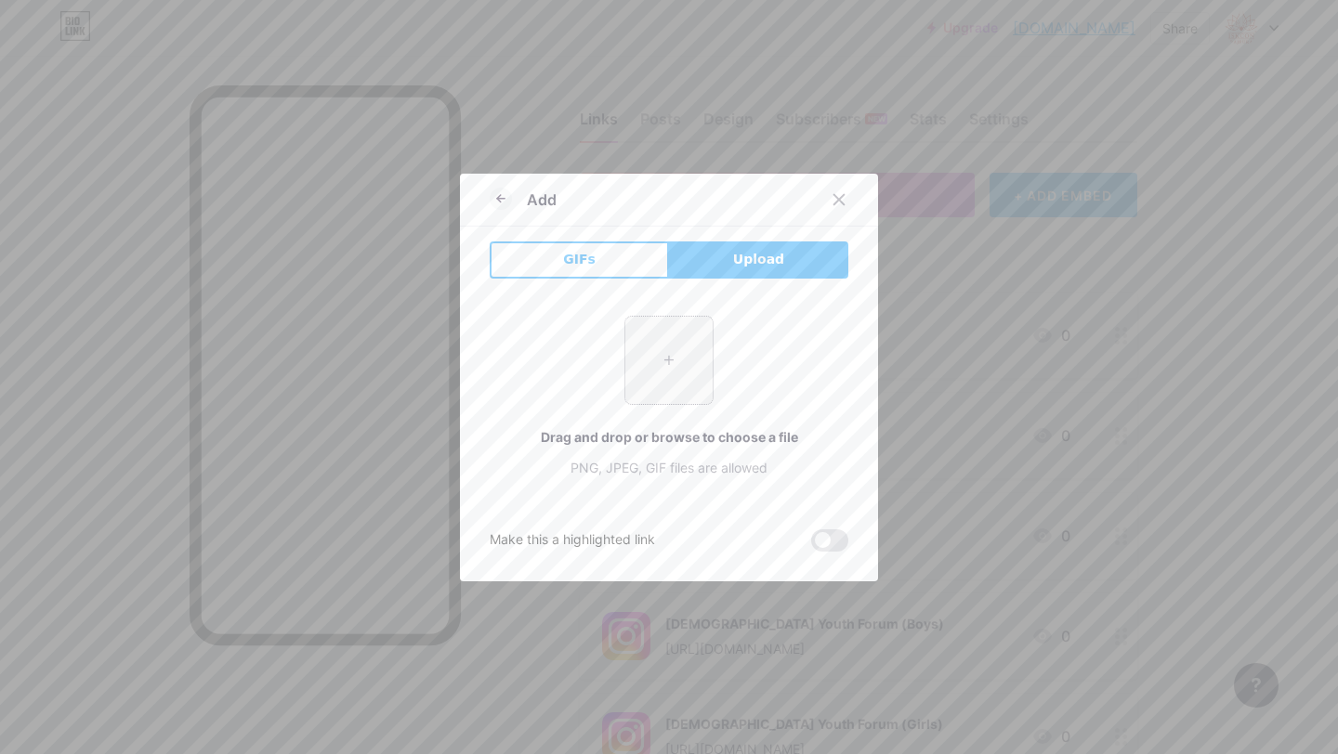
click at [668, 401] on input "file" at bounding box center [668, 360] width 87 height 87
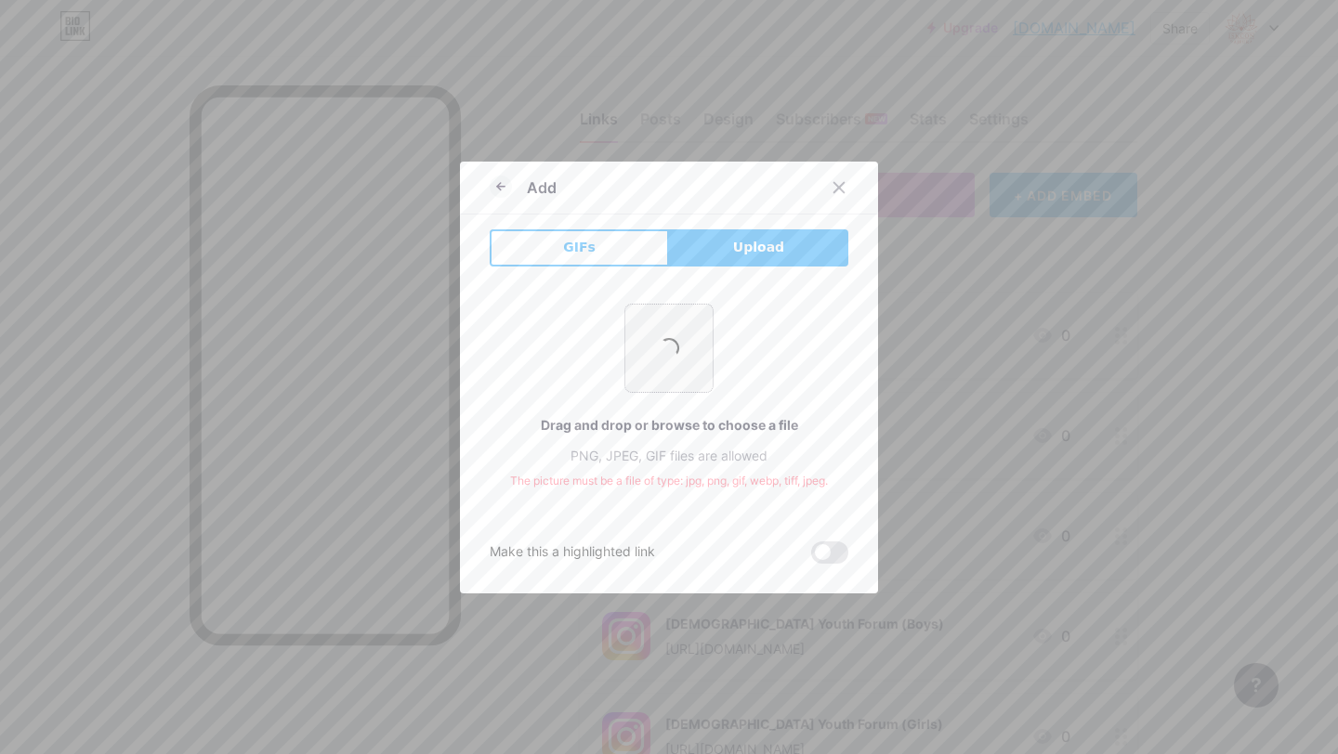
click at [678, 360] on input "file" at bounding box center [668, 348] width 87 height 87
type input "C:\fakepath\WhatsApp.svg.png"
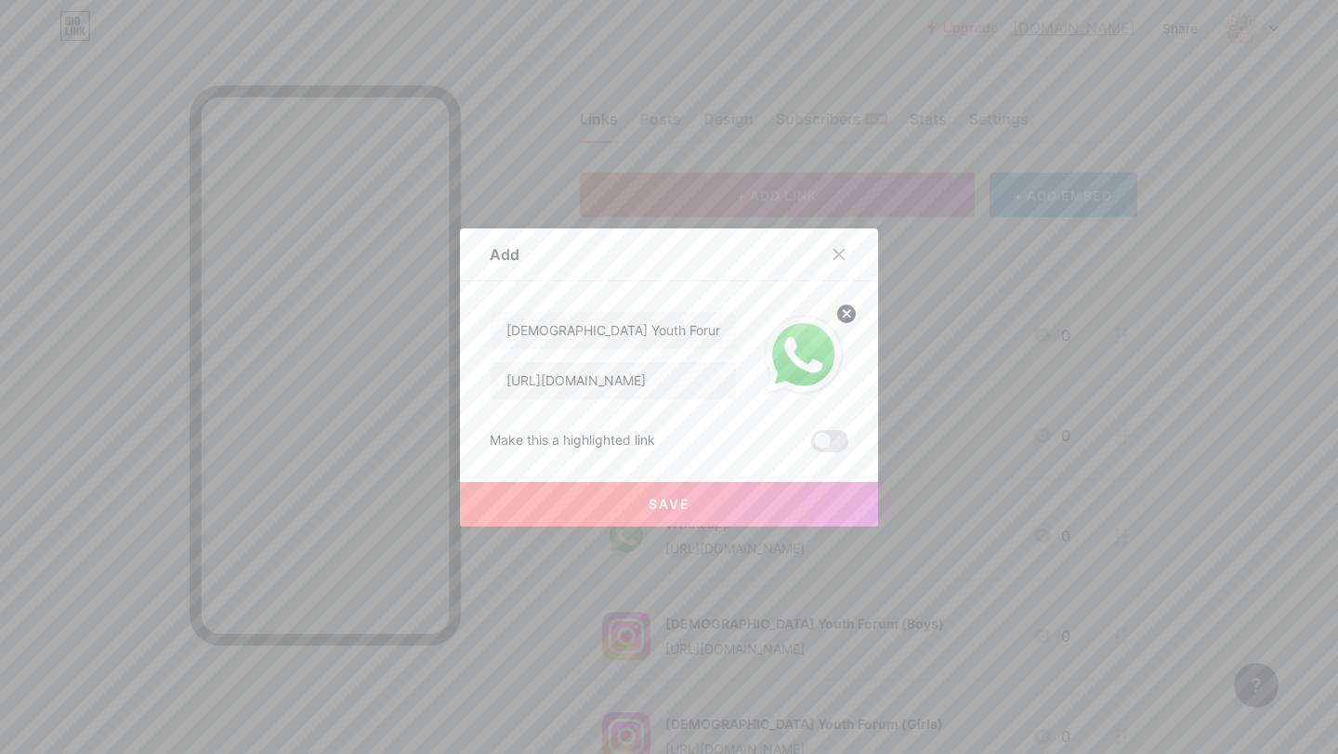
click at [675, 500] on span "Save" at bounding box center [669, 504] width 42 height 16
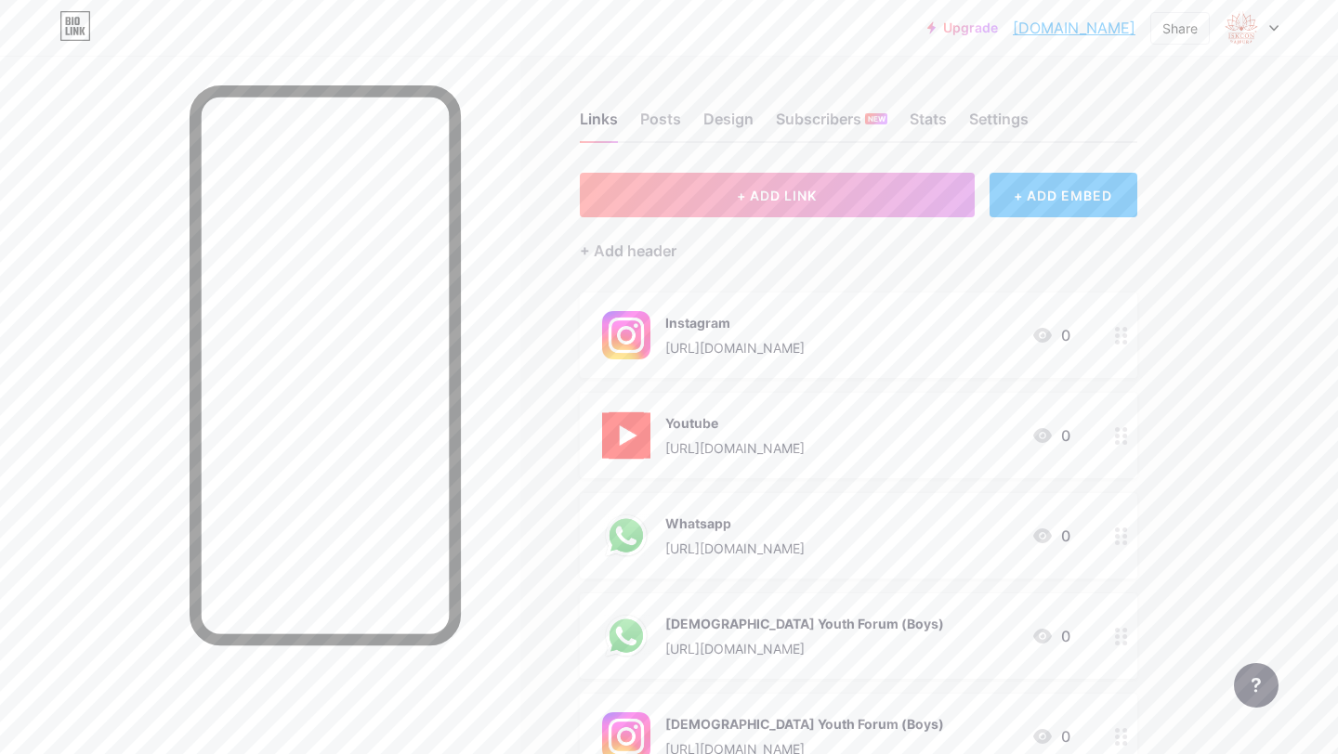
scroll to position [341, 0]
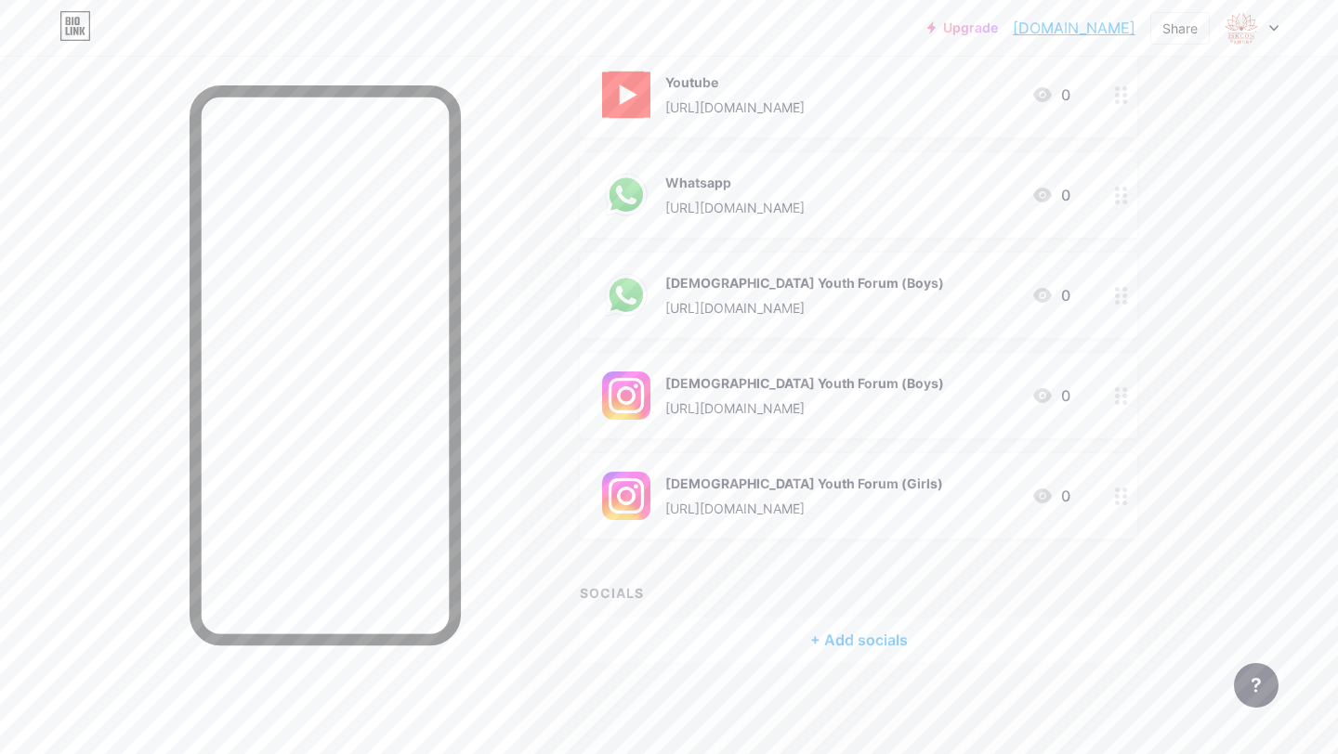
click at [882, 649] on div "+ Add socials" at bounding box center [858, 640] width 557 height 45
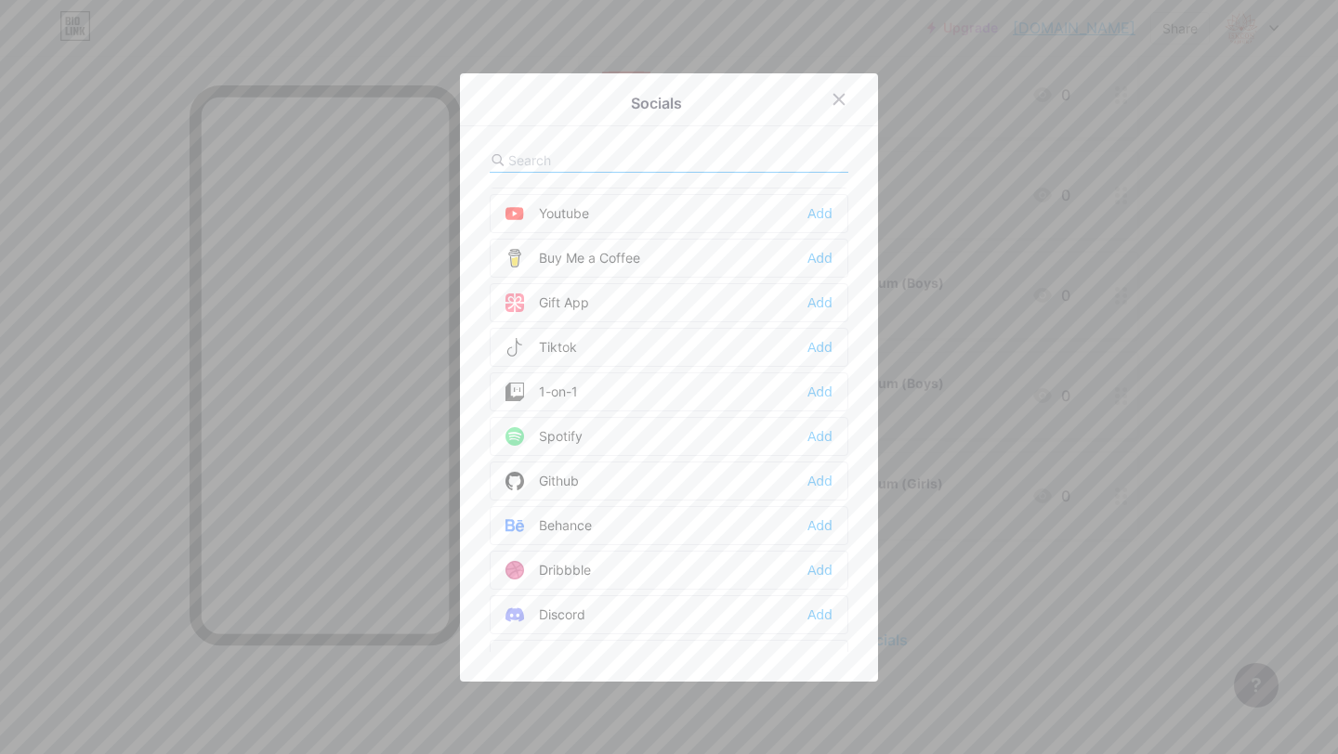
scroll to position [0, 0]
click at [818, 207] on div "Add" at bounding box center [819, 207] width 25 height 19
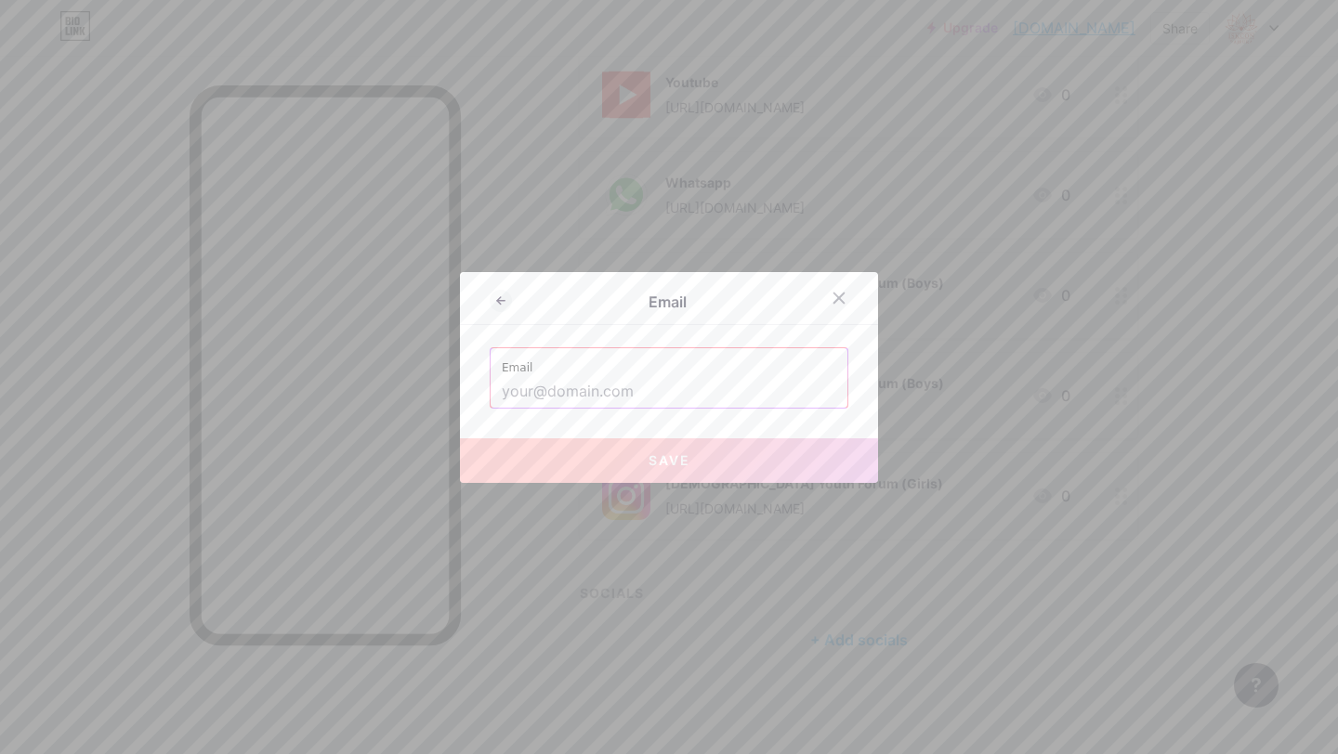
click at [670, 401] on input "text" at bounding box center [669, 392] width 334 height 32
paste input "[EMAIL_ADDRESS][DOMAIN_NAME]"
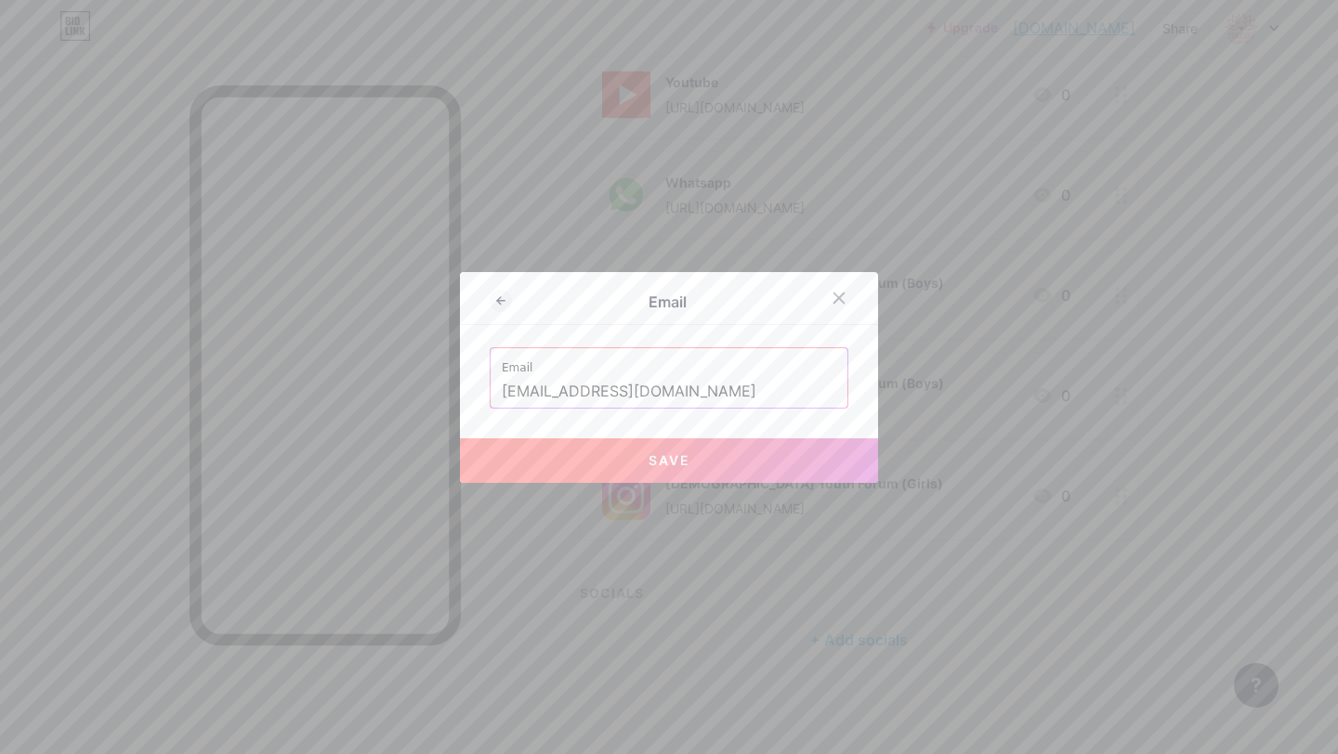
click at [664, 453] on span "Save" at bounding box center [669, 460] width 42 height 16
type input "mailto:[EMAIL_ADDRESS][DOMAIN_NAME]"
click at [843, 304] on icon at bounding box center [838, 298] width 15 height 15
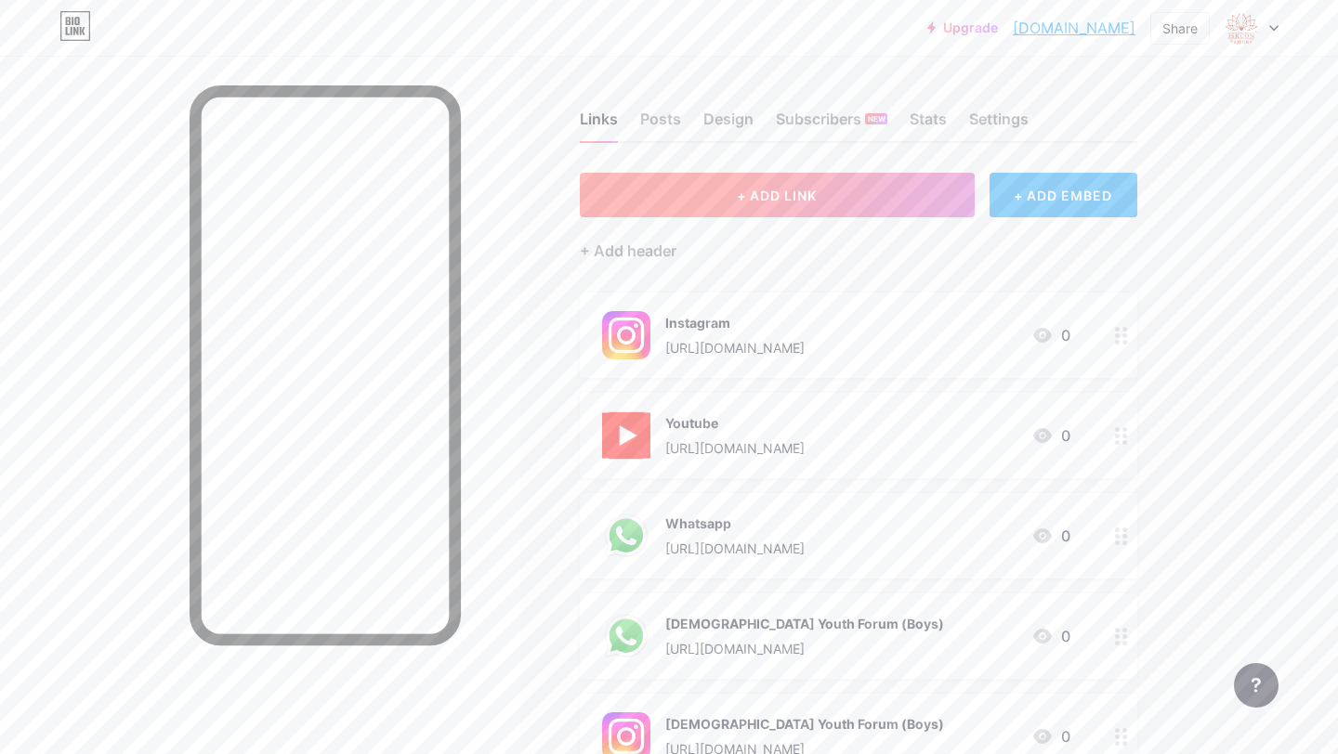
click at [816, 189] on span "+ ADD LINK" at bounding box center [777, 196] width 80 height 16
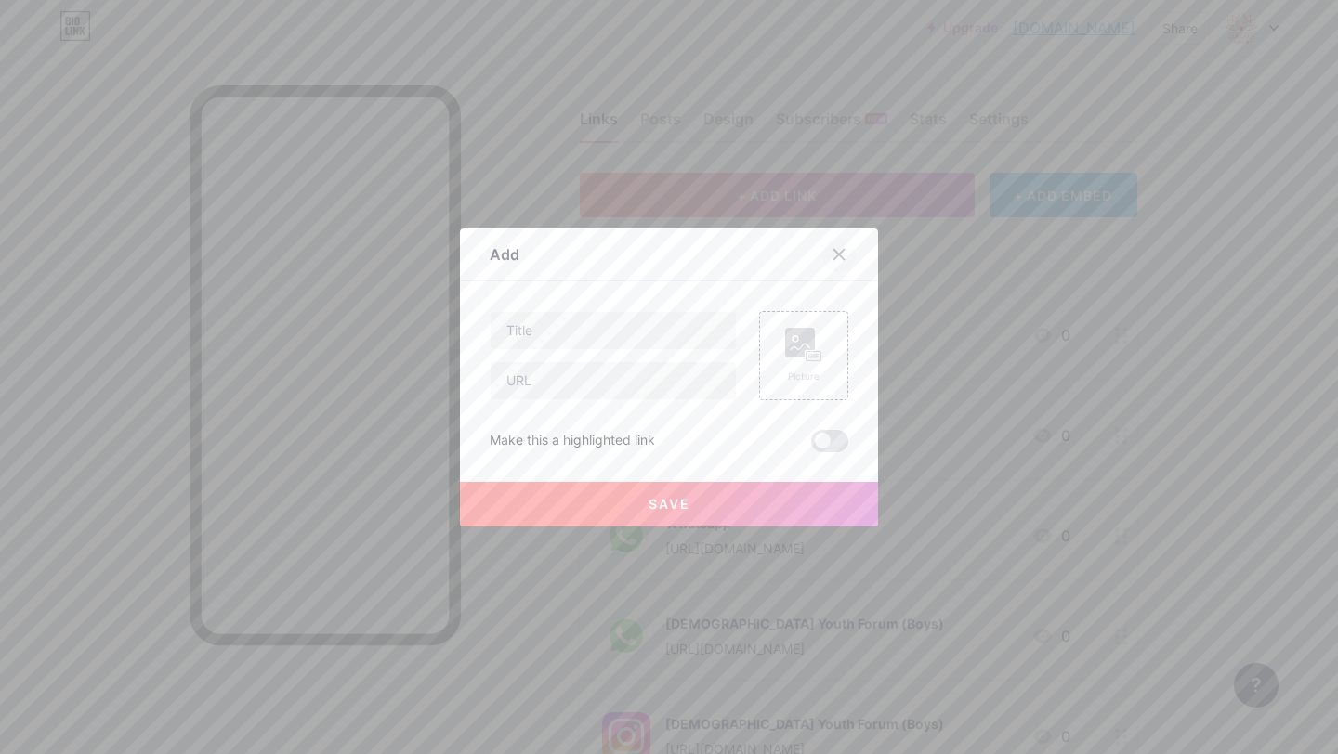
click at [846, 250] on div at bounding box center [838, 254] width 33 height 33
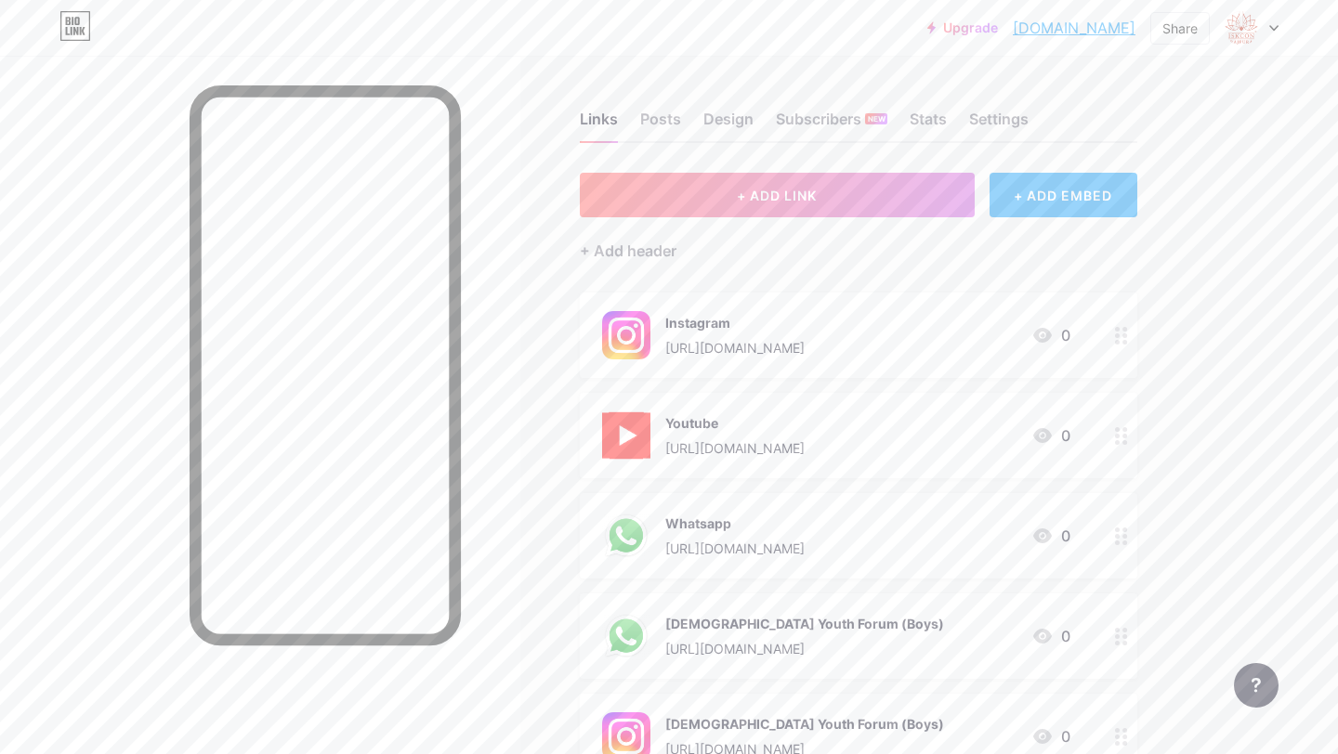
scroll to position [341, 0]
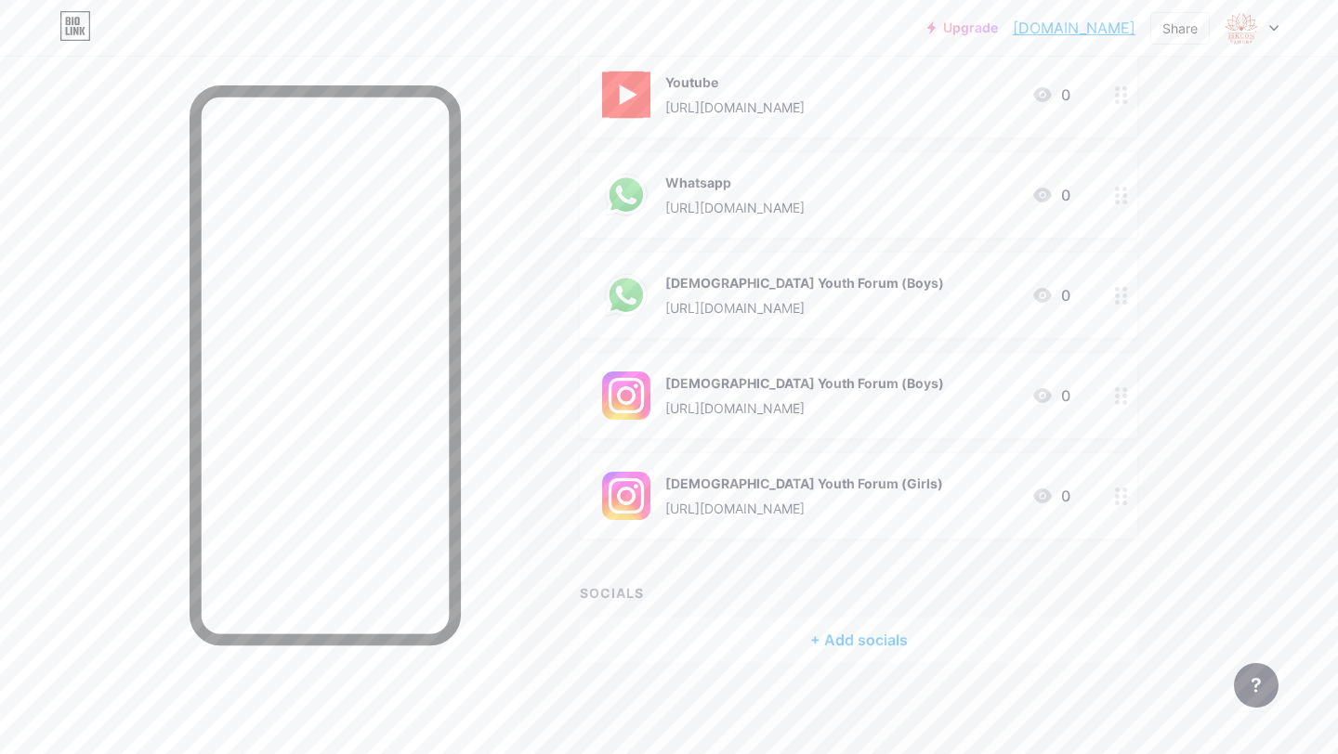
click at [894, 646] on div "+ Add socials" at bounding box center [858, 640] width 557 height 45
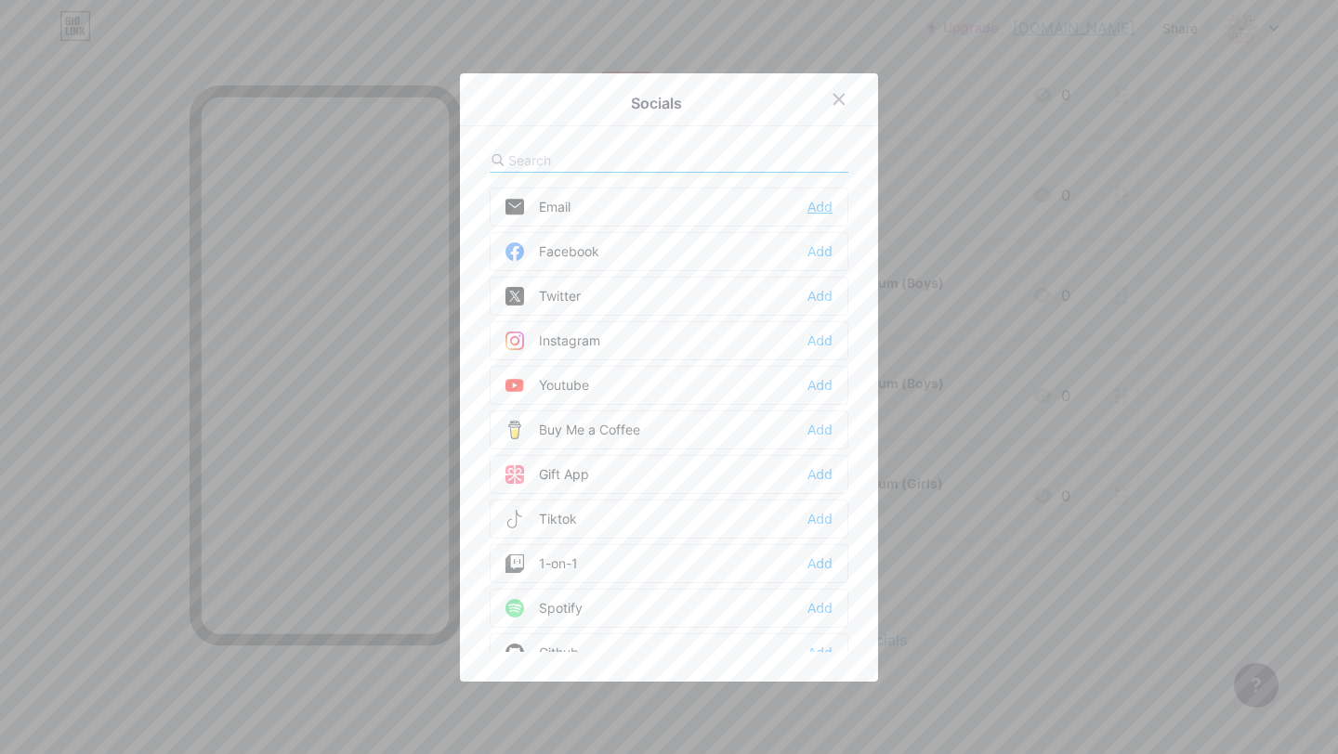
click at [814, 207] on div "Add" at bounding box center [819, 207] width 25 height 19
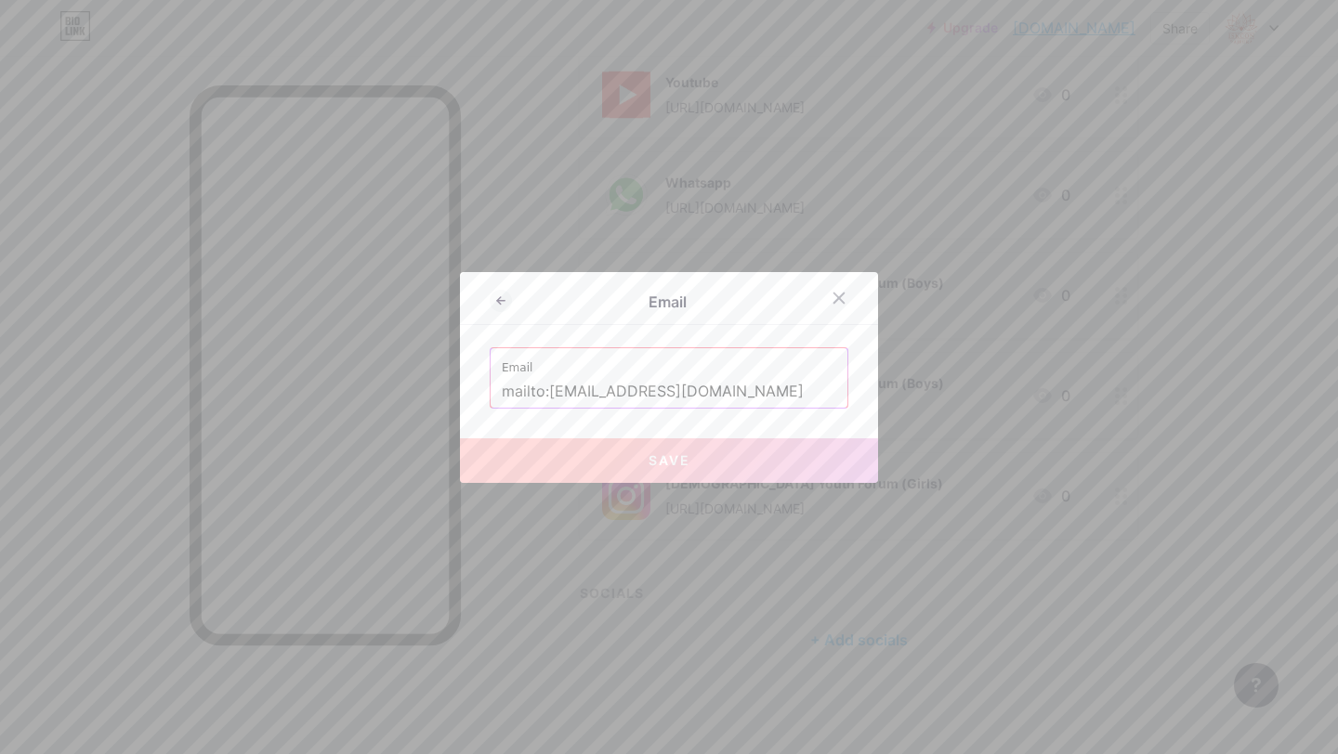
click at [669, 421] on div "Email Email mailto:[EMAIL_ADDRESS][DOMAIN_NAME] Save" at bounding box center [669, 377] width 418 height 211
click at [690, 392] on input "mailto:[EMAIL_ADDRESS][DOMAIN_NAME]" at bounding box center [669, 392] width 334 height 32
paste input "text"
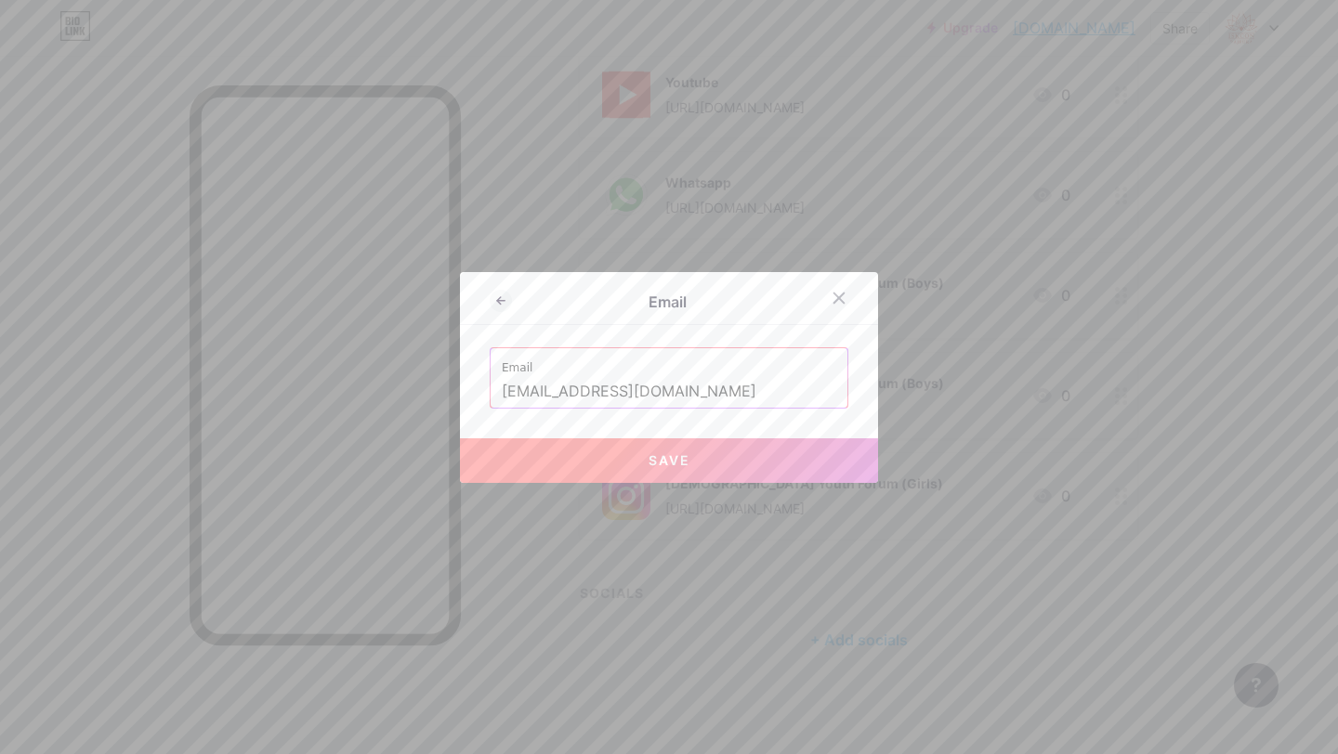
type input "mailto:[EMAIL_ADDRESS][DOMAIN_NAME]"
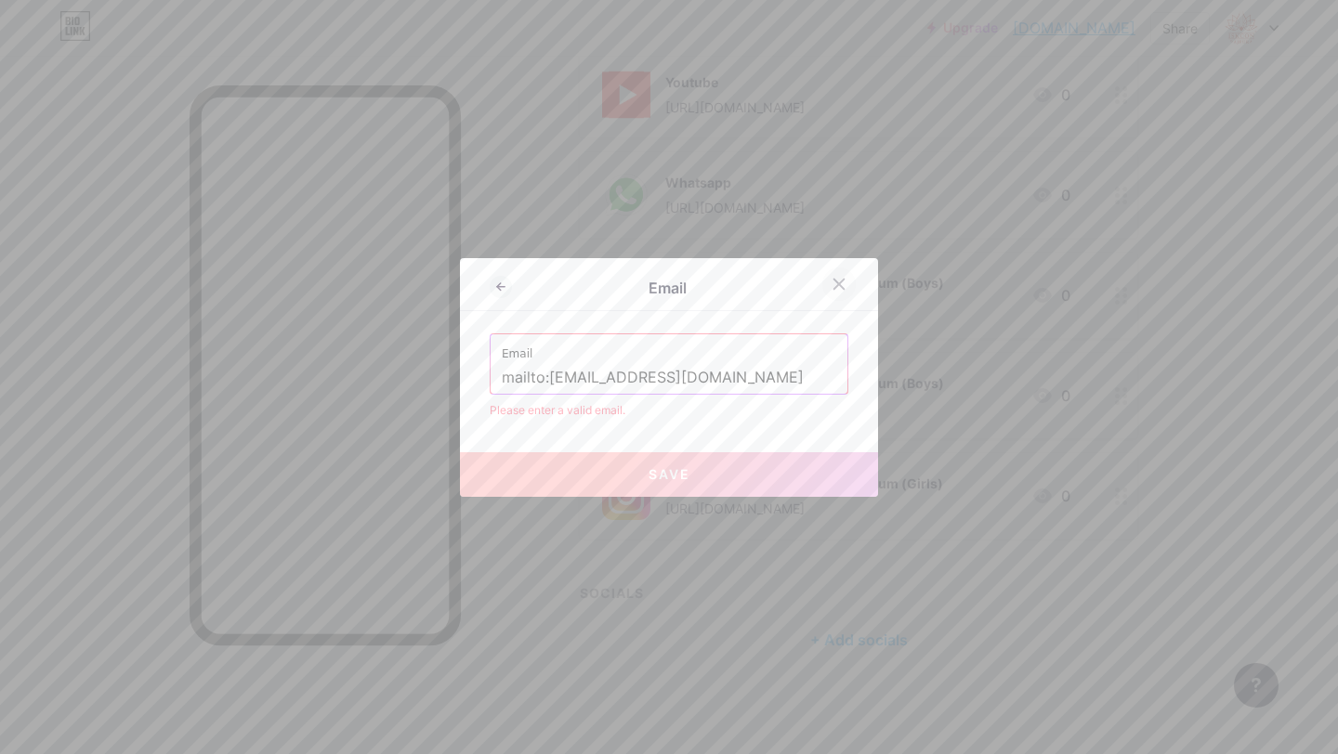
click at [835, 292] on div at bounding box center [838, 284] width 33 height 33
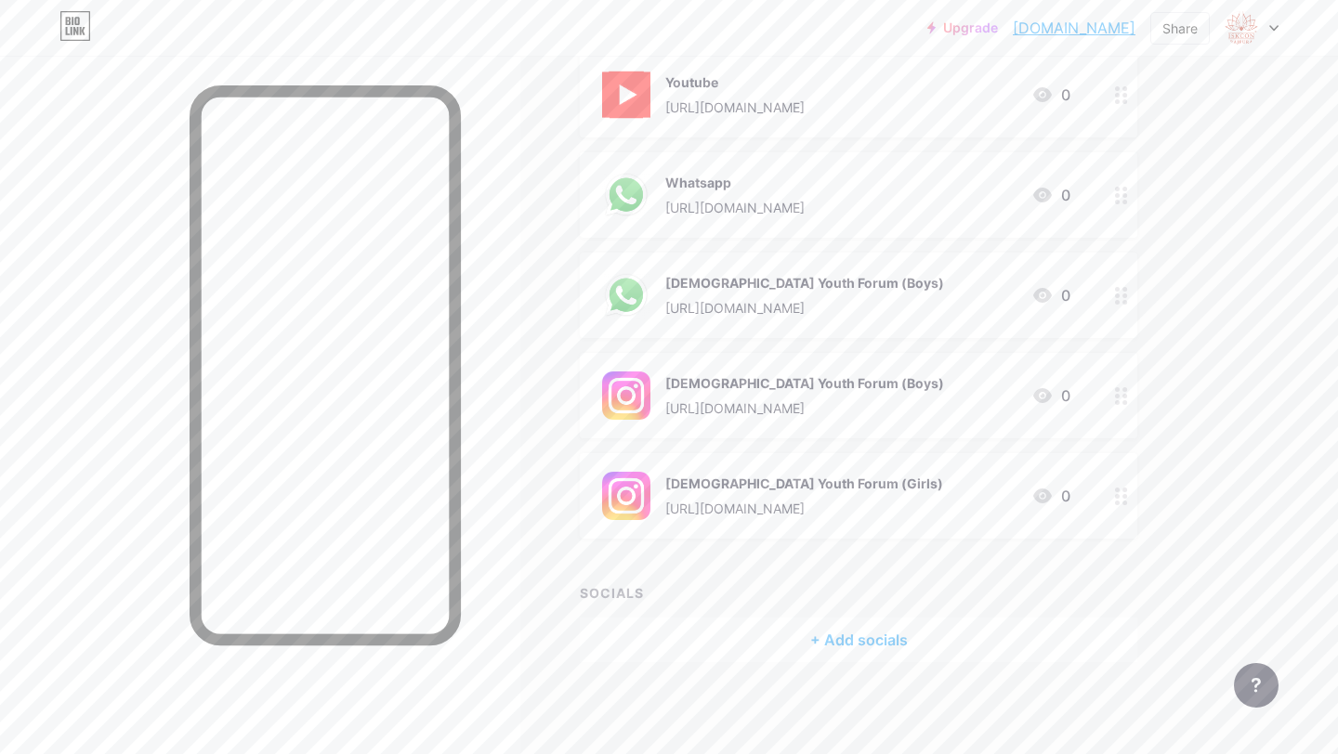
click at [844, 646] on div "+ Add socials" at bounding box center [858, 640] width 557 height 45
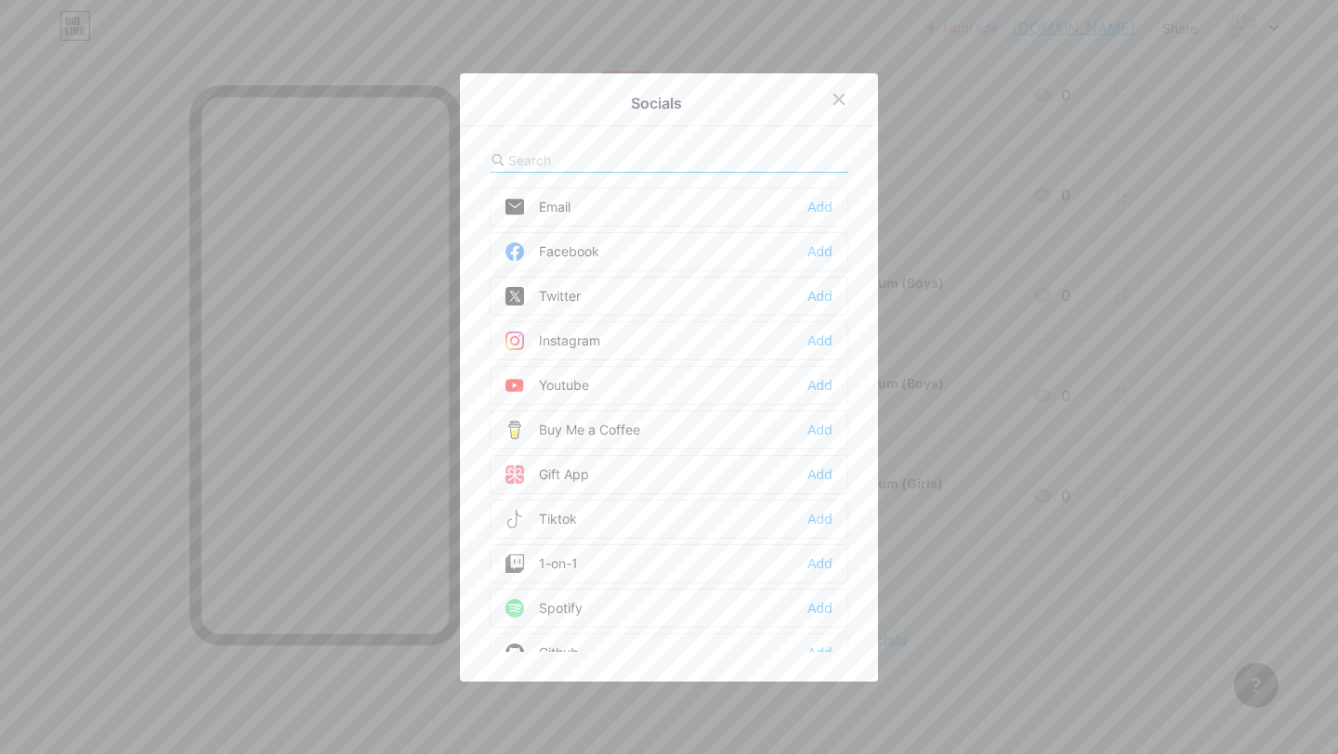
click at [828, 217] on div "Email Add" at bounding box center [669, 207] width 359 height 39
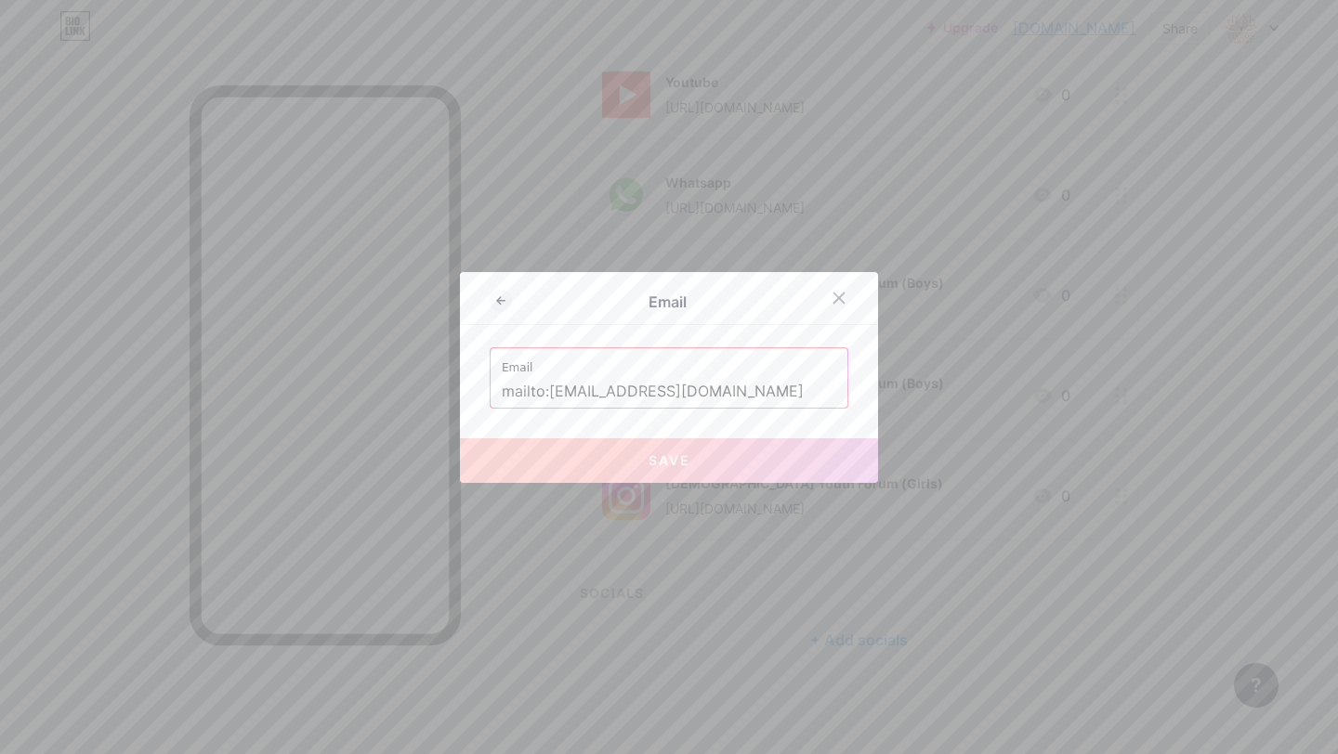
click at [705, 457] on button "Save" at bounding box center [669, 460] width 418 height 45
click at [752, 387] on input "mailto:[EMAIL_ADDRESS][DOMAIN_NAME]" at bounding box center [669, 392] width 334 height 32
paste input "text"
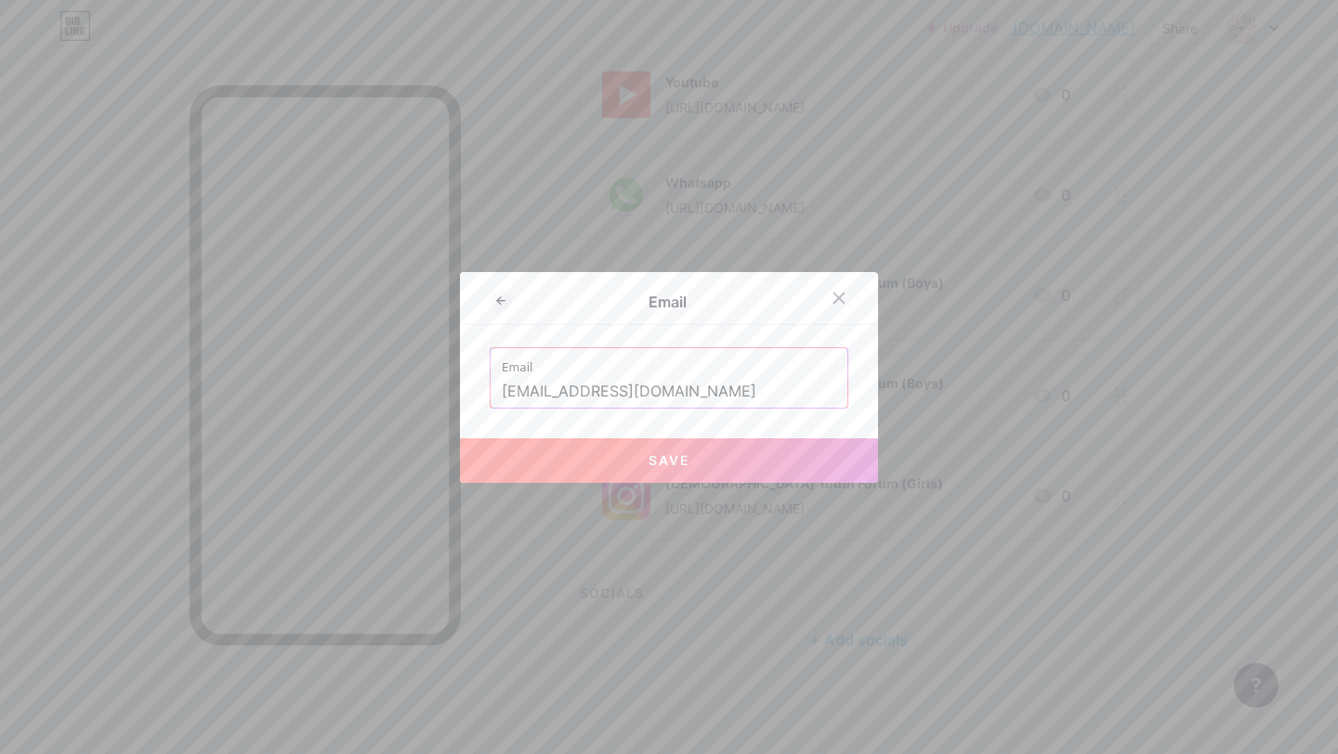
click at [732, 458] on button "Save" at bounding box center [669, 460] width 418 height 45
type input "mailto:[EMAIL_ADDRESS][DOMAIN_NAME]"
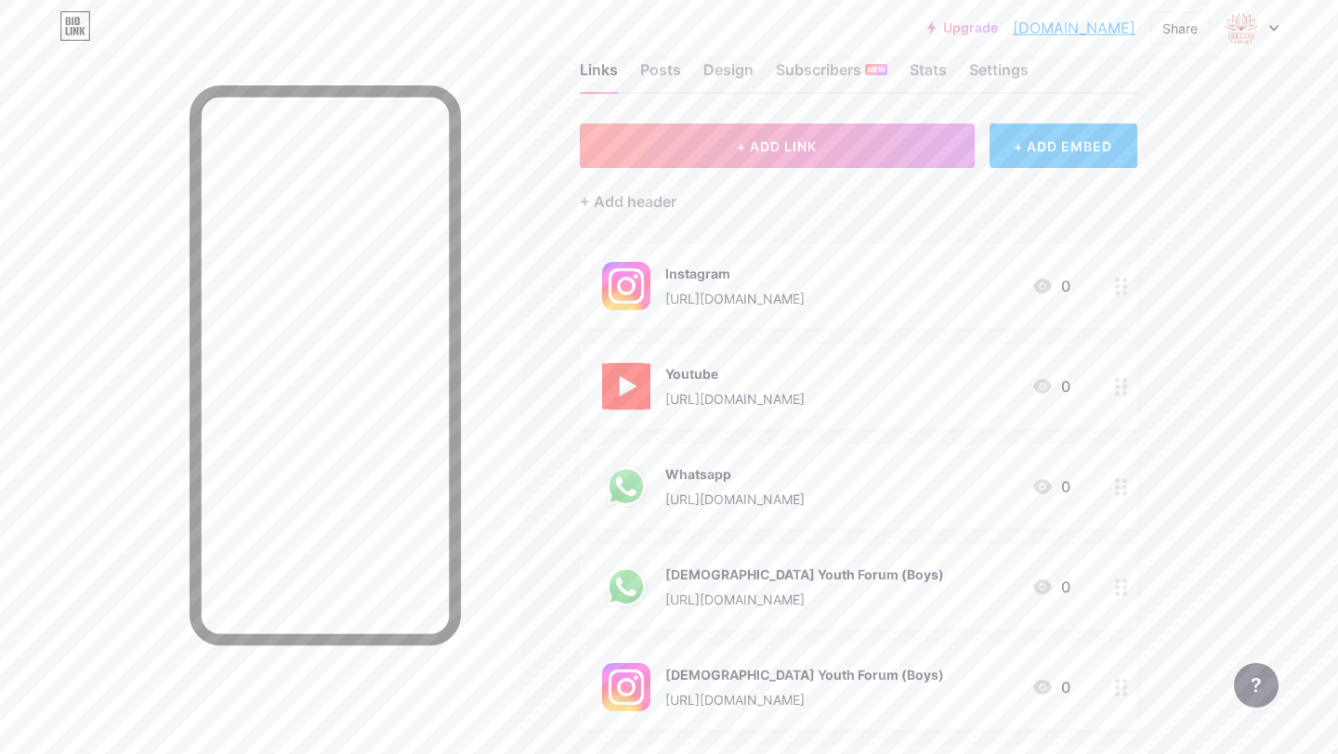
scroll to position [0, 0]
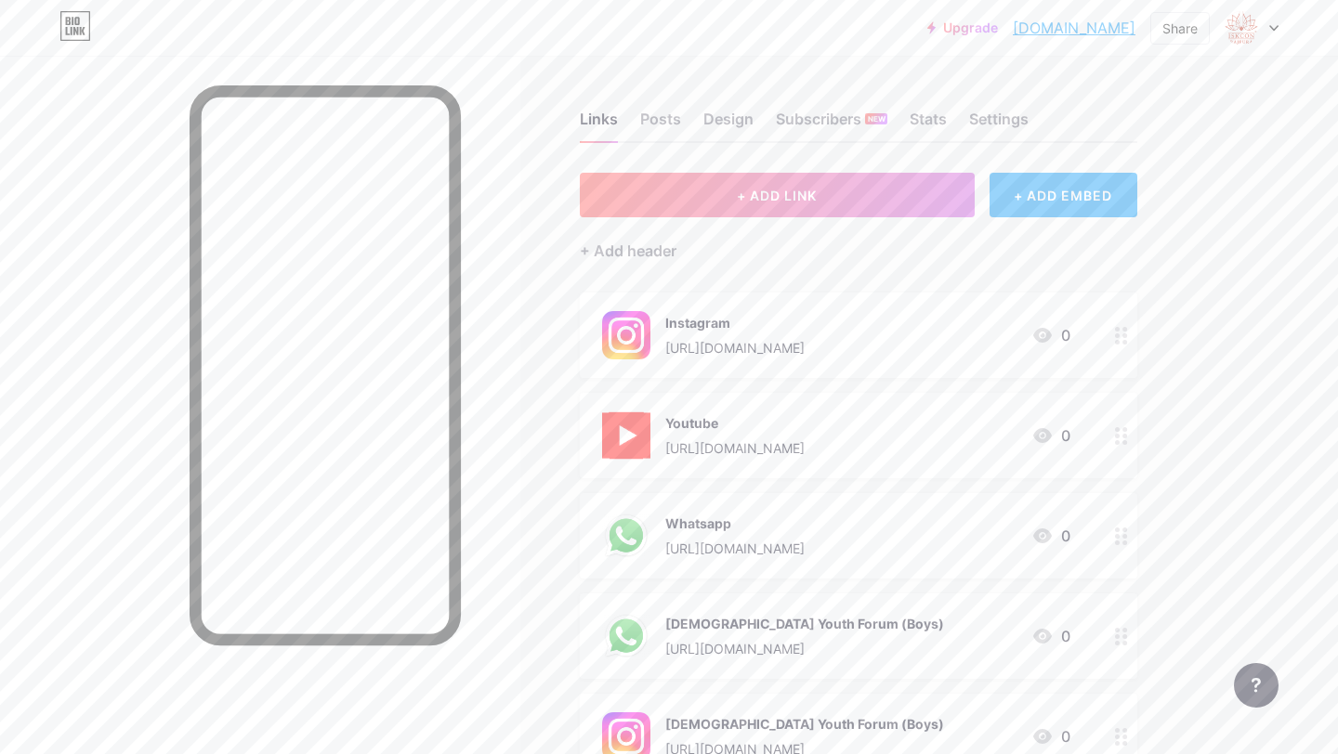
click at [804, 326] on div "Instagram" at bounding box center [734, 323] width 139 height 20
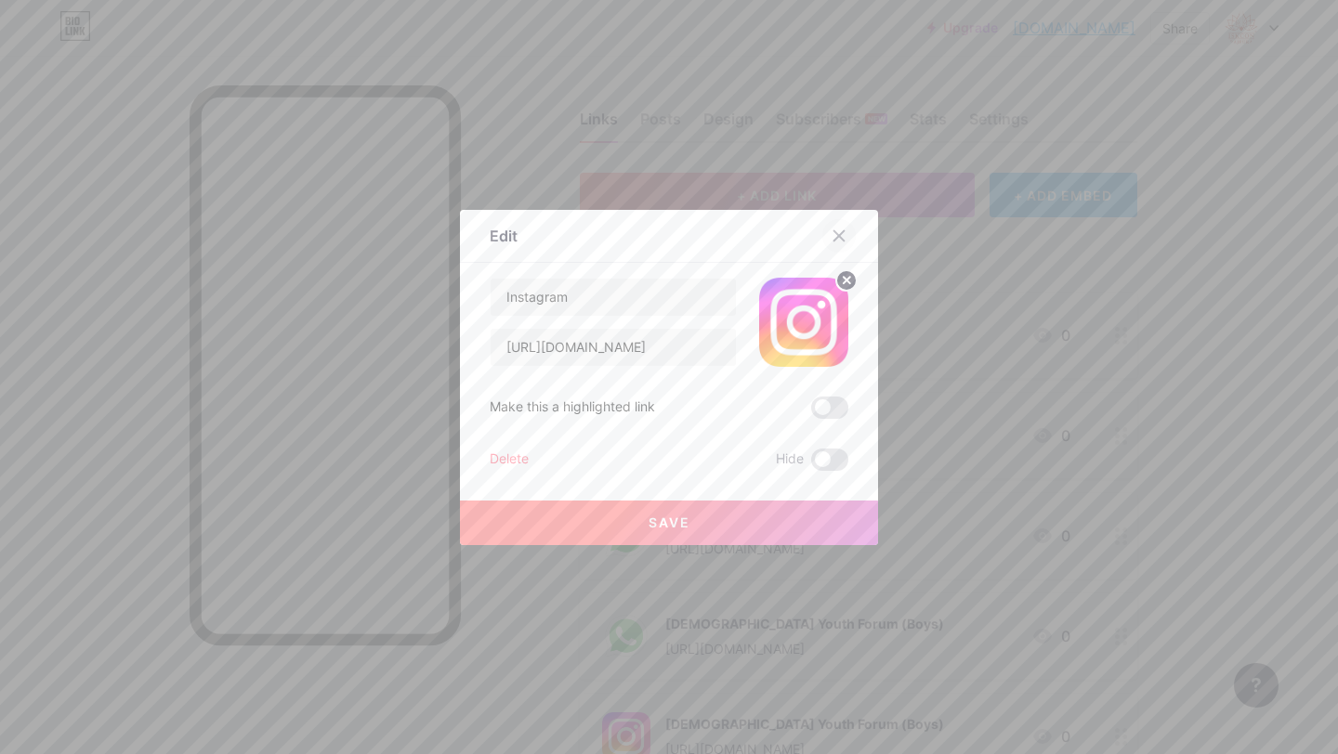
click at [849, 233] on div at bounding box center [838, 235] width 33 height 33
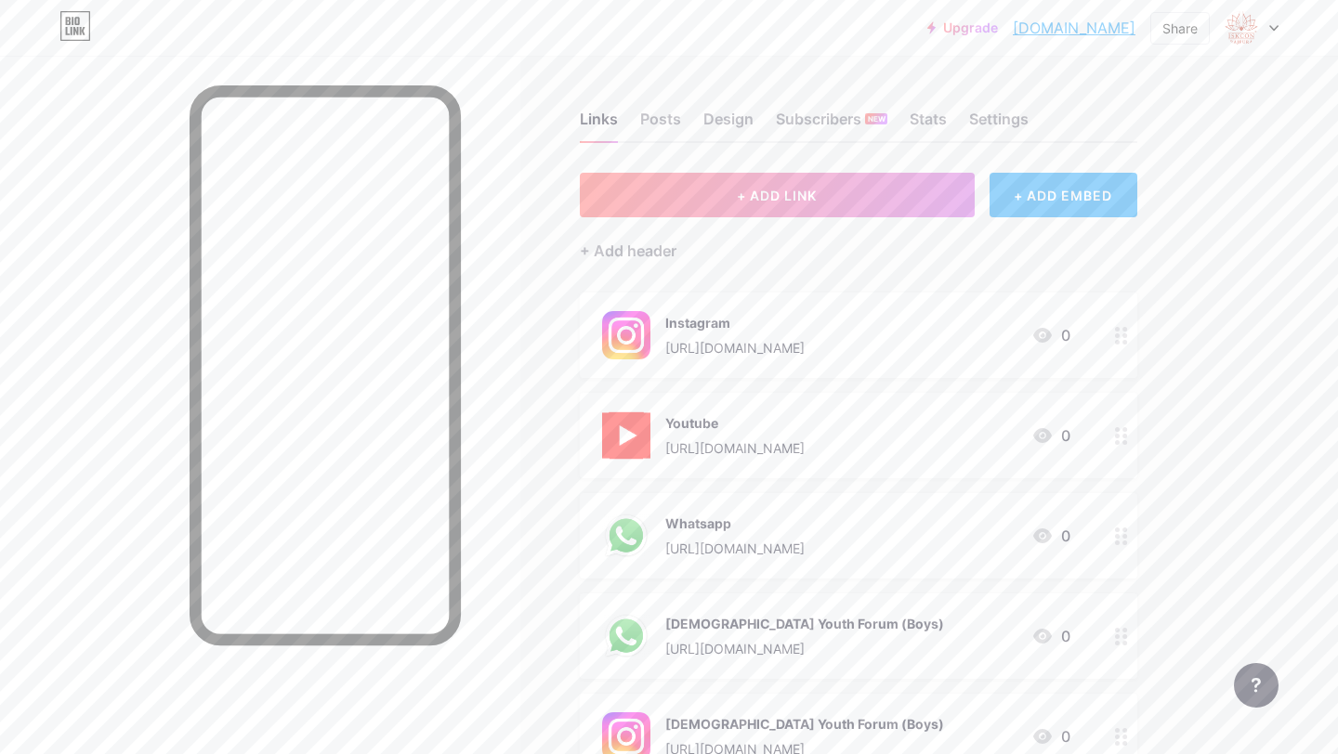
click at [1078, 31] on link "[DOMAIN_NAME]" at bounding box center [1073, 28] width 123 height 22
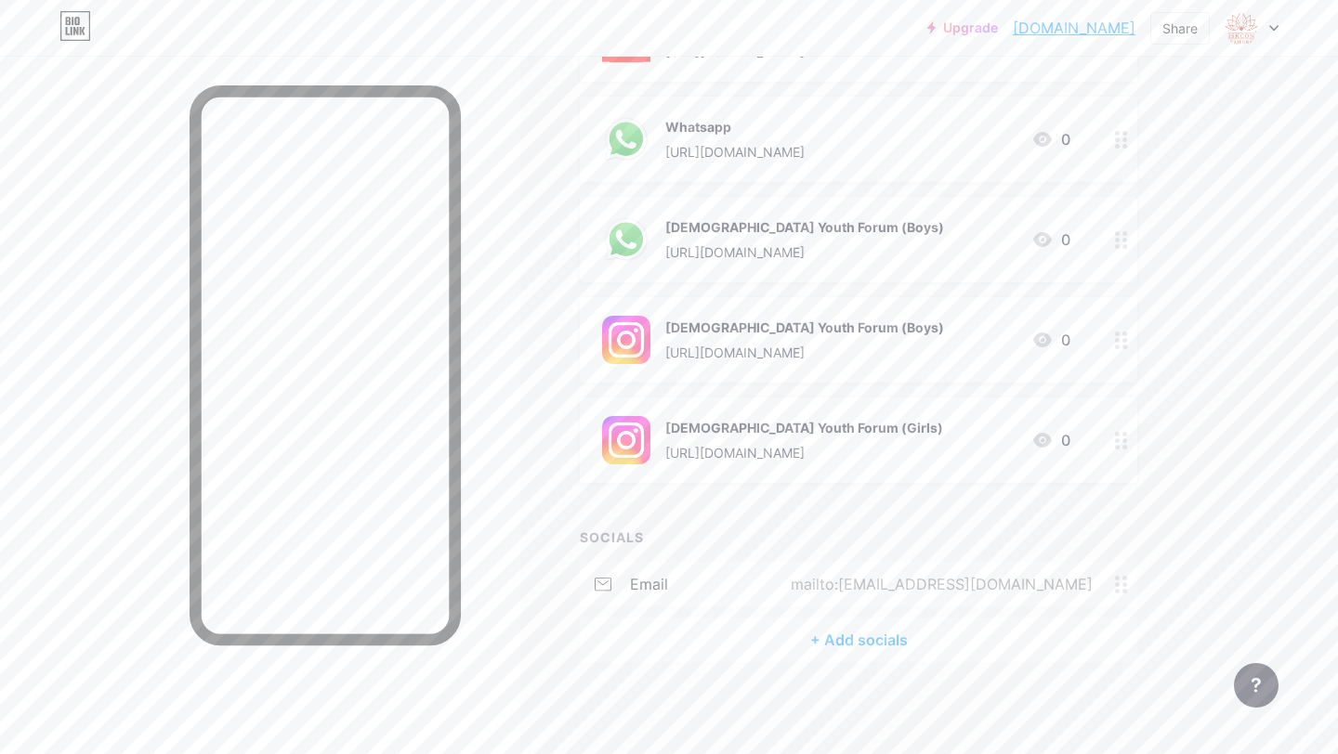
click at [898, 641] on div "+ Add socials" at bounding box center [858, 640] width 557 height 45
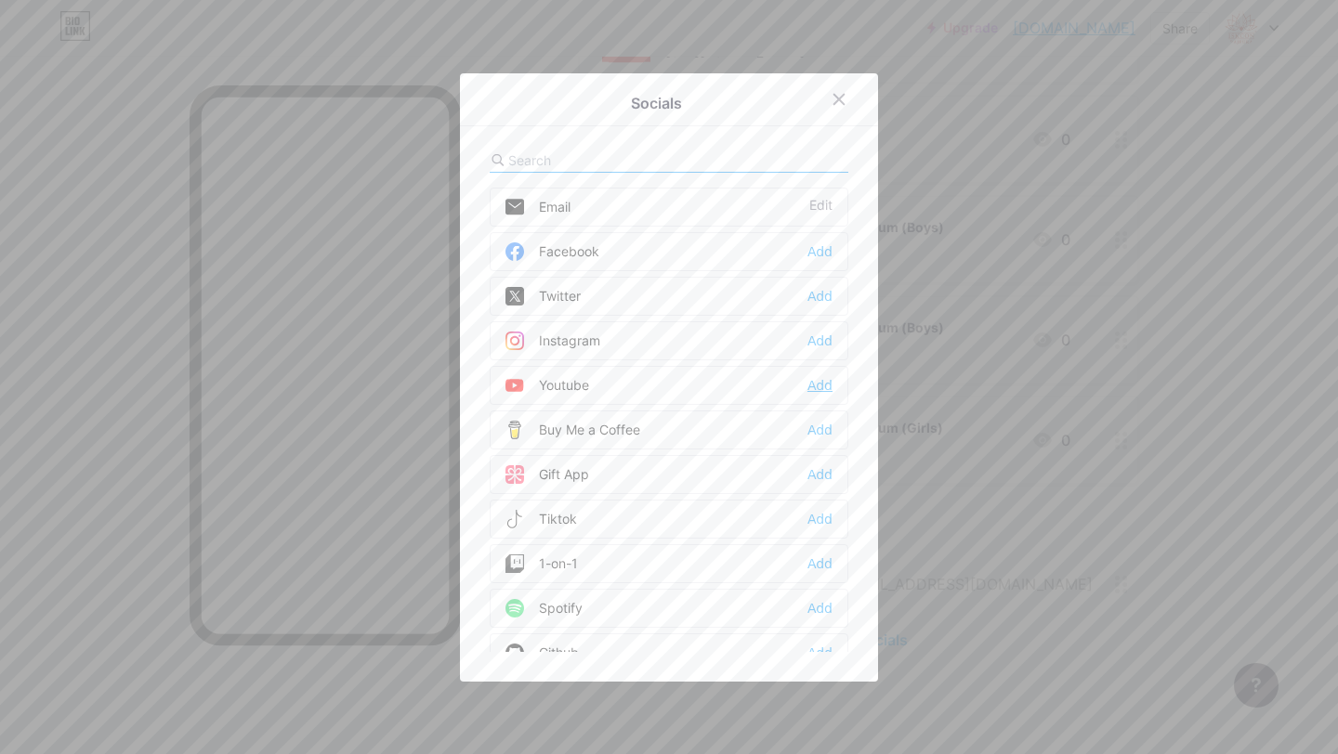
click at [824, 383] on div "Add" at bounding box center [819, 385] width 25 height 19
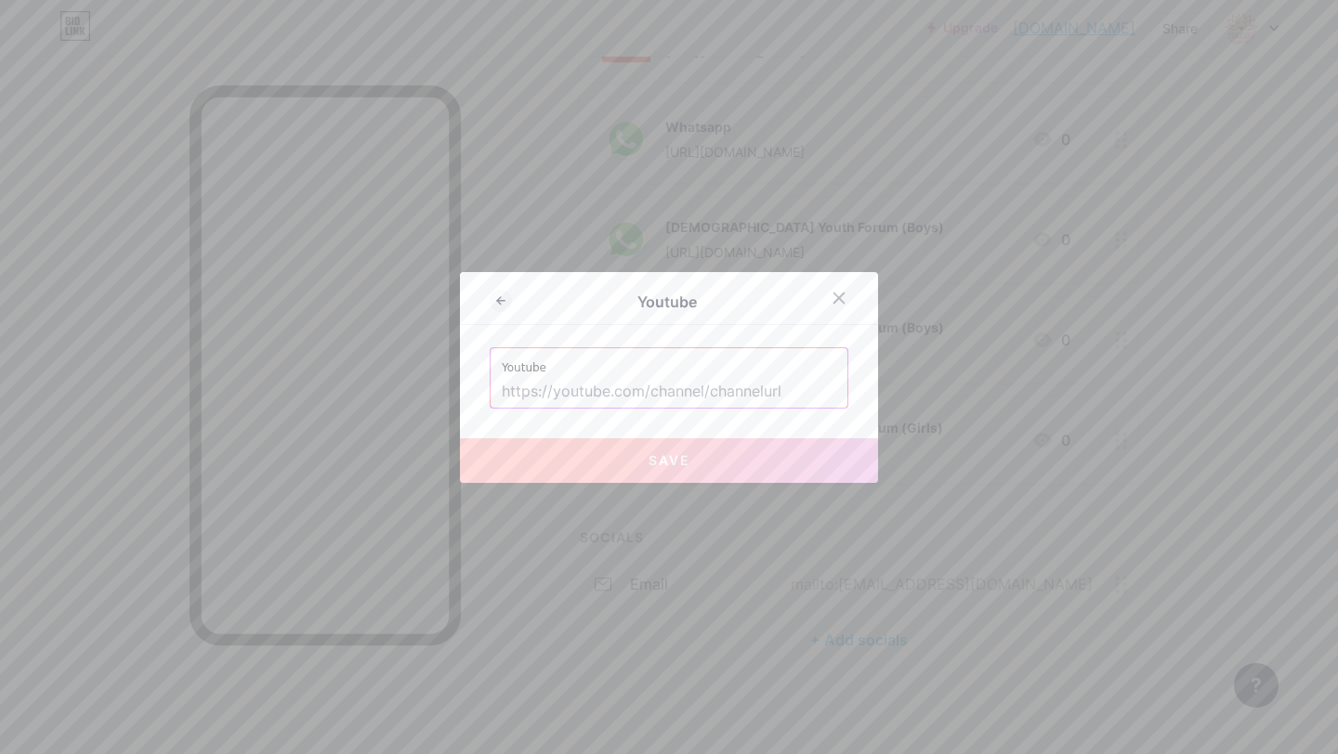
click at [706, 387] on input "text" at bounding box center [669, 392] width 334 height 32
paste input "[URL][DOMAIN_NAME]"
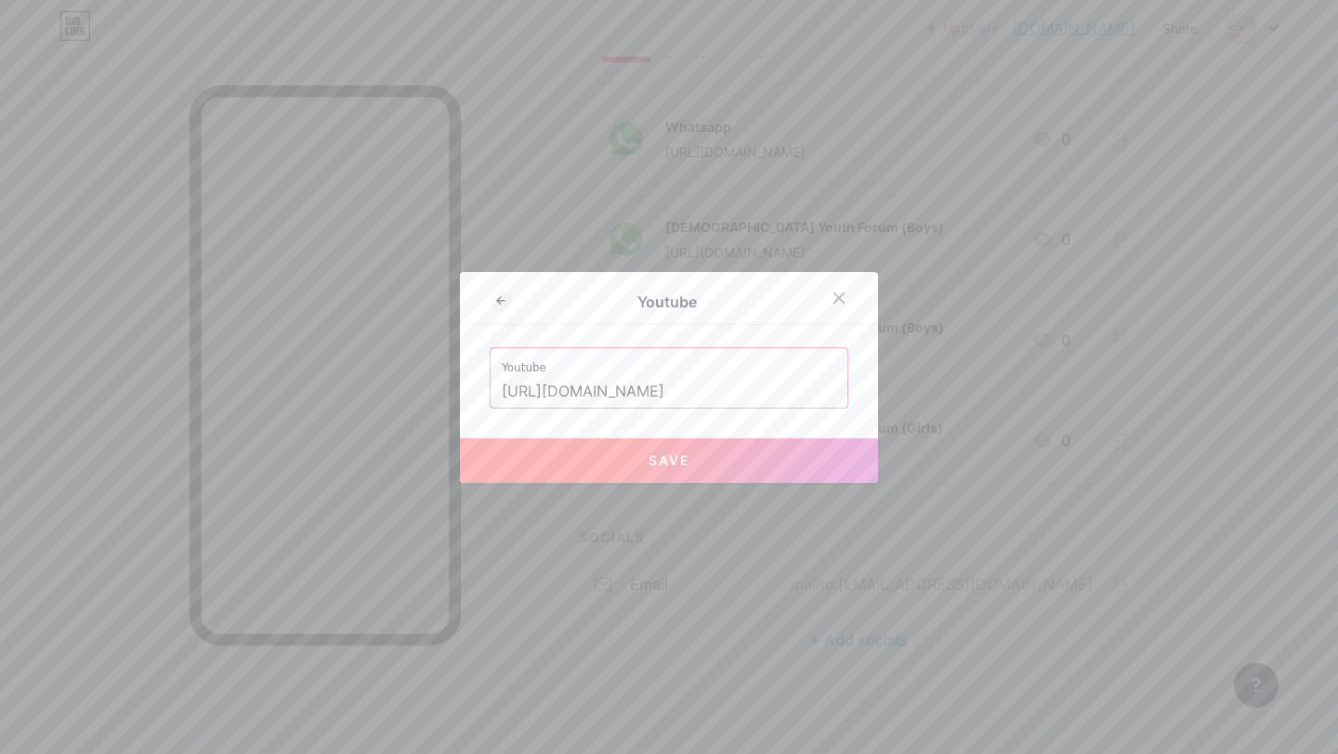
type input "[URL][DOMAIN_NAME]"
click at [596, 472] on button "Save" at bounding box center [669, 460] width 418 height 45
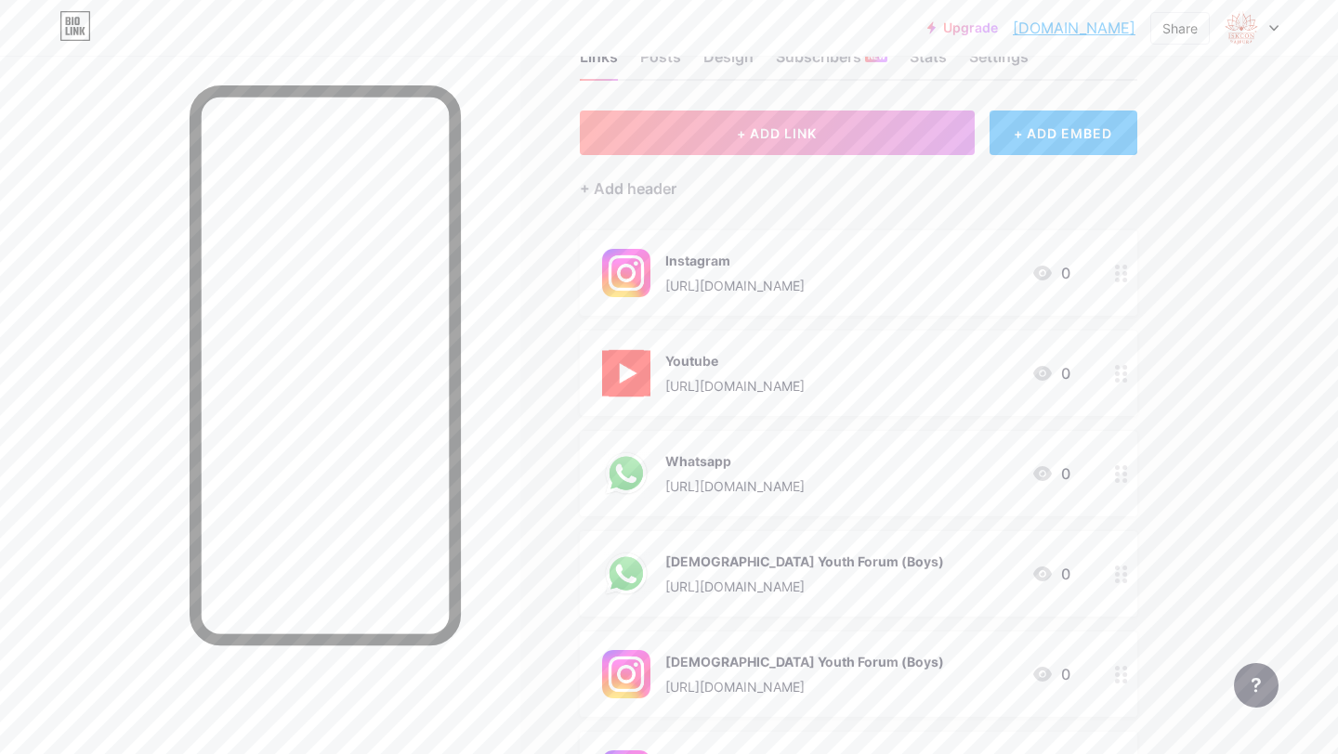
scroll to position [63, 0]
click at [729, 250] on div "Instagram" at bounding box center [734, 260] width 139 height 20
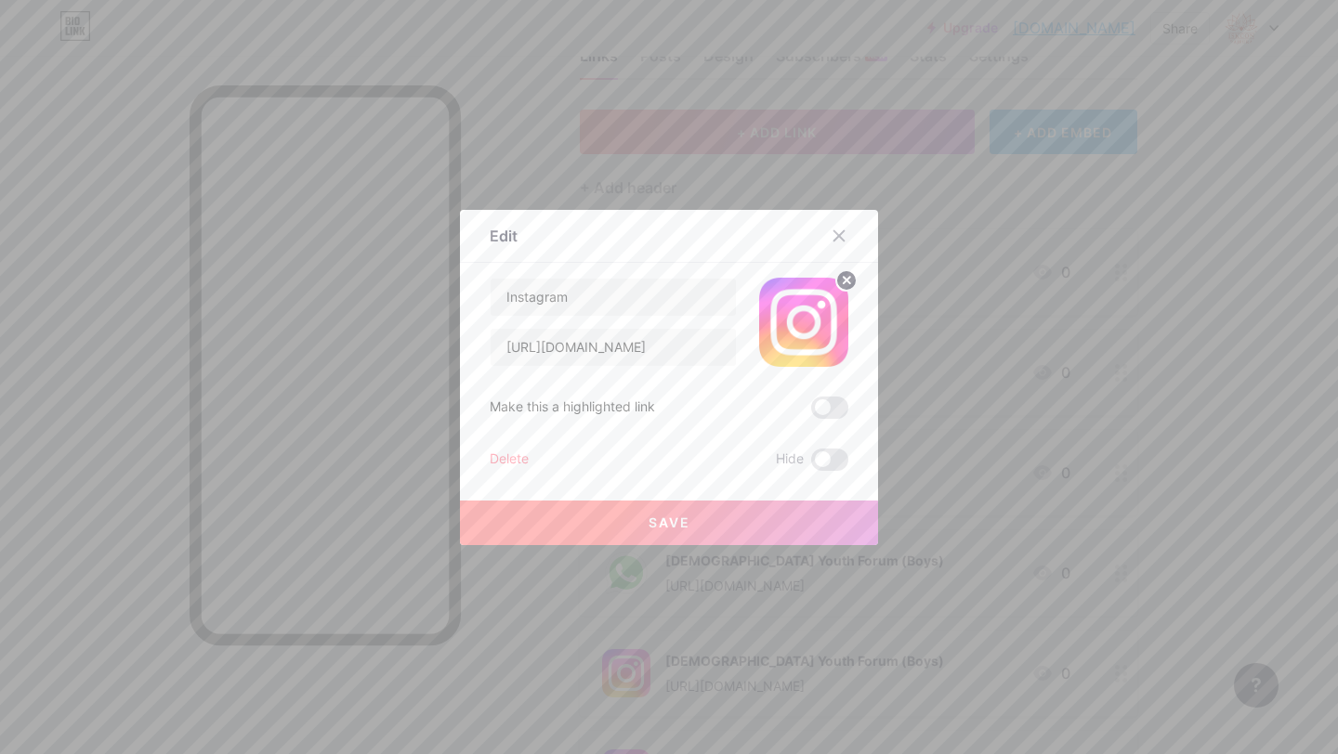
click at [687, 366] on div "Instagram [URL][DOMAIN_NAME] Make this a highlighted link Delete Hide Save" at bounding box center [669, 374] width 359 height 193
click at [687, 349] on input "[URL][DOMAIN_NAME]" at bounding box center [612, 347] width 245 height 37
click at [840, 230] on icon at bounding box center [838, 236] width 15 height 15
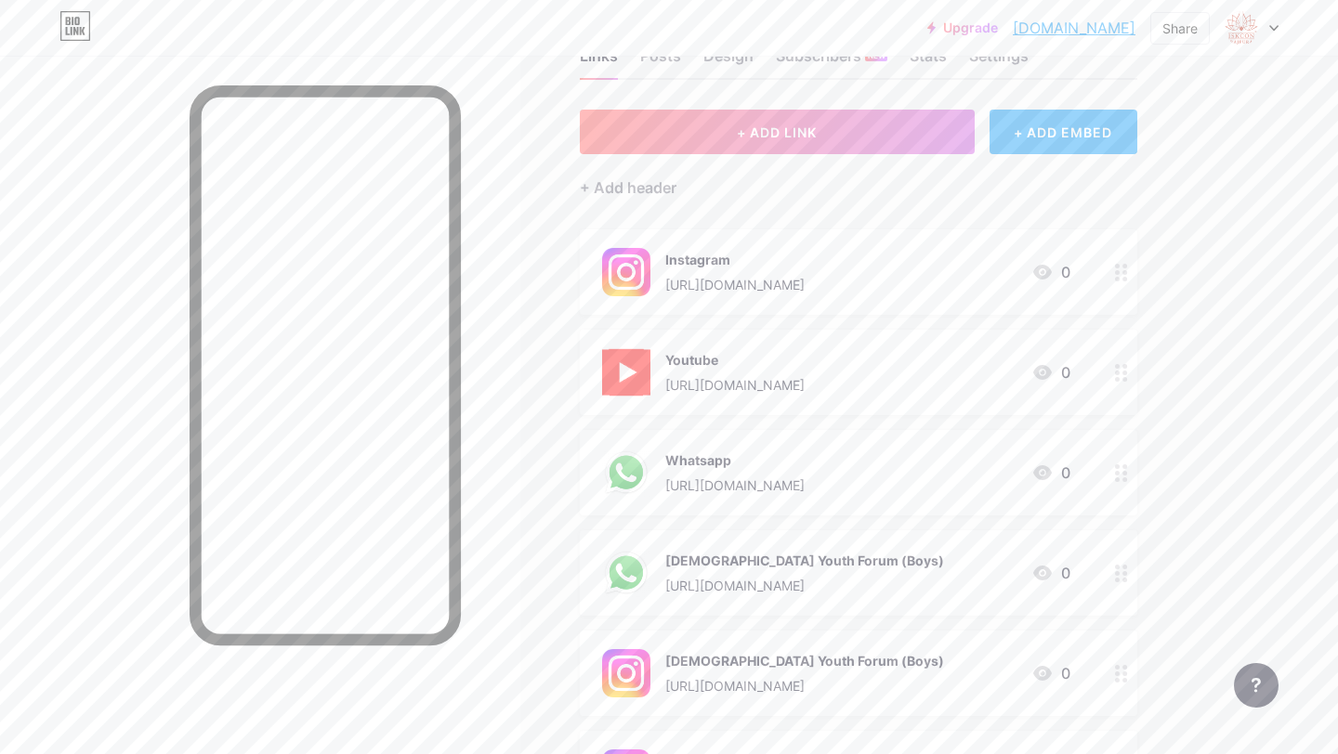
scroll to position [452, 0]
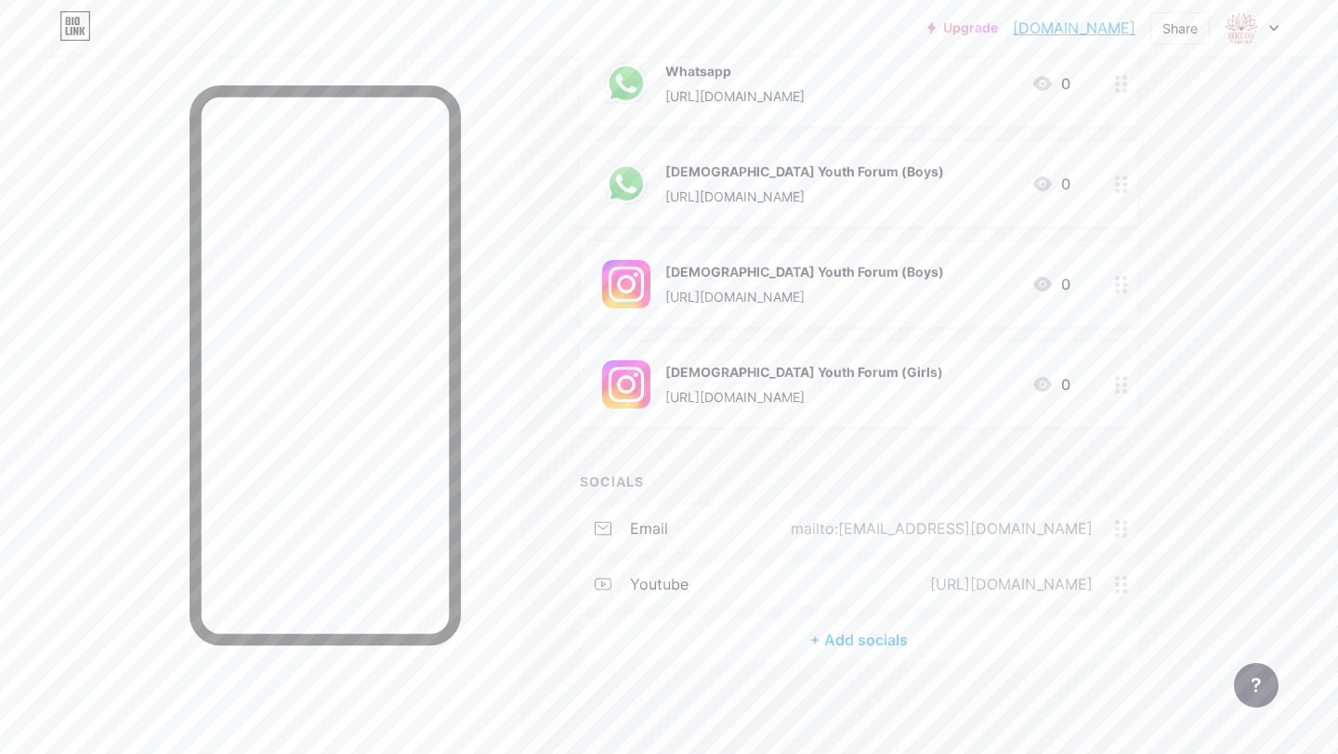
click at [878, 643] on div "+ Add socials" at bounding box center [858, 640] width 557 height 45
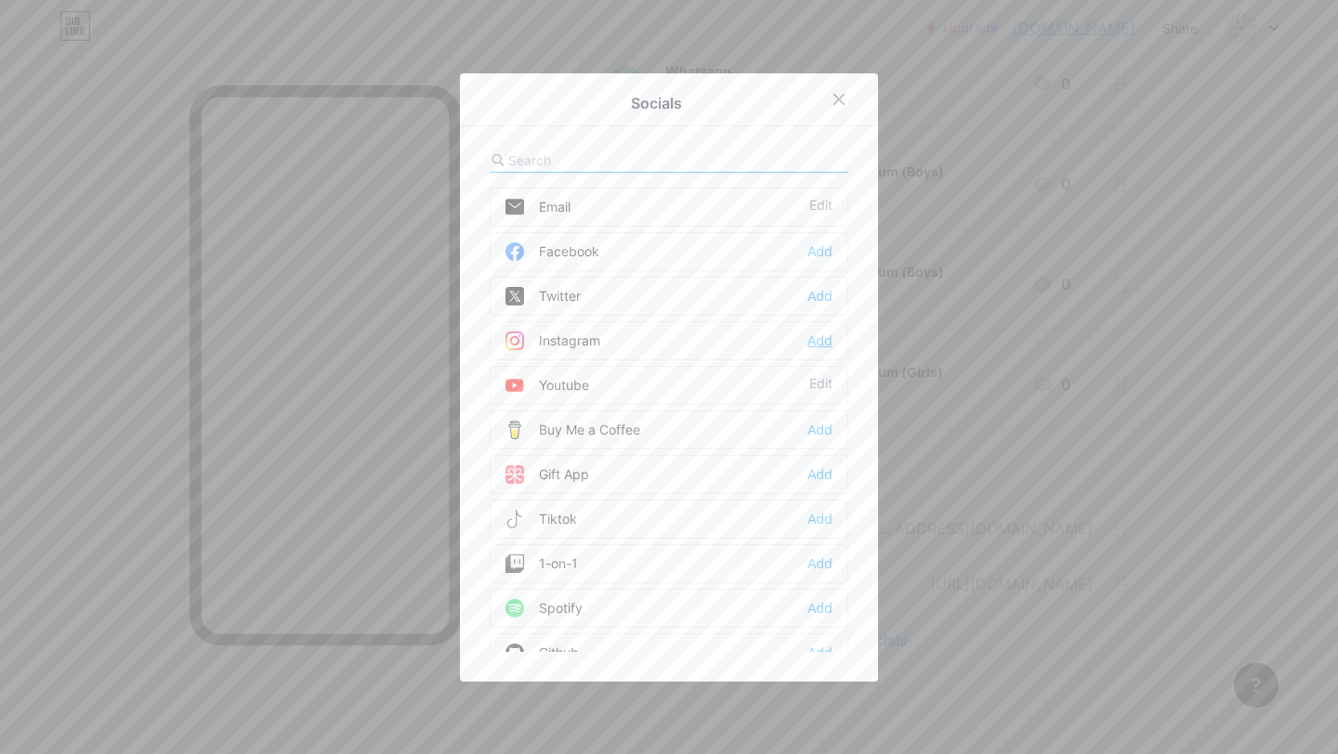
click at [822, 339] on div "Add" at bounding box center [819, 341] width 25 height 19
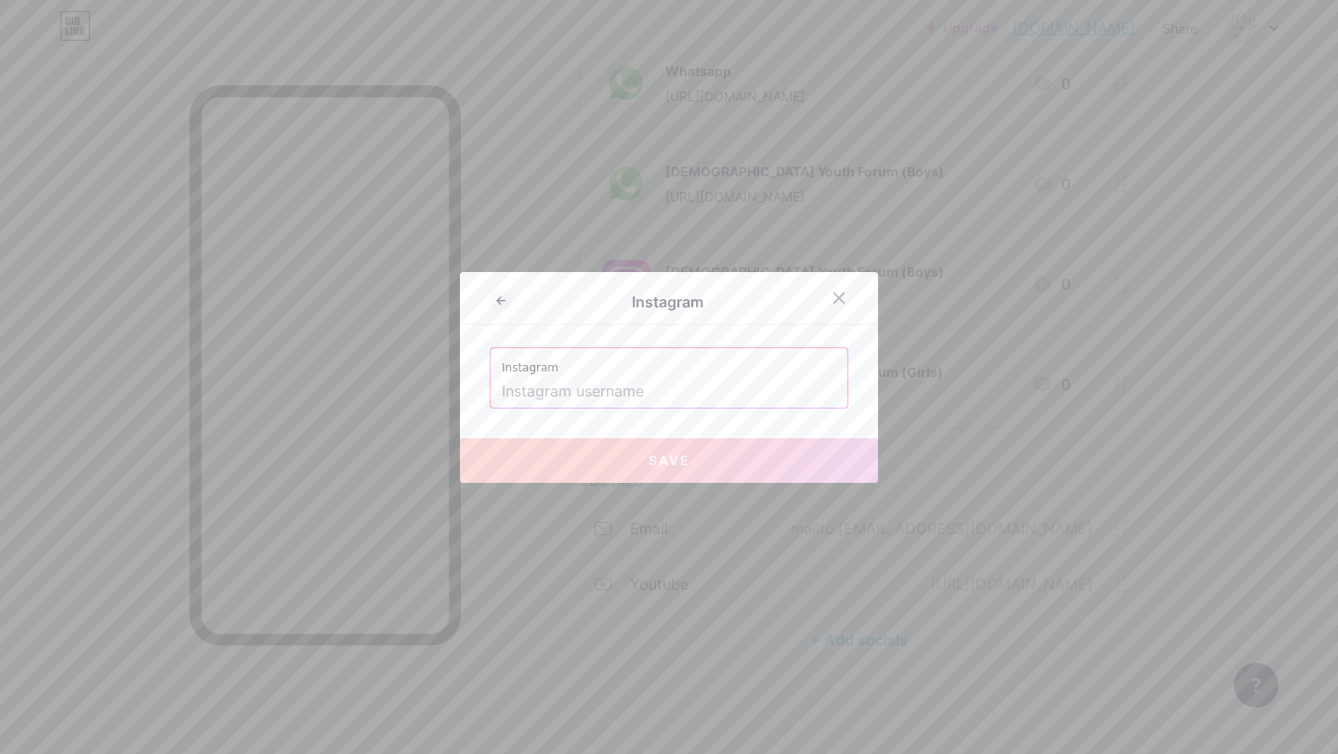
click at [688, 369] on label "Instagram" at bounding box center [669, 362] width 334 height 28
click at [667, 378] on input "text" at bounding box center [669, 392] width 334 height 32
click at [613, 384] on input "text" at bounding box center [669, 392] width 334 height 32
paste input "[URL][DOMAIN_NAME]"
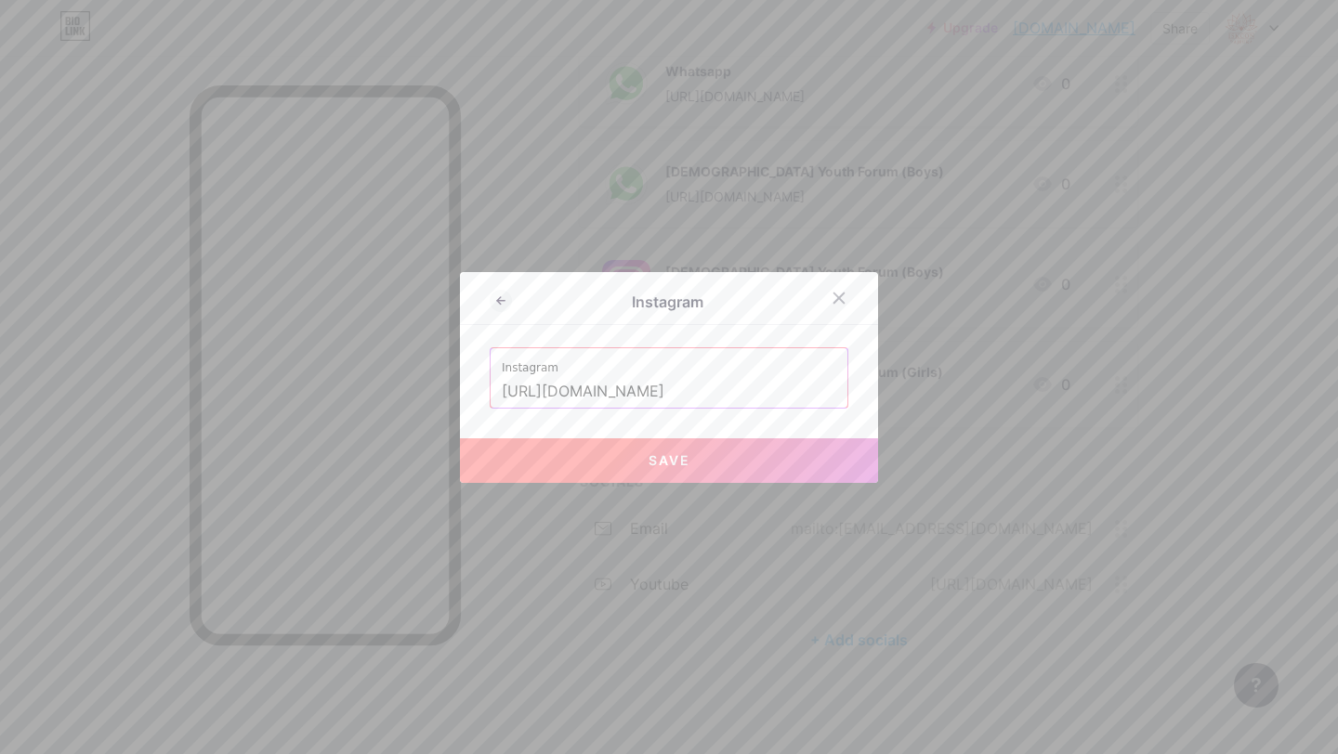
scroll to position [0, 0]
drag, startPoint x: 612, startPoint y: 387, endPoint x: 35, endPoint y: 464, distance: 582.0
click at [35, 464] on div "Instagram Instagram [URL][DOMAIN_NAME] Save" at bounding box center [669, 377] width 1338 height 754
click at [594, 430] on div "Instagram Instagram harekrishnamandiriskconrajpura Save" at bounding box center [669, 377] width 418 height 211
click at [594, 452] on button "Save" at bounding box center [669, 460] width 418 height 45
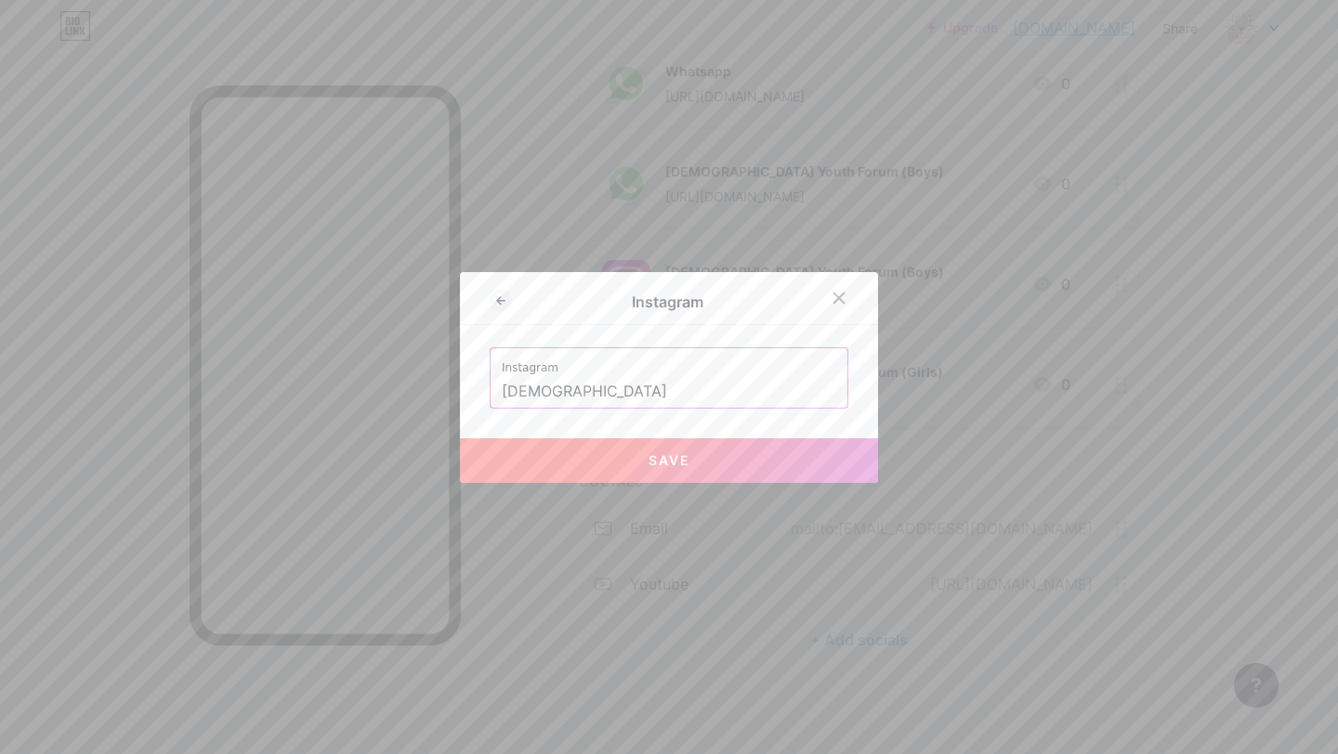
type input "[URL][DOMAIN_NAME]"
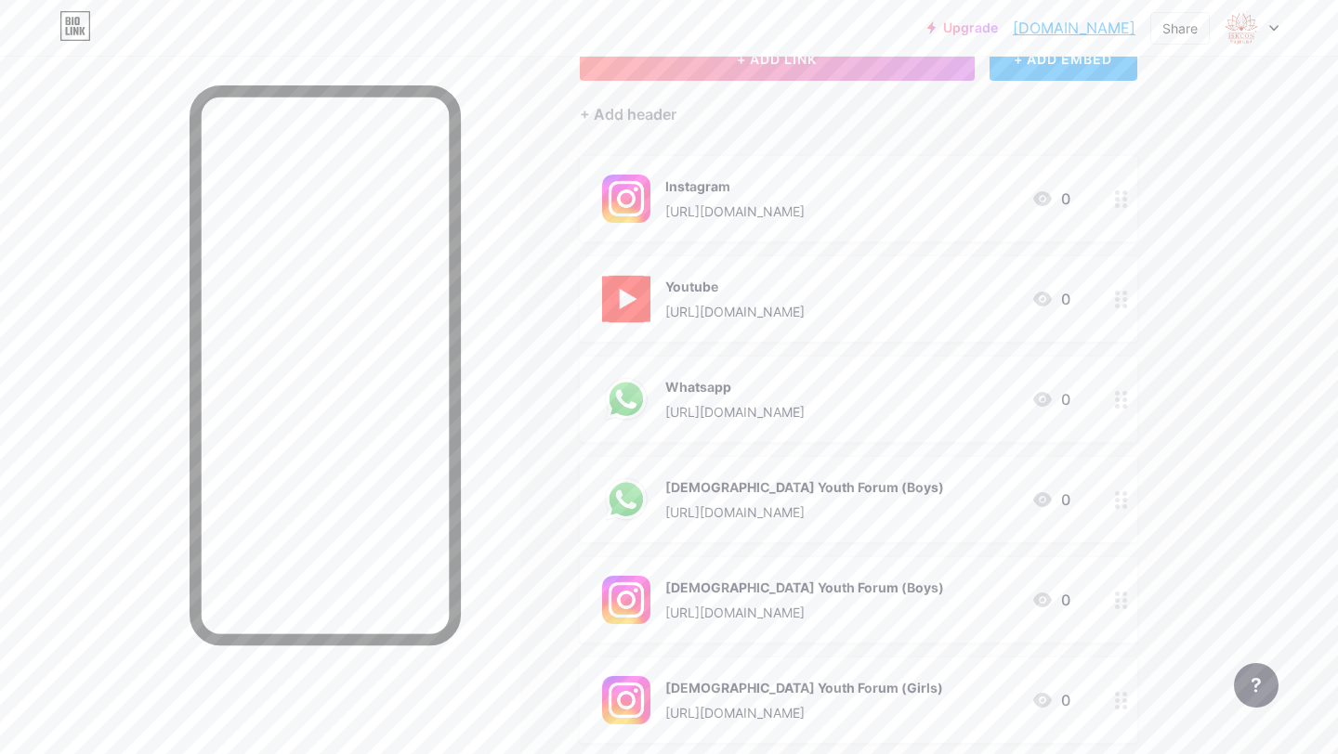
scroll to position [150, 0]
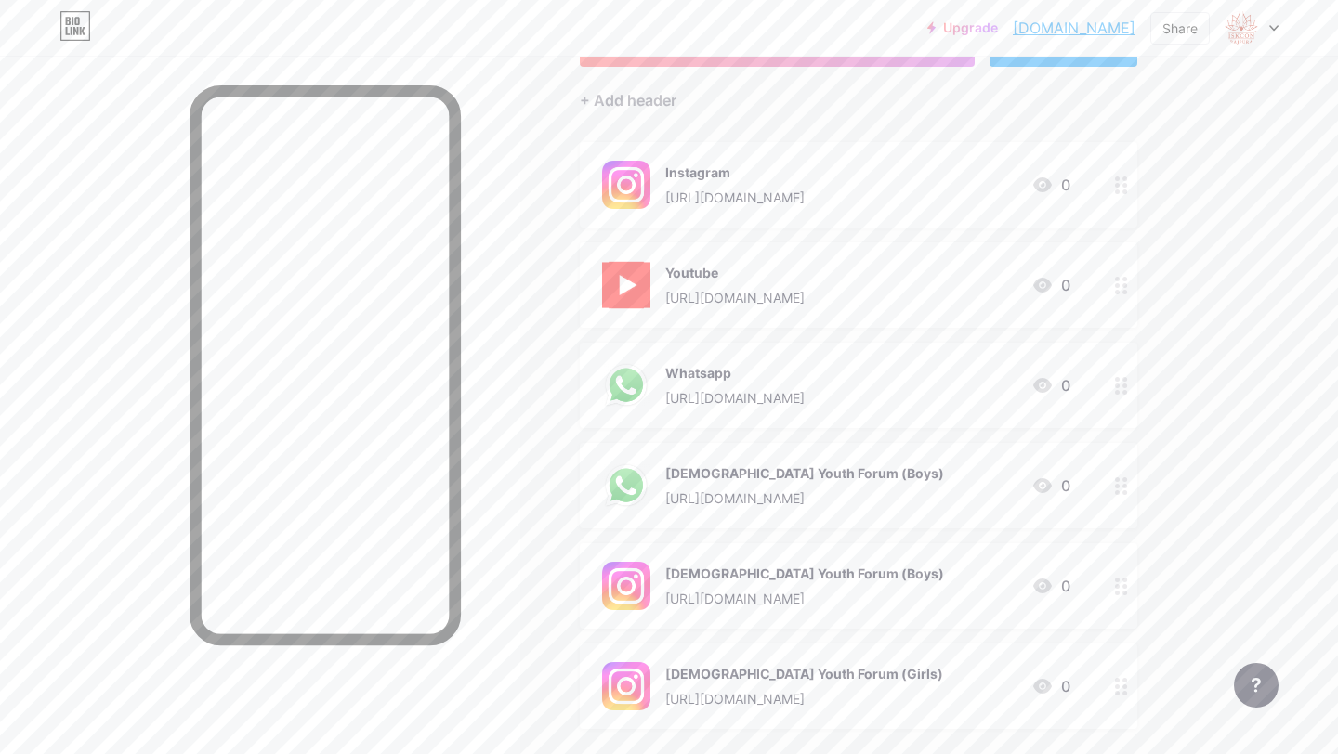
click at [727, 372] on div "Whatsapp" at bounding box center [734, 373] width 139 height 20
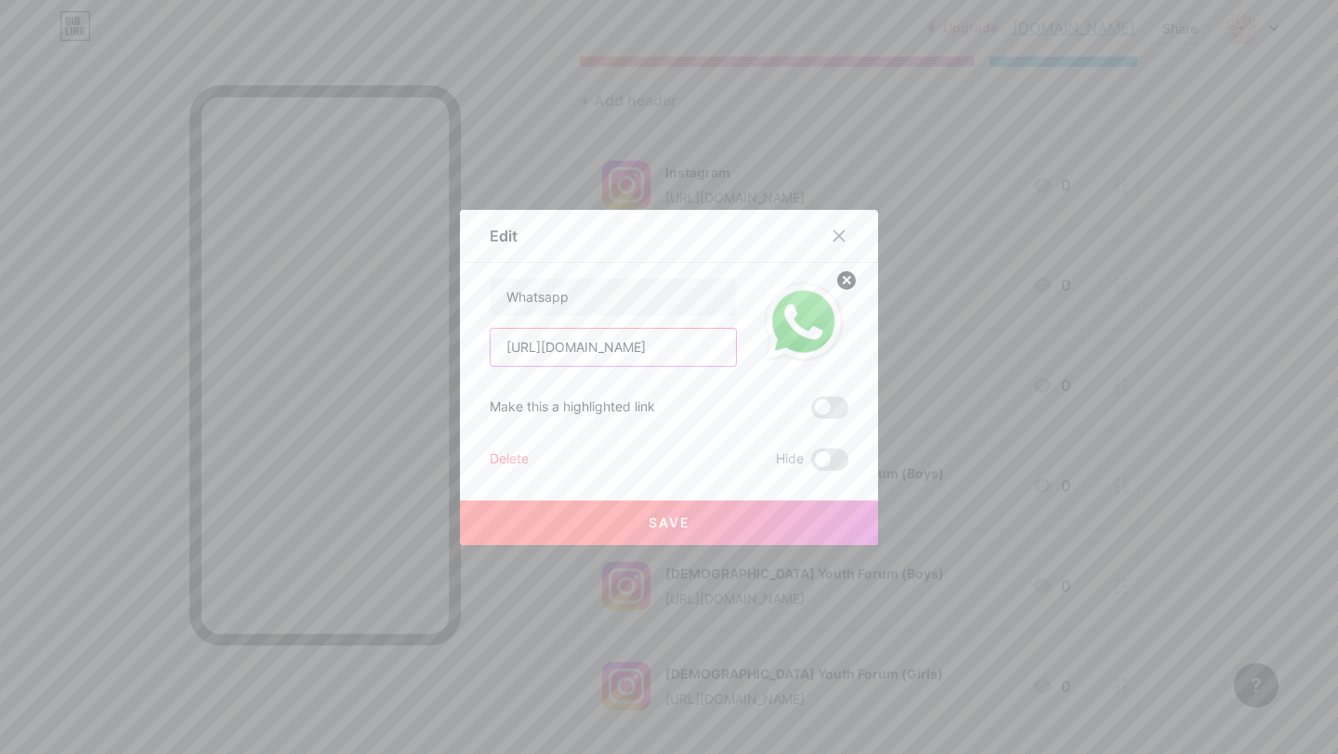
click at [650, 364] on input "[URL][DOMAIN_NAME]" at bounding box center [612, 347] width 245 height 37
click at [839, 233] on icon at bounding box center [839, 235] width 10 height 10
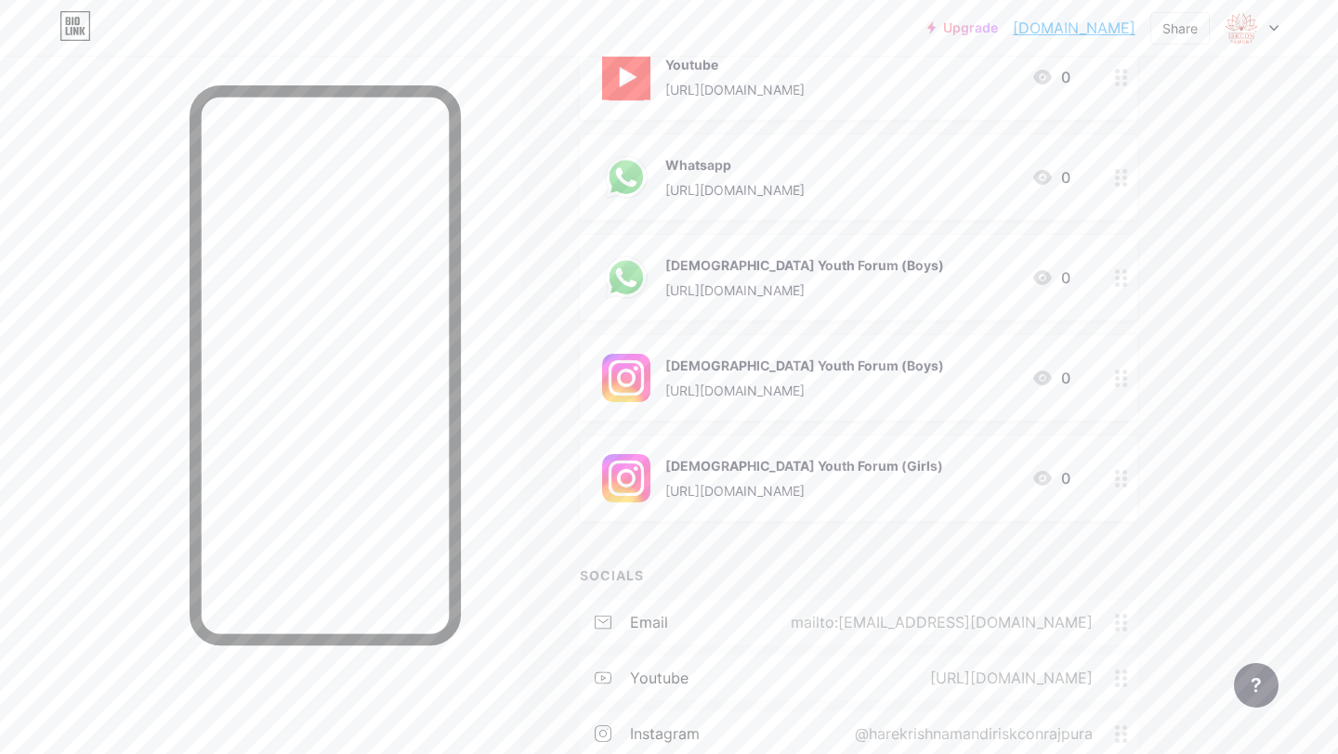
scroll to position [508, 0]
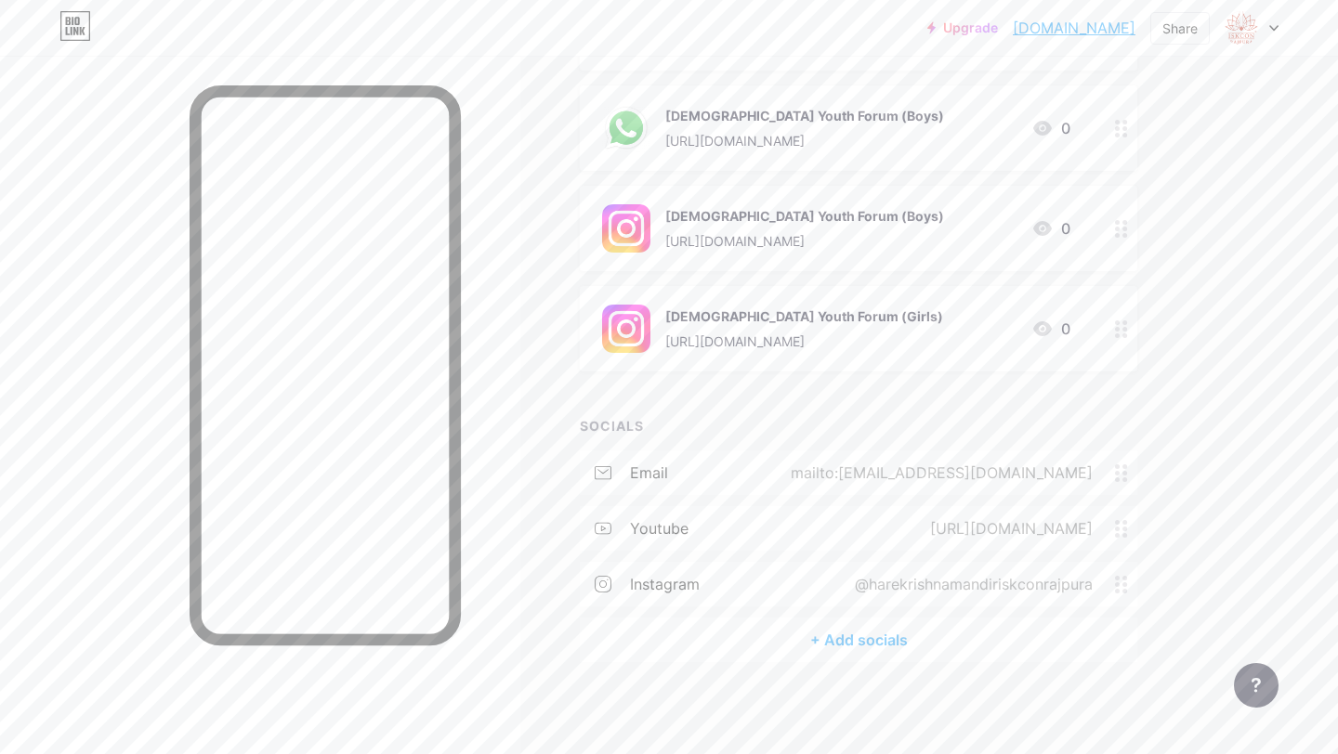
click at [844, 647] on div "+ Add socials" at bounding box center [858, 640] width 557 height 45
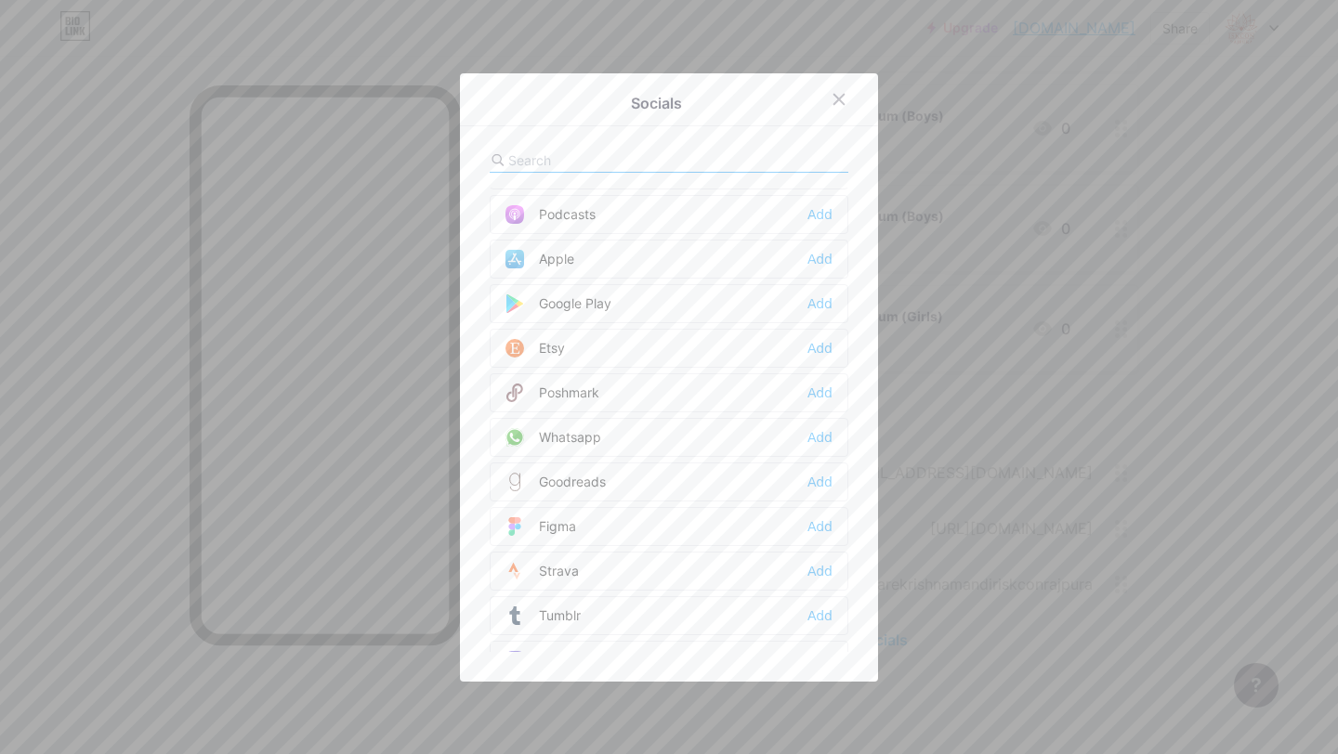
scroll to position [1383, 0]
click at [823, 422] on div "Add" at bounding box center [819, 429] width 25 height 19
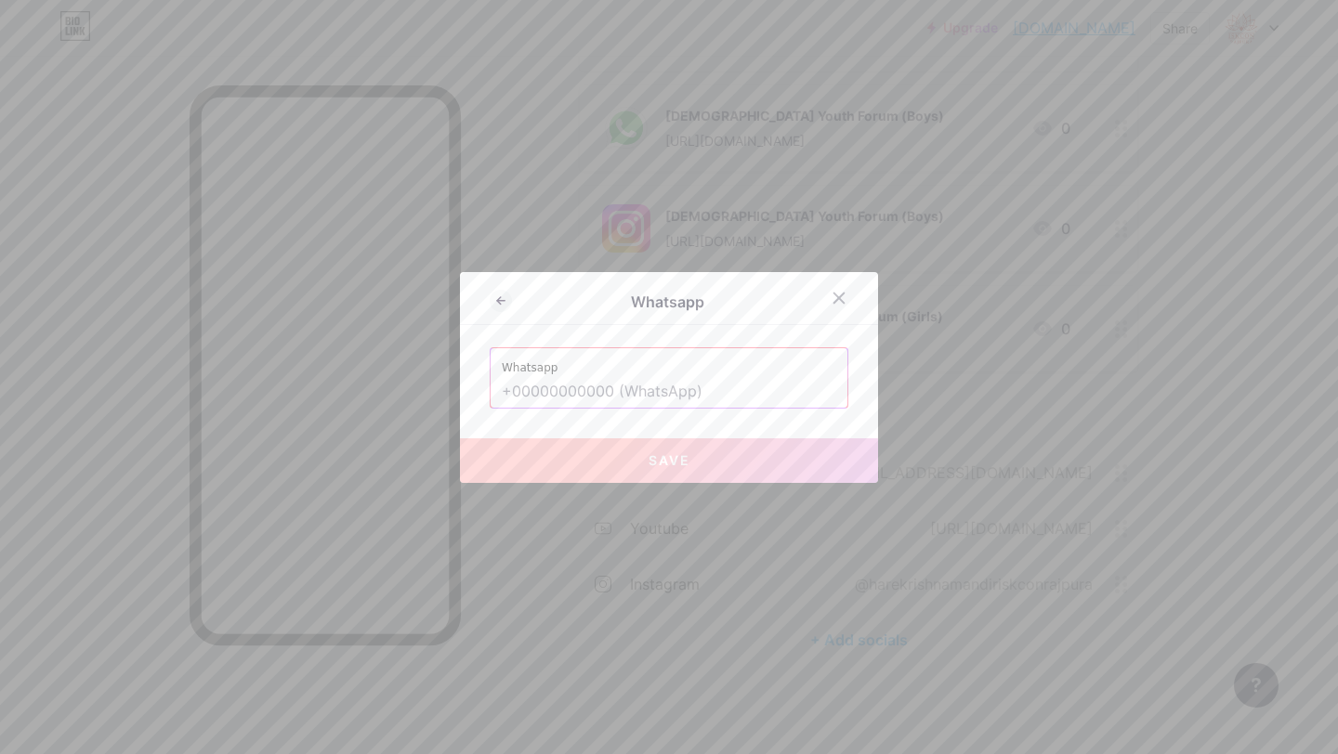
click at [681, 393] on input "text" at bounding box center [669, 392] width 334 height 32
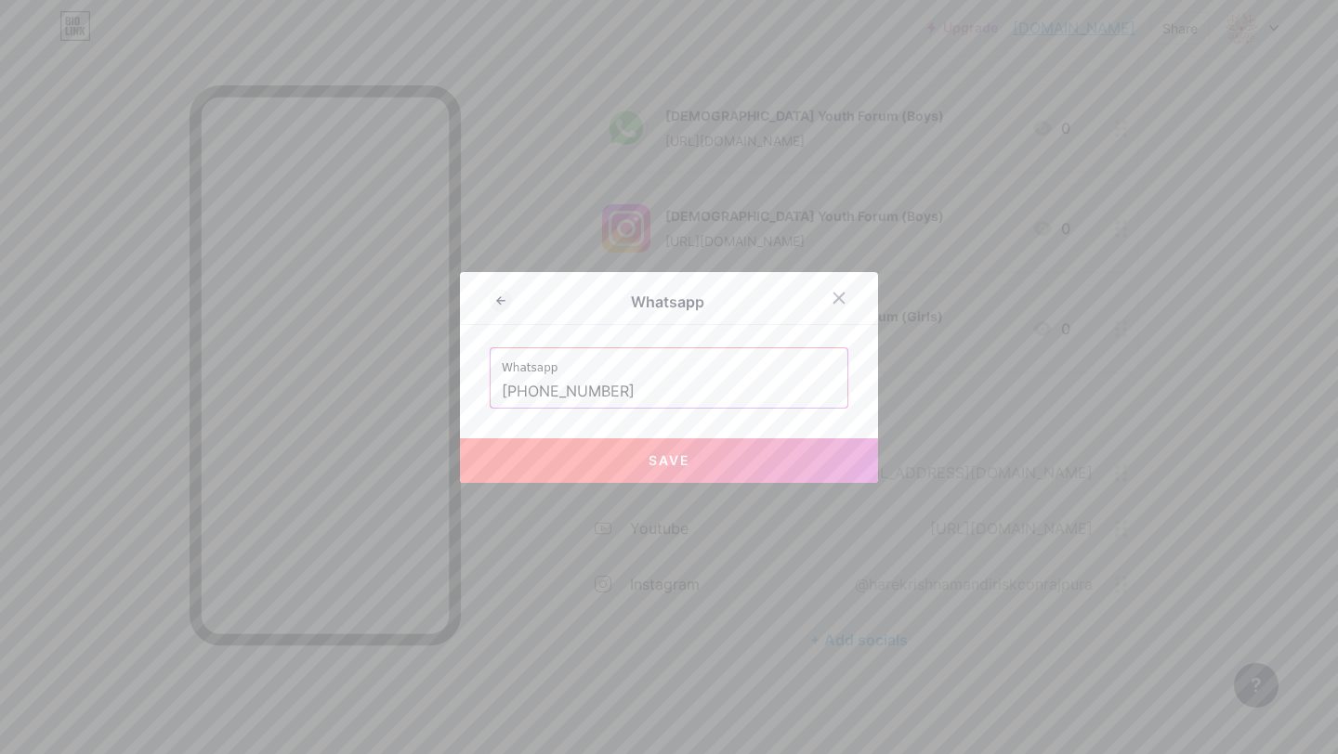
click at [645, 459] on button "Save" at bounding box center [669, 460] width 418 height 45
type input "[URL][DOMAIN_NAME][PHONE_NUMBER]"
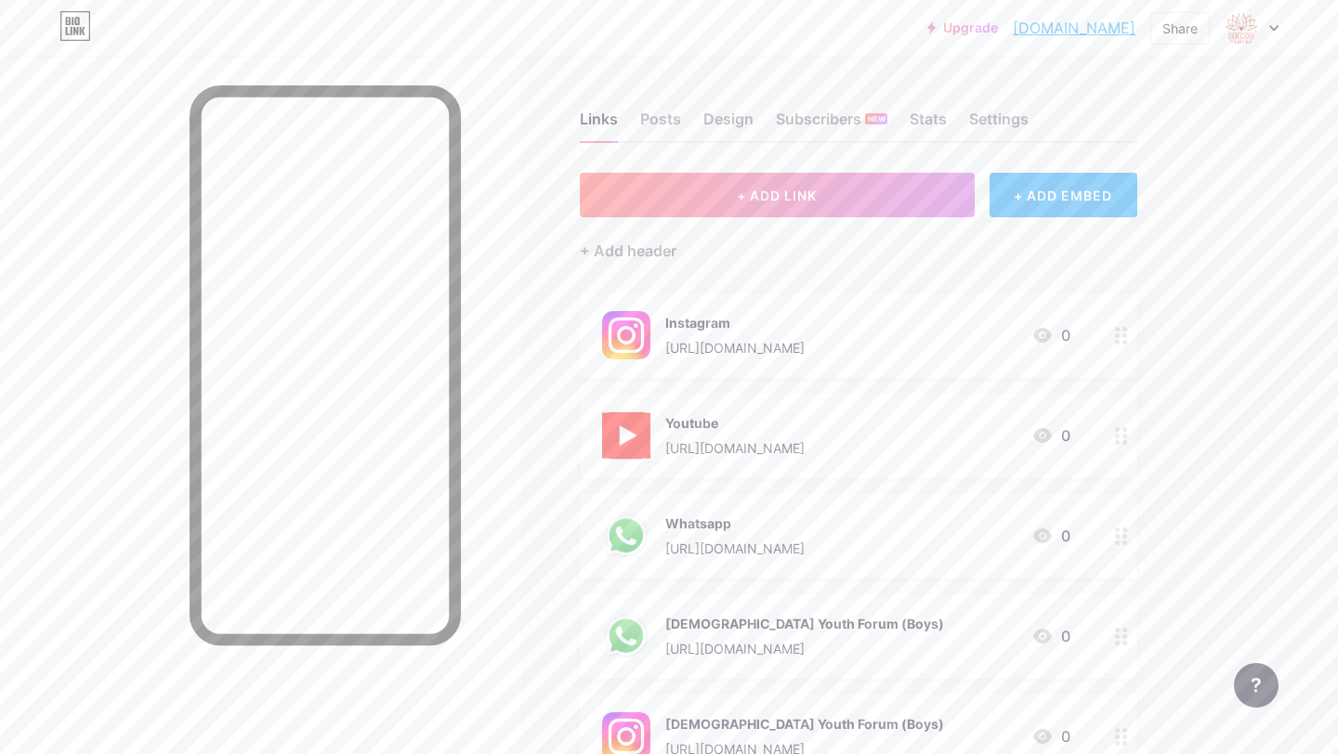
scroll to position [564, 0]
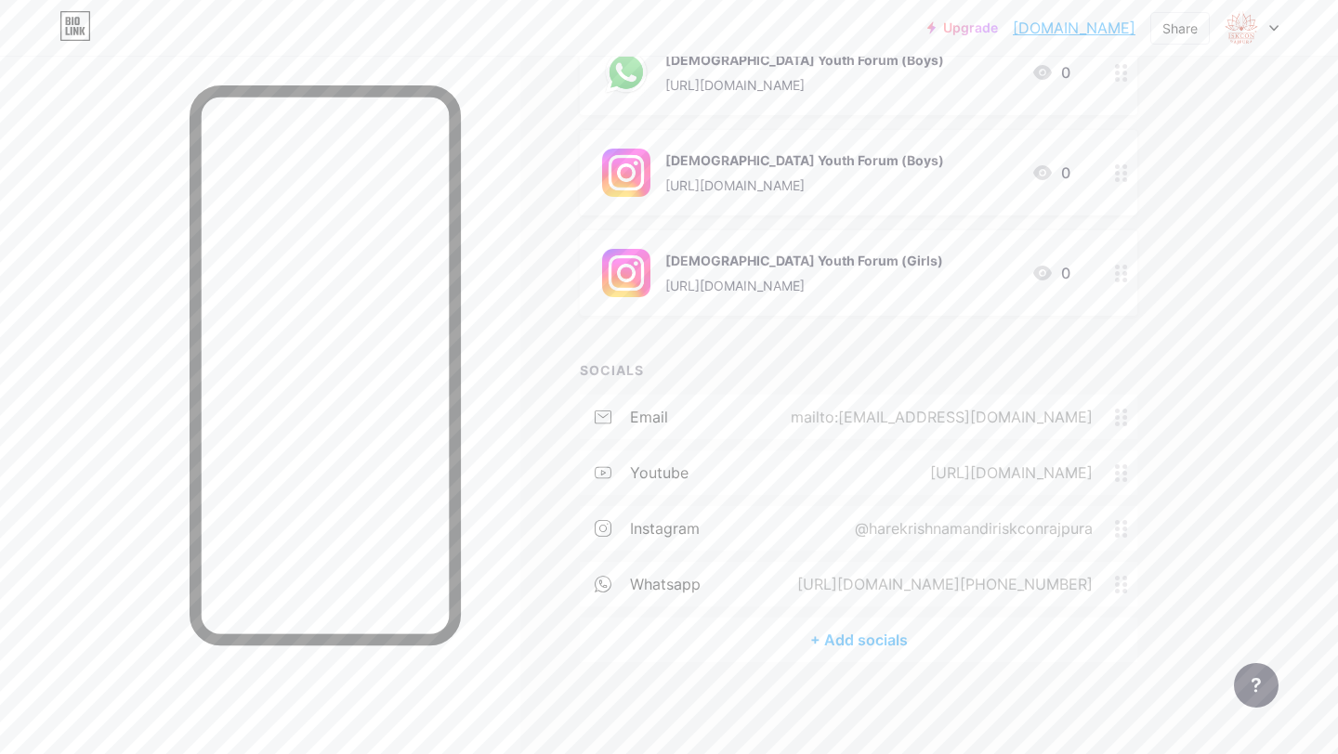
click at [880, 641] on div "+ Add socials" at bounding box center [858, 640] width 557 height 45
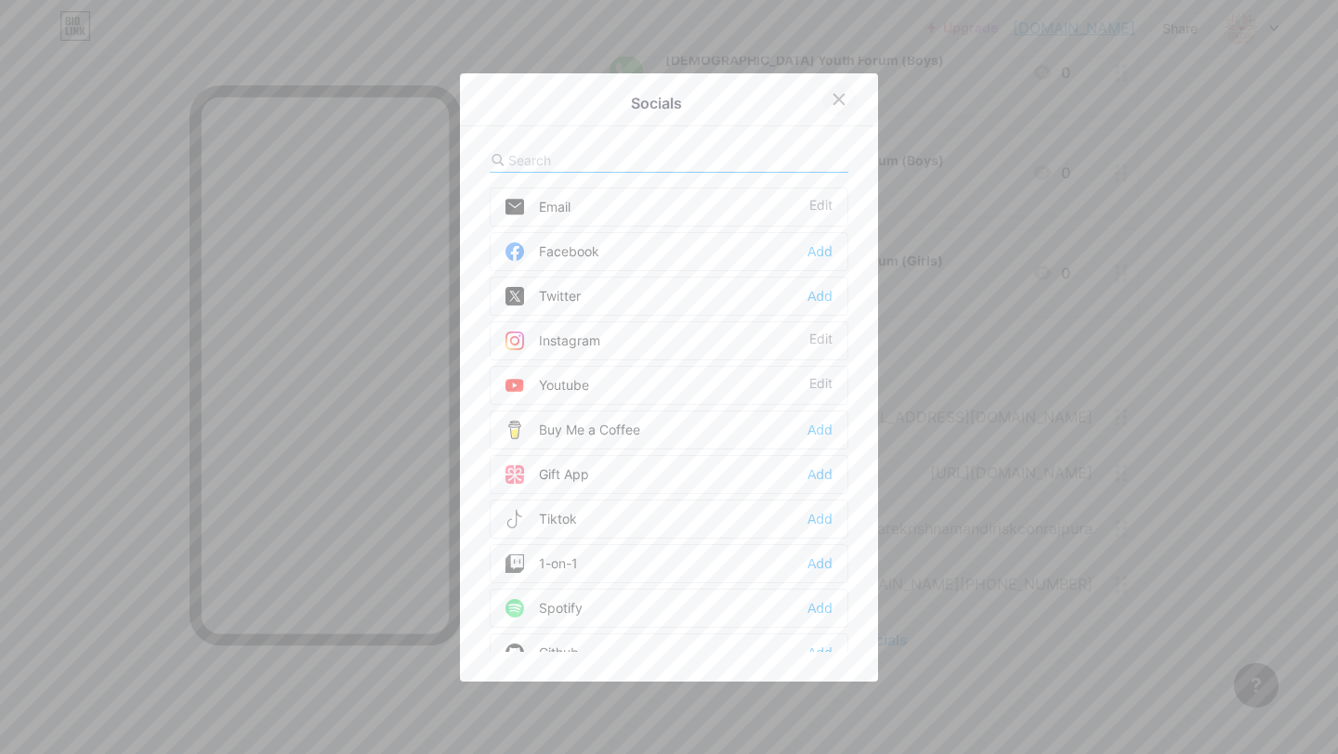
click at [835, 94] on icon at bounding box center [839, 99] width 10 height 10
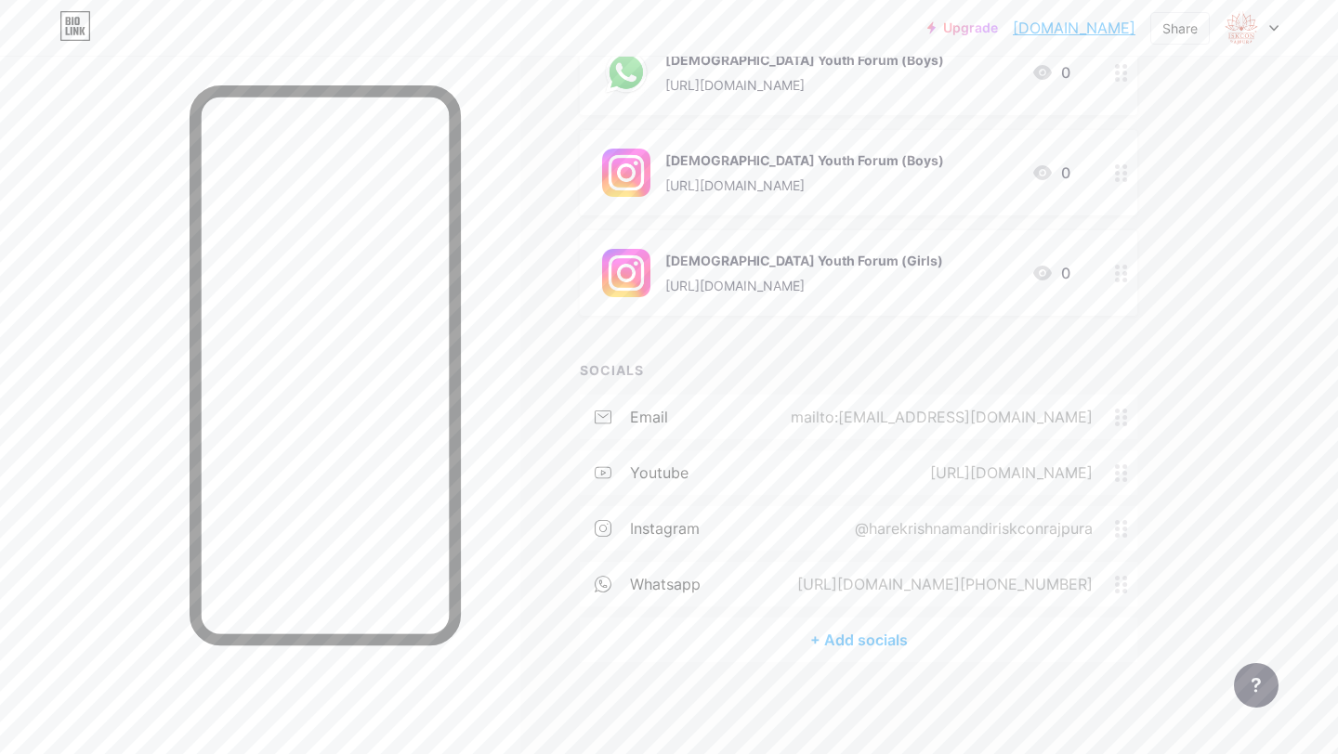
click at [1077, 33] on link "[DOMAIN_NAME]" at bounding box center [1073, 28] width 123 height 22
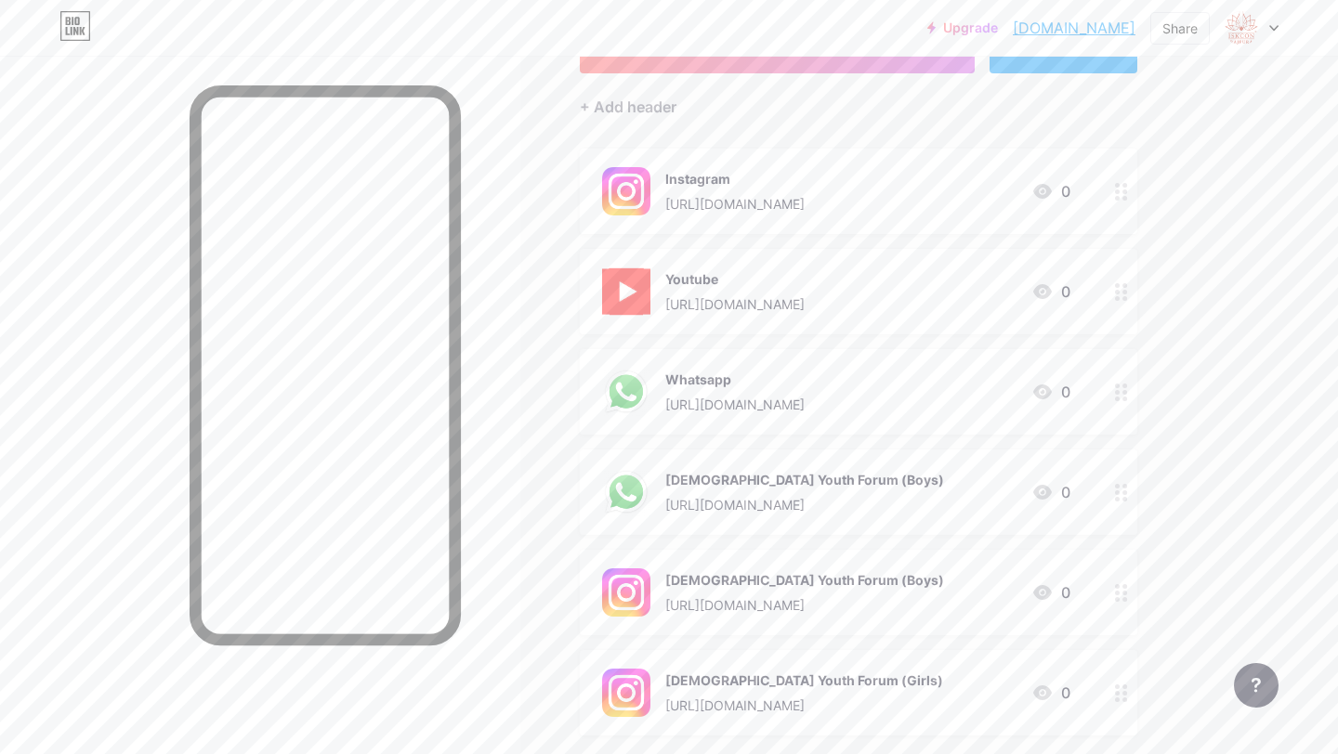
scroll to position [0, 0]
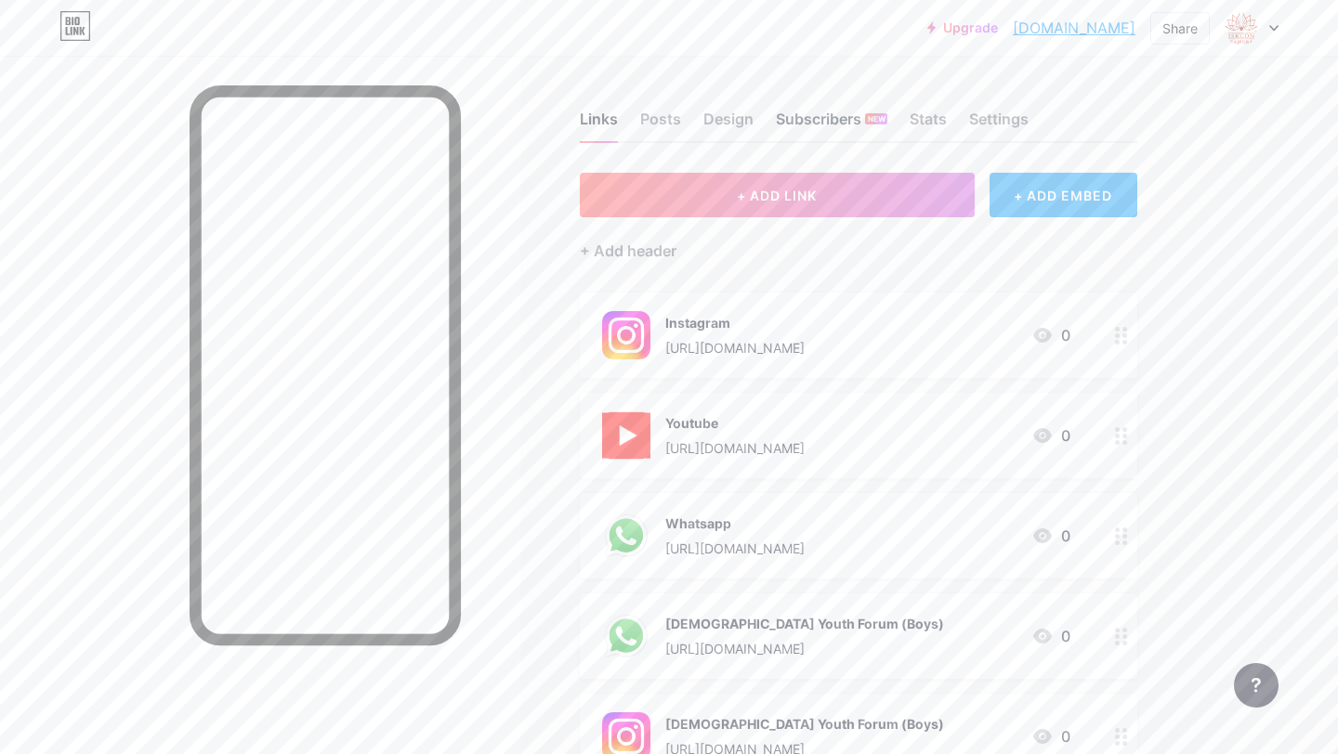
click at [851, 116] on div "Subscribers NEW" at bounding box center [831, 124] width 111 height 33
click at [587, 126] on div "Links" at bounding box center [599, 124] width 38 height 33
click at [927, 130] on div "Stats" at bounding box center [927, 124] width 37 height 33
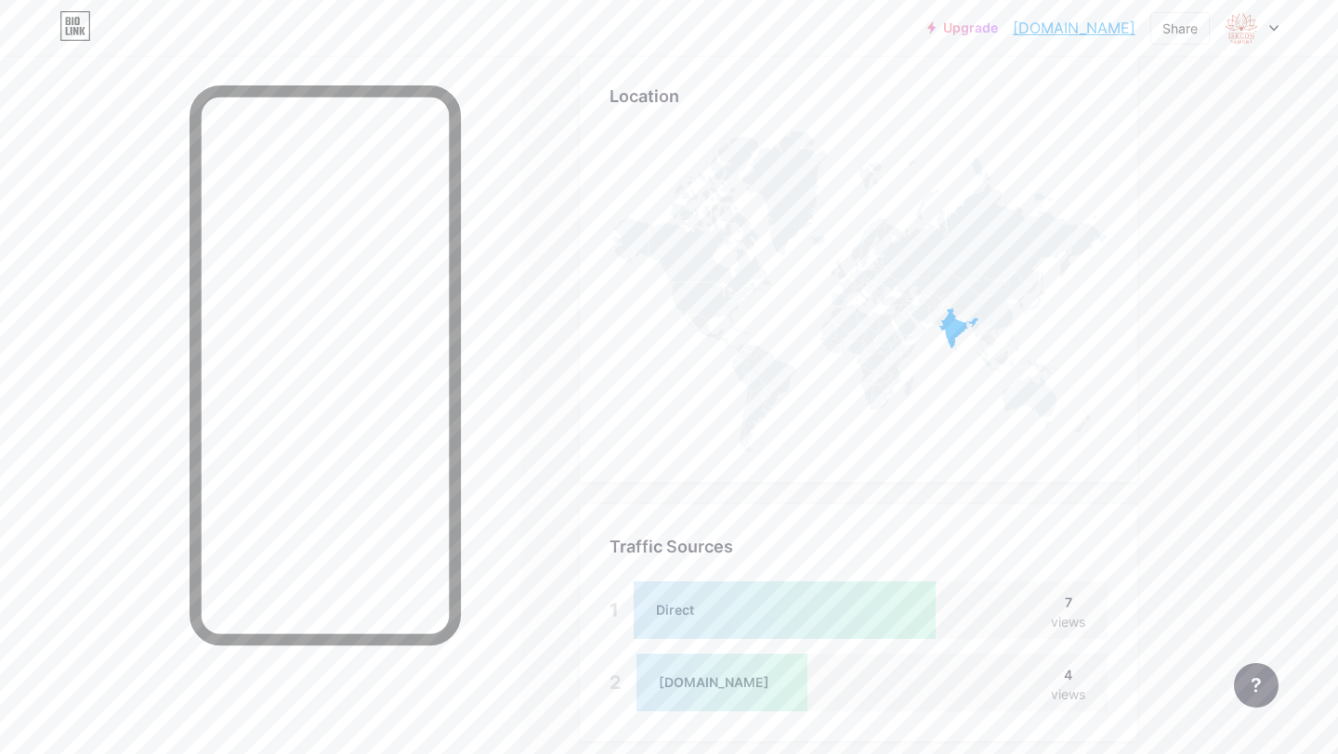
scroll to position [1018, 0]
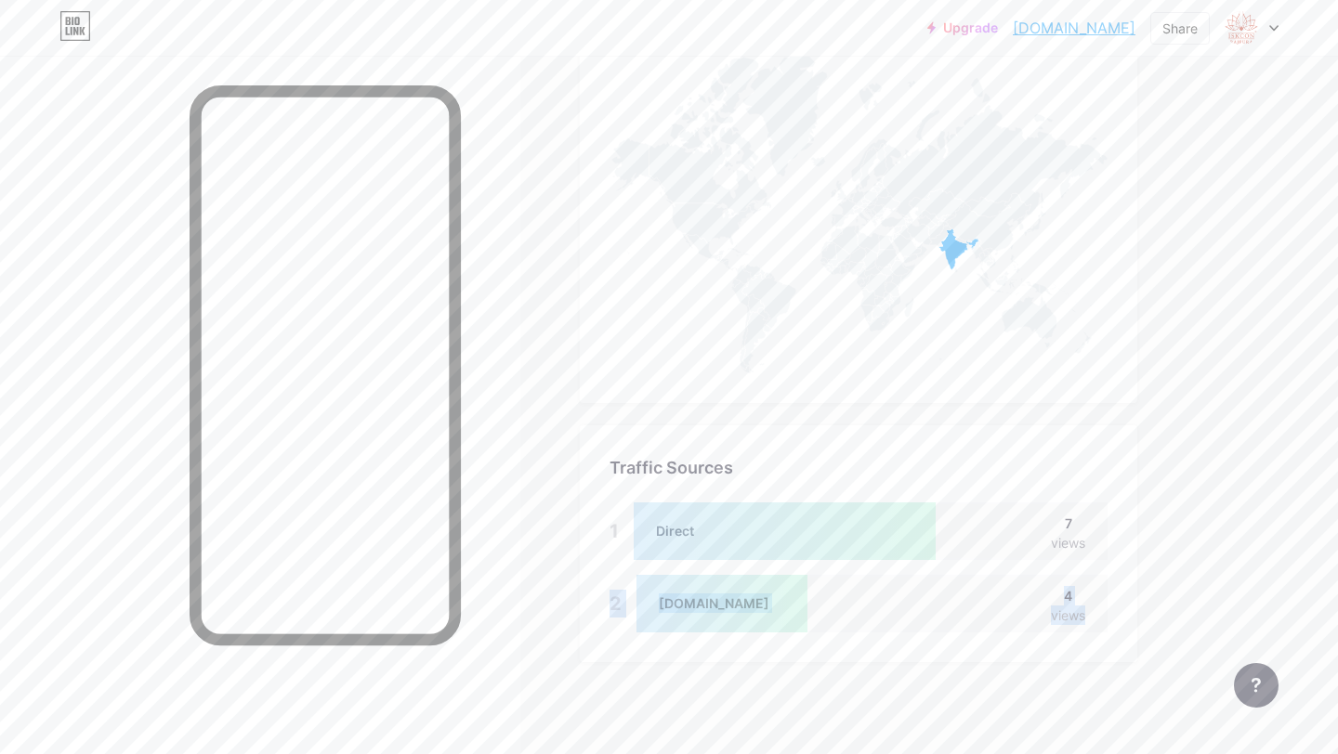
drag, startPoint x: 805, startPoint y: 609, endPoint x: 538, endPoint y: 604, distance: 267.6
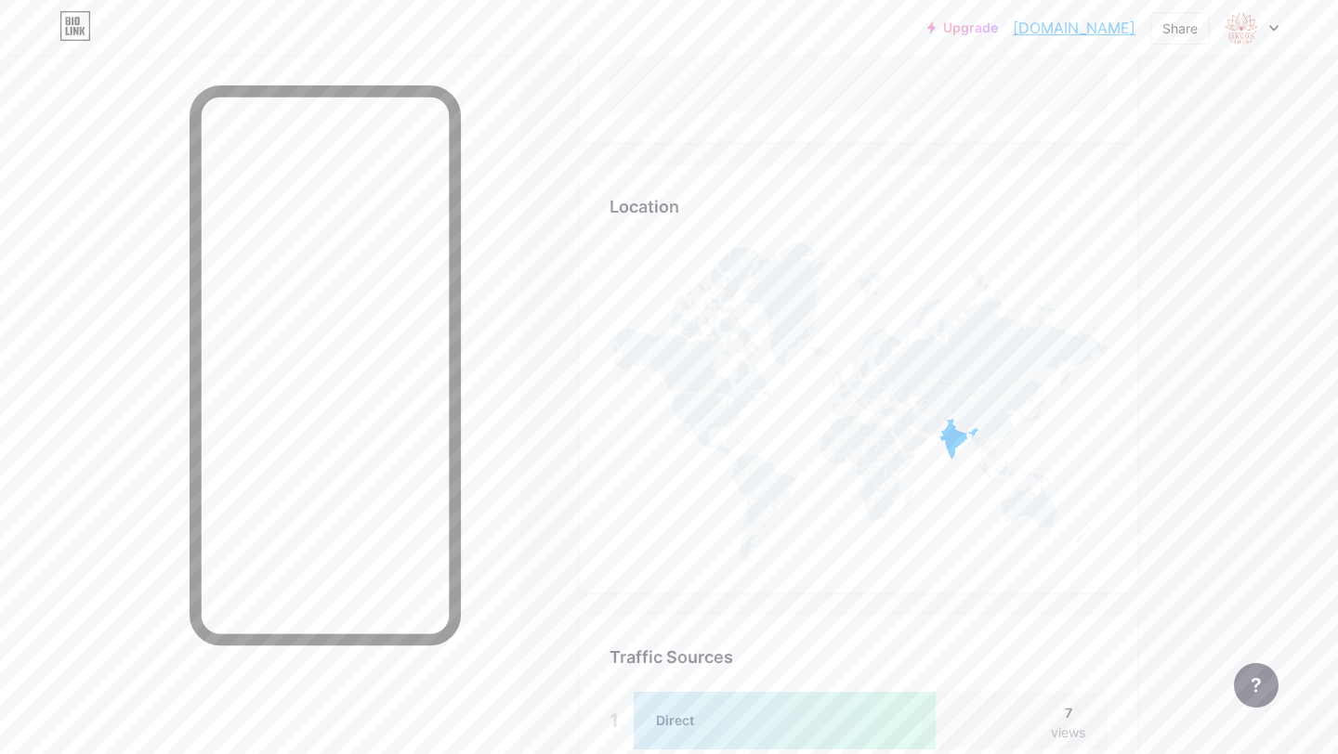
scroll to position [0, 0]
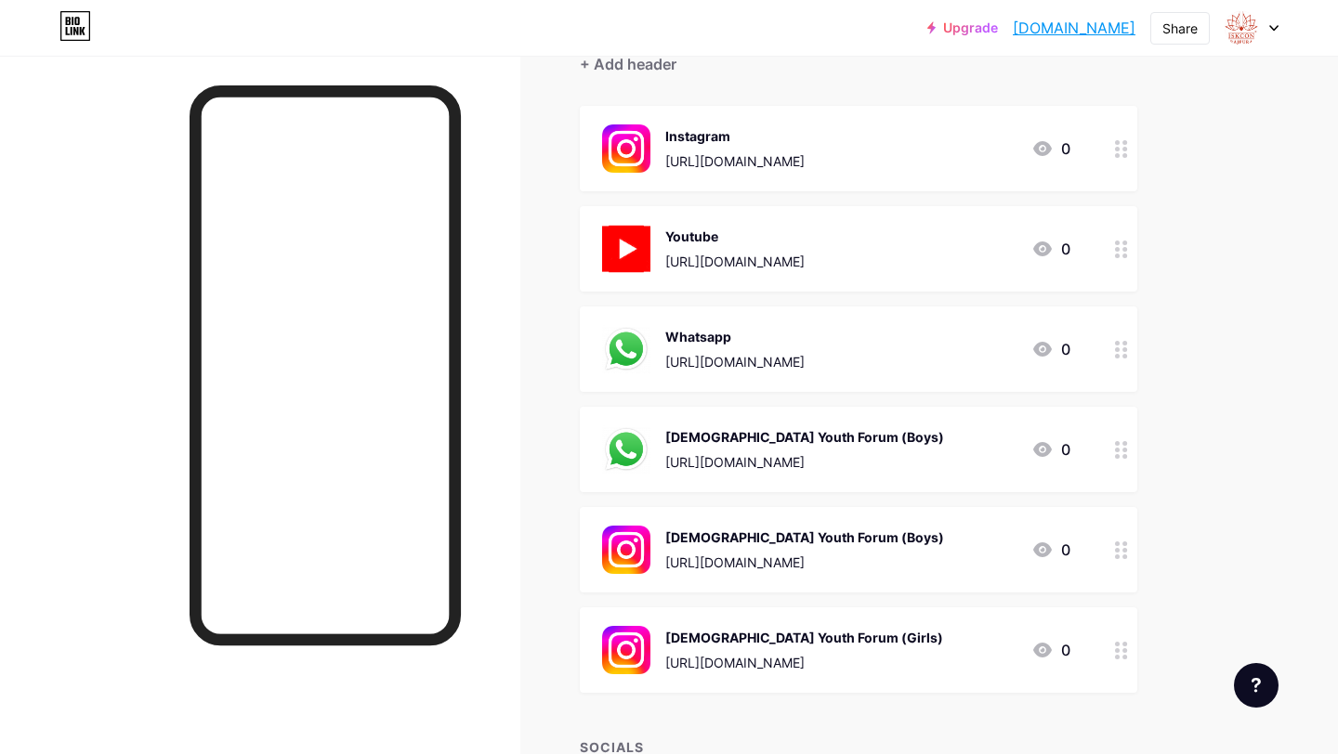
scroll to position [189, 0]
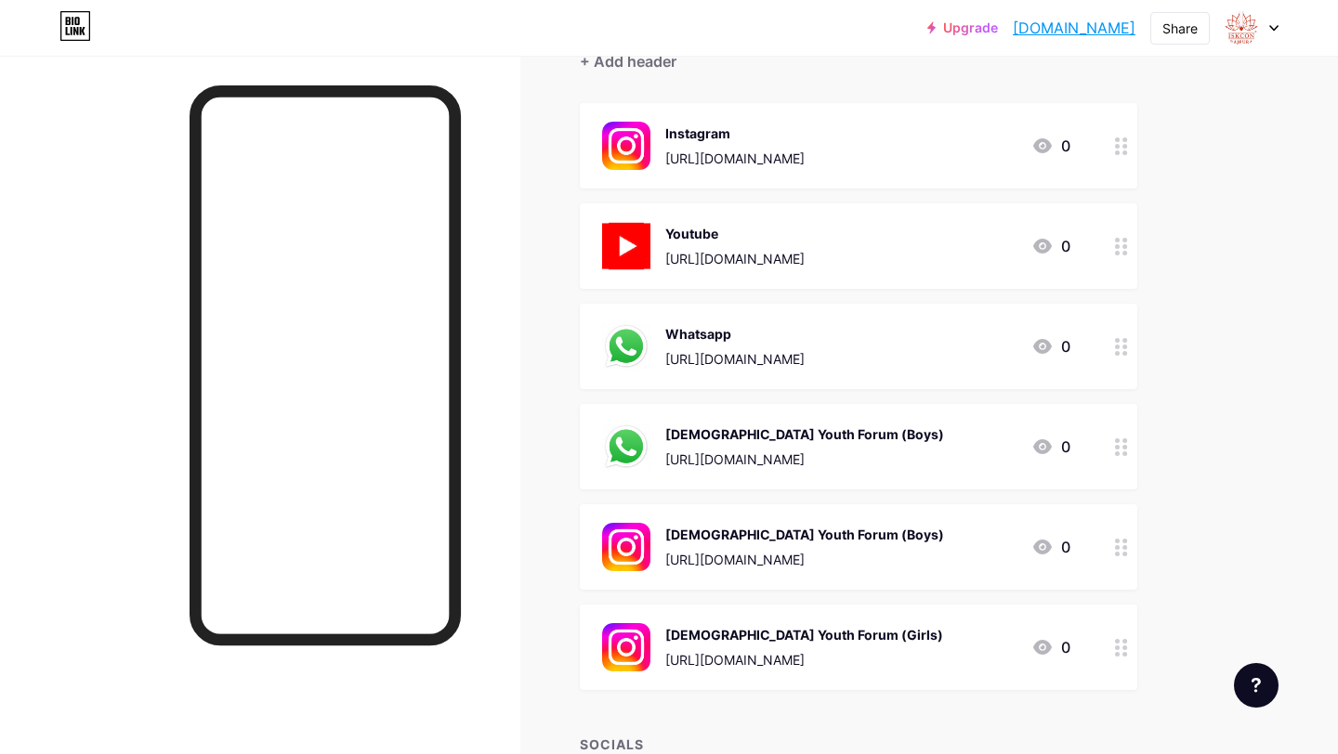
click at [751, 432] on div "[DEMOGRAPHIC_DATA] Youth Forum (Boys)" at bounding box center [804, 434] width 279 height 20
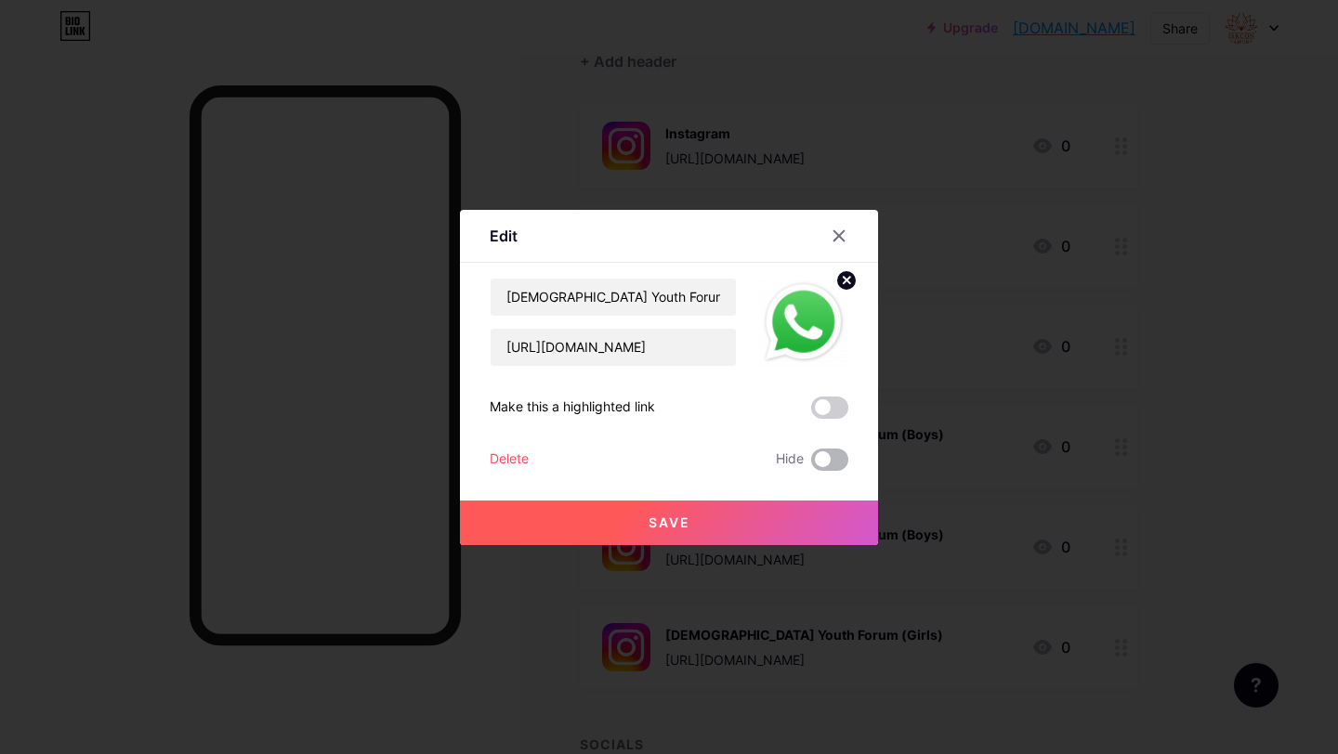
click at [821, 458] on span at bounding box center [829, 460] width 37 height 22
click at [811, 464] on input "checkbox" at bounding box center [811, 464] width 0 height 0
click at [785, 525] on button "Save" at bounding box center [669, 523] width 418 height 45
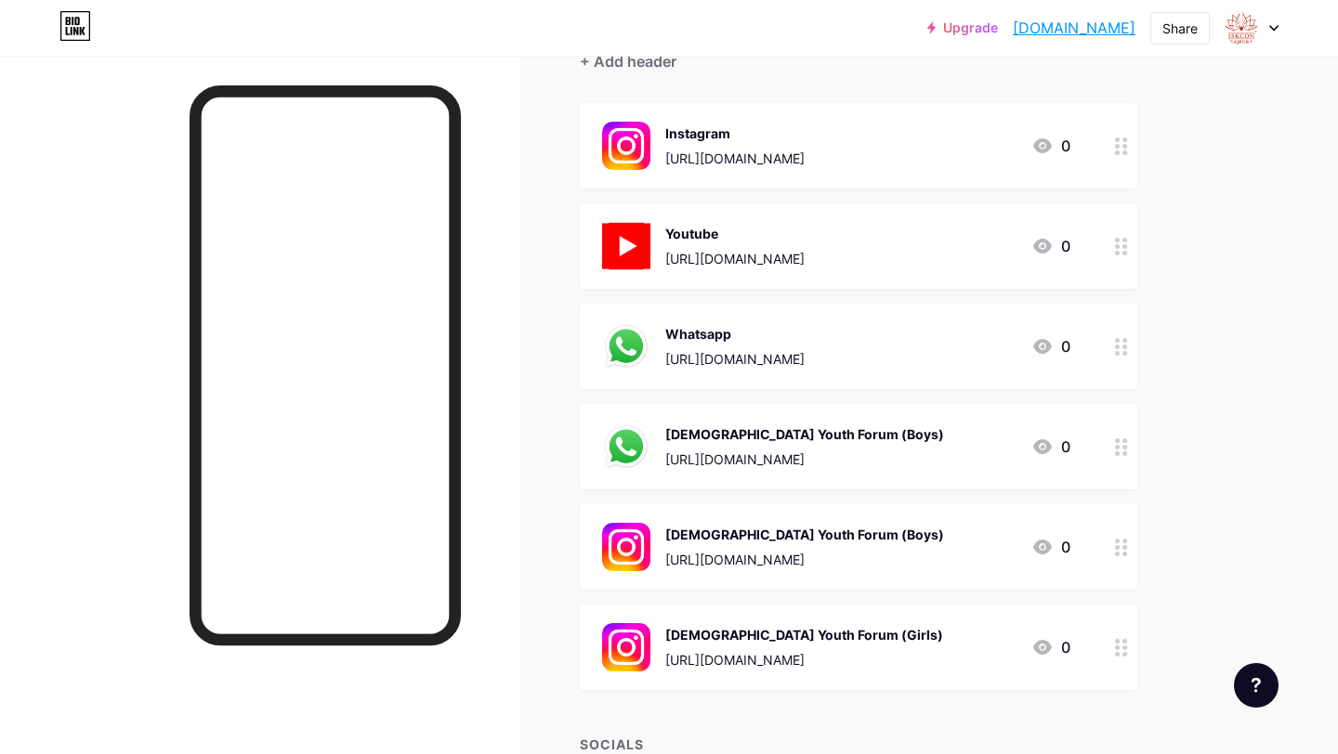
click at [784, 440] on div "[DEMOGRAPHIC_DATA] Youth Forum (Boys)" at bounding box center [804, 434] width 279 height 20
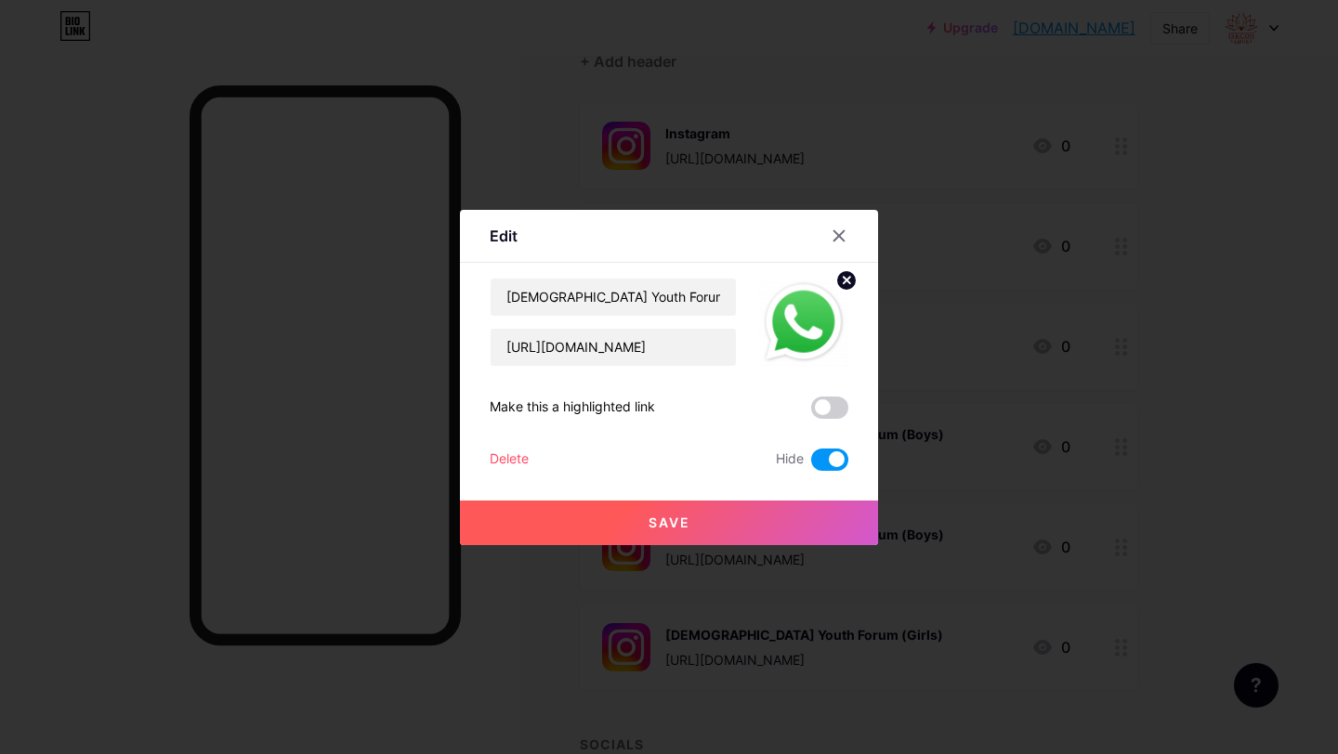
click at [832, 593] on div at bounding box center [669, 377] width 1338 height 754
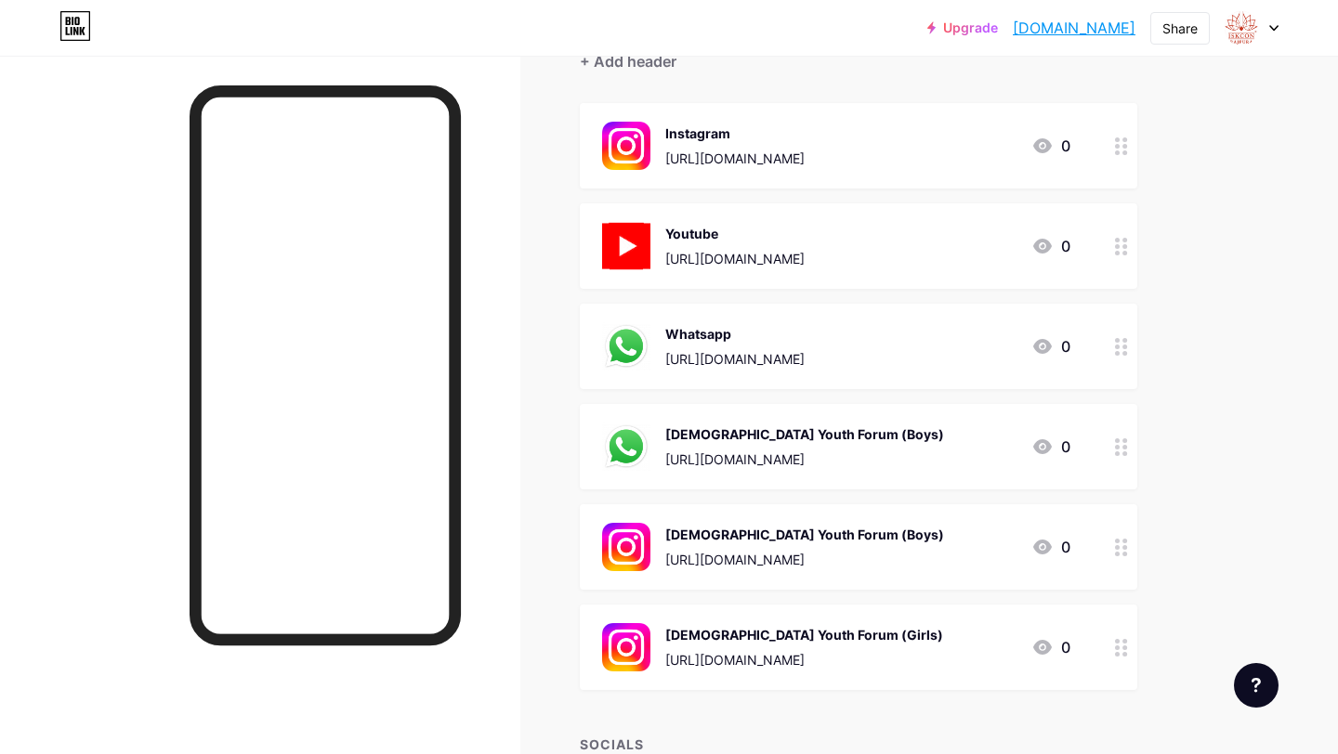
click at [832, 544] on div "ISKCON Youth Forum (Boys) https://www.instagram.com/iyf_rajpura_boys/" at bounding box center [804, 547] width 279 height 48
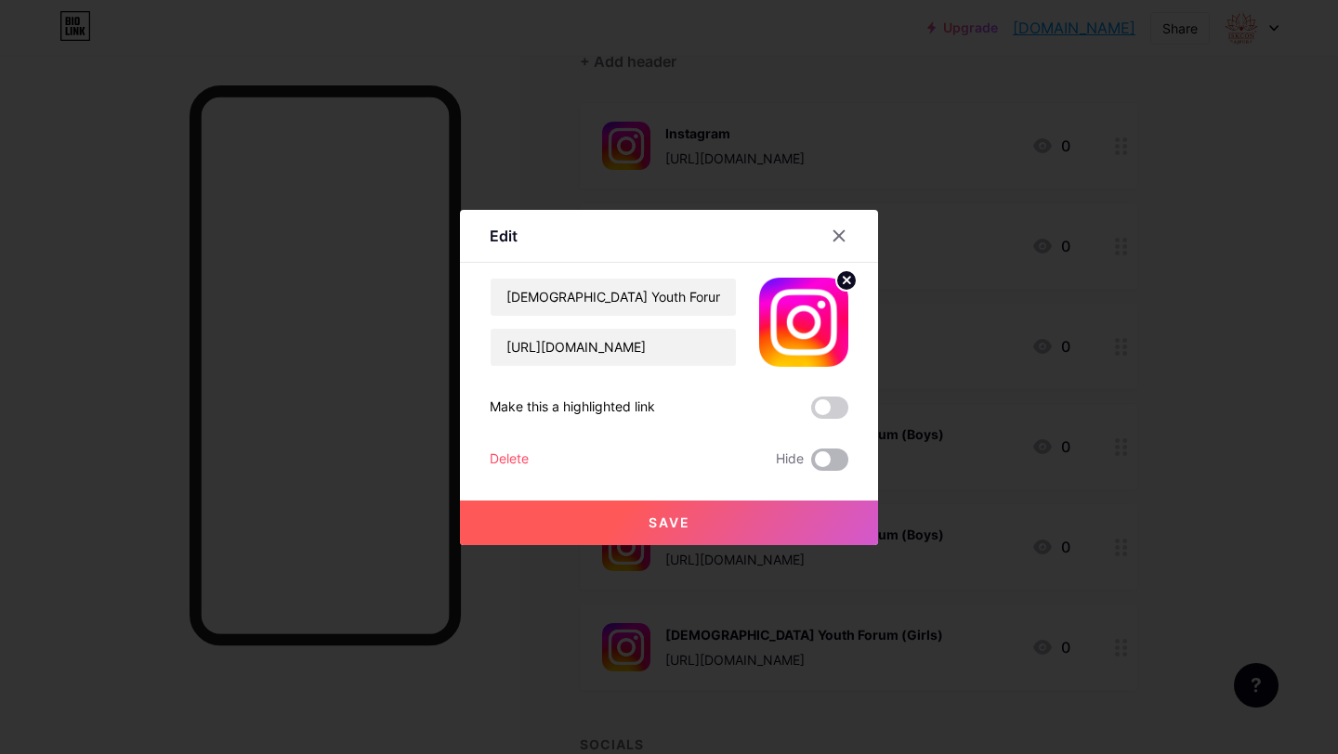
click at [829, 456] on span at bounding box center [829, 460] width 37 height 22
click at [811, 464] on input "checkbox" at bounding box center [811, 464] width 0 height 0
click at [812, 524] on button "Save" at bounding box center [669, 523] width 418 height 45
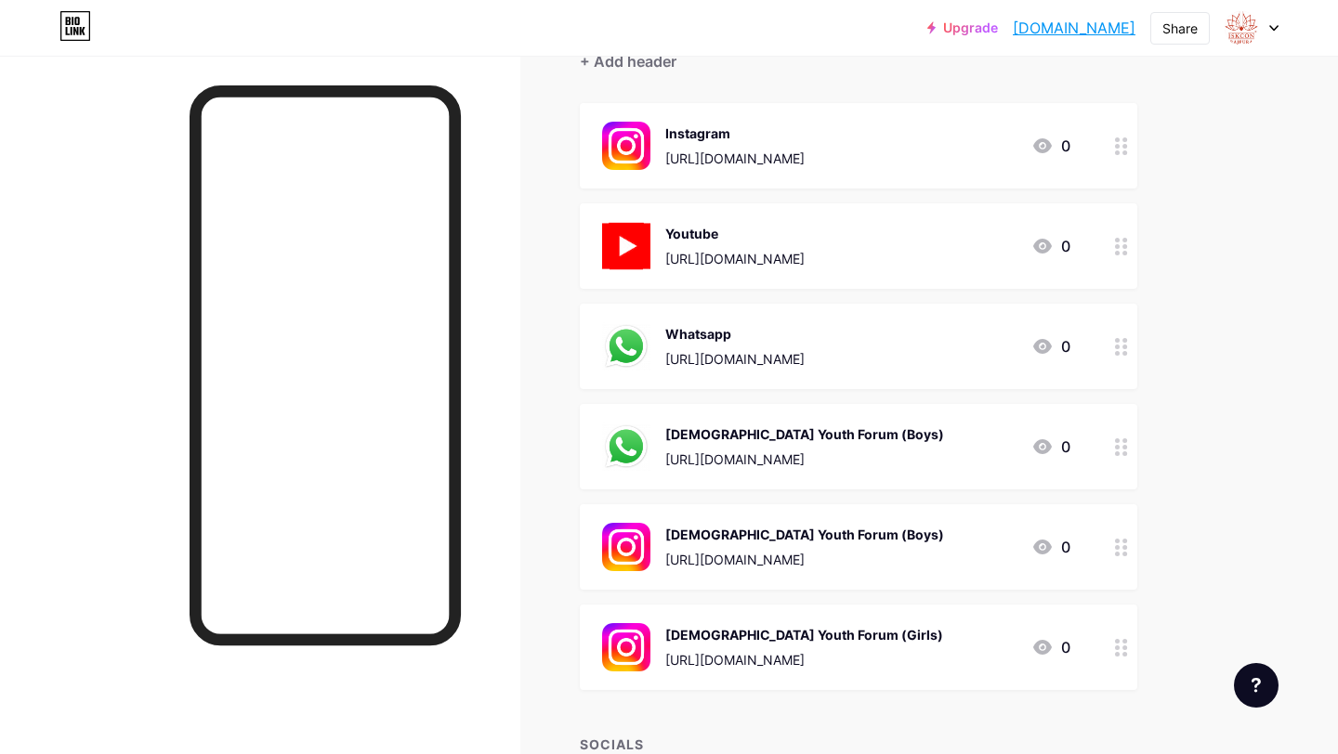
click at [795, 645] on div "ISKCON Youth Forum (Girls) https://www.instagram.com/iyf_.rajpuraa/" at bounding box center [804, 647] width 278 height 48
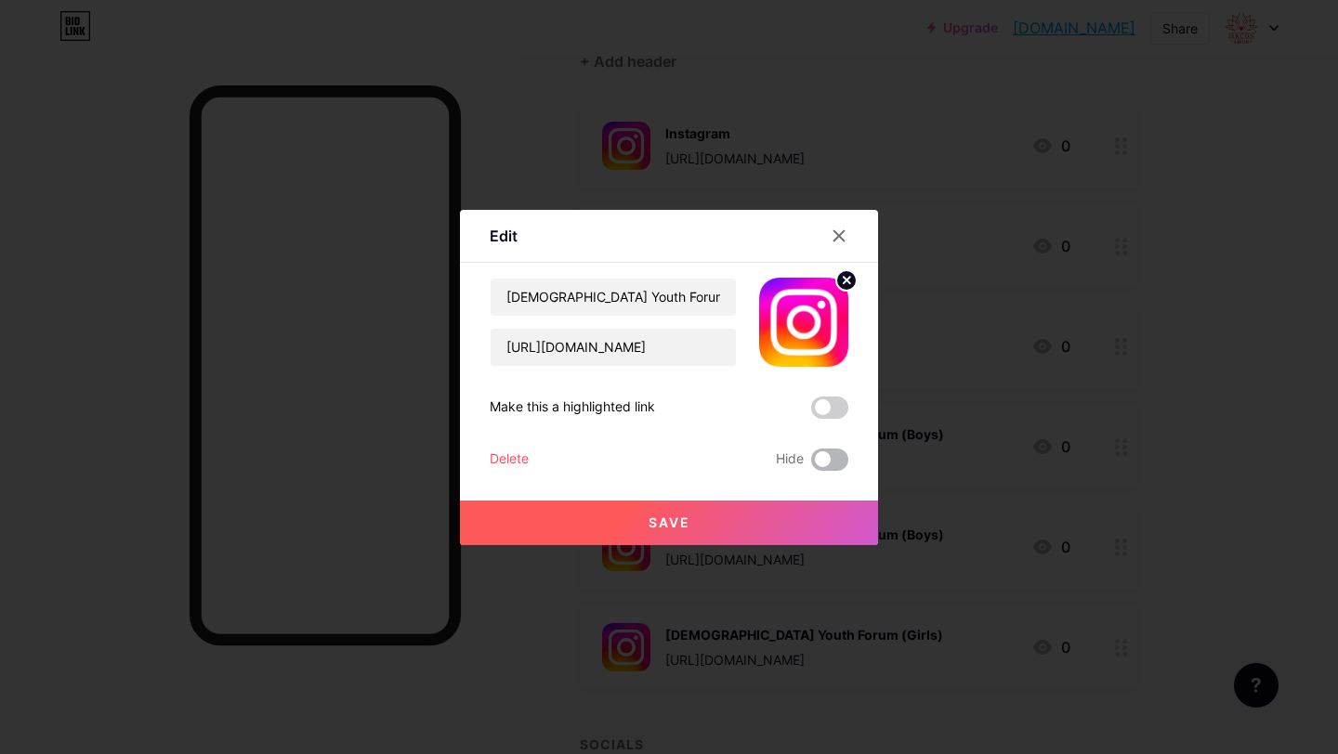
click at [819, 463] on span at bounding box center [829, 460] width 37 height 22
click at [811, 464] on input "checkbox" at bounding box center [811, 464] width 0 height 0
click at [817, 515] on button "Save" at bounding box center [669, 523] width 418 height 45
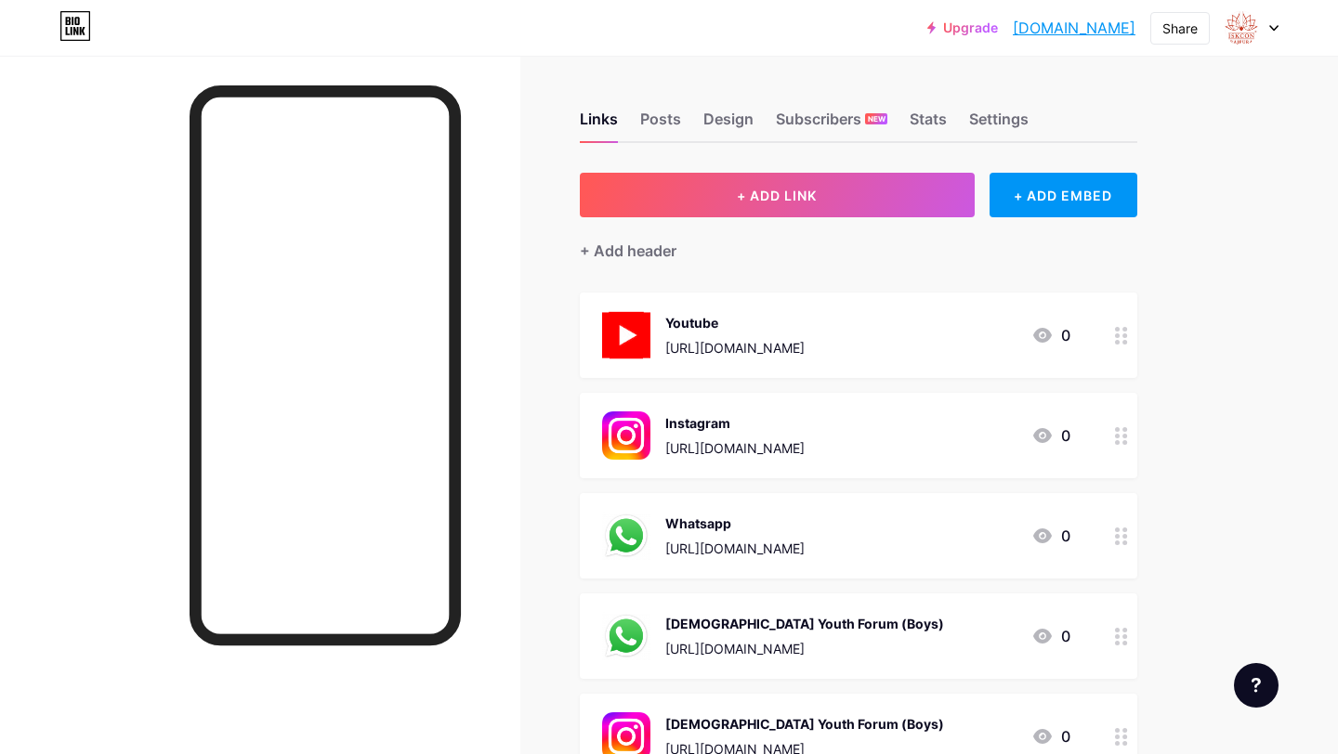
scroll to position [564, 0]
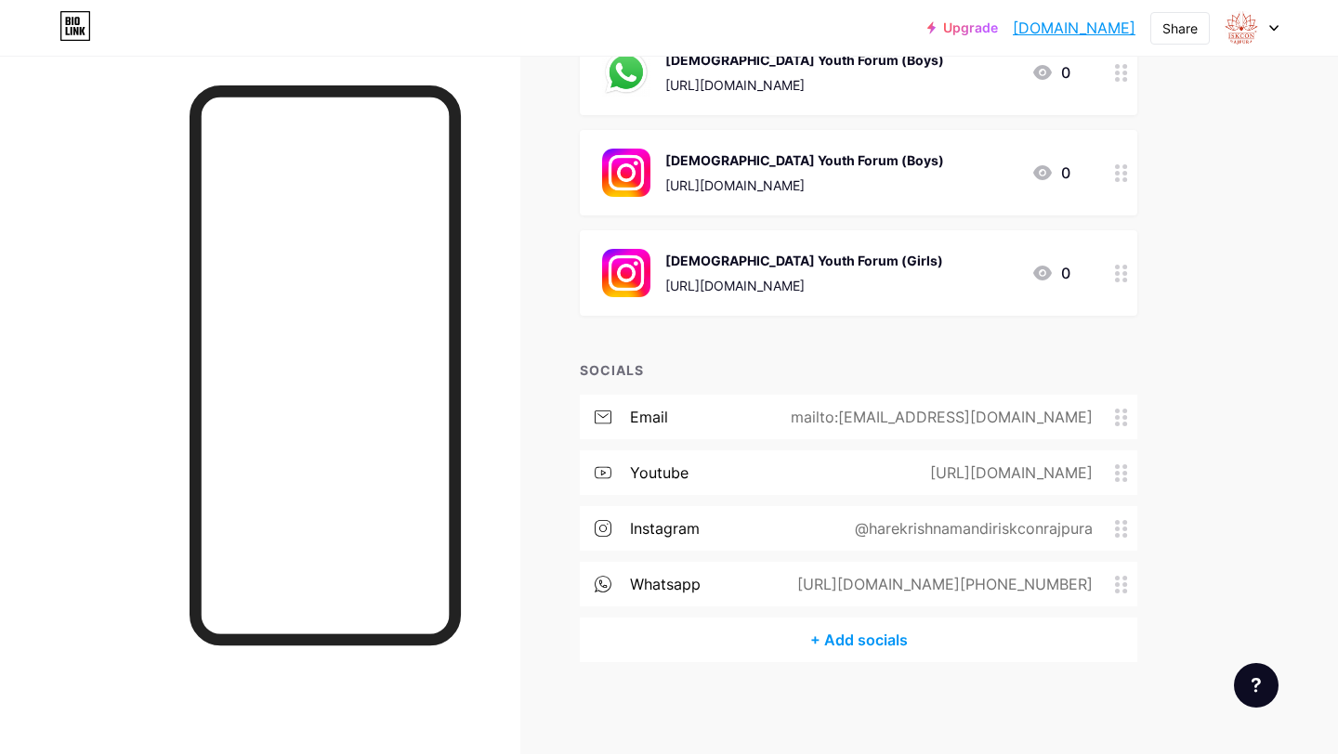
click at [873, 634] on div "+ Add socials" at bounding box center [858, 640] width 557 height 45
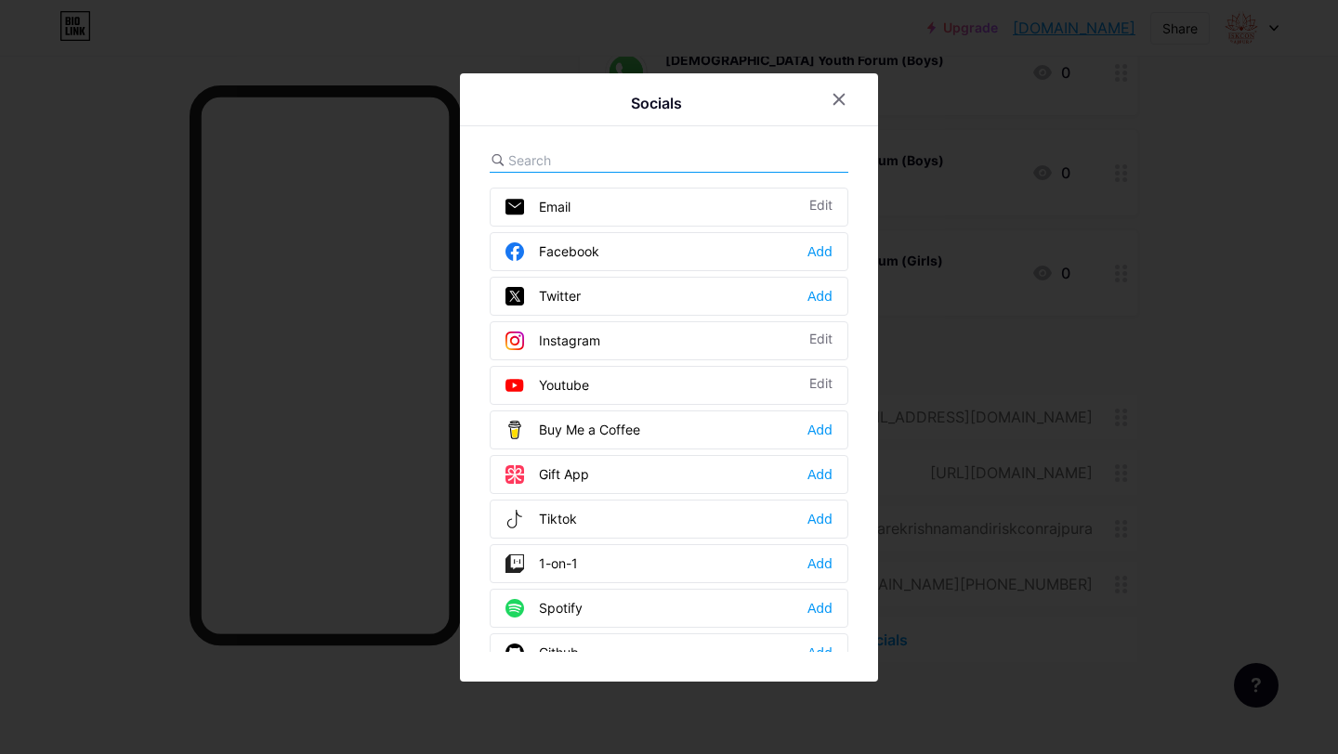
click at [606, 152] on input "text" at bounding box center [610, 160] width 205 height 20
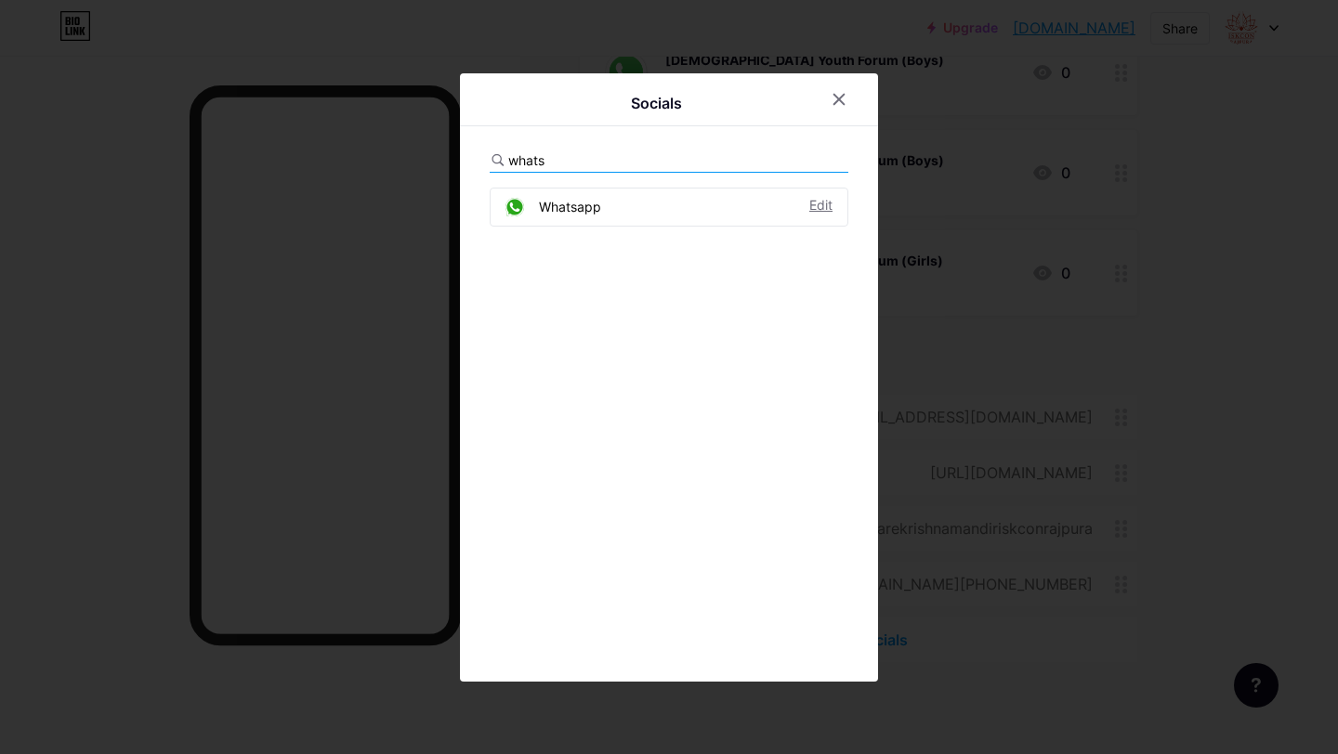
type input "whats"
click at [824, 203] on div "Edit" at bounding box center [820, 207] width 23 height 19
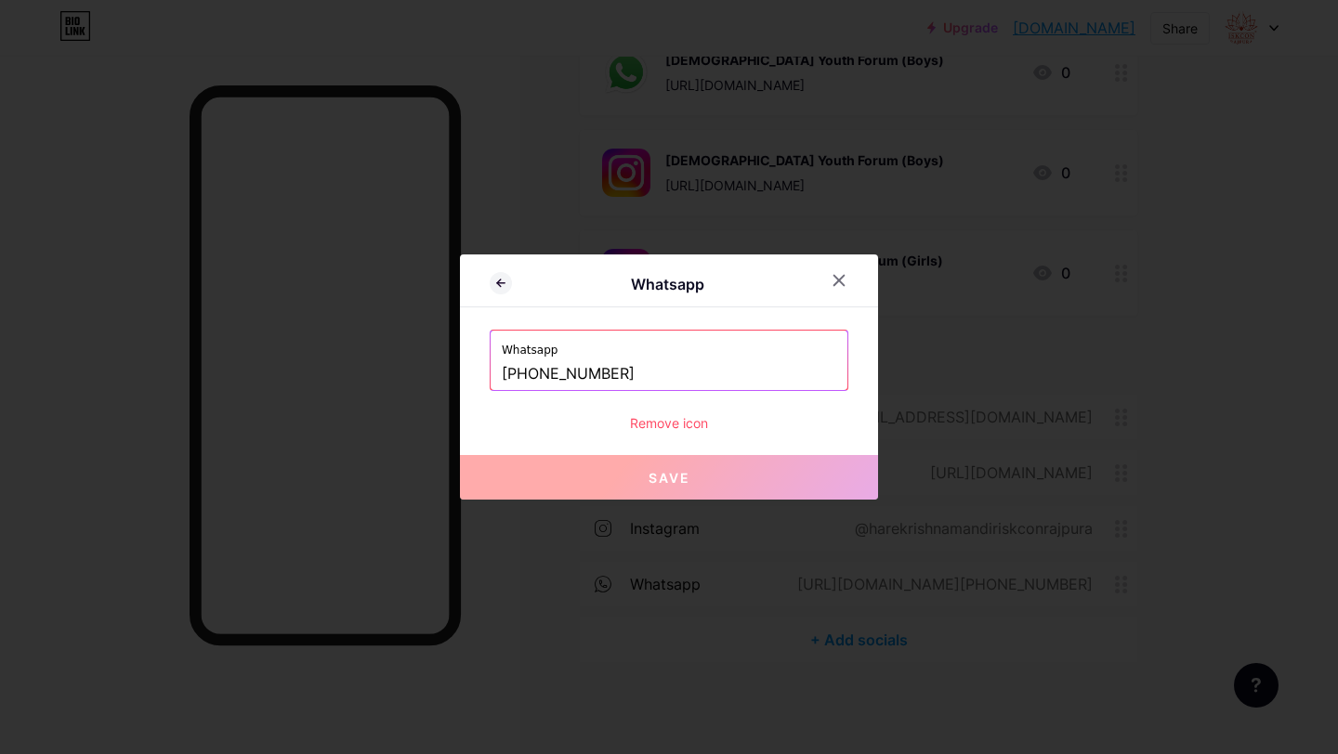
click at [564, 363] on input "[PHONE_NUMBER]" at bounding box center [669, 375] width 334 height 32
click at [499, 280] on icon at bounding box center [501, 283] width 22 height 22
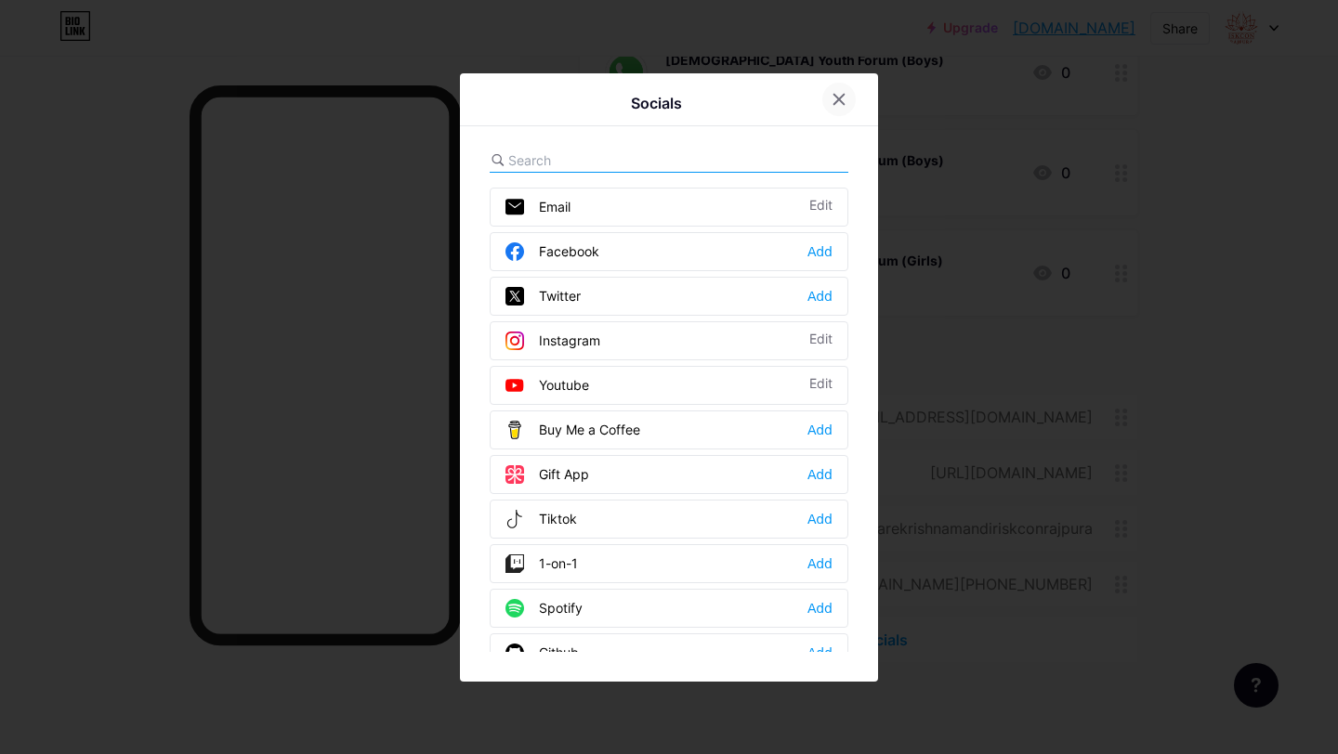
click at [838, 92] on icon at bounding box center [838, 99] width 15 height 15
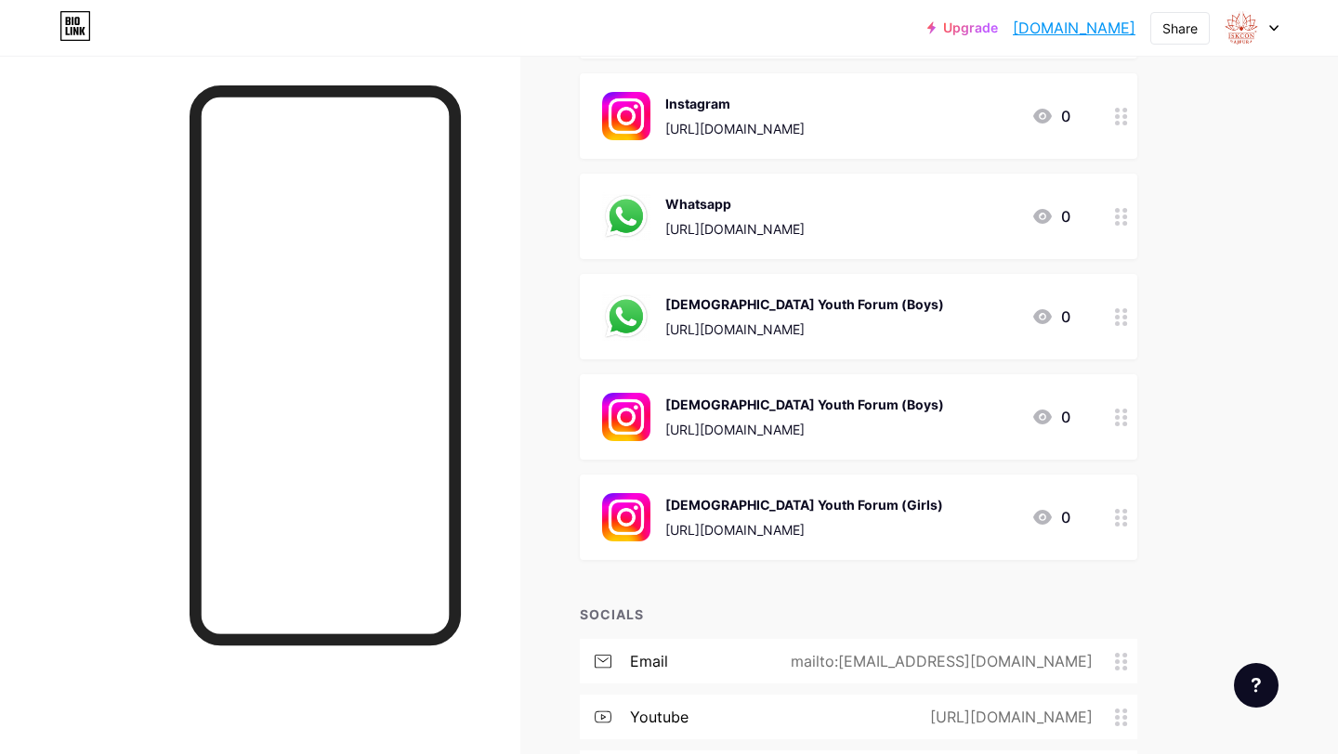
scroll to position [319, 0]
click at [777, 394] on div "ISKCON Youth Forum (Boys) https://www.instagram.com/iyf_rajpura_boys/" at bounding box center [804, 418] width 279 height 48
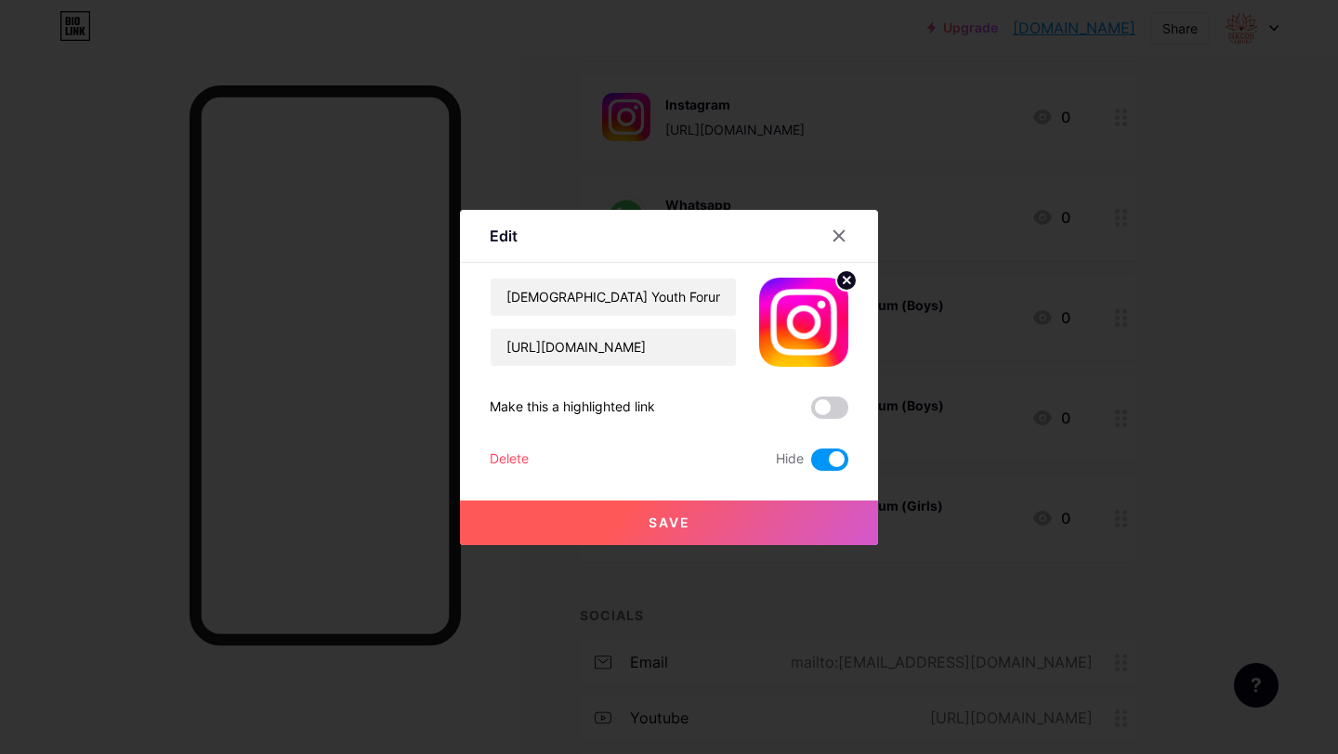
click at [816, 459] on span at bounding box center [829, 460] width 37 height 22
click at [811, 464] on input "checkbox" at bounding box center [811, 464] width 0 height 0
click at [801, 512] on button "Save" at bounding box center [669, 523] width 418 height 45
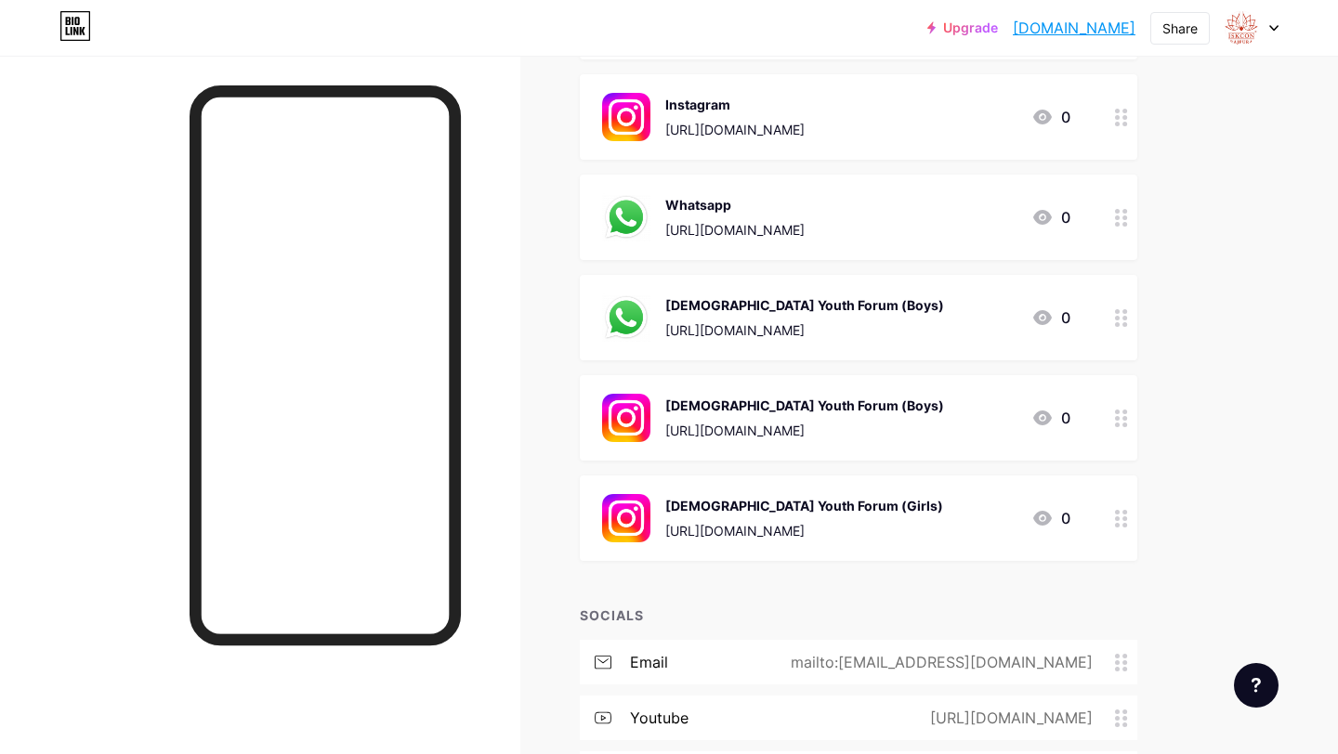
click at [777, 507] on div "[DEMOGRAPHIC_DATA] Youth Forum (Girls)" at bounding box center [804, 506] width 278 height 20
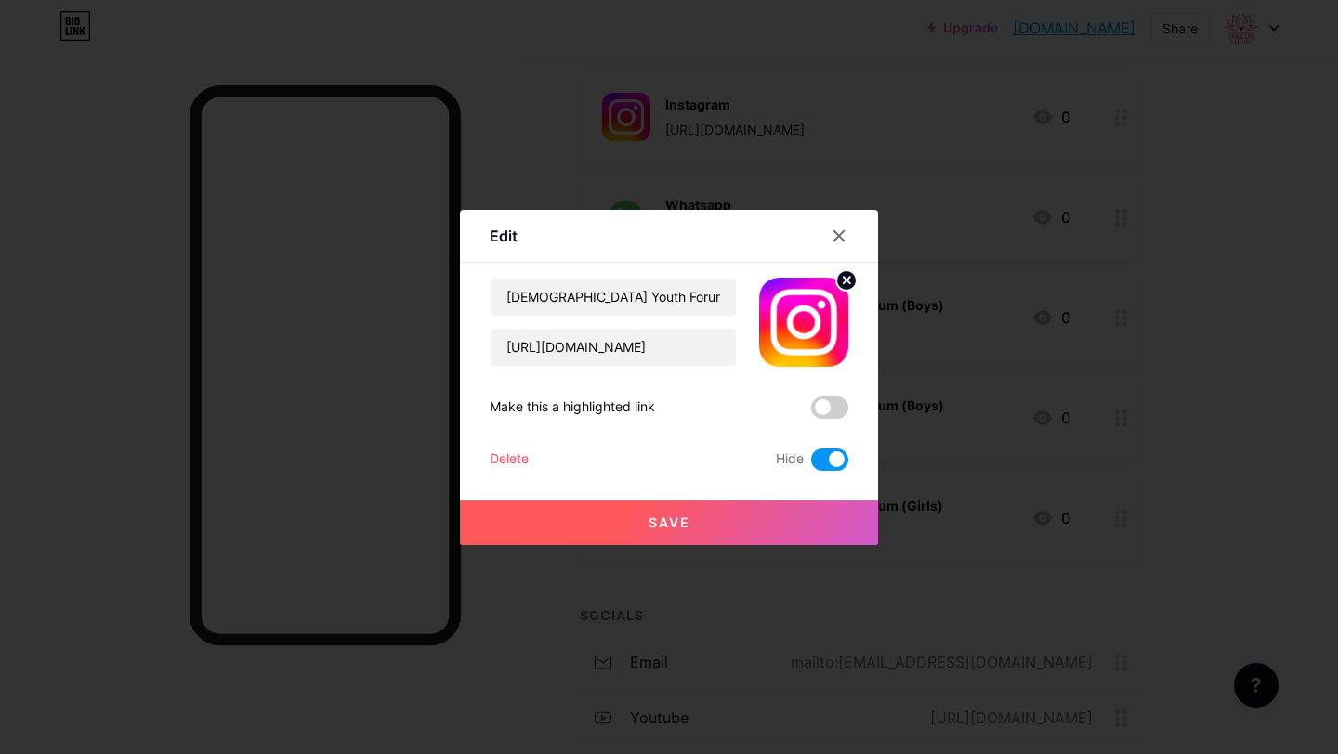
click at [830, 450] on span at bounding box center [829, 460] width 37 height 22
click at [811, 464] on input "checkbox" at bounding box center [811, 464] width 0 height 0
click at [809, 509] on button "Save" at bounding box center [669, 523] width 418 height 45
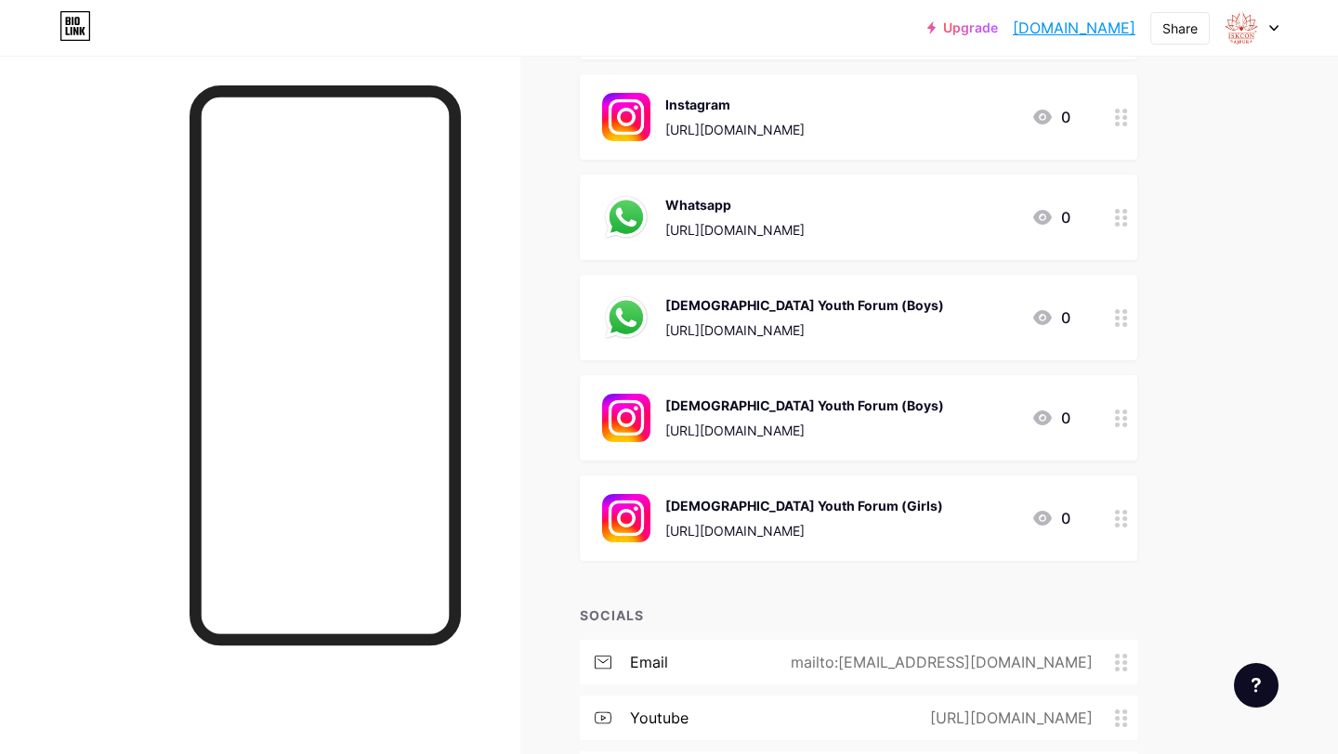
click at [782, 107] on div "Instagram" at bounding box center [734, 105] width 139 height 20
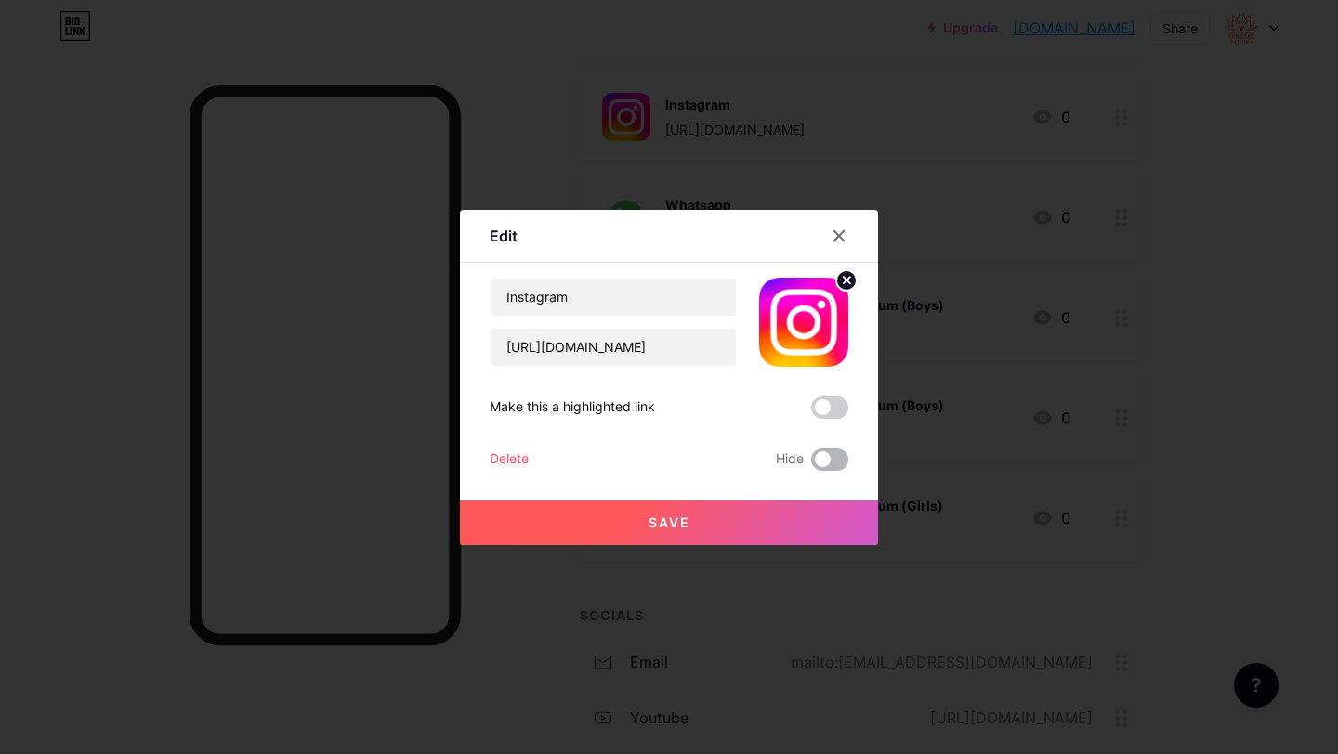
click at [836, 463] on span at bounding box center [829, 460] width 37 height 22
click at [811, 464] on input "checkbox" at bounding box center [811, 464] width 0 height 0
click at [796, 507] on button "Save" at bounding box center [669, 523] width 418 height 45
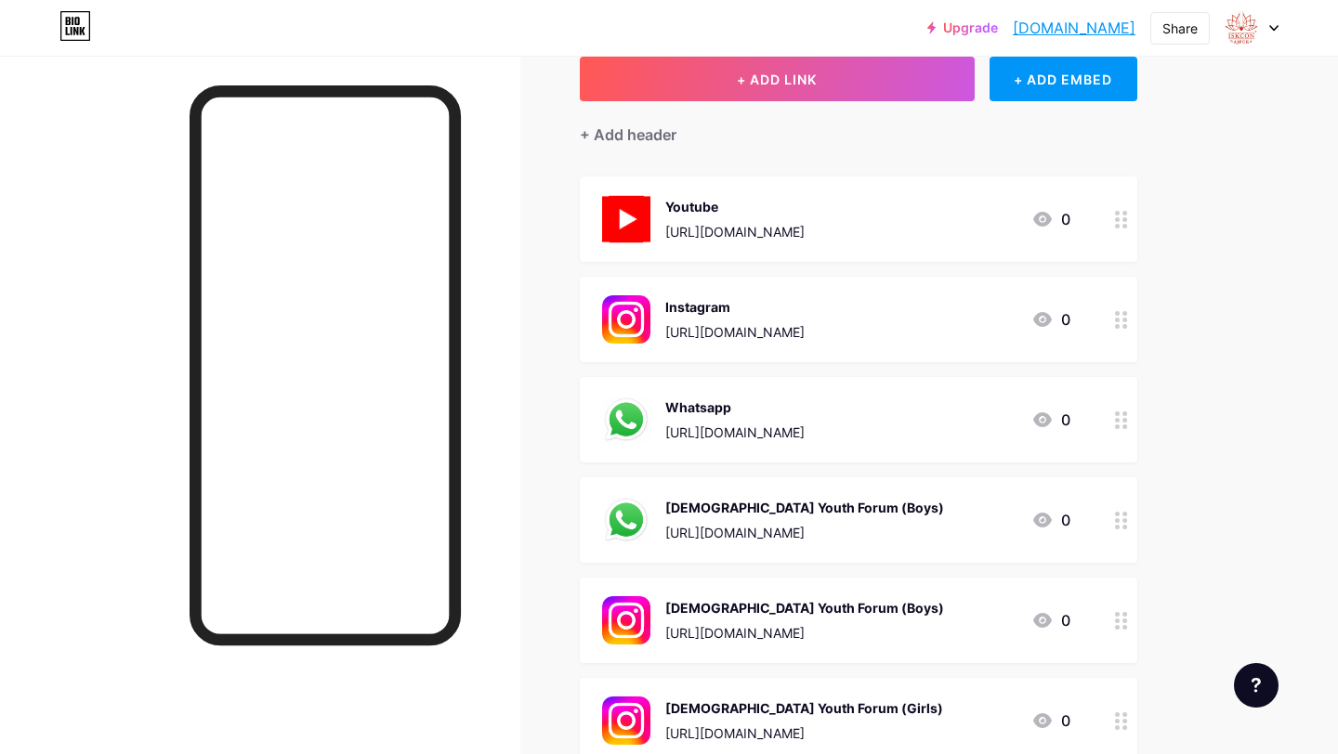
scroll to position [94, 0]
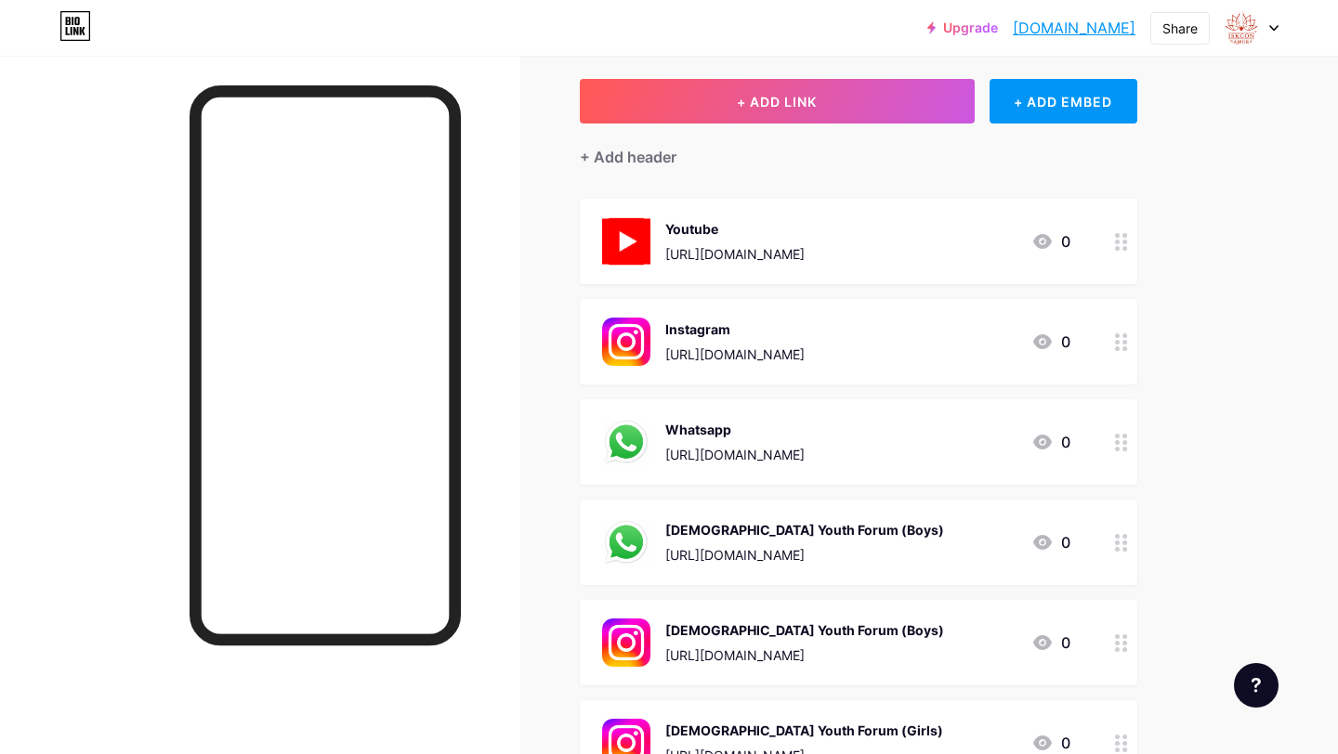
click at [804, 251] on div "[URL][DOMAIN_NAME]" at bounding box center [734, 254] width 139 height 20
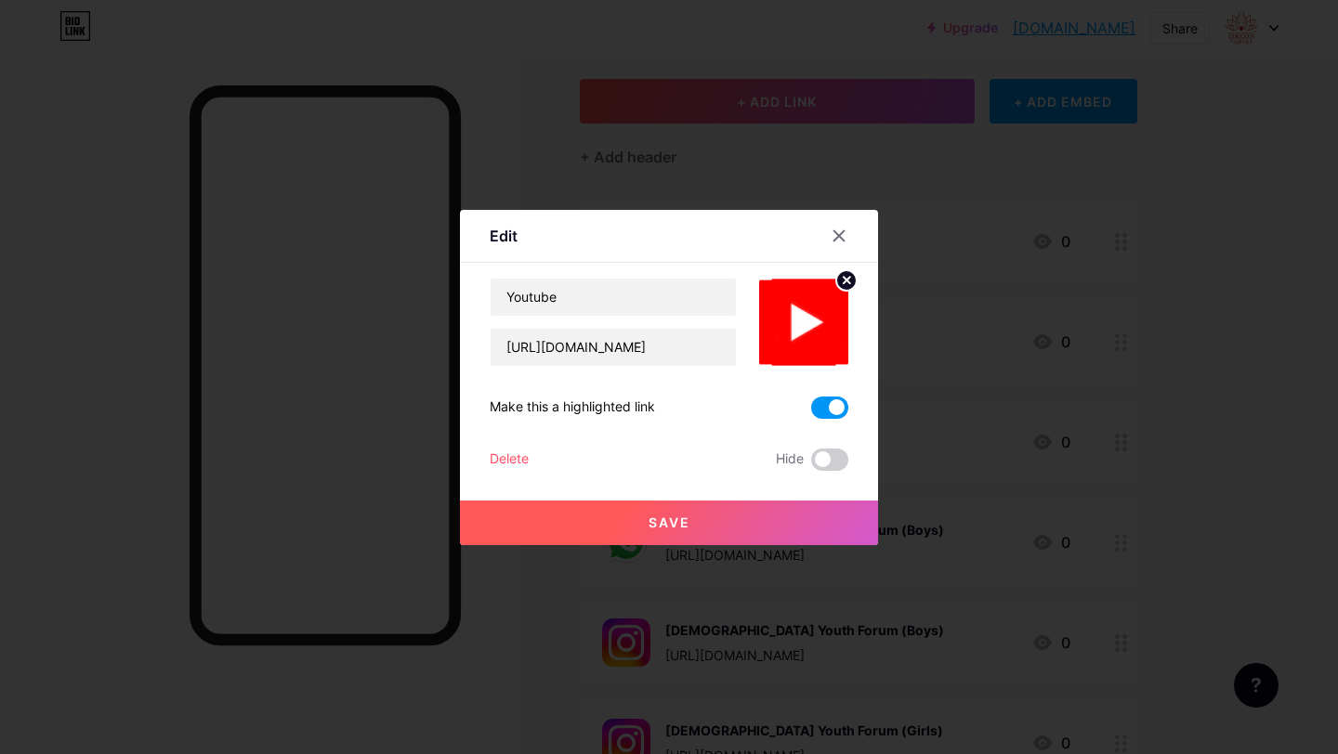
click at [819, 414] on span at bounding box center [829, 408] width 37 height 22
click at [811, 412] on input "checkbox" at bounding box center [811, 412] width 0 height 0
click at [827, 406] on span at bounding box center [829, 408] width 37 height 22
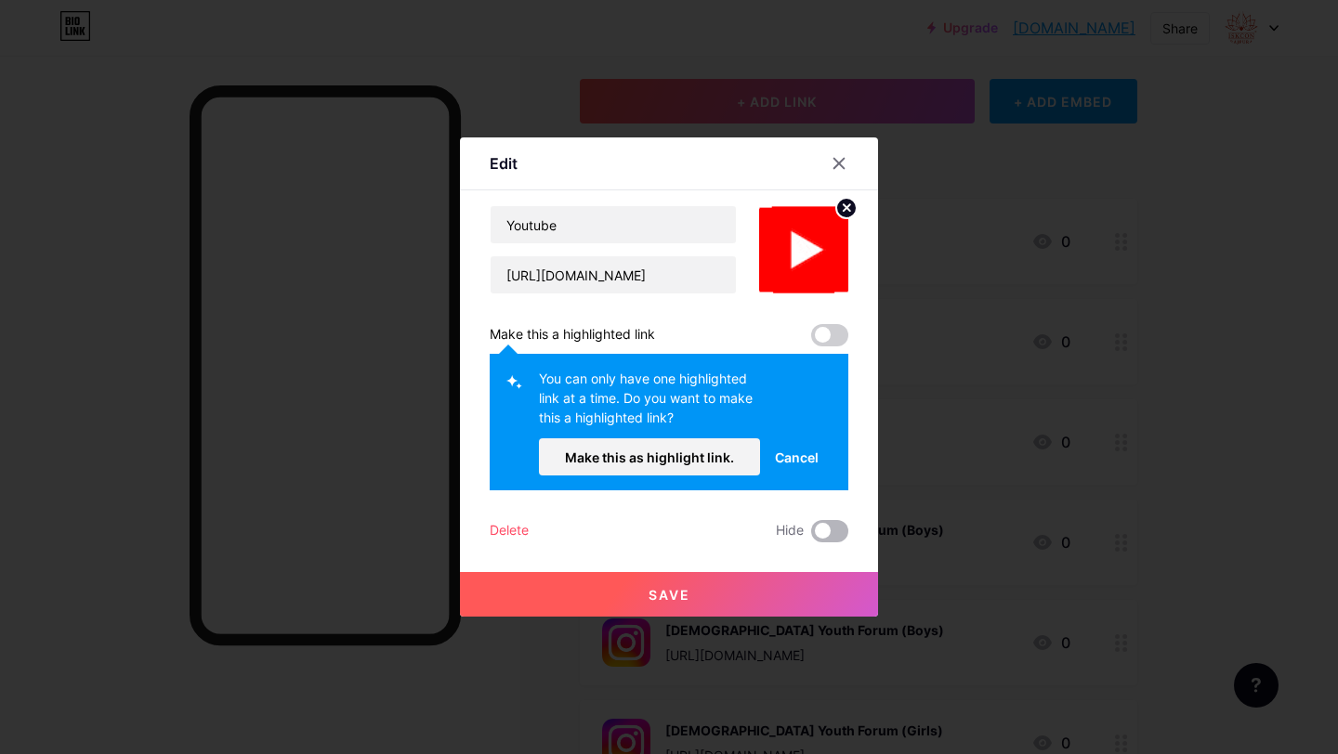
click at [835, 526] on span at bounding box center [829, 531] width 37 height 22
click at [811, 536] on input "checkbox" at bounding box center [811, 536] width 0 height 0
click at [780, 573] on button "Save" at bounding box center [669, 594] width 418 height 45
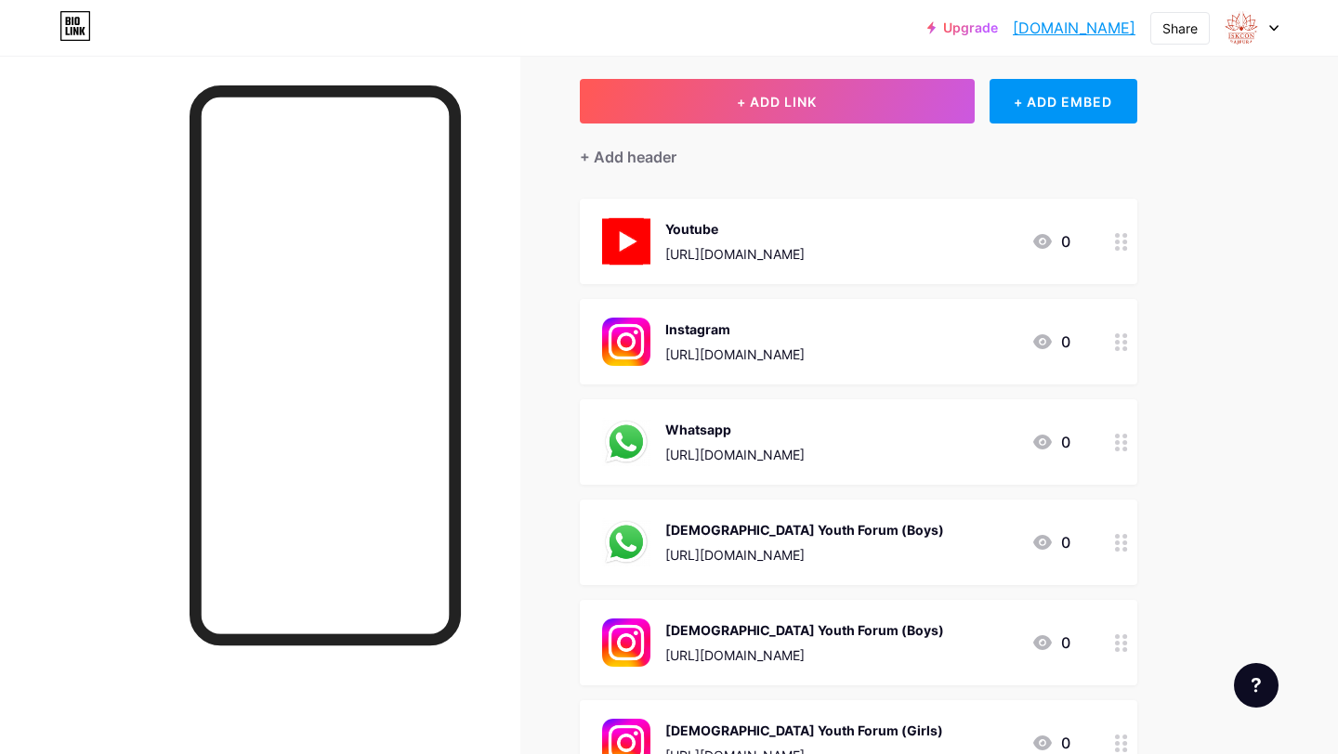
click at [766, 345] on div "[URL][DOMAIN_NAME]" at bounding box center [734, 355] width 139 height 20
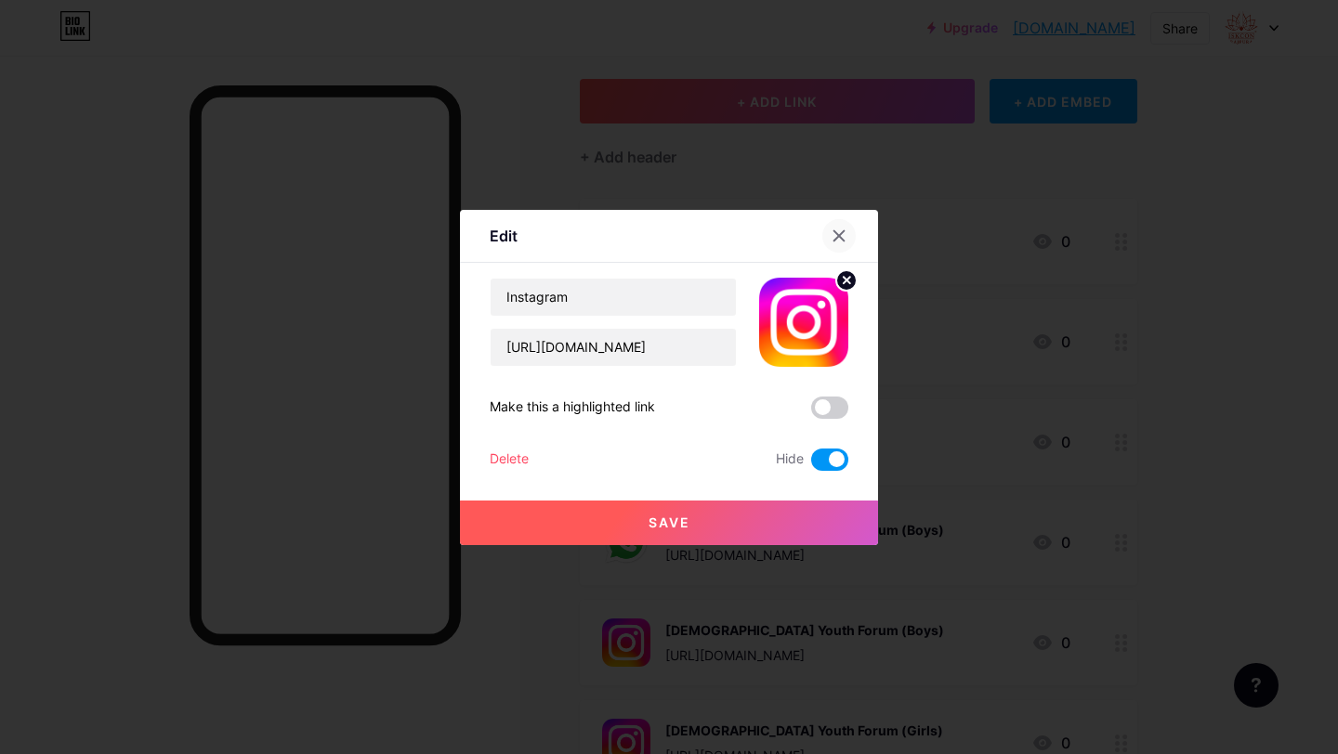
click at [834, 230] on icon at bounding box center [839, 235] width 10 height 10
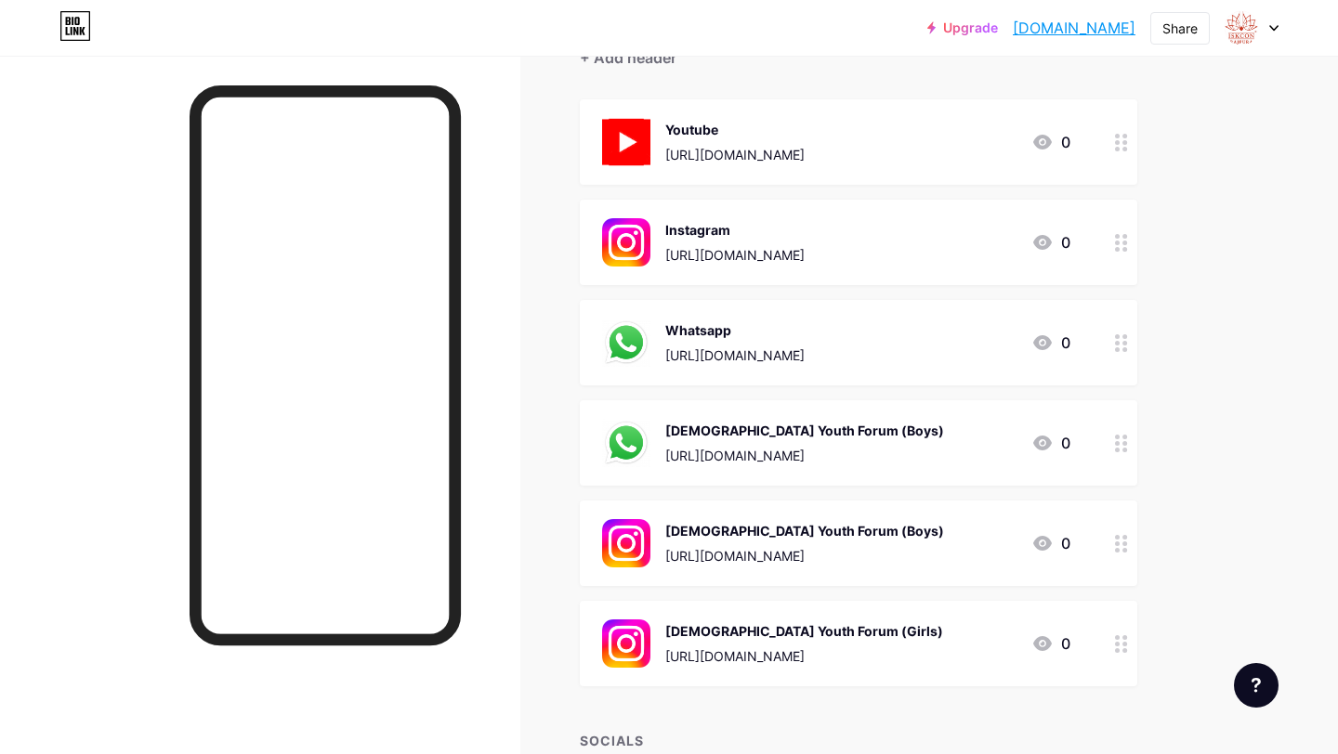
scroll to position [215, 0]
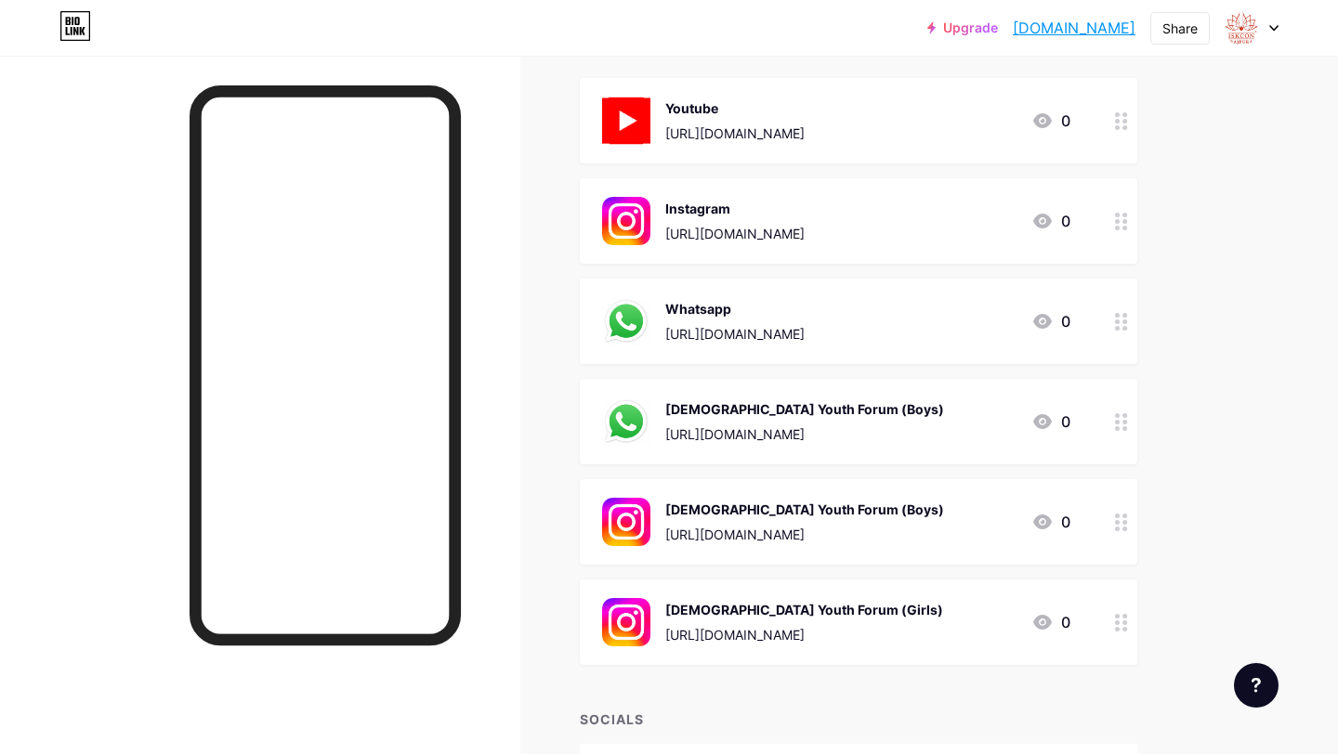
click at [814, 413] on div "[DEMOGRAPHIC_DATA] Youth Forum (Boys)" at bounding box center [804, 409] width 279 height 20
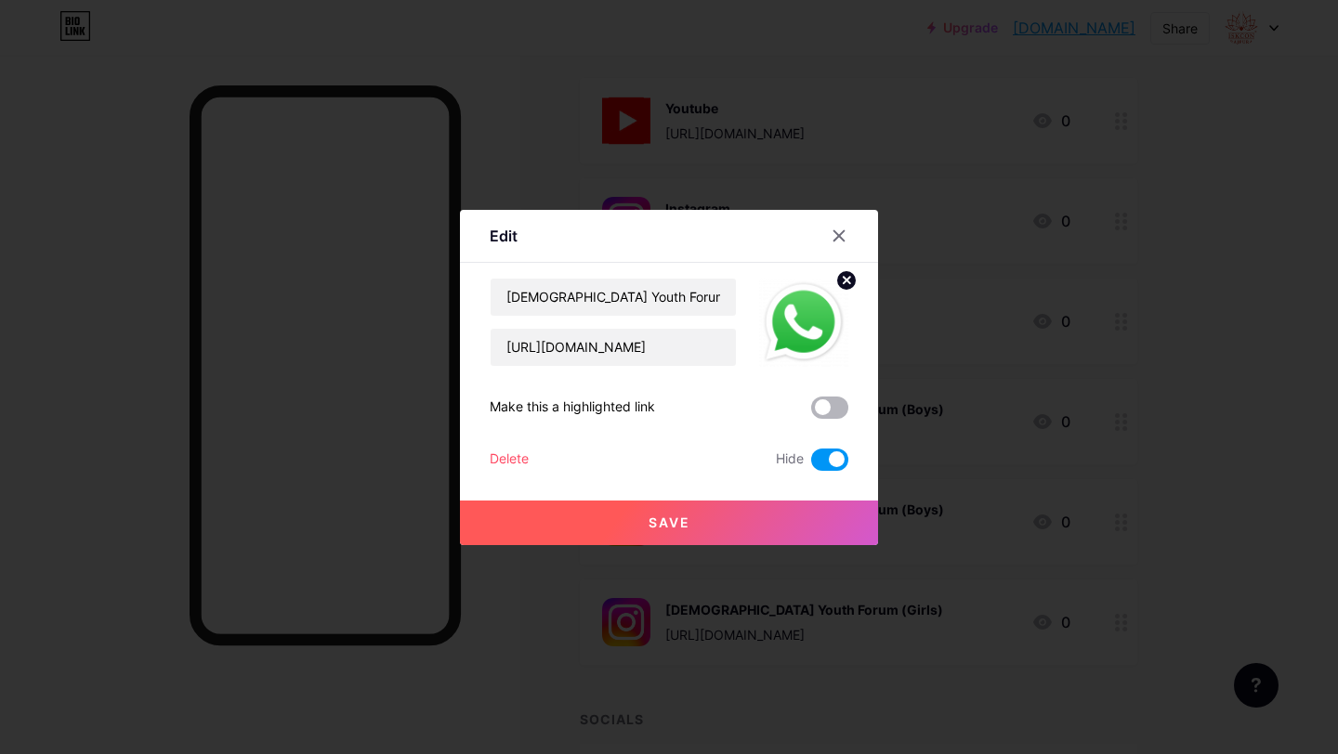
click at [819, 401] on span at bounding box center [829, 408] width 37 height 22
click at [811, 412] on input "checkbox" at bounding box center [811, 412] width 0 height 0
click at [829, 411] on span at bounding box center [829, 408] width 37 height 22
click at [811, 412] on input "checkbox" at bounding box center [811, 412] width 0 height 0
click at [819, 453] on span at bounding box center [829, 460] width 37 height 22
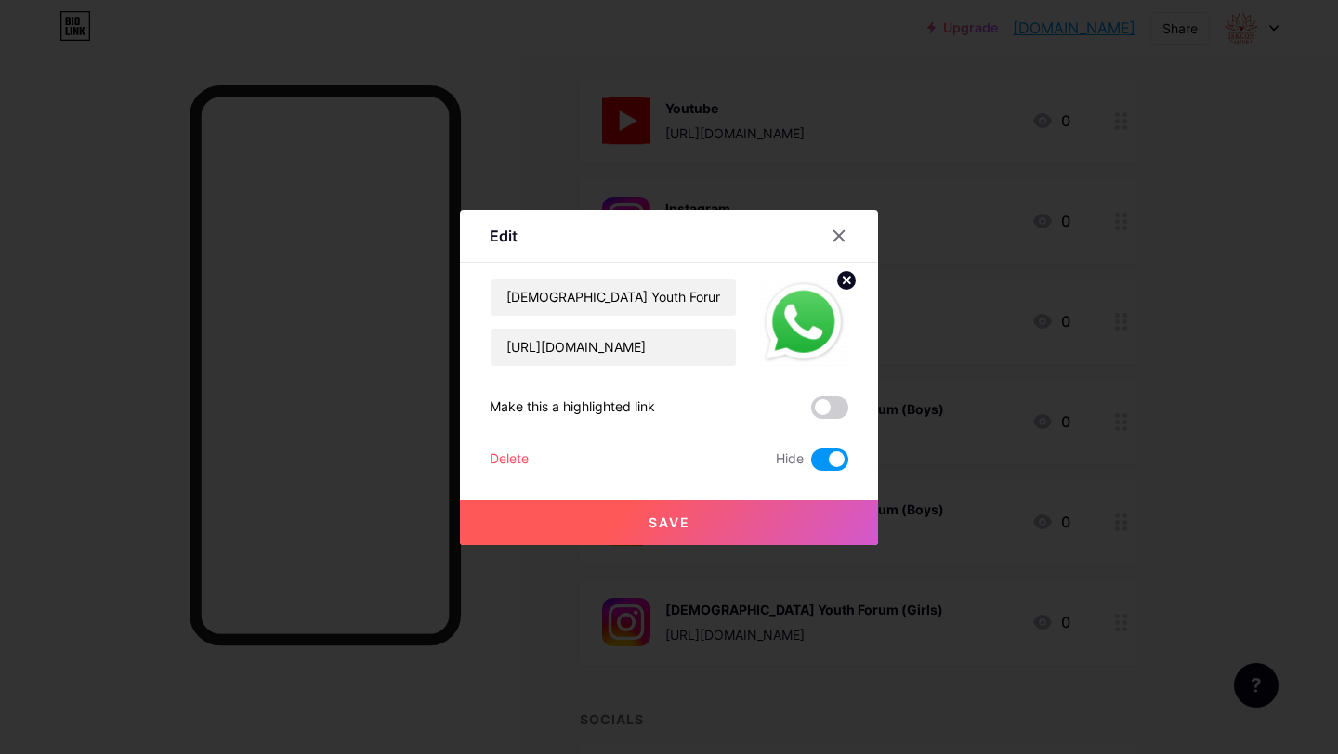
click at [811, 464] on input "checkbox" at bounding box center [811, 464] width 0 height 0
click at [772, 499] on div "Save" at bounding box center [669, 508] width 418 height 74
click at [729, 528] on button "Save" at bounding box center [669, 523] width 418 height 45
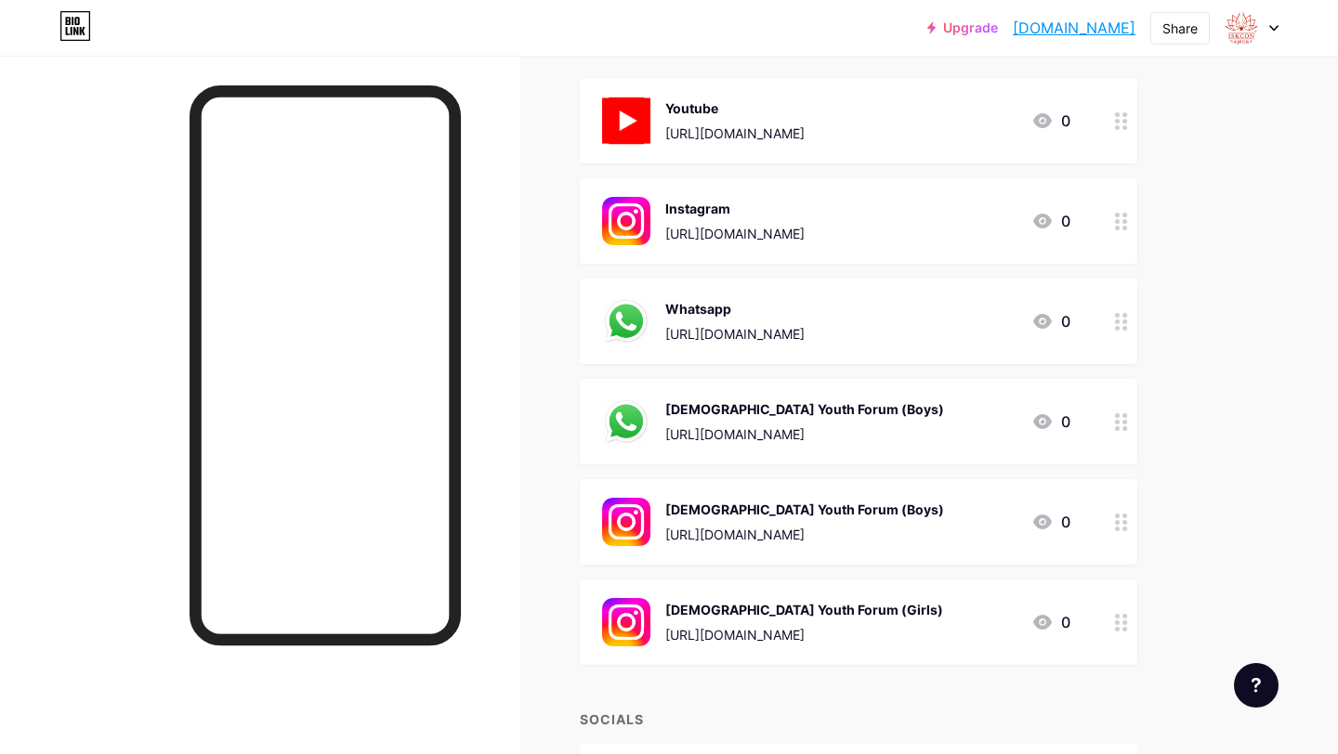
scroll to position [0, 0]
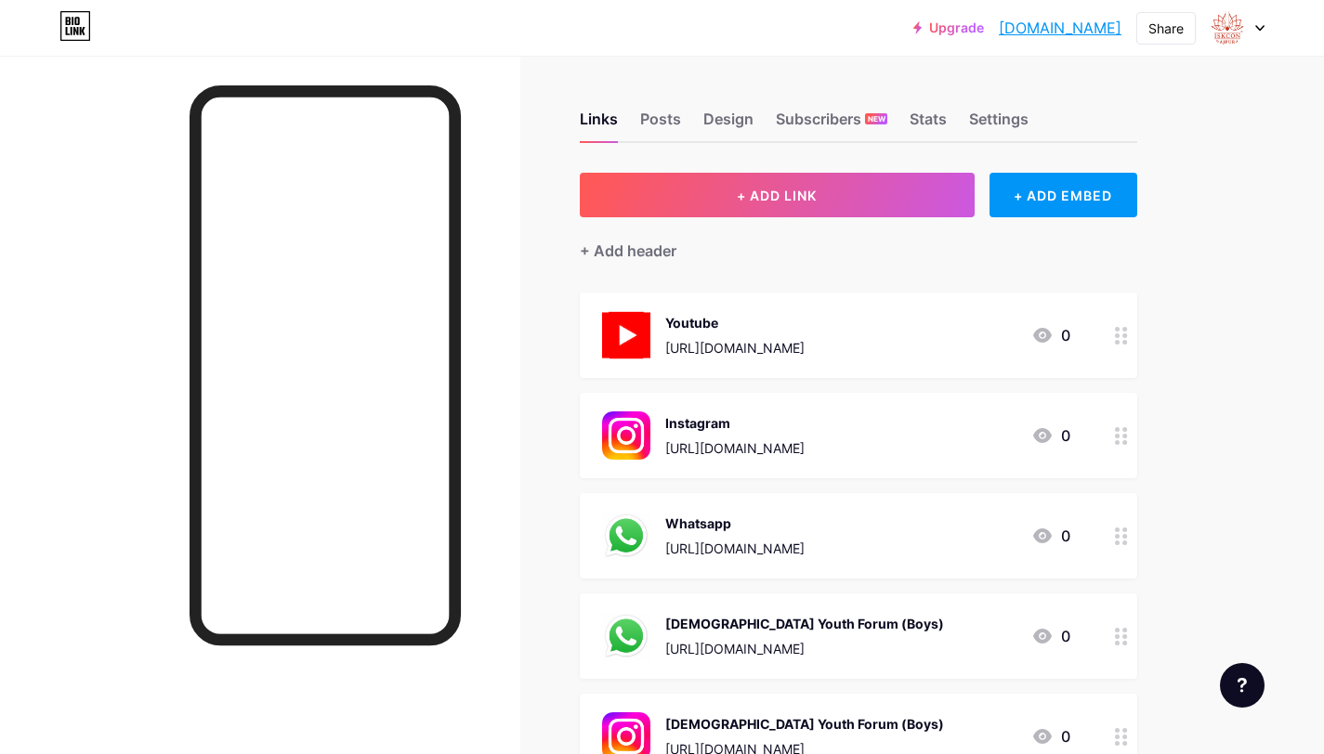
click at [1100, 575] on icon at bounding box center [1121, 637] width 13 height 18
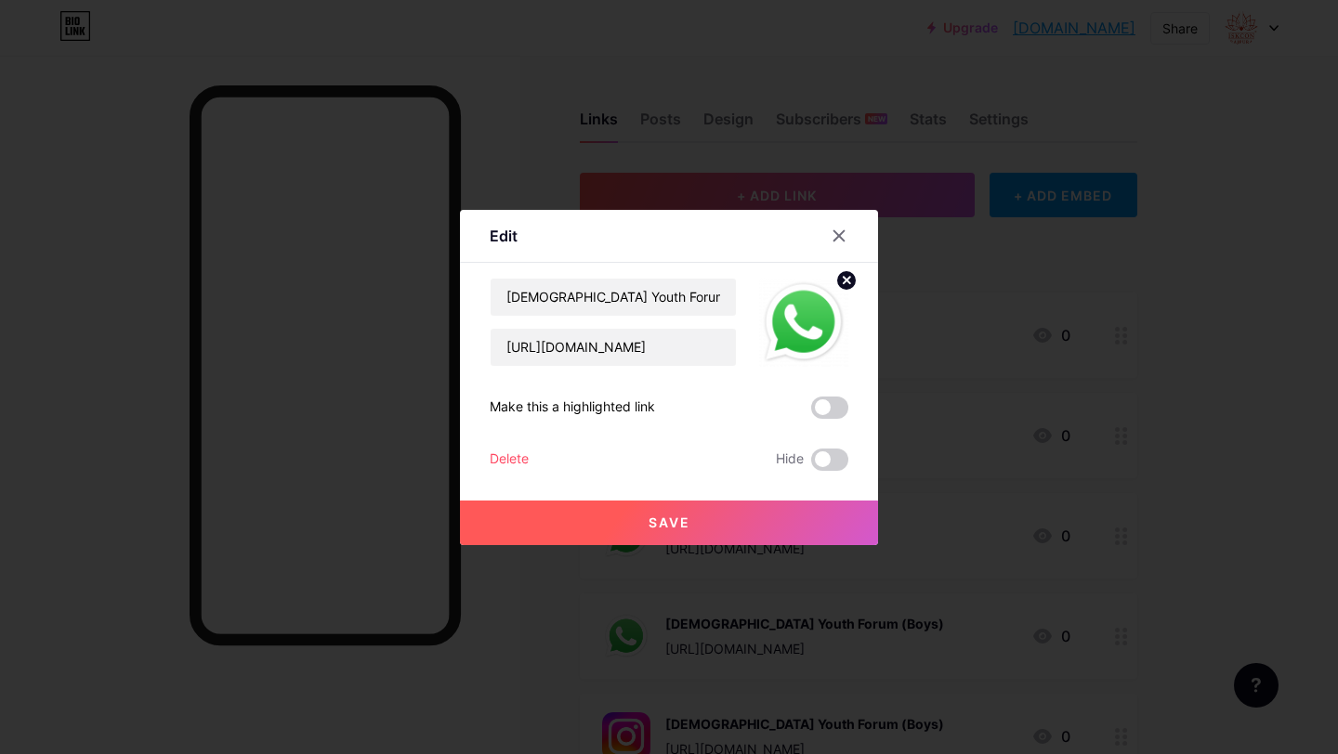
click at [812, 452] on span at bounding box center [829, 460] width 37 height 22
click at [811, 464] on input "checkbox" at bounding box center [811, 464] width 0 height 0
click at [786, 513] on button "Save" at bounding box center [669, 523] width 418 height 45
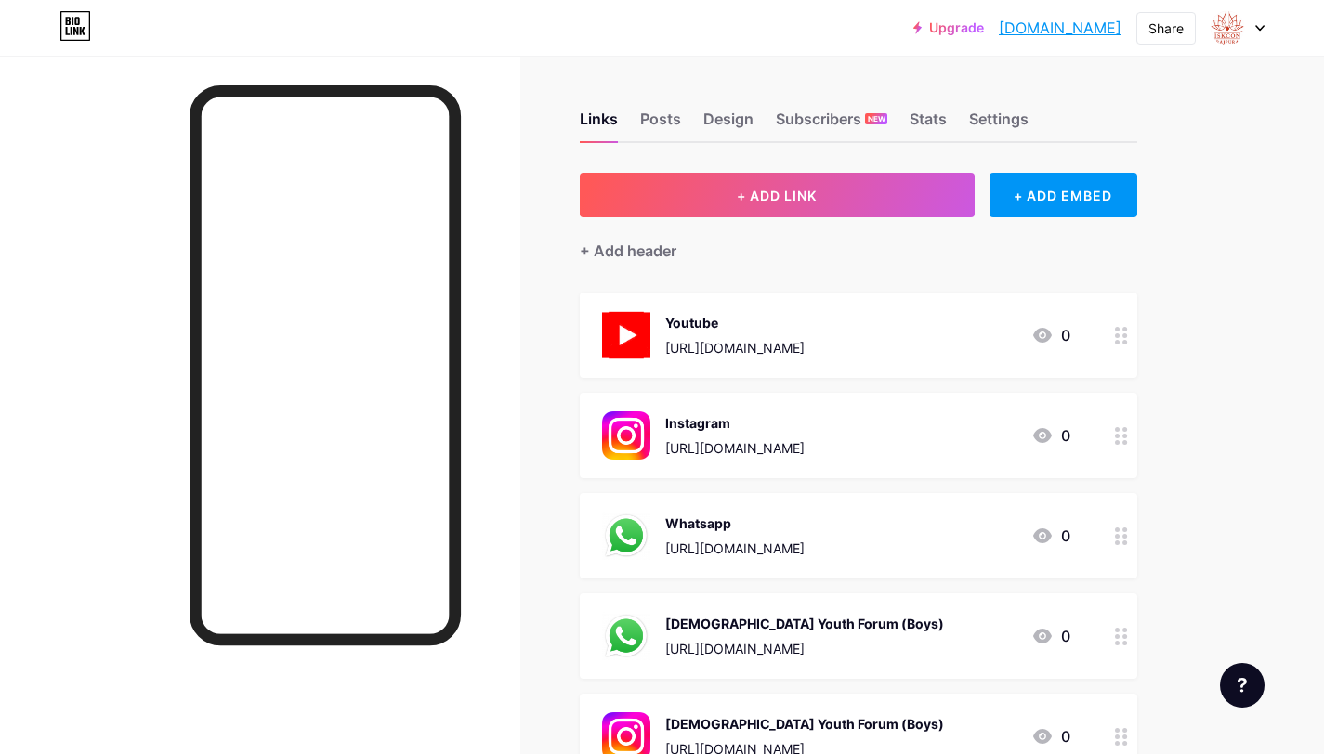
click at [1100, 504] on div "Upgrade iskconrajpura.b... iskconrajpura.bio.link Share Switch accounts Hare Kr…" at bounding box center [662, 659] width 1324 height 1319
click at [1100, 534] on circle at bounding box center [1117, 536] width 5 height 5
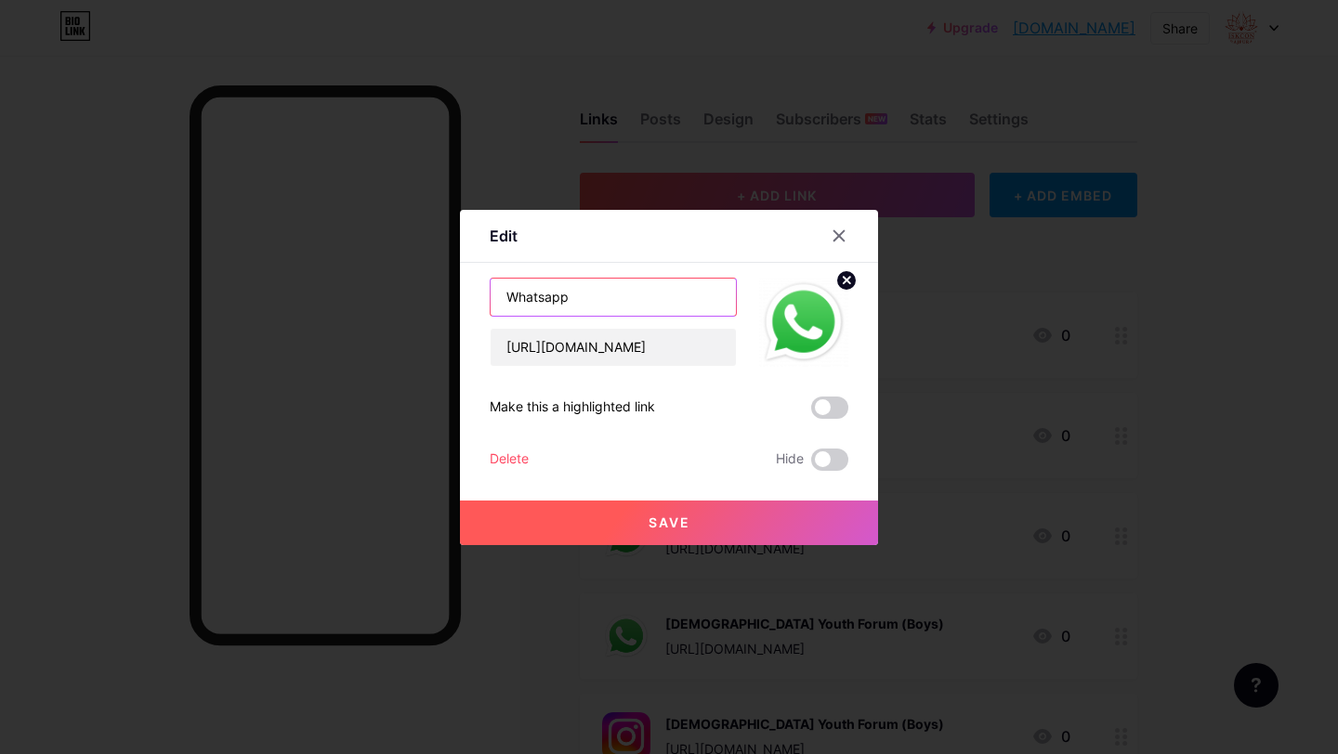
click at [656, 307] on input "Whatsapp" at bounding box center [612, 297] width 245 height 37
click at [511, 300] on input "Whatsapp" at bounding box center [612, 297] width 245 height 37
click at [681, 305] on input "Join our Whatsapp" at bounding box center [612, 297] width 245 height 37
type input "Join our Whatsapp Group"
click at [737, 538] on button "Save" at bounding box center [669, 523] width 418 height 45
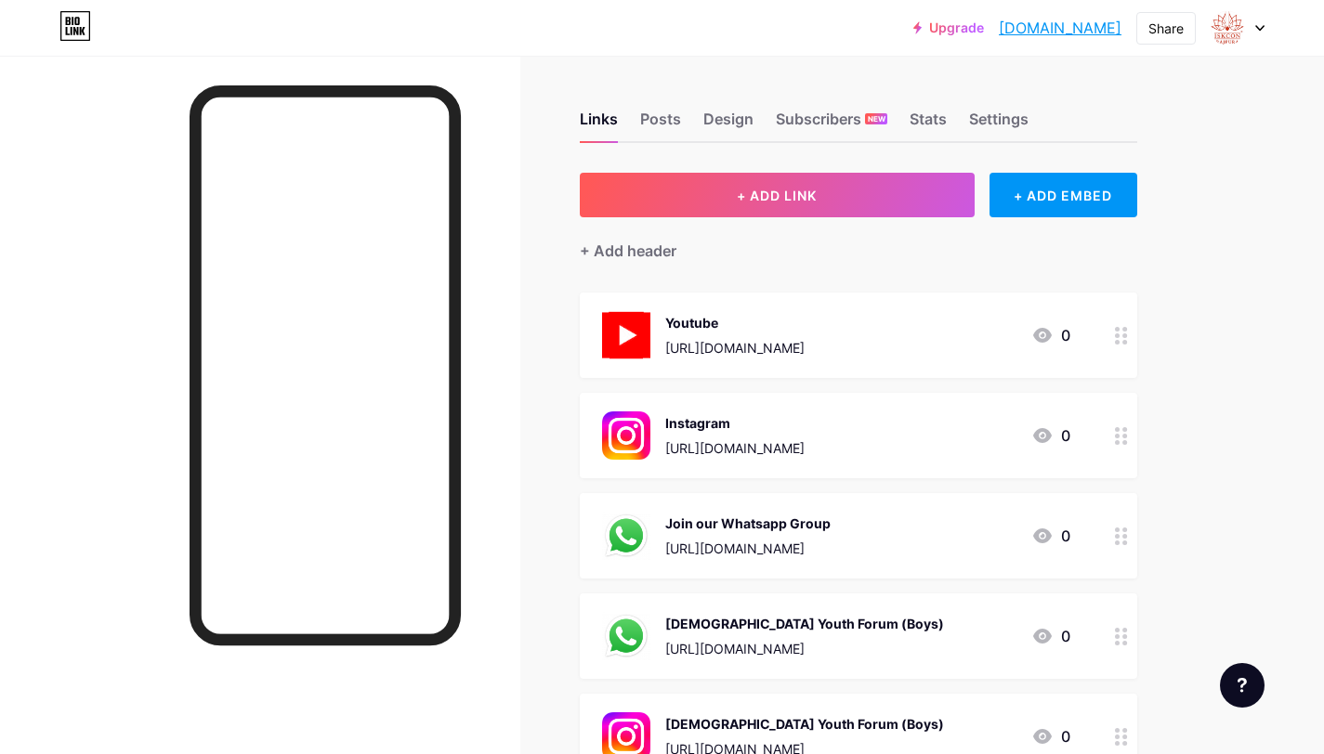
click at [1100, 542] on circle at bounding box center [1117, 543] width 5 height 5
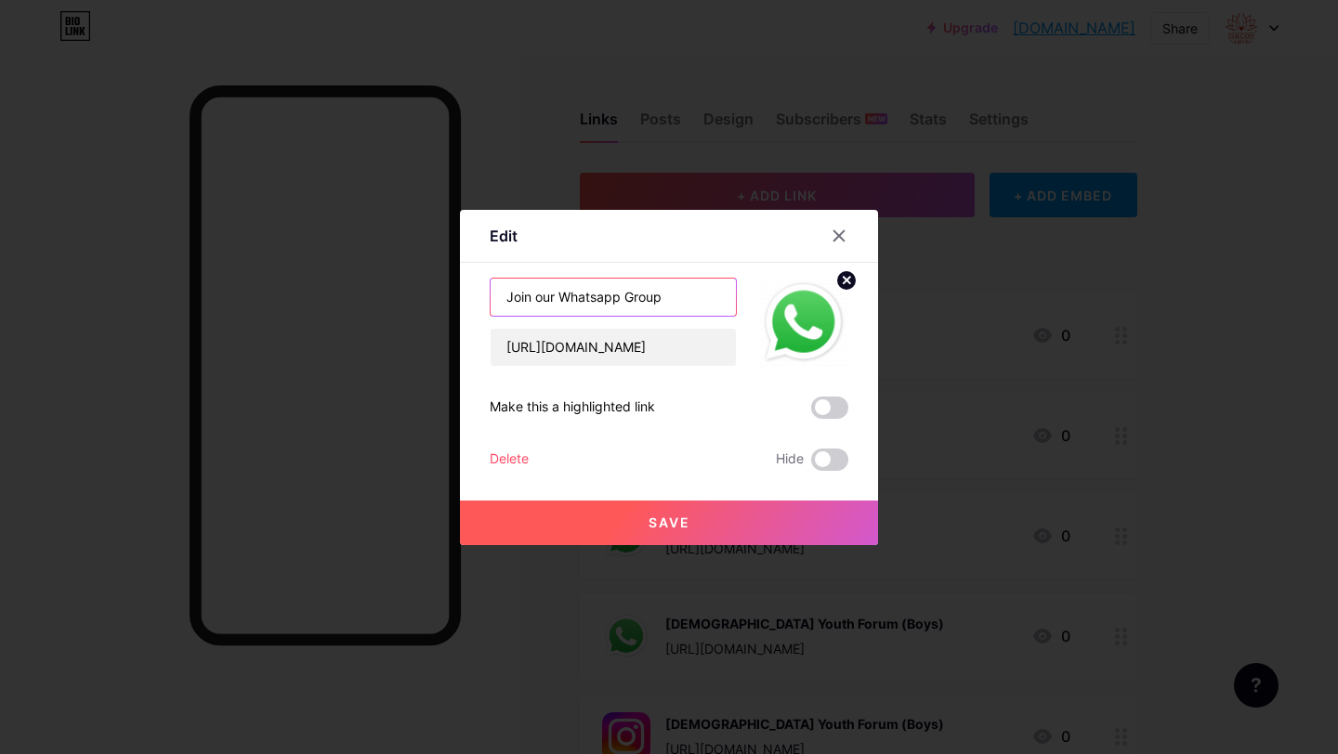
drag, startPoint x: 554, startPoint y: 298, endPoint x: 593, endPoint y: 310, distance: 40.8
click at [554, 297] on input "Join our Whatsapp Group" at bounding box center [612, 297] width 245 height 37
type input "Whatsapp Group"
click at [657, 535] on button "Save" at bounding box center [669, 523] width 418 height 45
